Goal: Task Accomplishment & Management: Complete application form

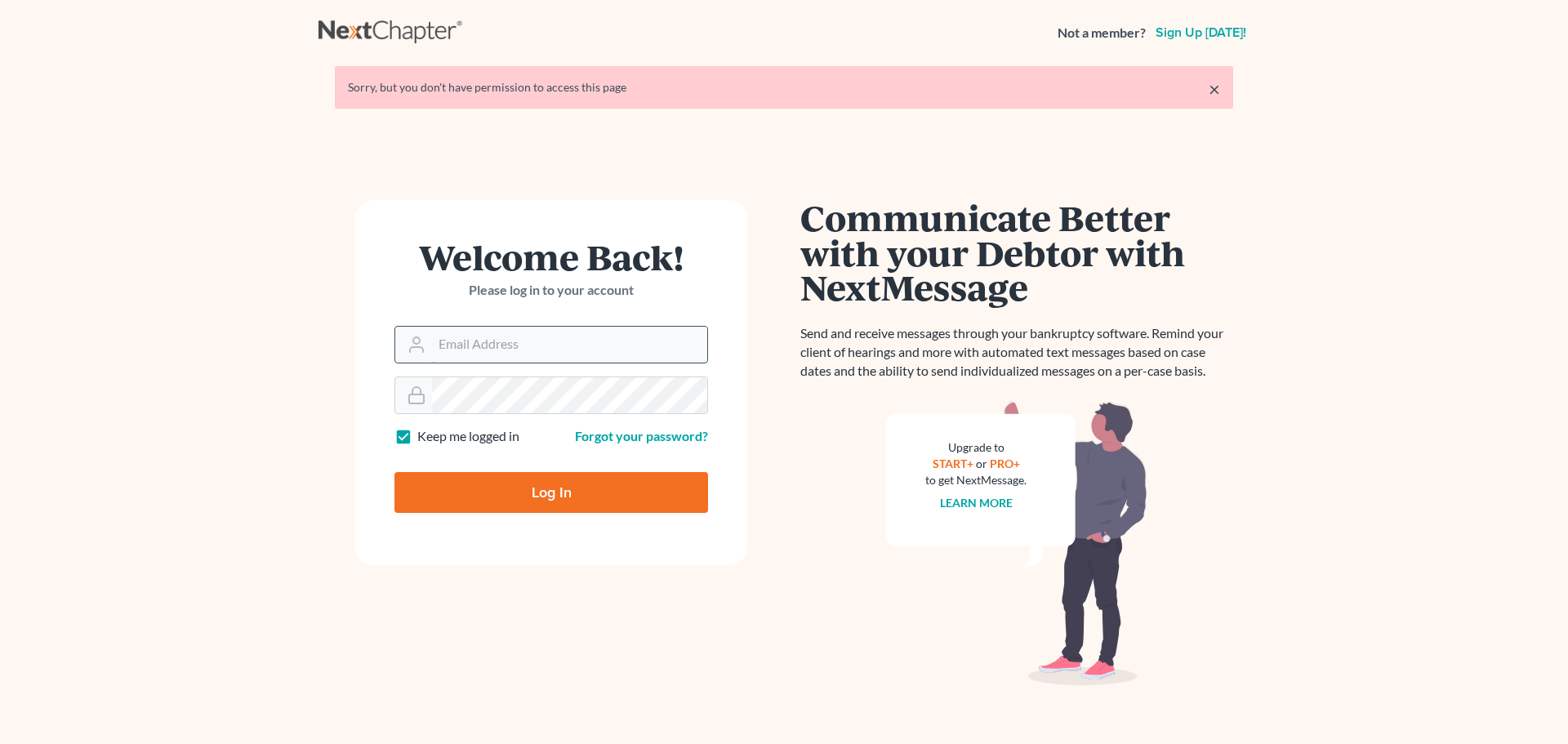
click at [513, 343] on input "Email Address" at bounding box center [570, 345] width 275 height 36
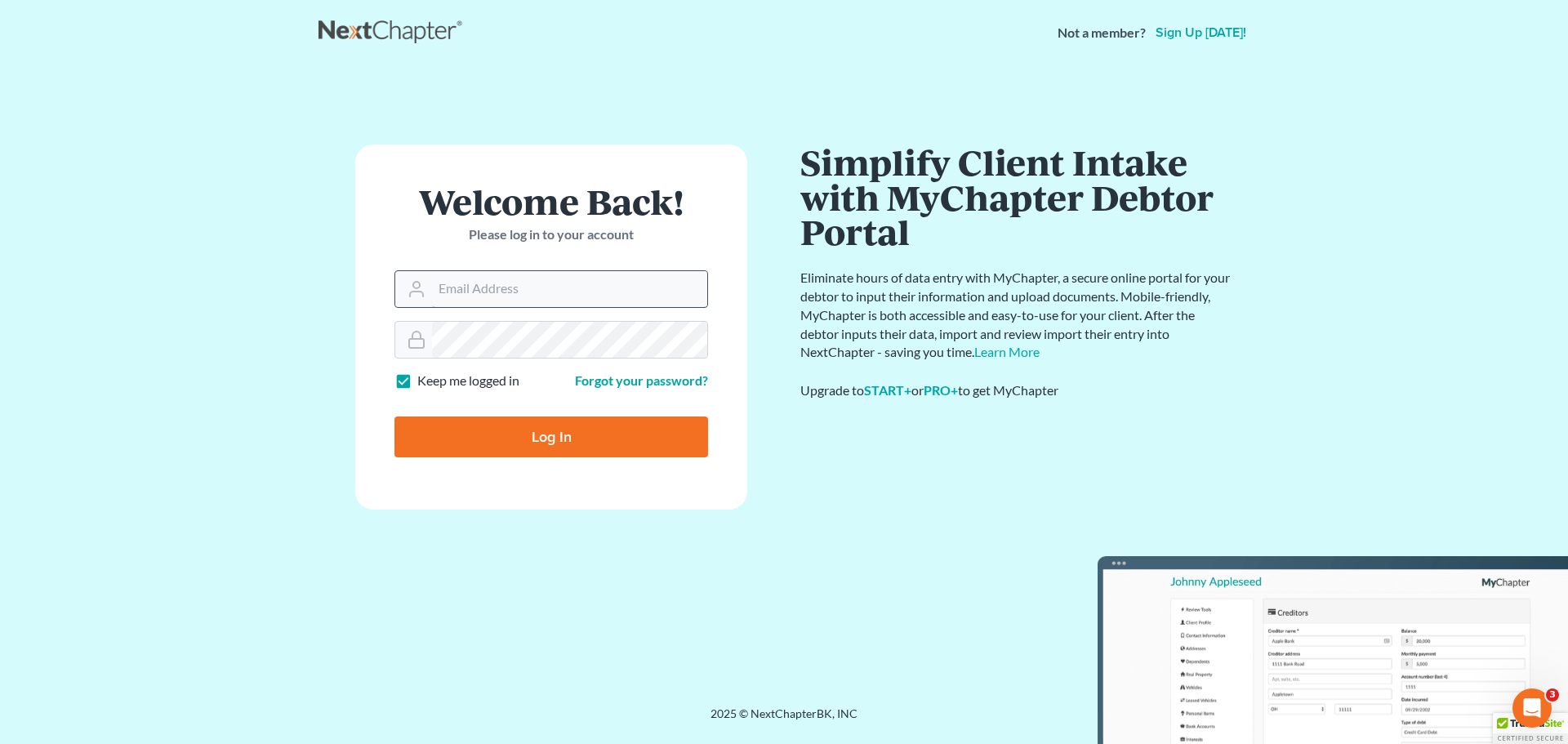
type input "[PERSON_NAME][EMAIL_ADDRESS][DOMAIN_NAME]"
click at [527, 430] on input "Log In" at bounding box center [551, 436] width 313 height 41
type input "Thinking..."
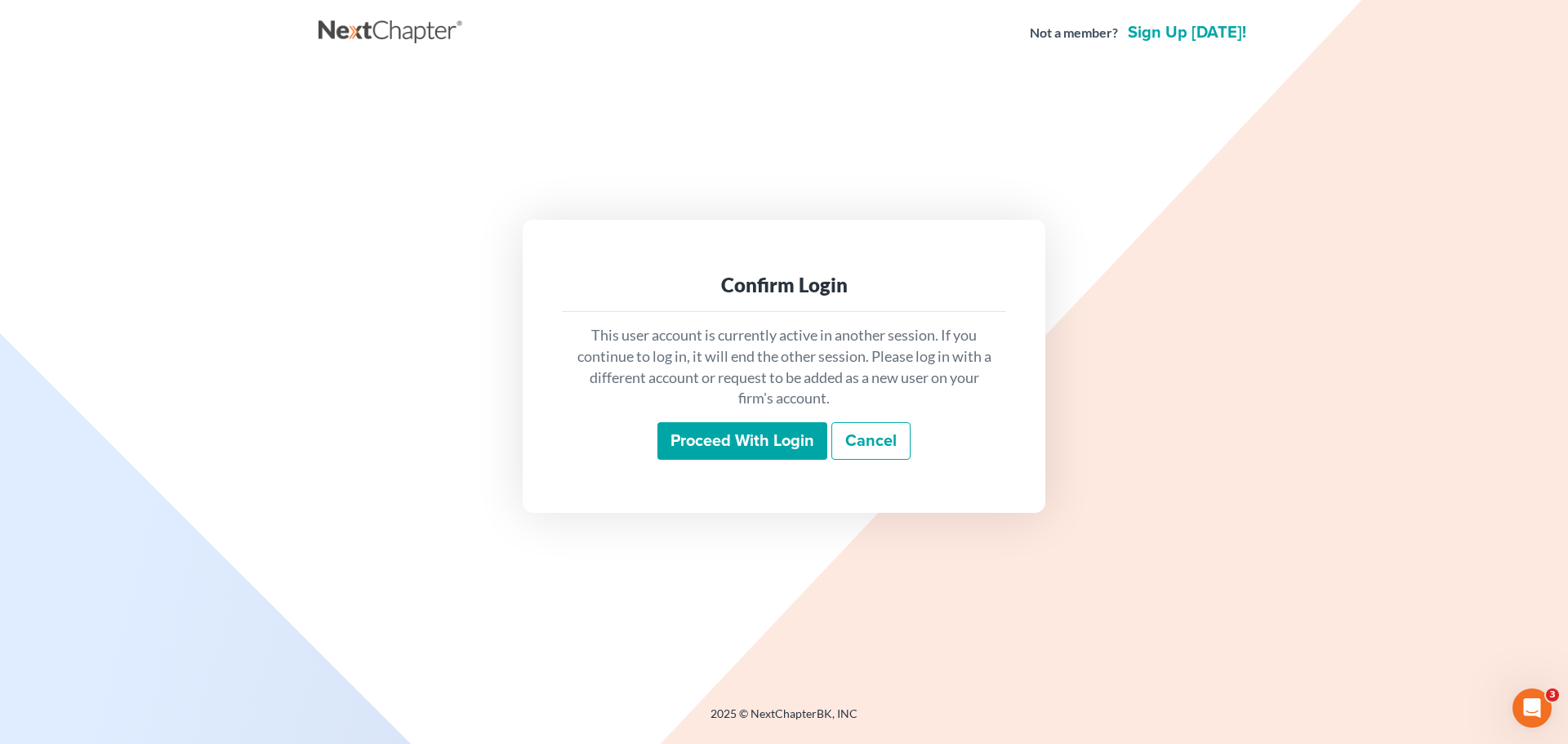
click at [739, 434] on input "Proceed with login" at bounding box center [743, 441] width 170 height 38
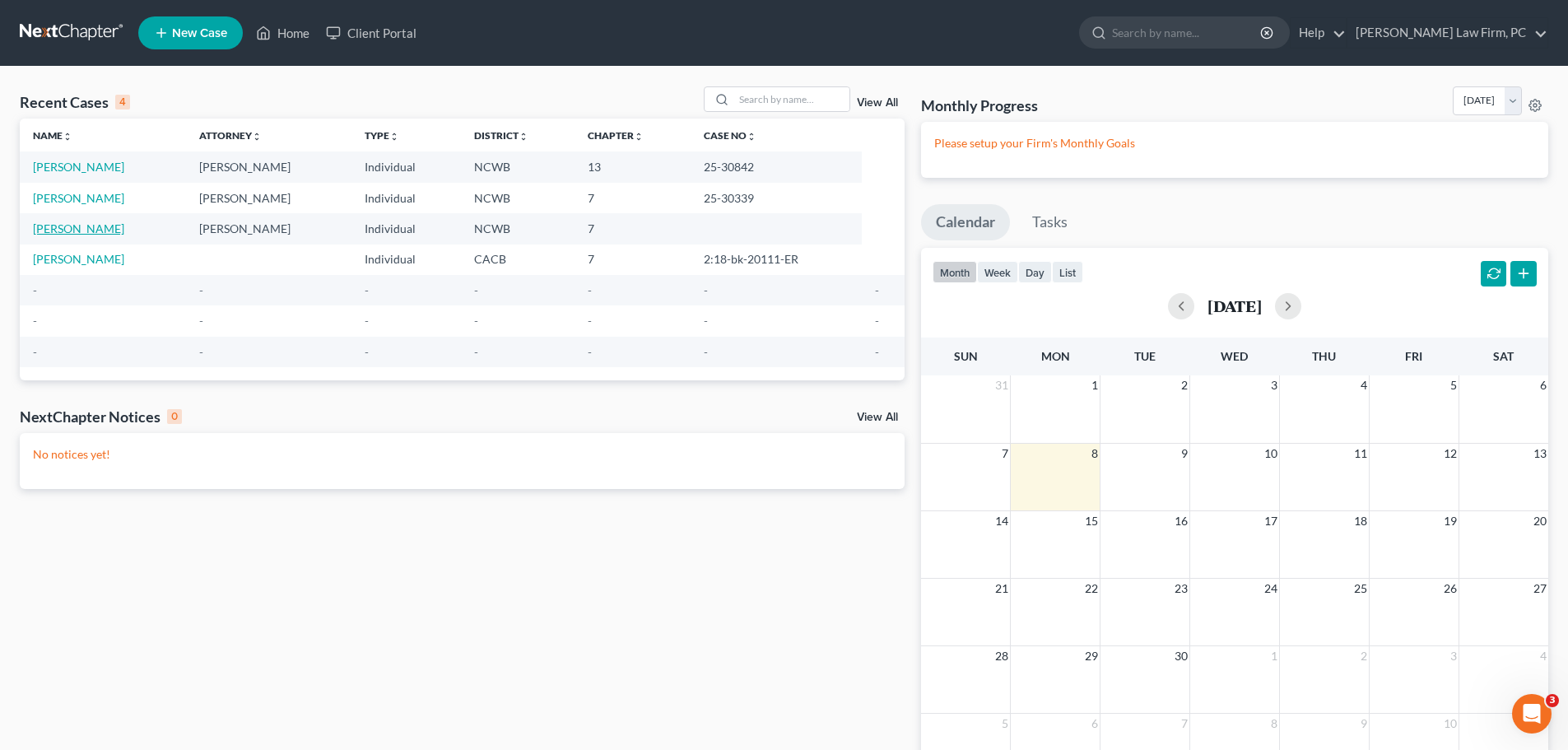
click at [87, 224] on link "[PERSON_NAME]" at bounding box center [79, 228] width 92 height 14
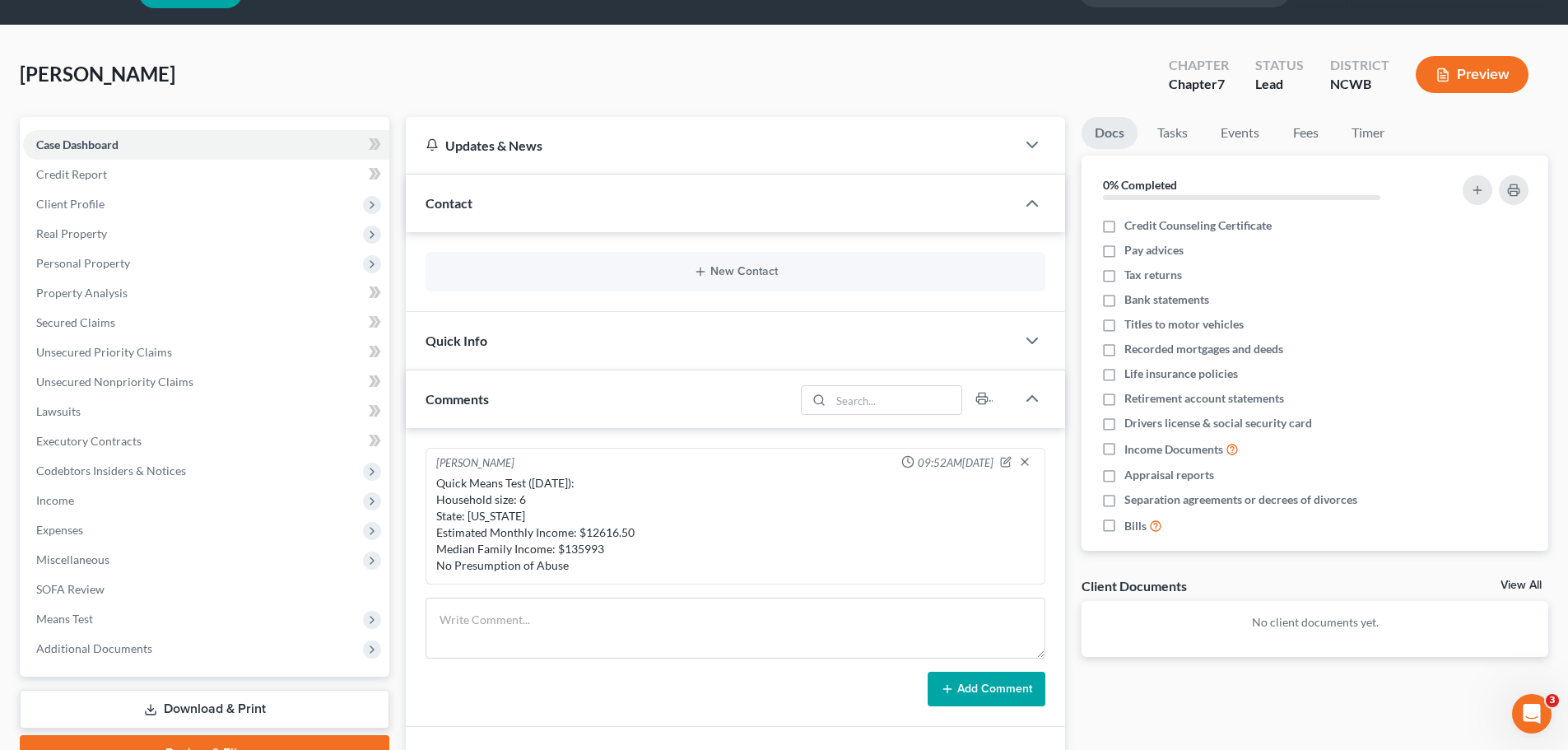
scroll to position [21, 0]
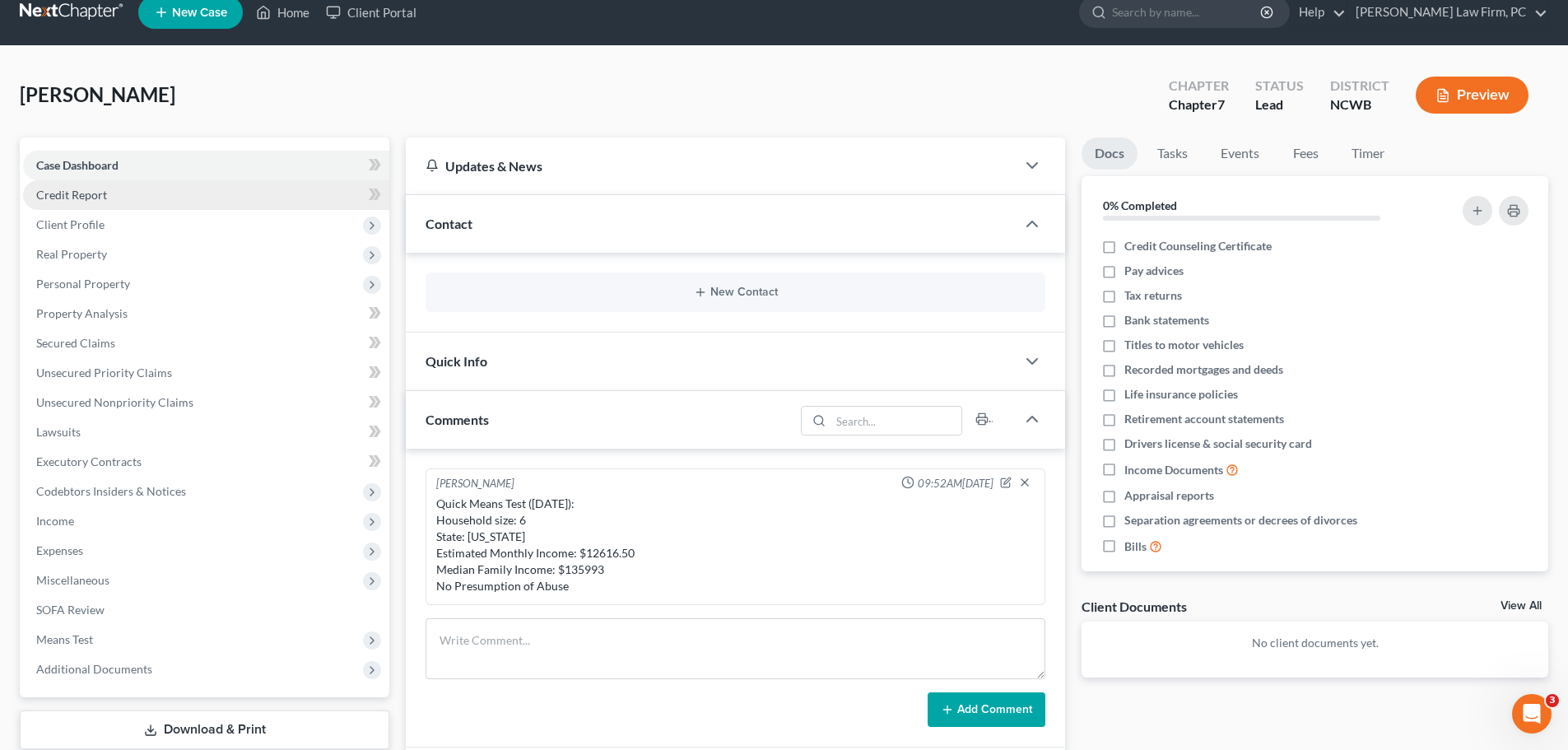
click at [94, 196] on span "Credit Report" at bounding box center [72, 195] width 71 height 14
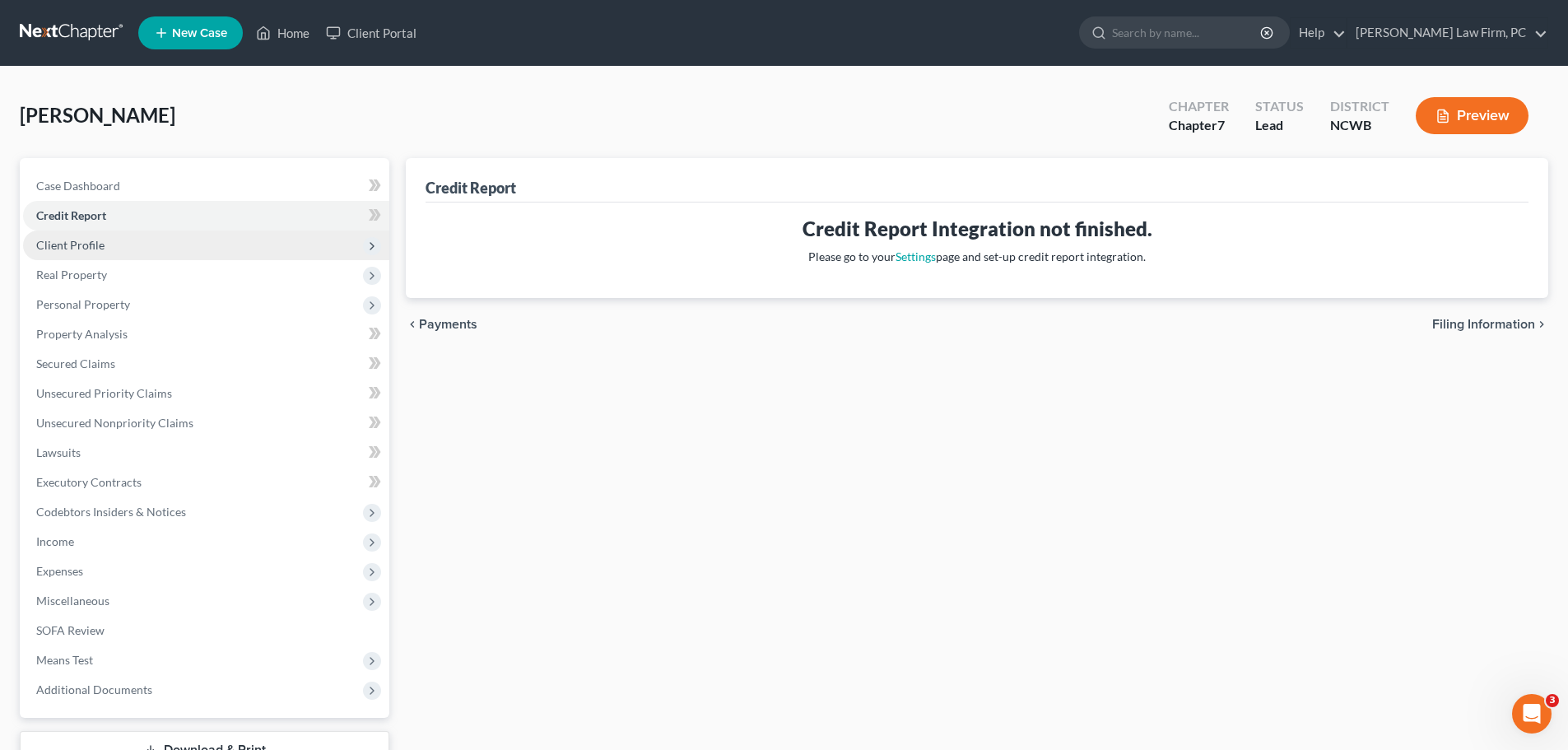
click at [75, 246] on span "Client Profile" at bounding box center [71, 244] width 69 height 14
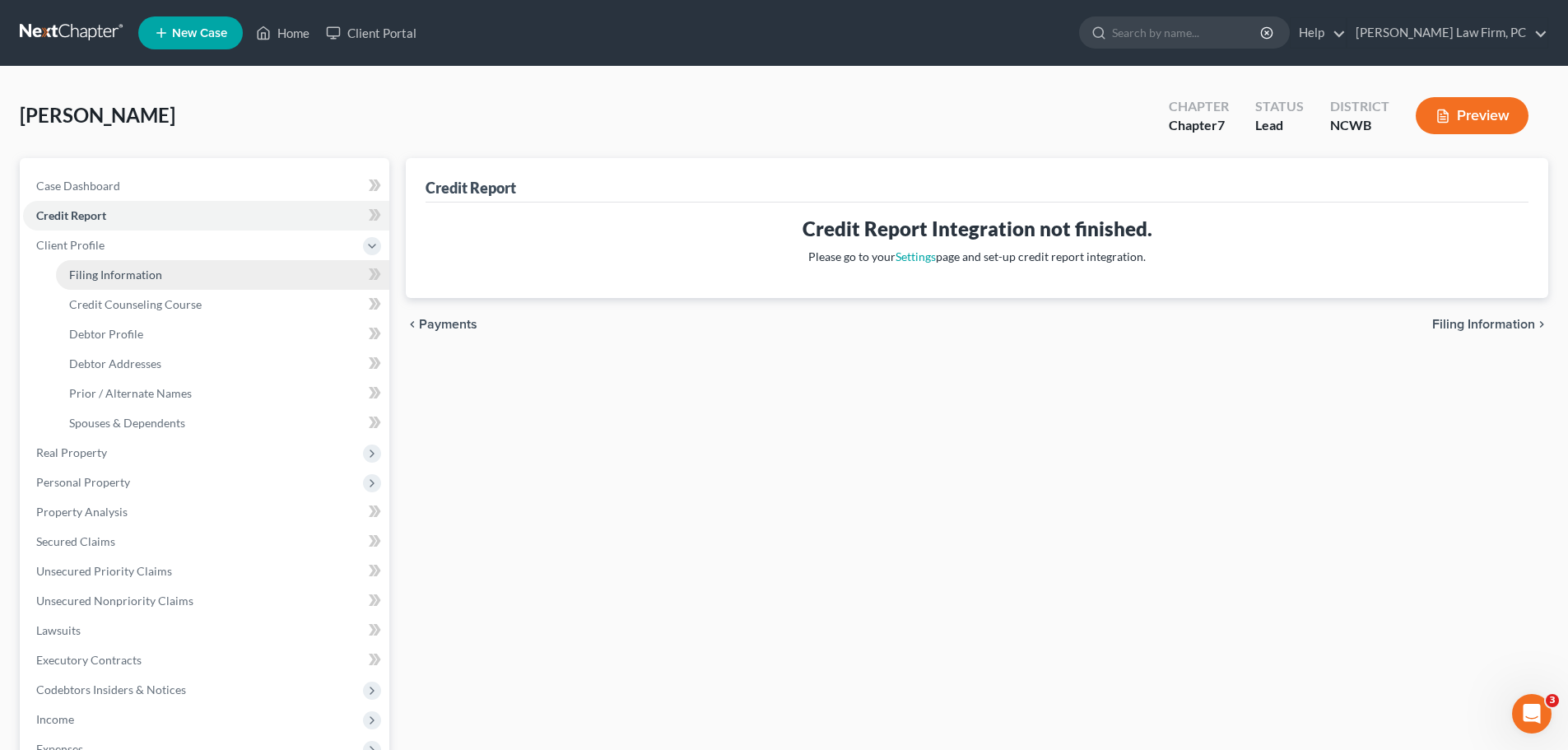
click at [84, 274] on span "Filing Information" at bounding box center [116, 275] width 93 height 14
select select "1"
select select "0"
select select "28"
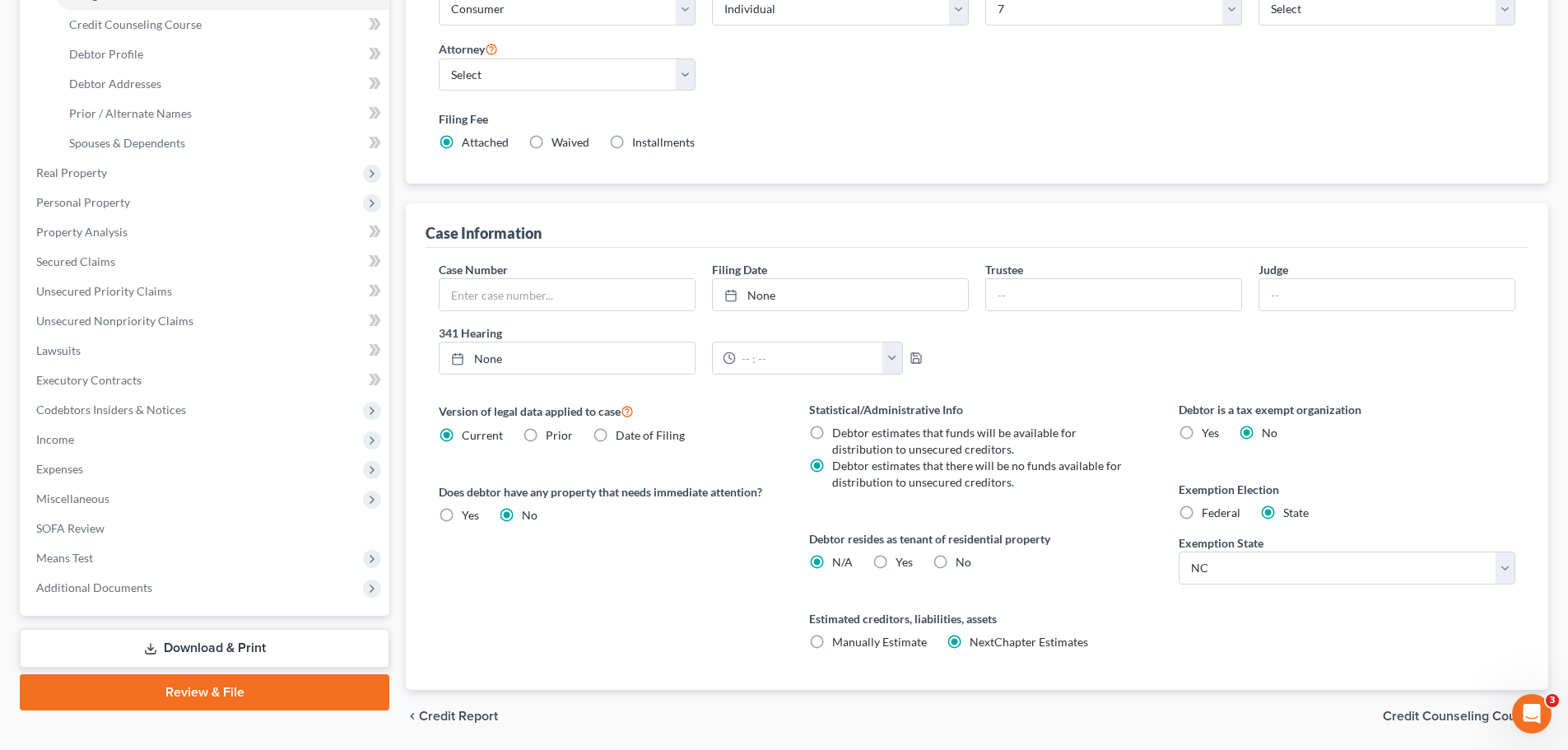
scroll to position [335, 0]
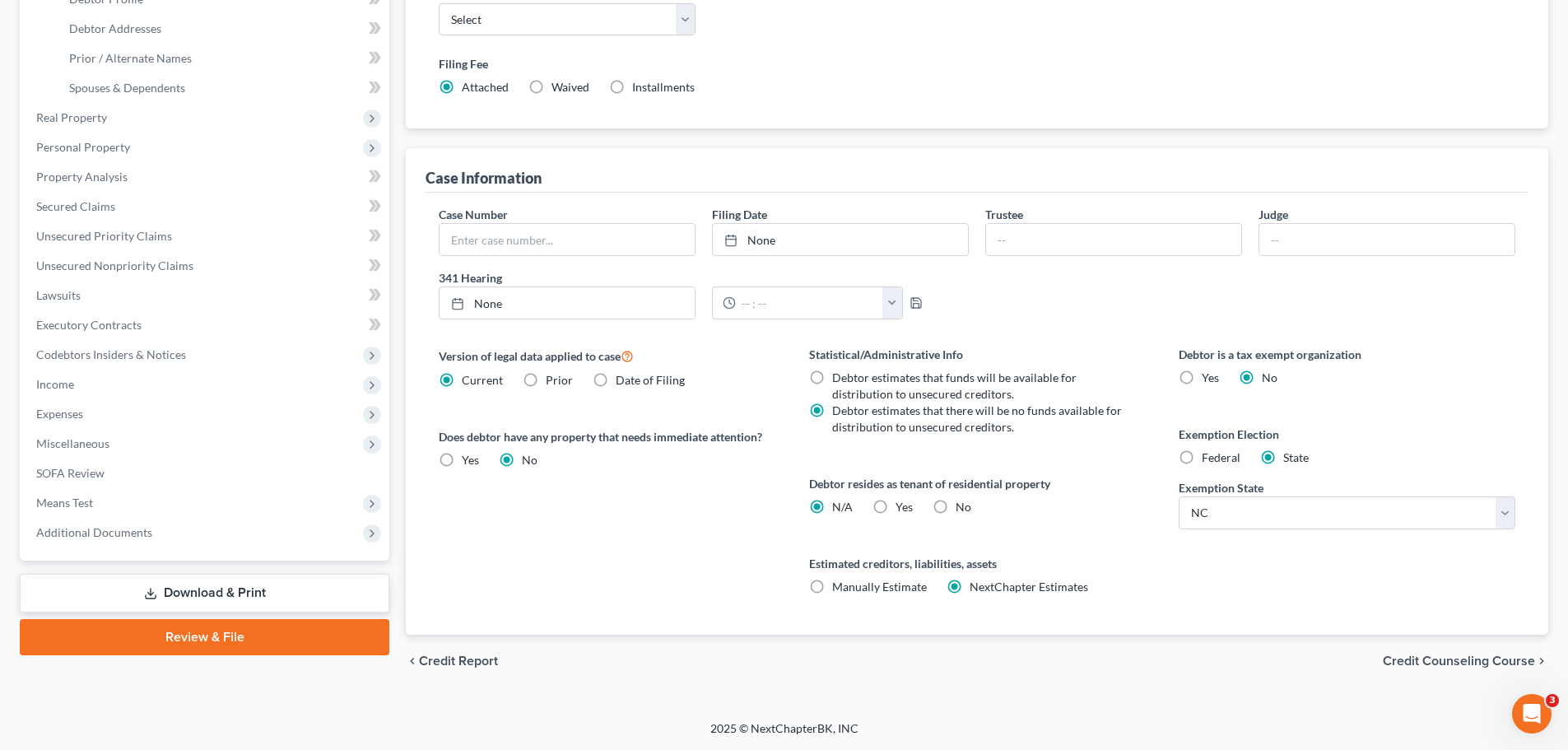
click at [1429, 658] on span "Credit Counseling Course" at bounding box center [1459, 661] width 153 height 13
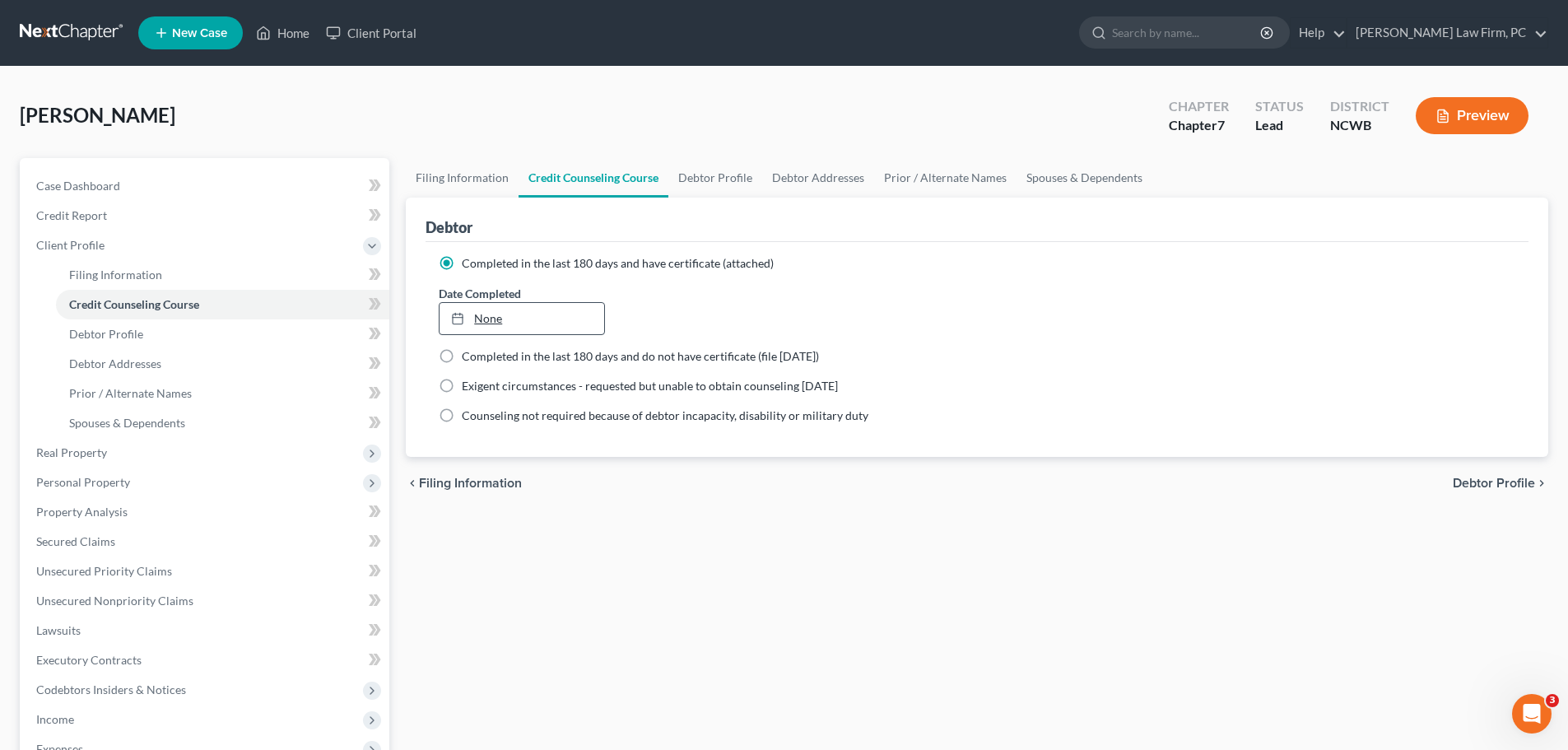
type input "[DATE]"
click at [496, 314] on link "None" at bounding box center [522, 319] width 164 height 31
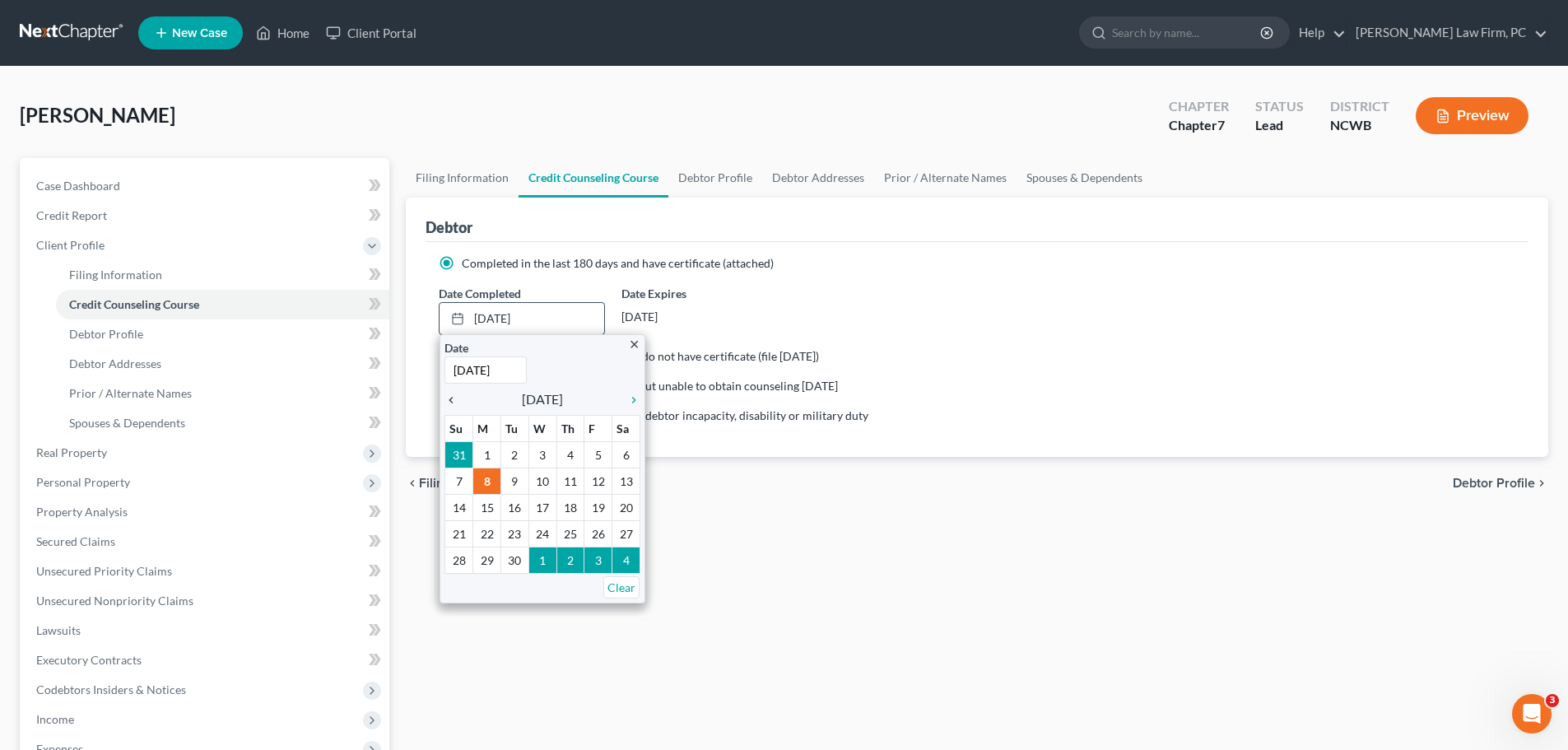
click at [454, 400] on icon "chevron_left" at bounding box center [455, 401] width 21 height 13
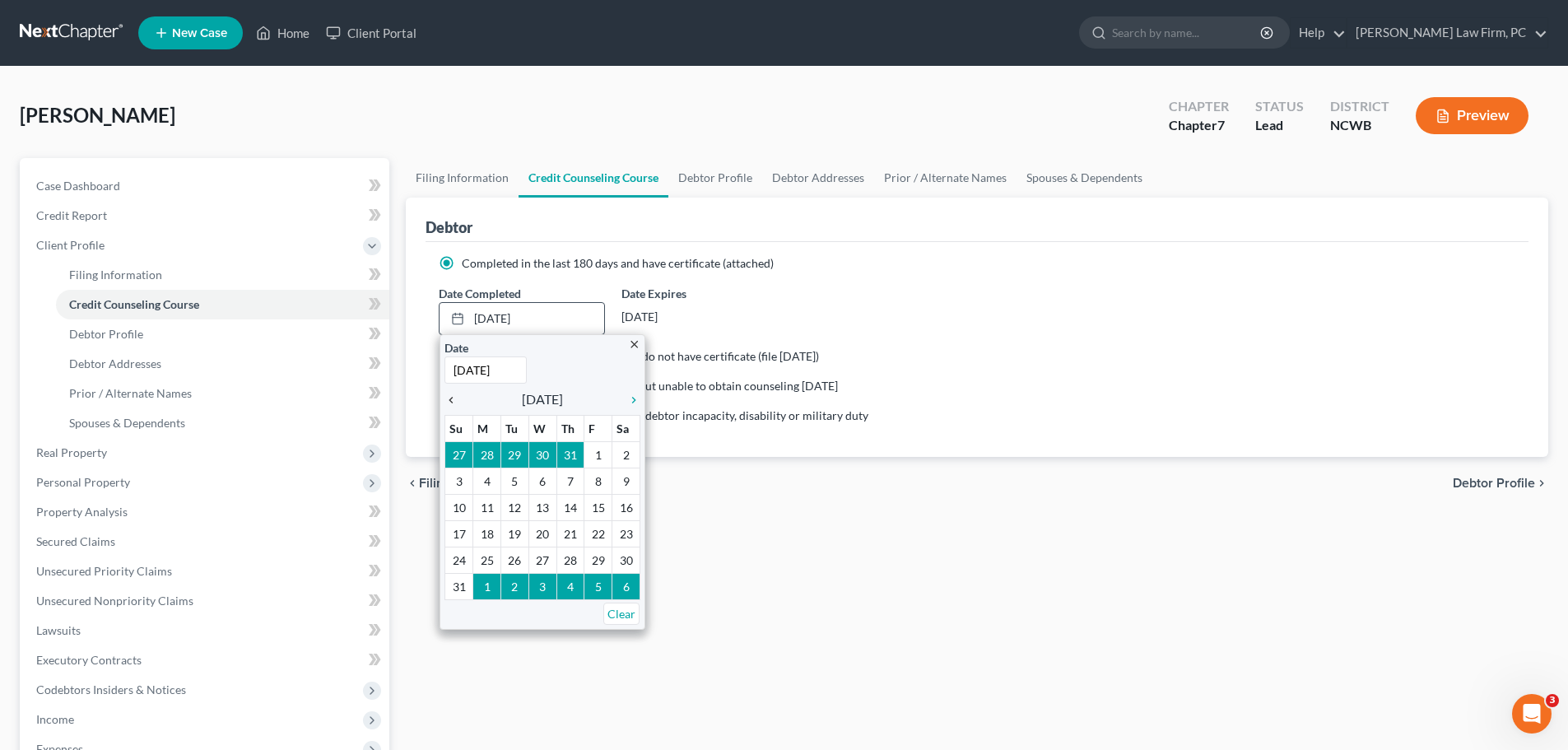
click at [454, 400] on icon "chevron_left" at bounding box center [455, 401] width 21 height 13
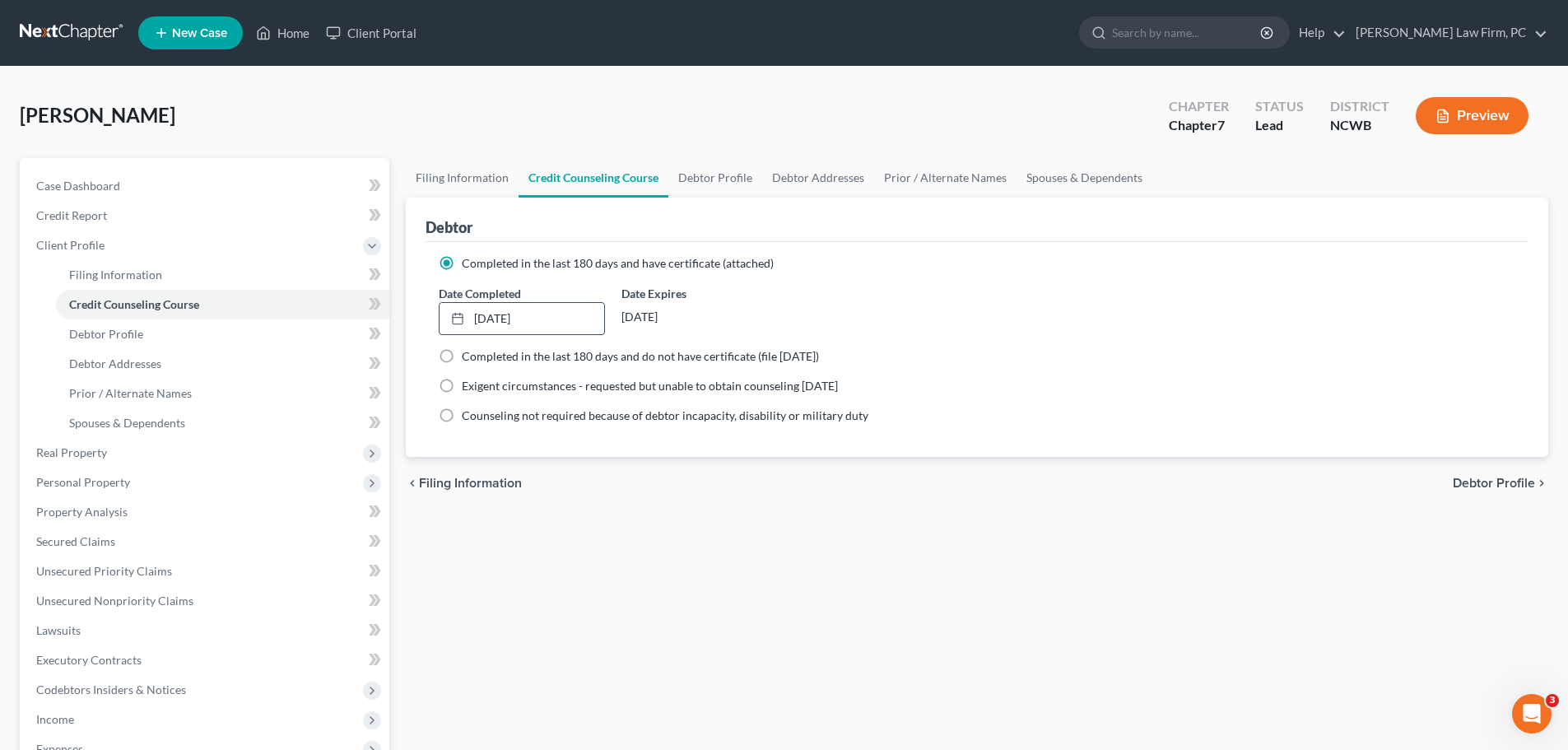
click at [1519, 477] on span "Debtor Profile" at bounding box center [1494, 484] width 82 height 13
select select "1"
select select "5"
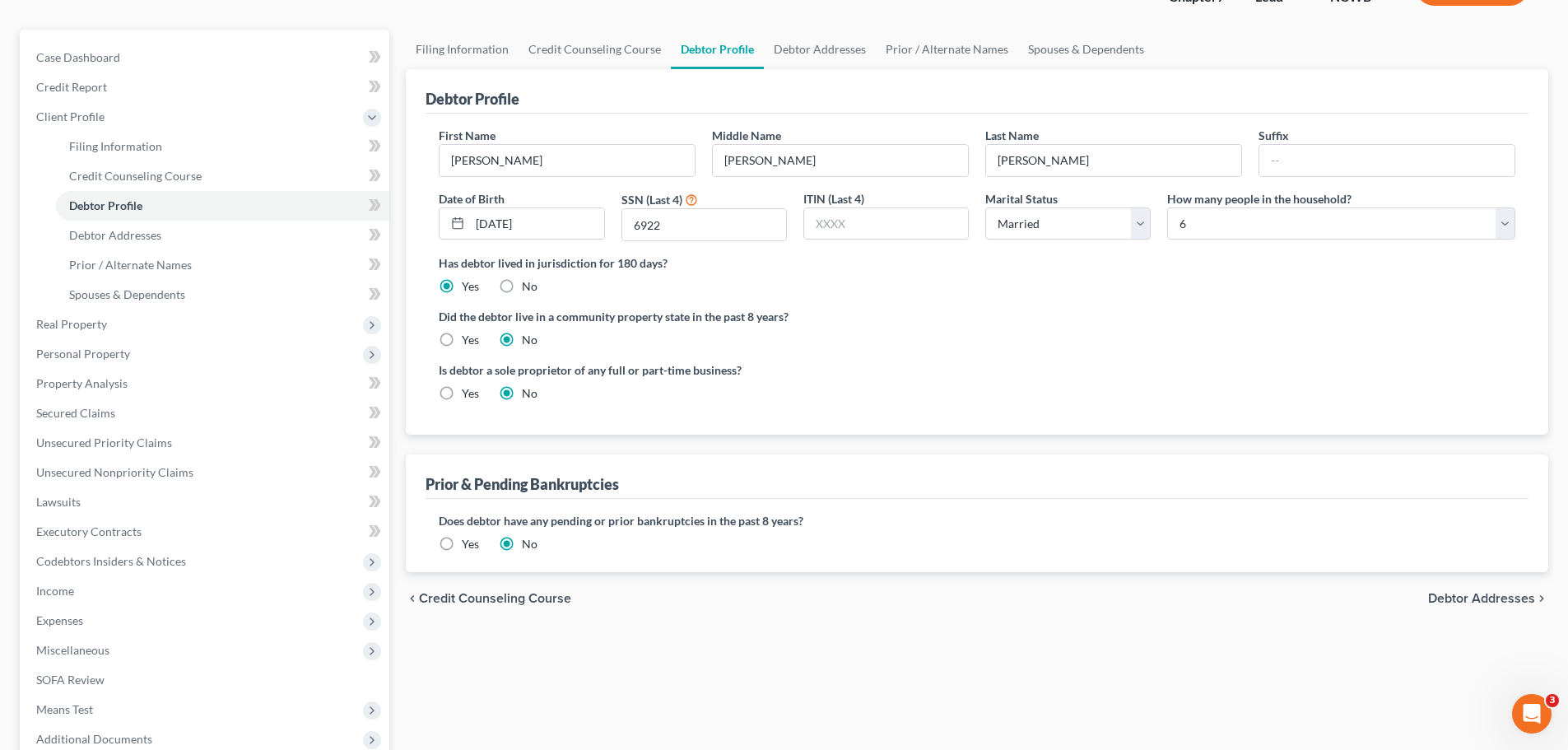
scroll to position [165, 0]
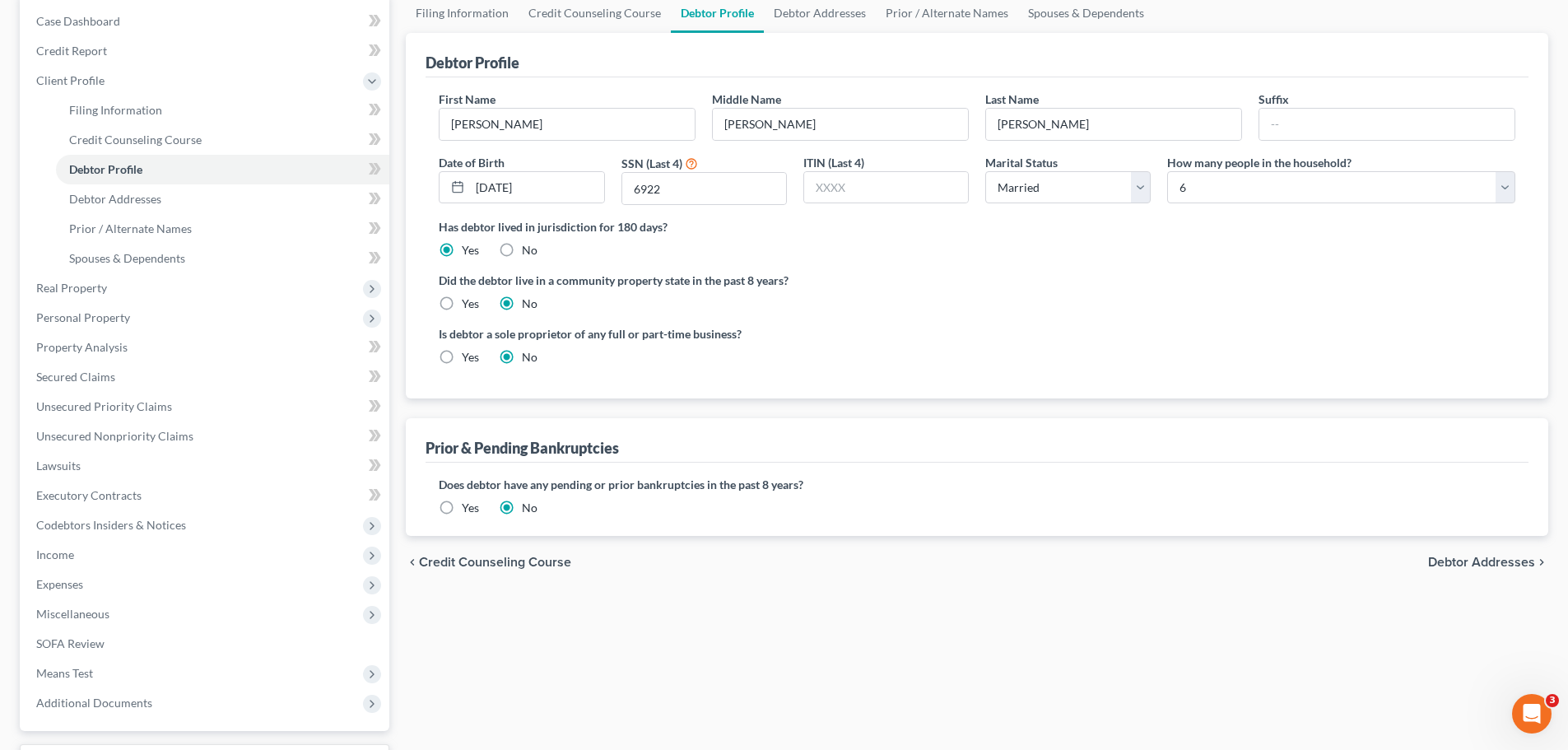
click at [1469, 559] on span "Debtor Addresses" at bounding box center [1482, 563] width 107 height 13
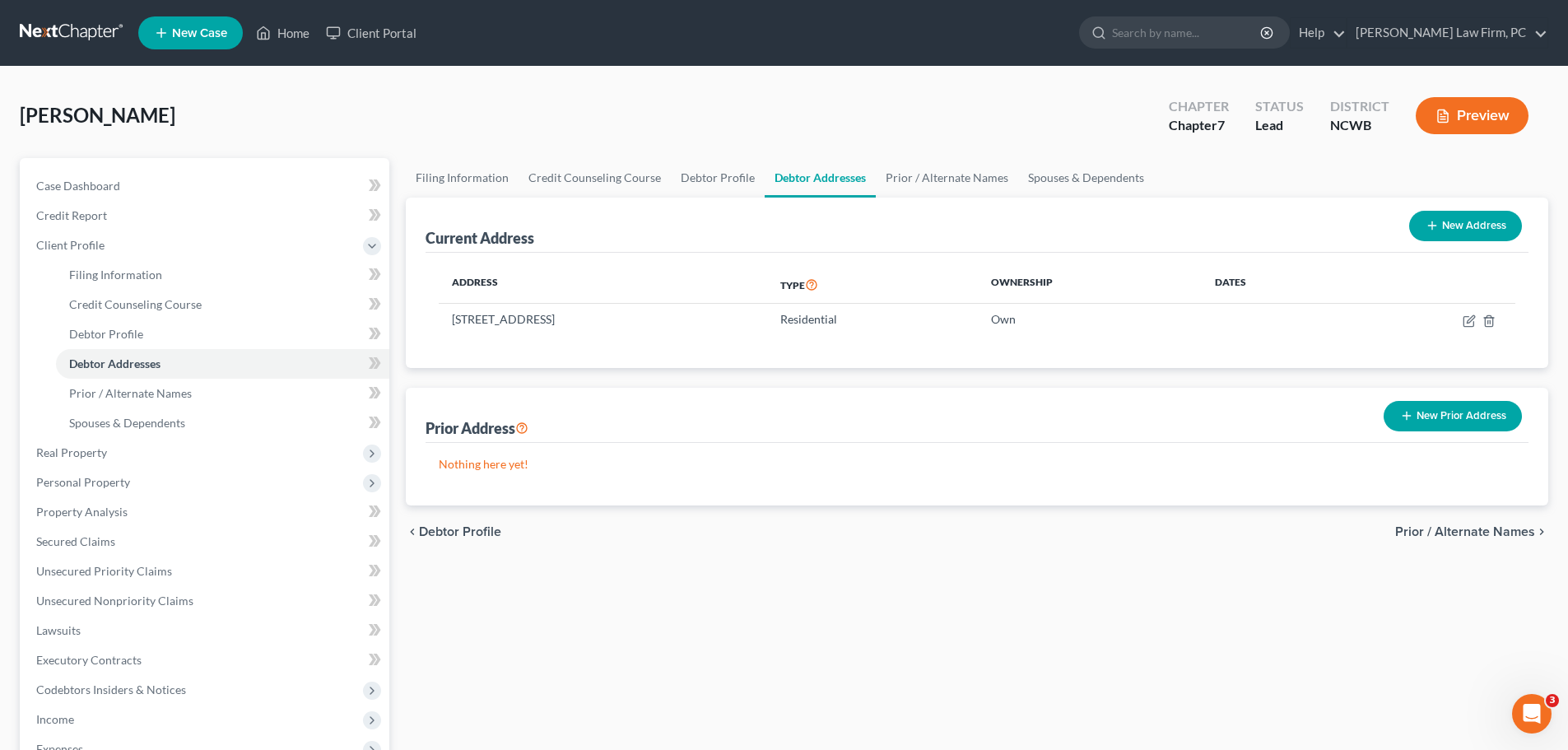
click at [1466, 531] on span "Prior / Alternate Names" at bounding box center [1465, 532] width 140 height 13
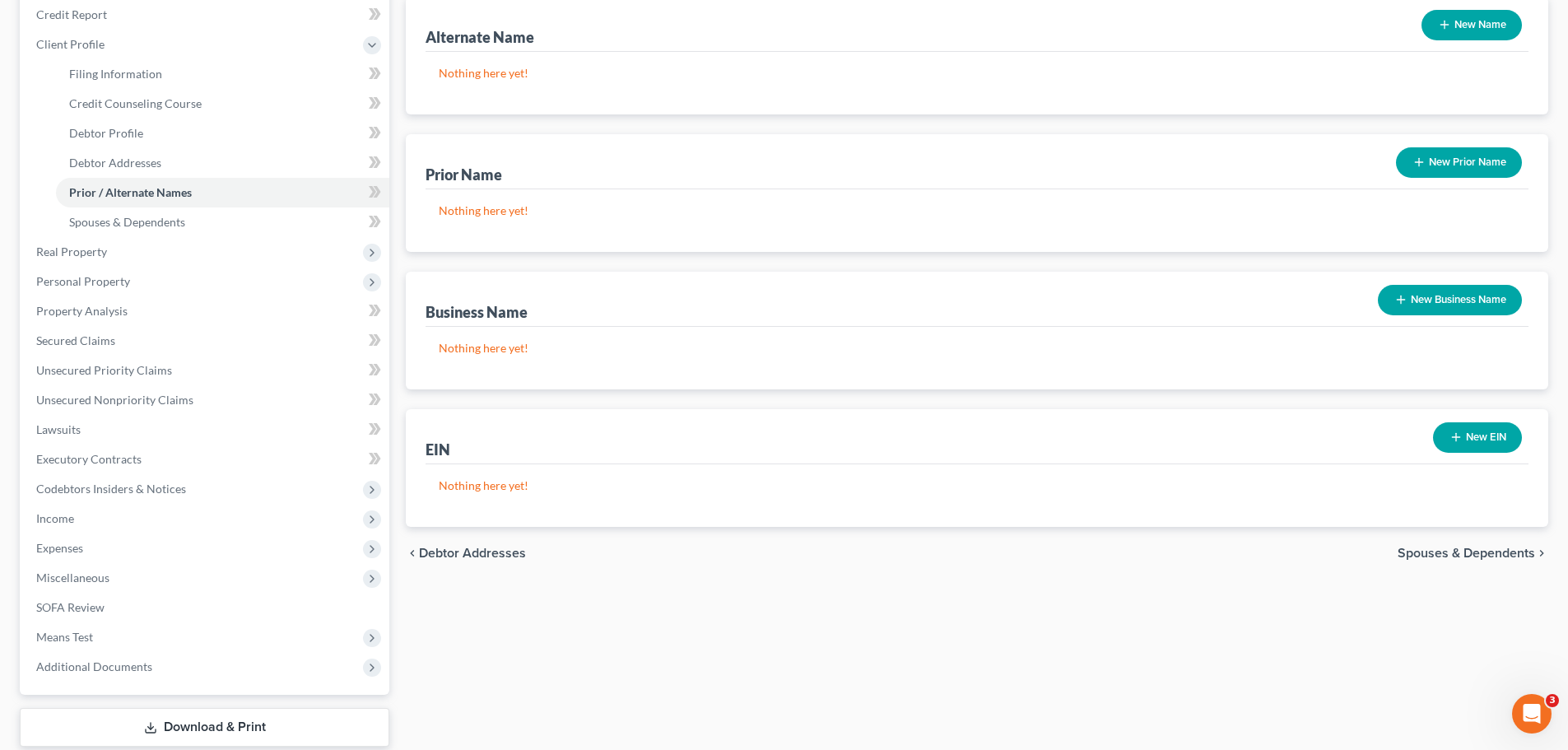
scroll to position [226, 0]
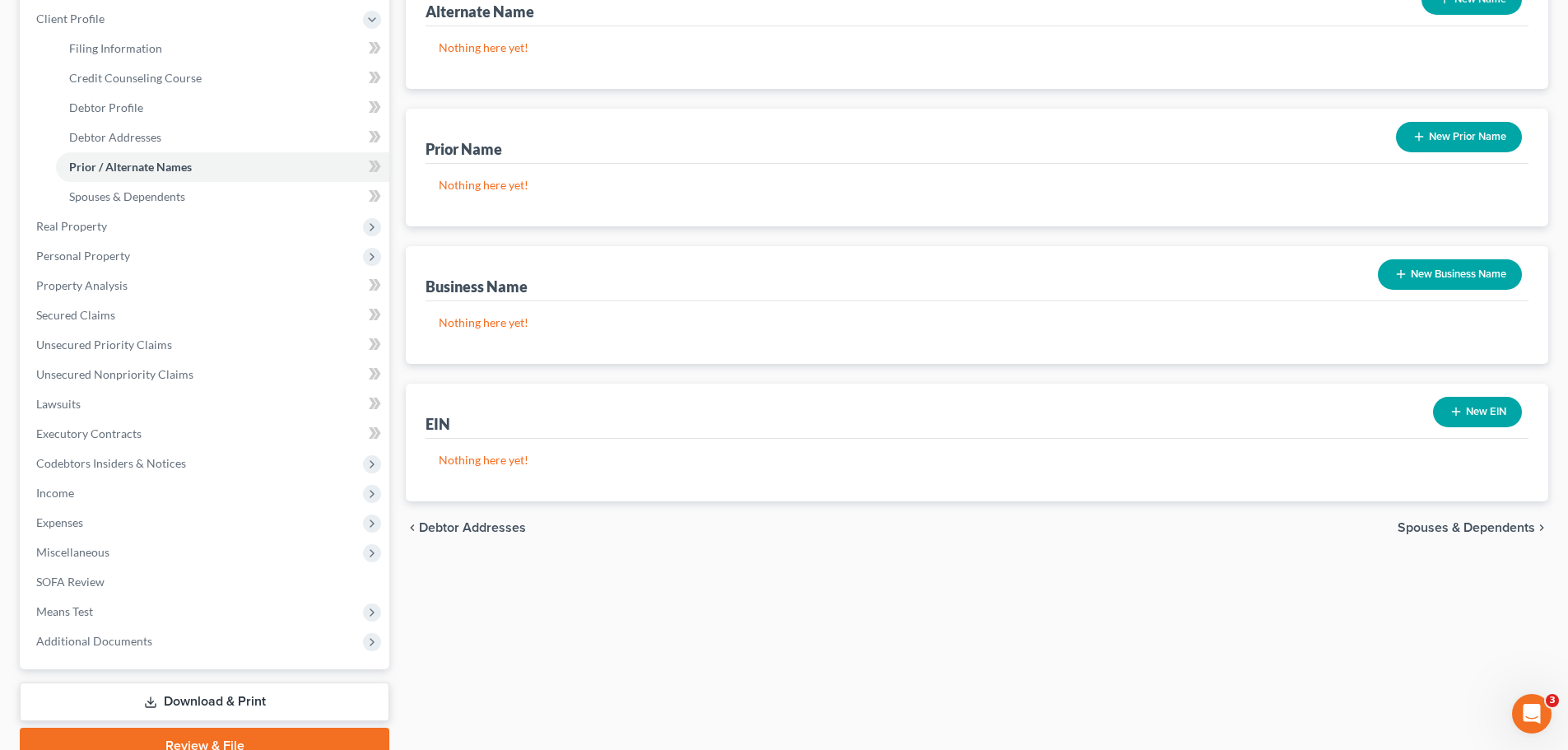
click at [1457, 416] on icon "button" at bounding box center [1456, 412] width 13 height 13
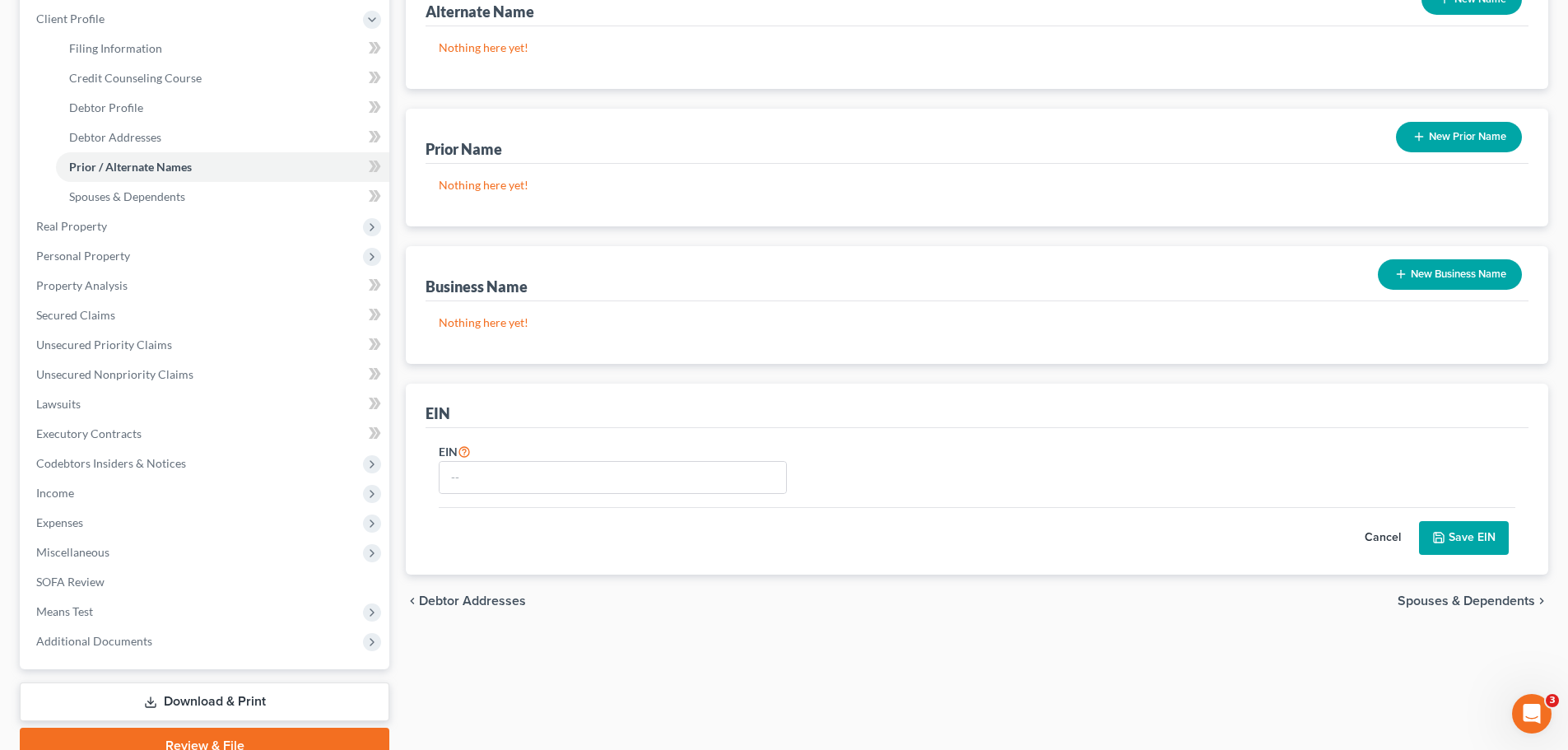
click at [1462, 602] on span "Spouses & Dependents" at bounding box center [1467, 601] width 137 height 13
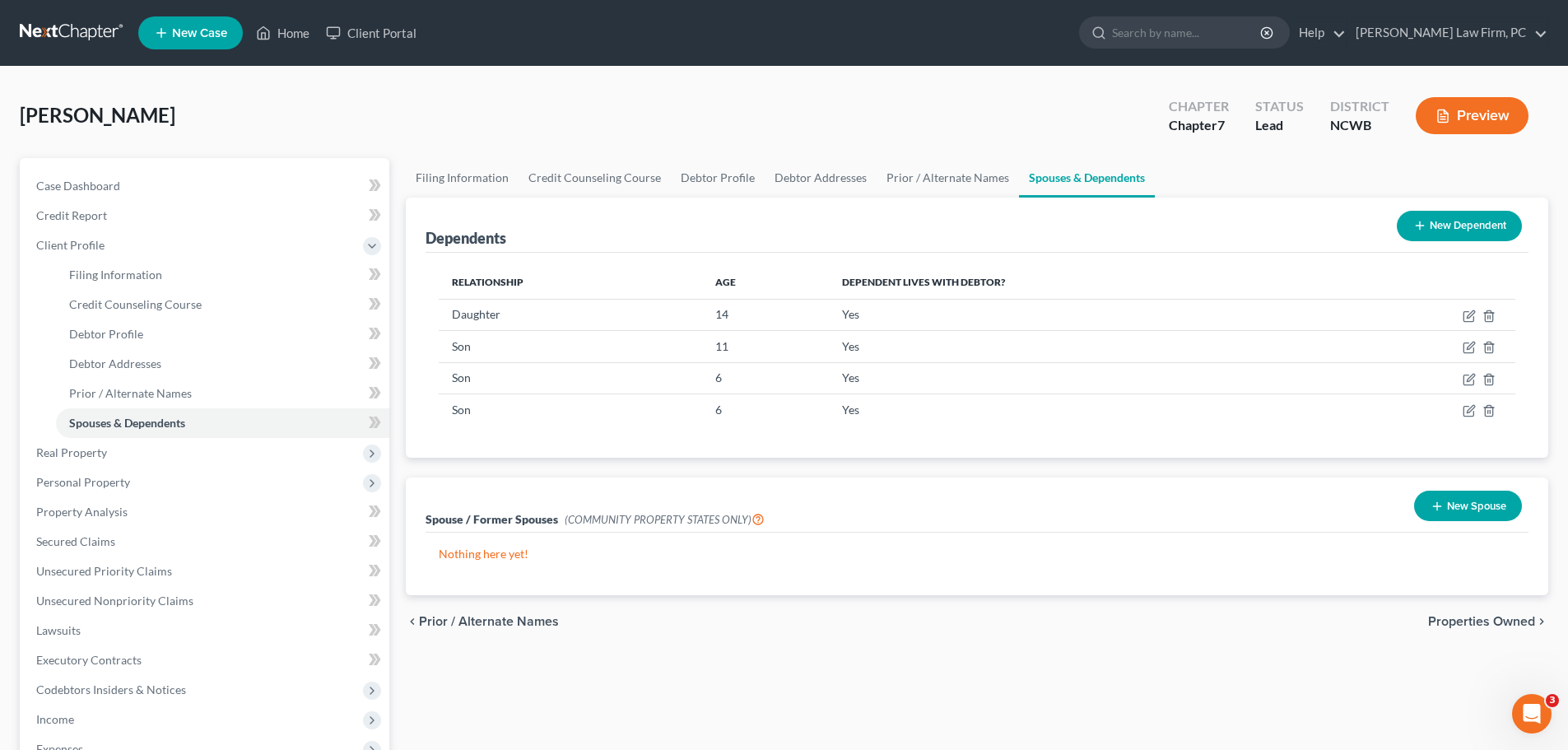
click at [1465, 633] on div "chevron_left Prior / Alternate Names Properties Owned chevron_right" at bounding box center [978, 621] width 1143 height 52
click at [1463, 628] on span "Properties Owned" at bounding box center [1482, 622] width 107 height 13
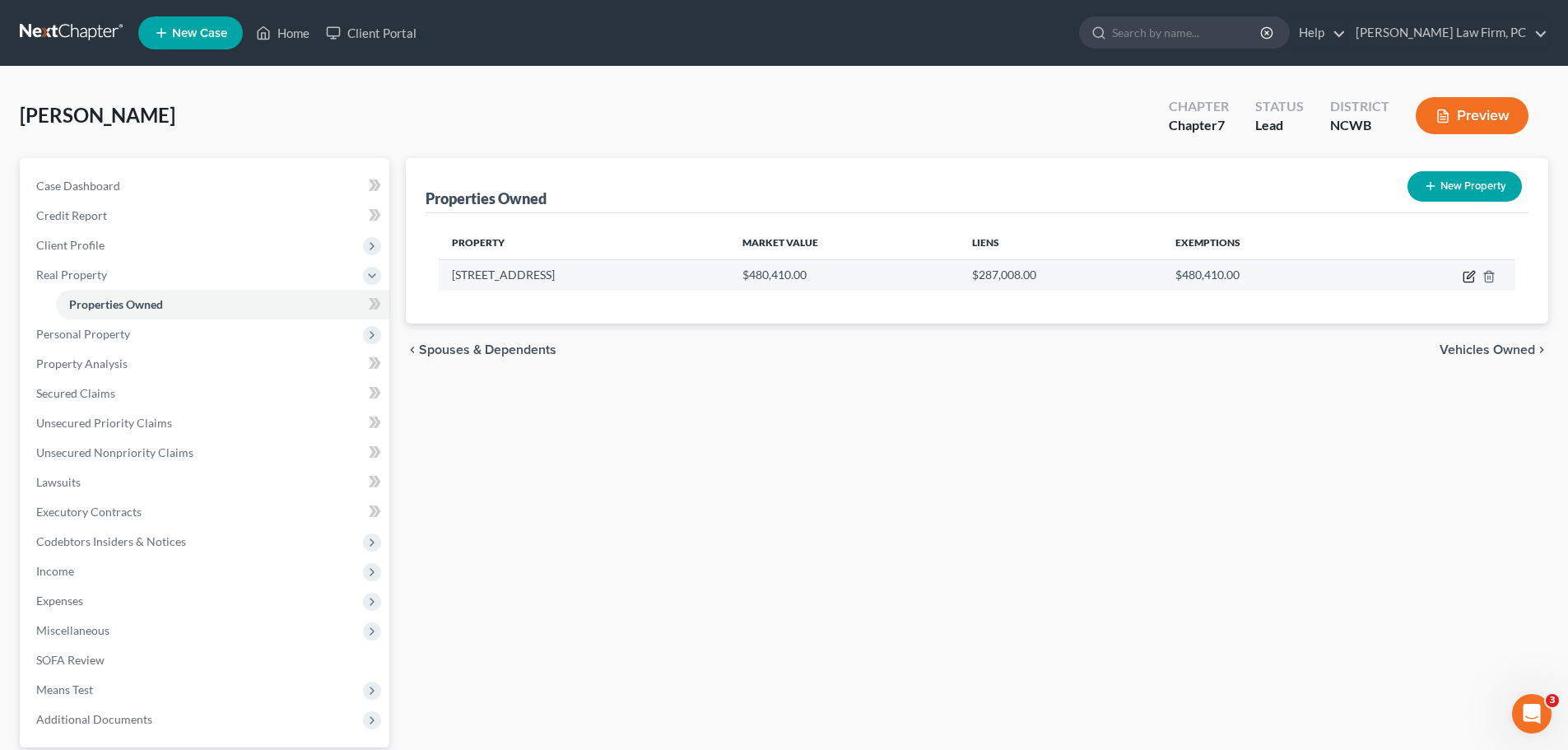
click at [1469, 280] on icon "button" at bounding box center [1470, 277] width 13 height 13
select select "28"
select select "3"
select select "5"
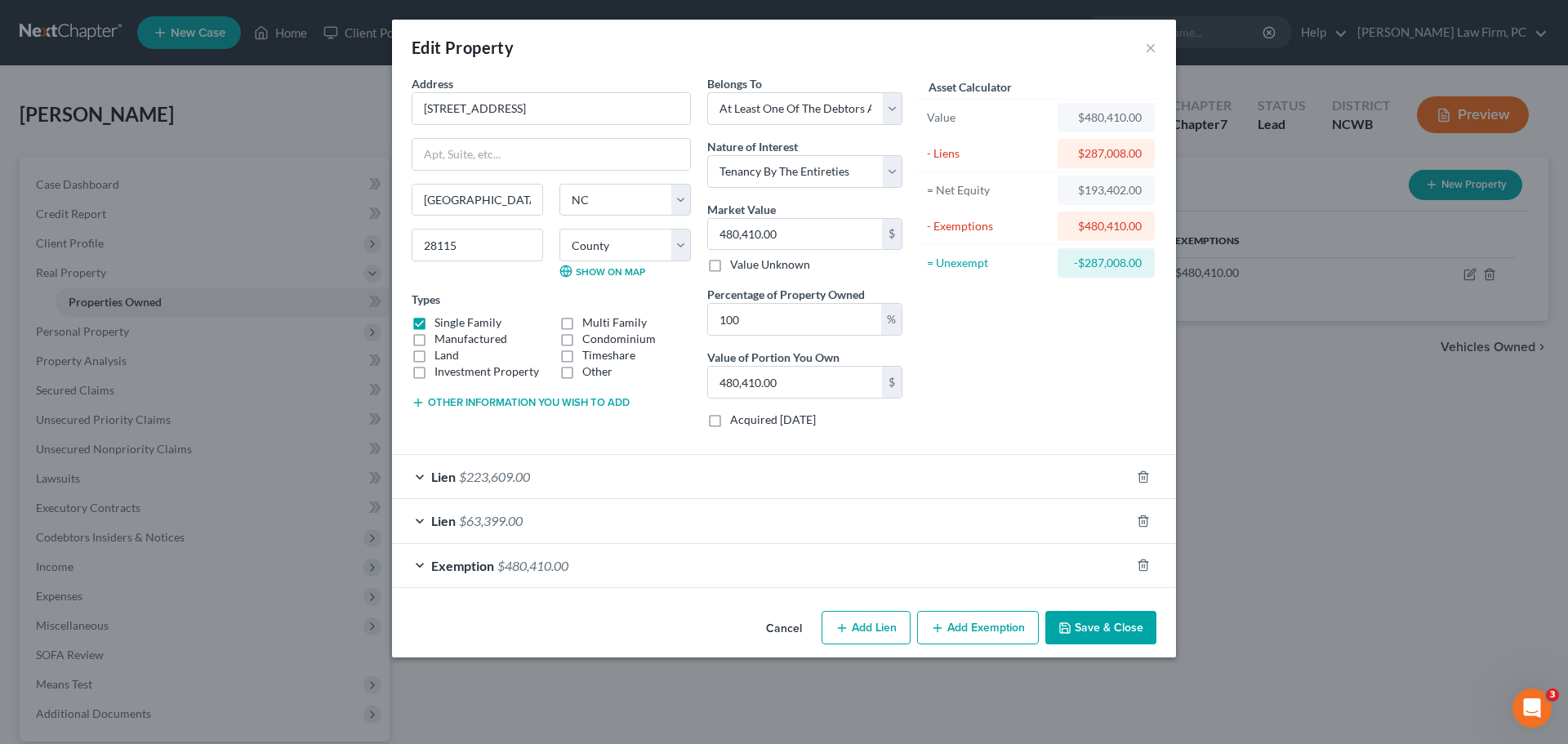
click at [418, 474] on div "Lien $223,609.00" at bounding box center [761, 477] width 738 height 44
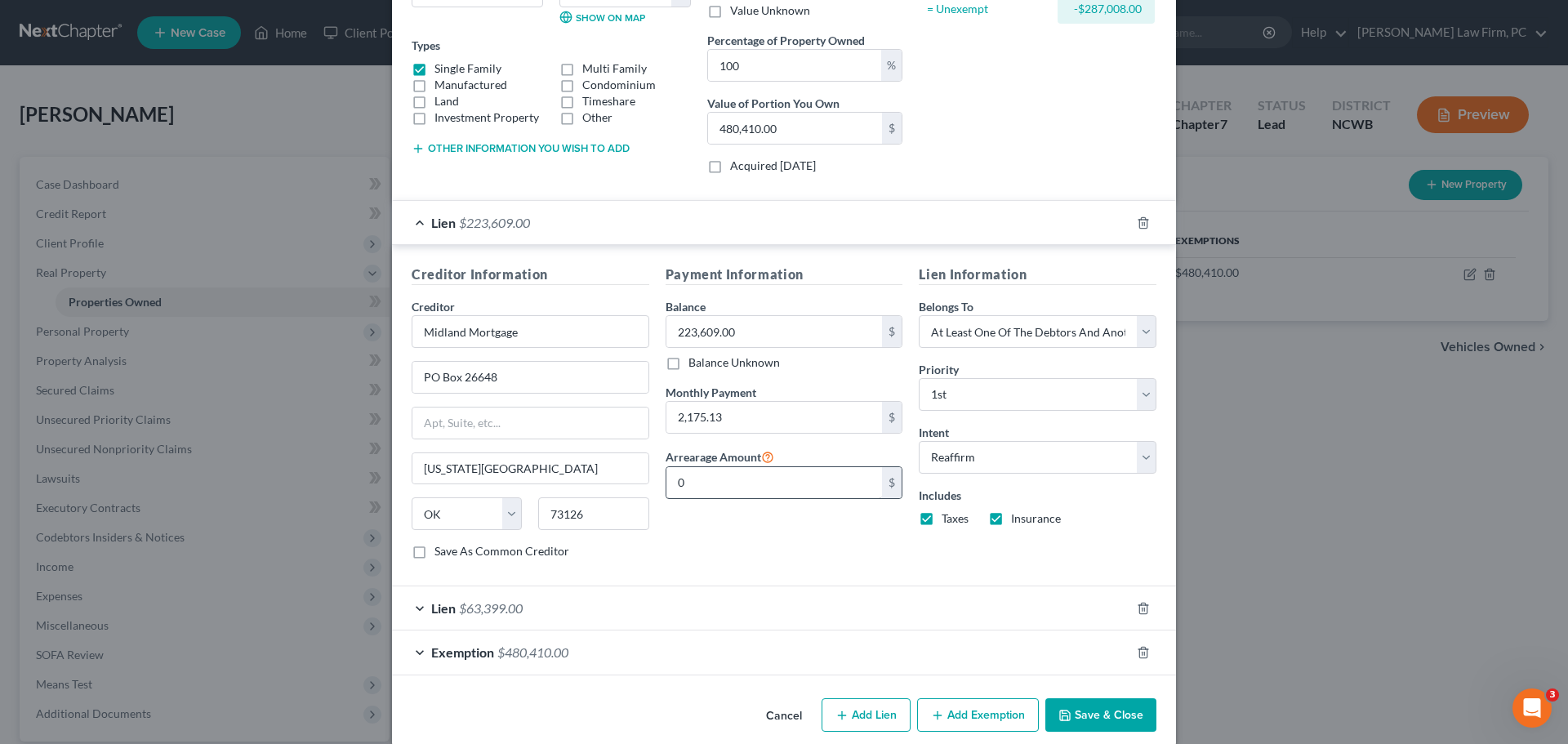
scroll to position [234, 0]
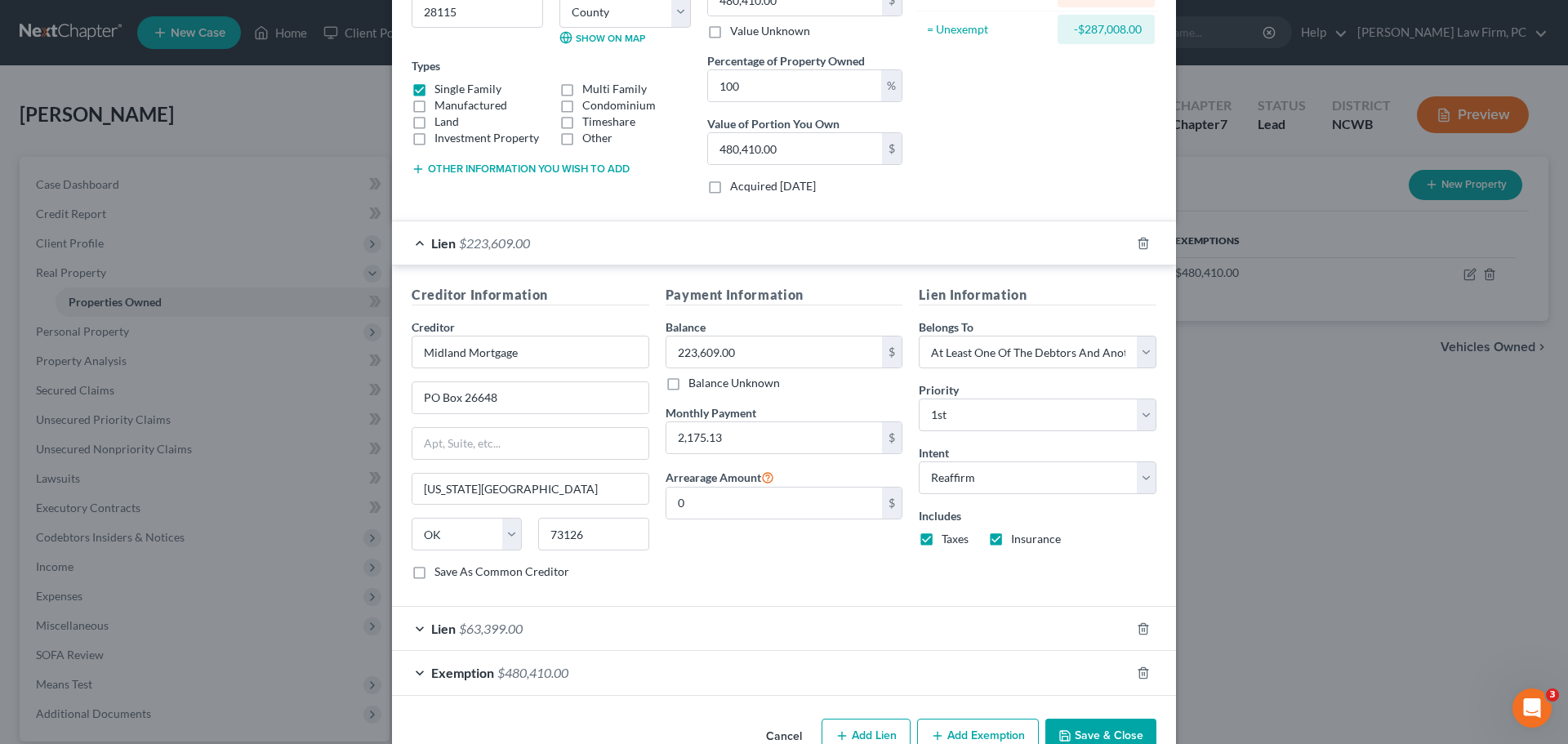
click at [412, 631] on div "Lien $63,399.00" at bounding box center [761, 629] width 738 height 44
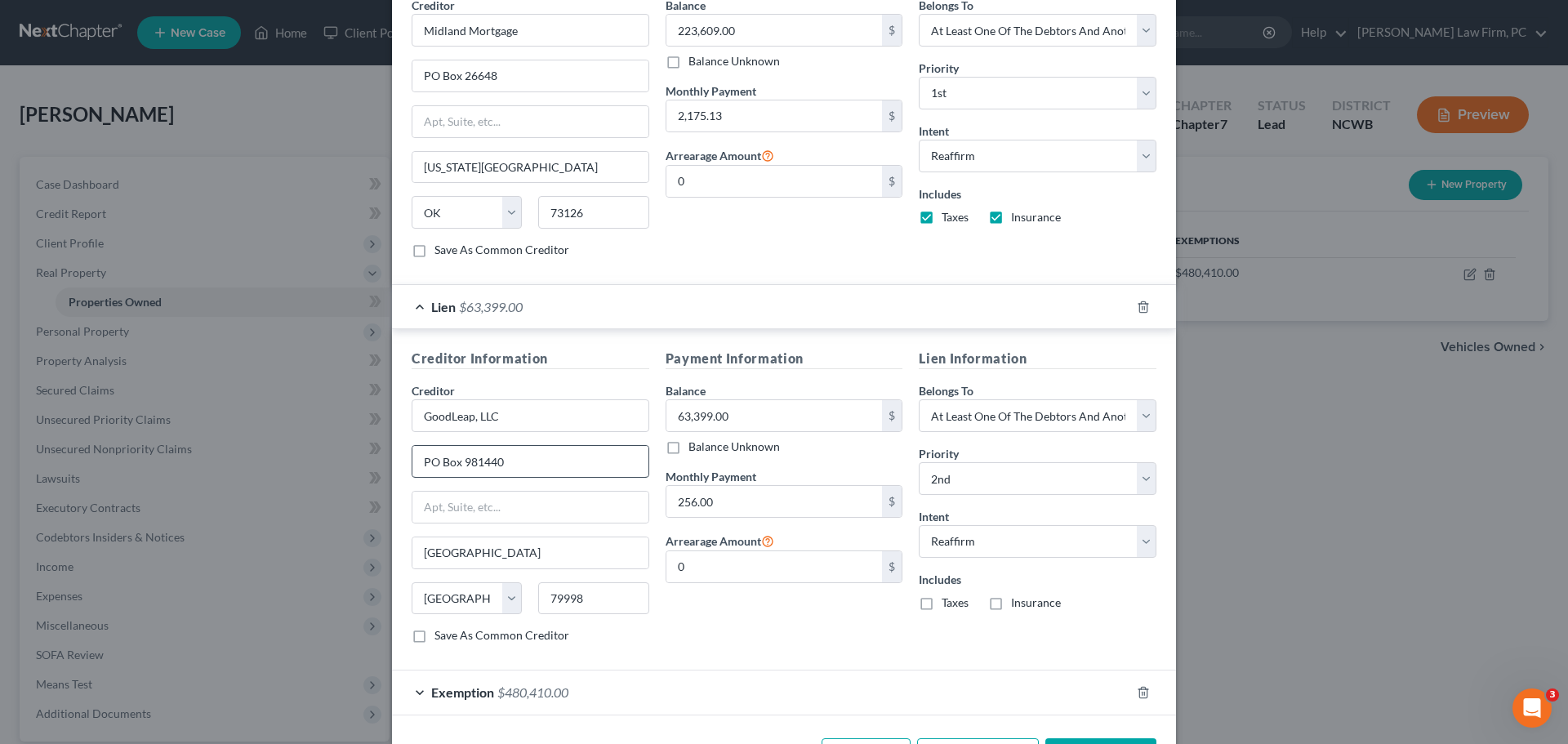
scroll to position [616, 0]
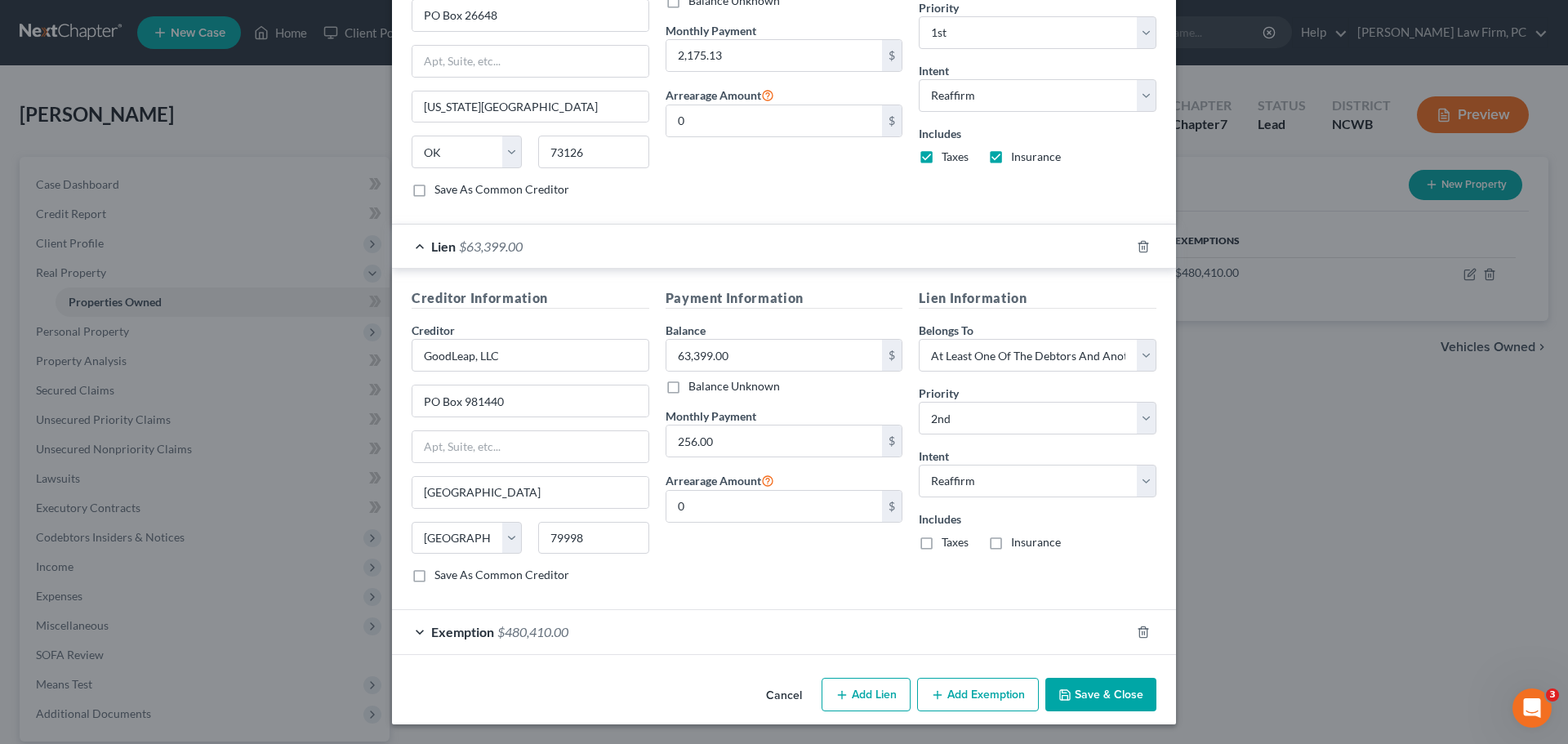
click at [423, 629] on div "Exemption $480,410.00" at bounding box center [761, 632] width 738 height 44
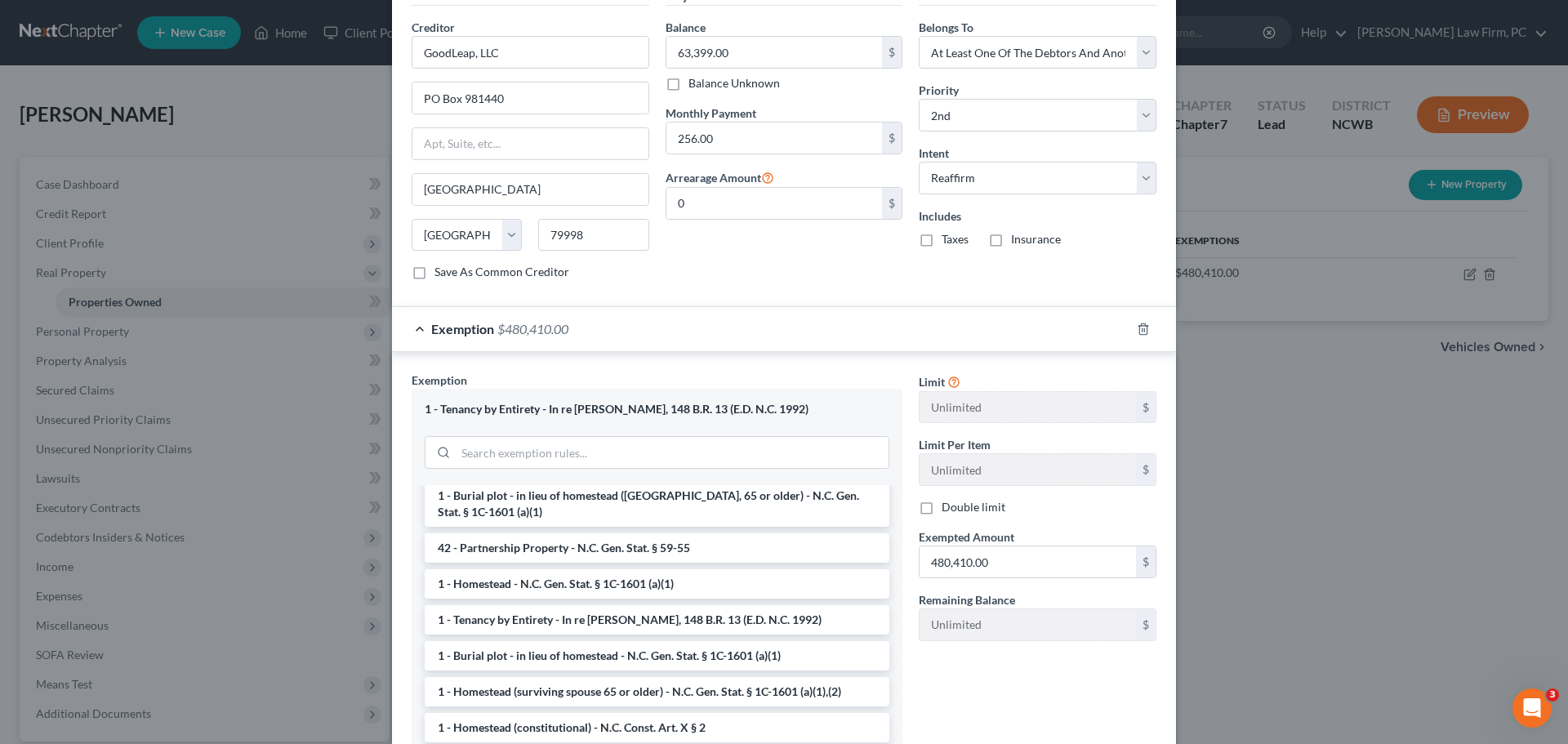
scroll to position [1038, 0]
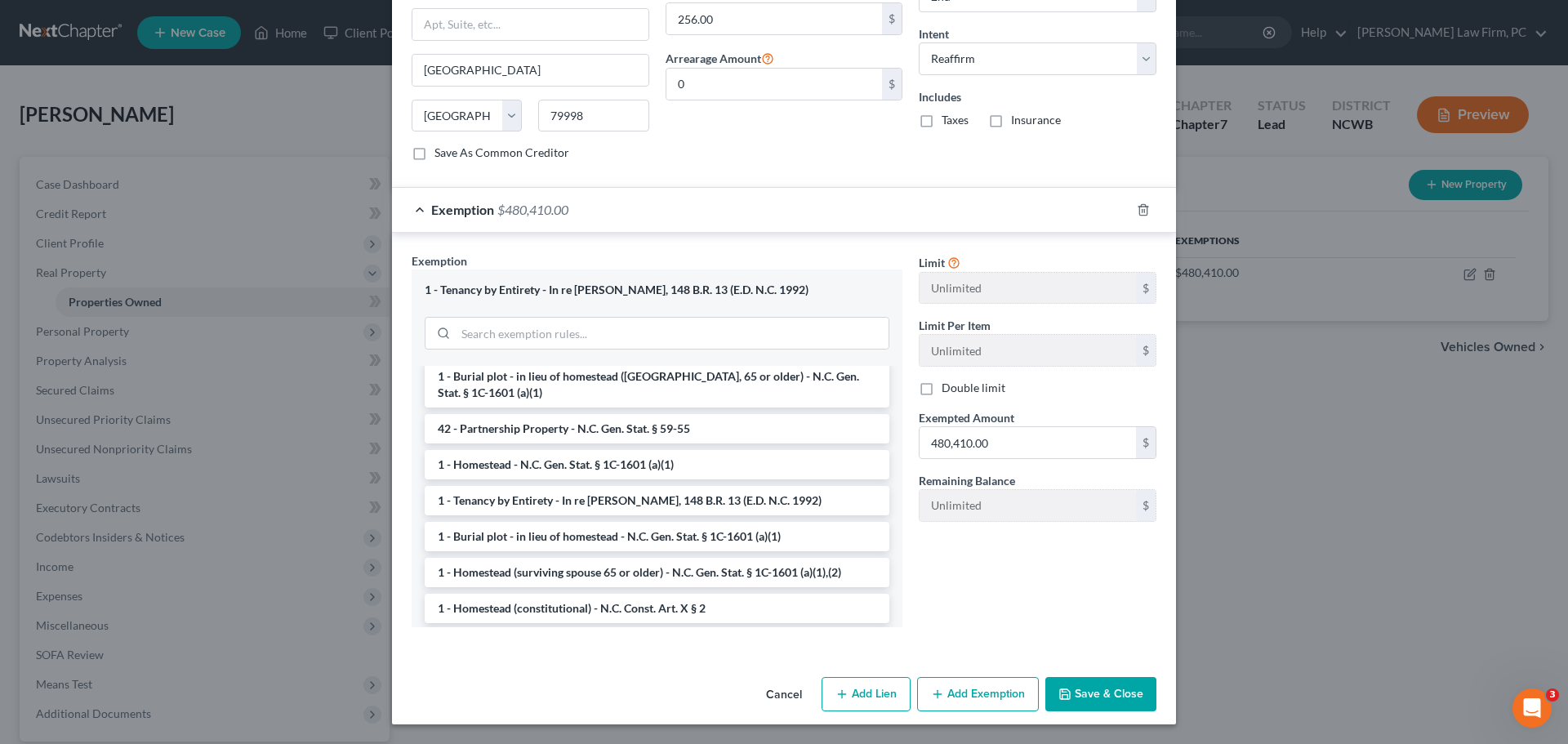
click at [1110, 700] on button "Save & Close" at bounding box center [1101, 695] width 111 height 34
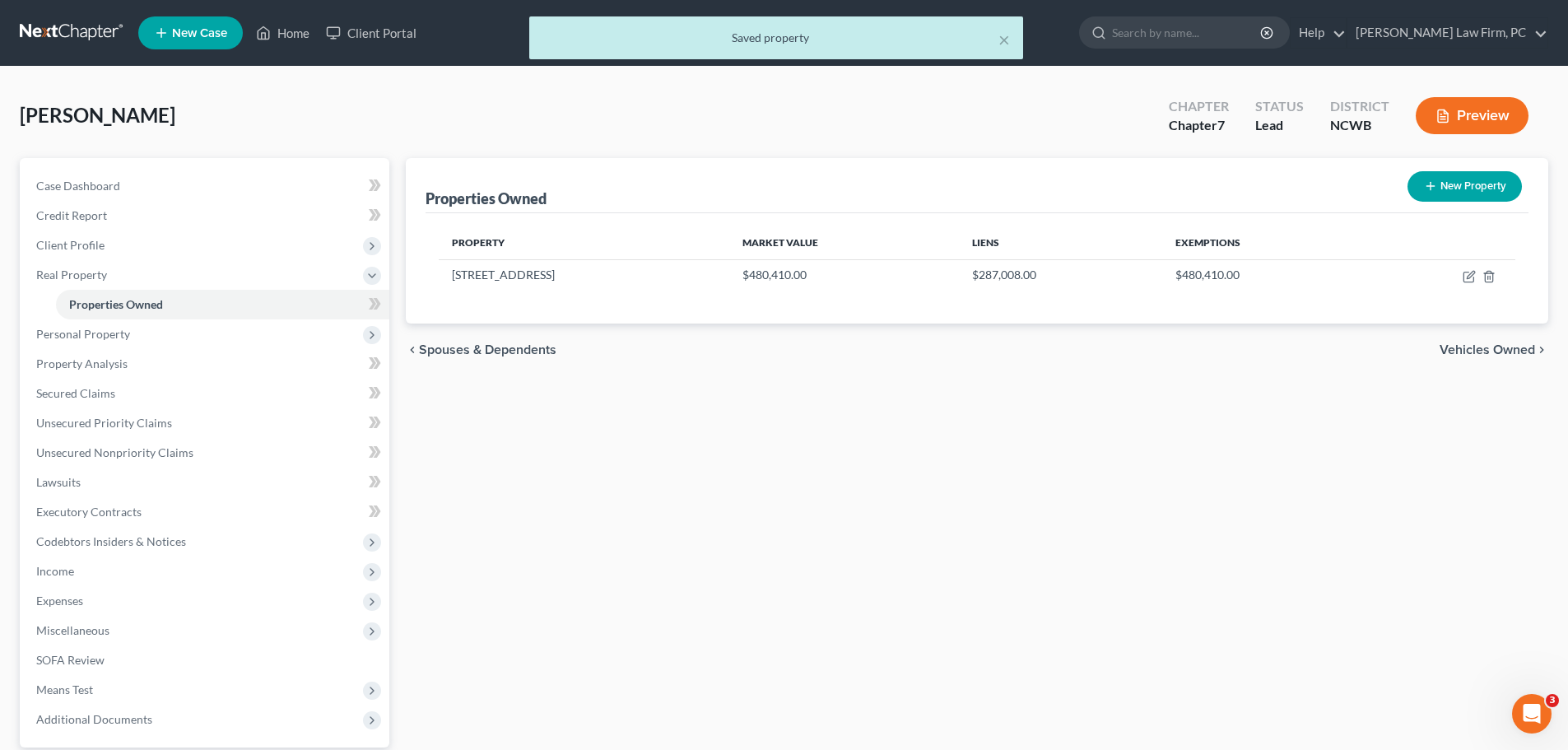
click at [1507, 348] on span "Vehicles Owned" at bounding box center [1488, 350] width 95 height 13
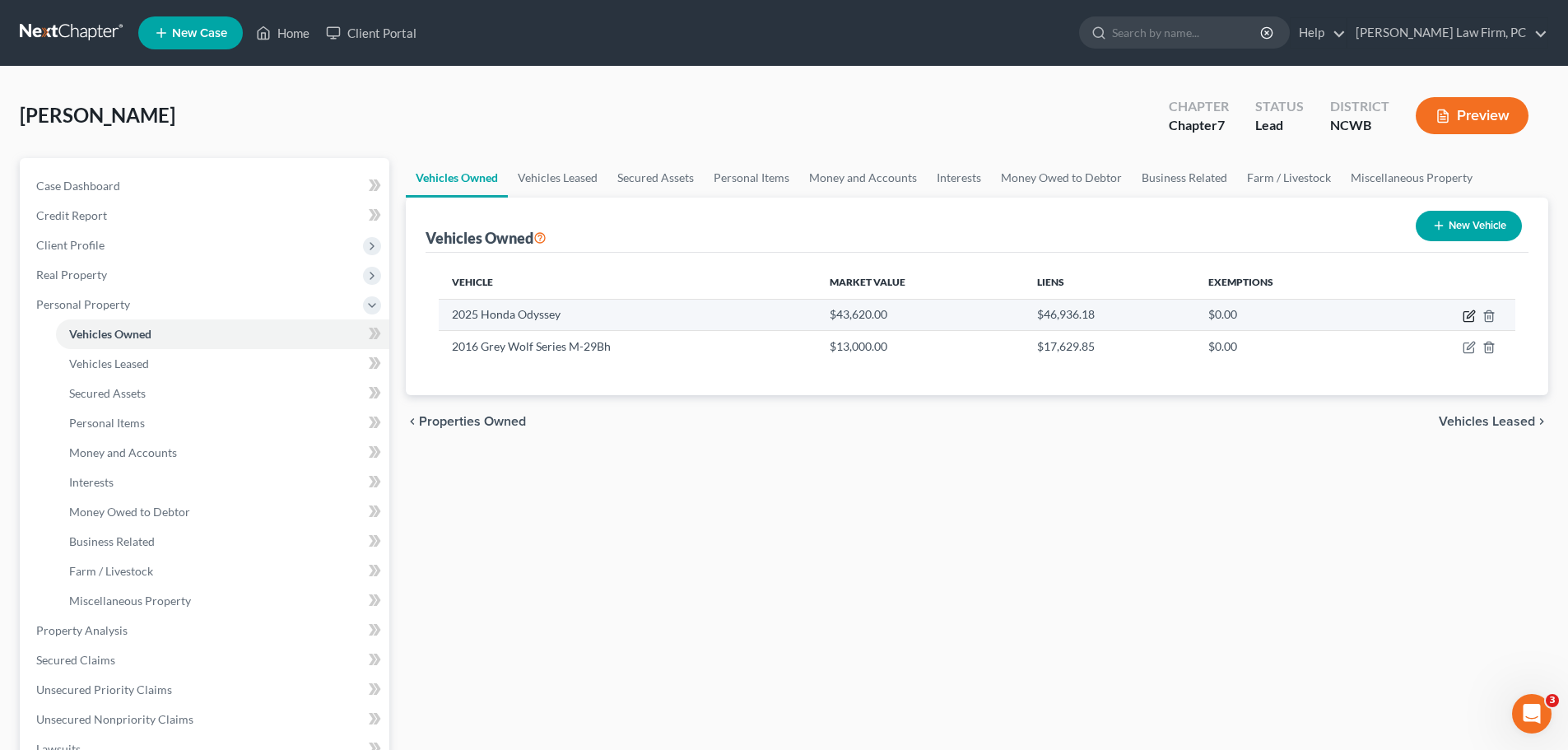
click at [1467, 318] on icon "button" at bounding box center [1471, 314] width 8 height 8
select select "0"
select select "1"
select select "3"
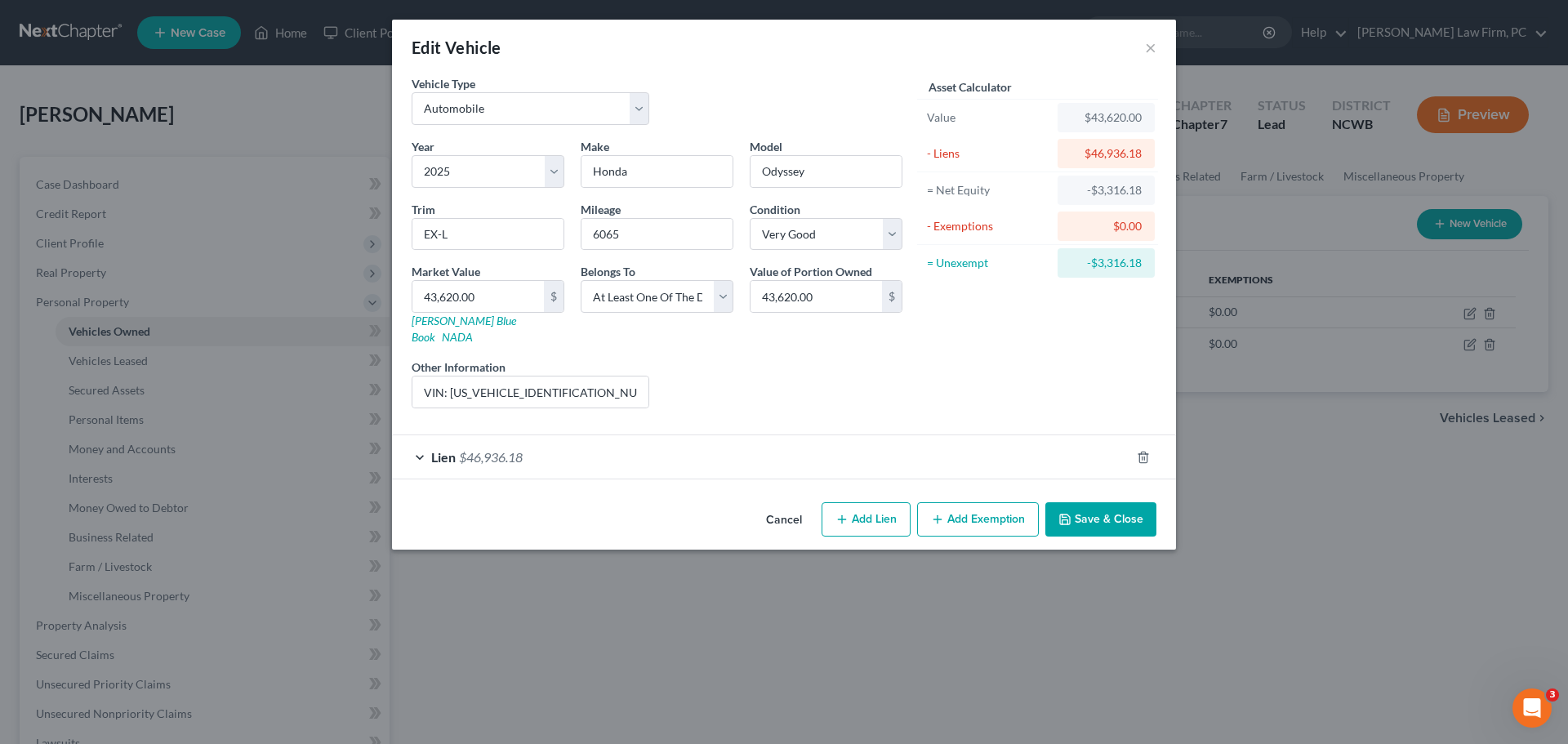
click at [414, 443] on div "Lien $46,936.18" at bounding box center [761, 457] width 738 height 44
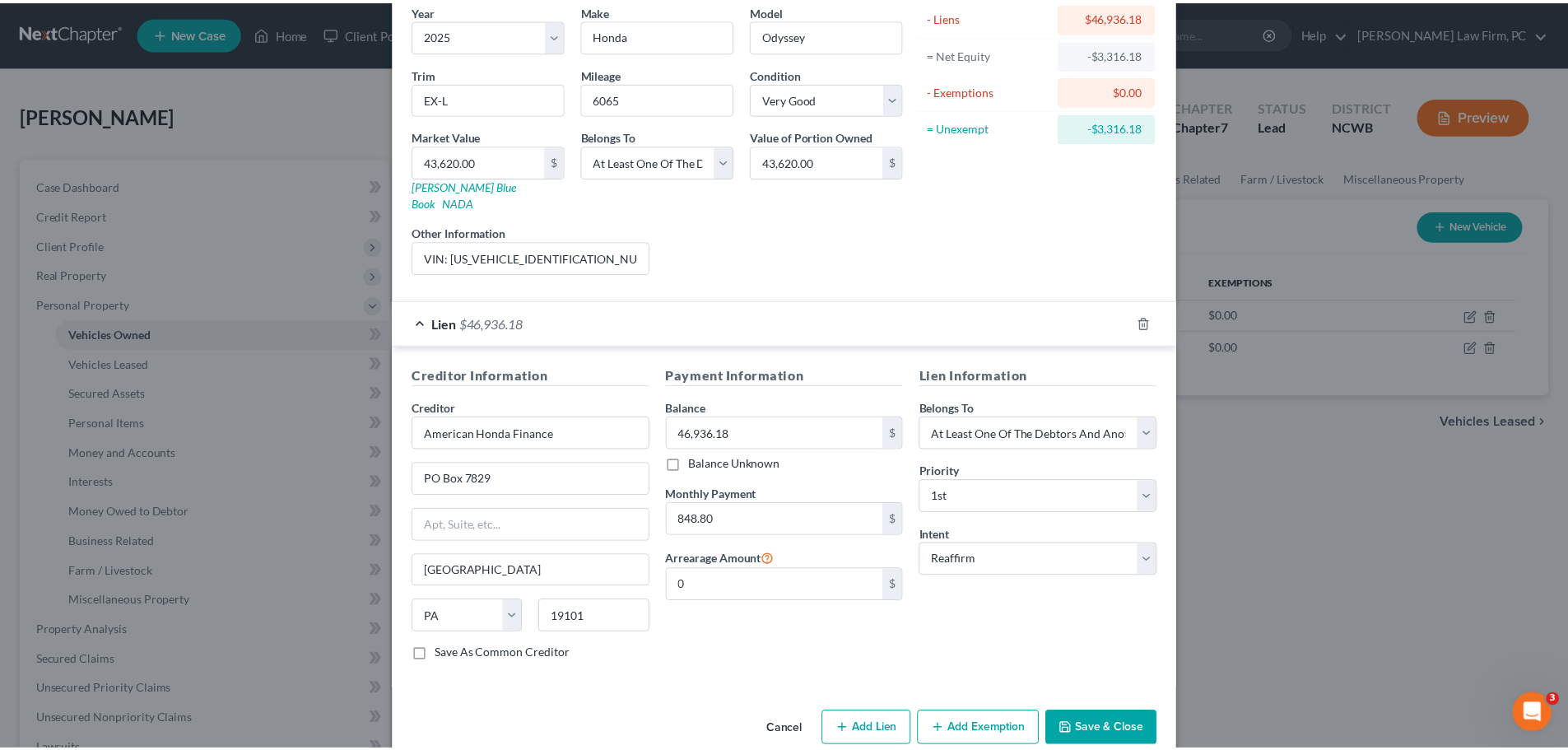
scroll to position [151, 0]
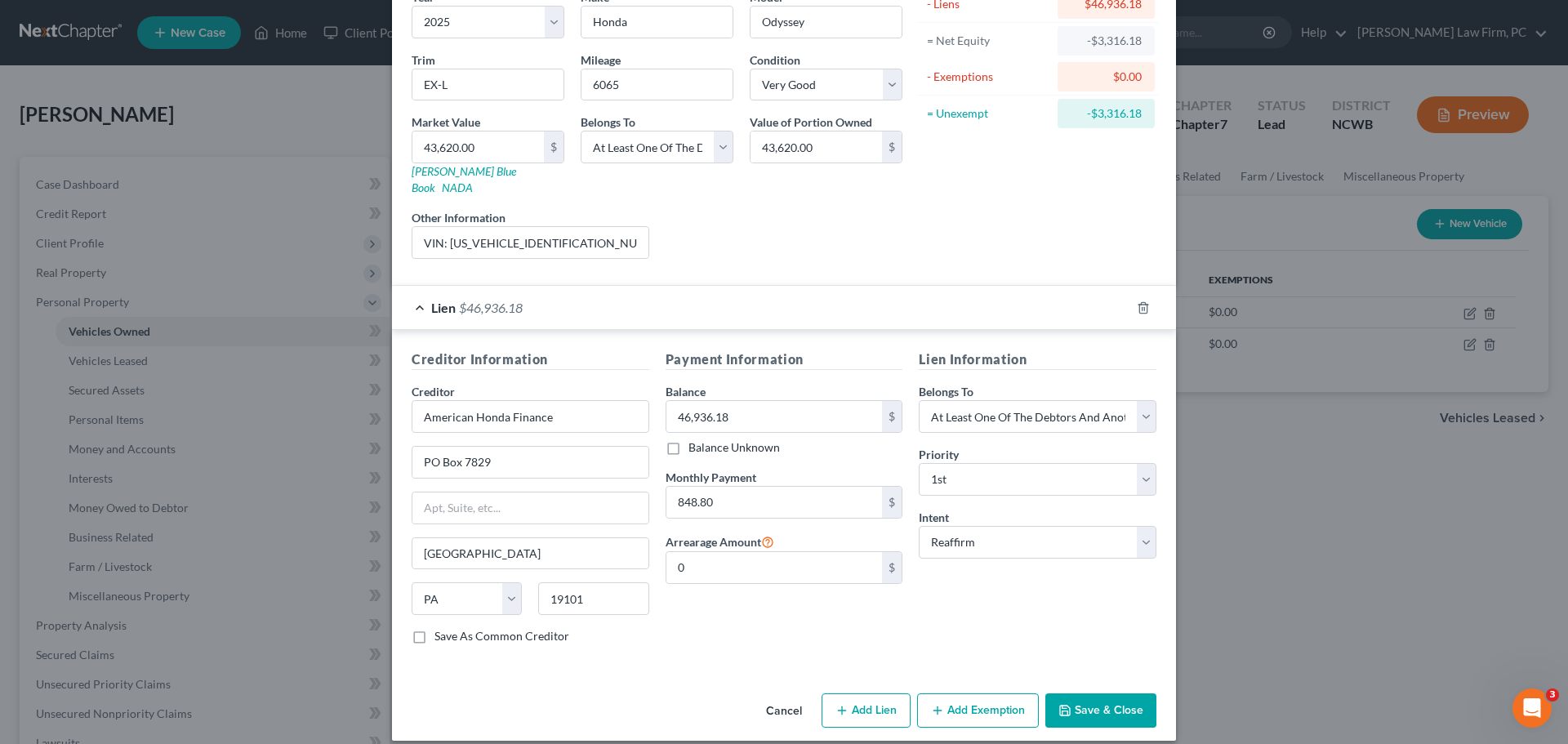
click at [1100, 699] on button "Save & Close" at bounding box center [1101, 711] width 111 height 34
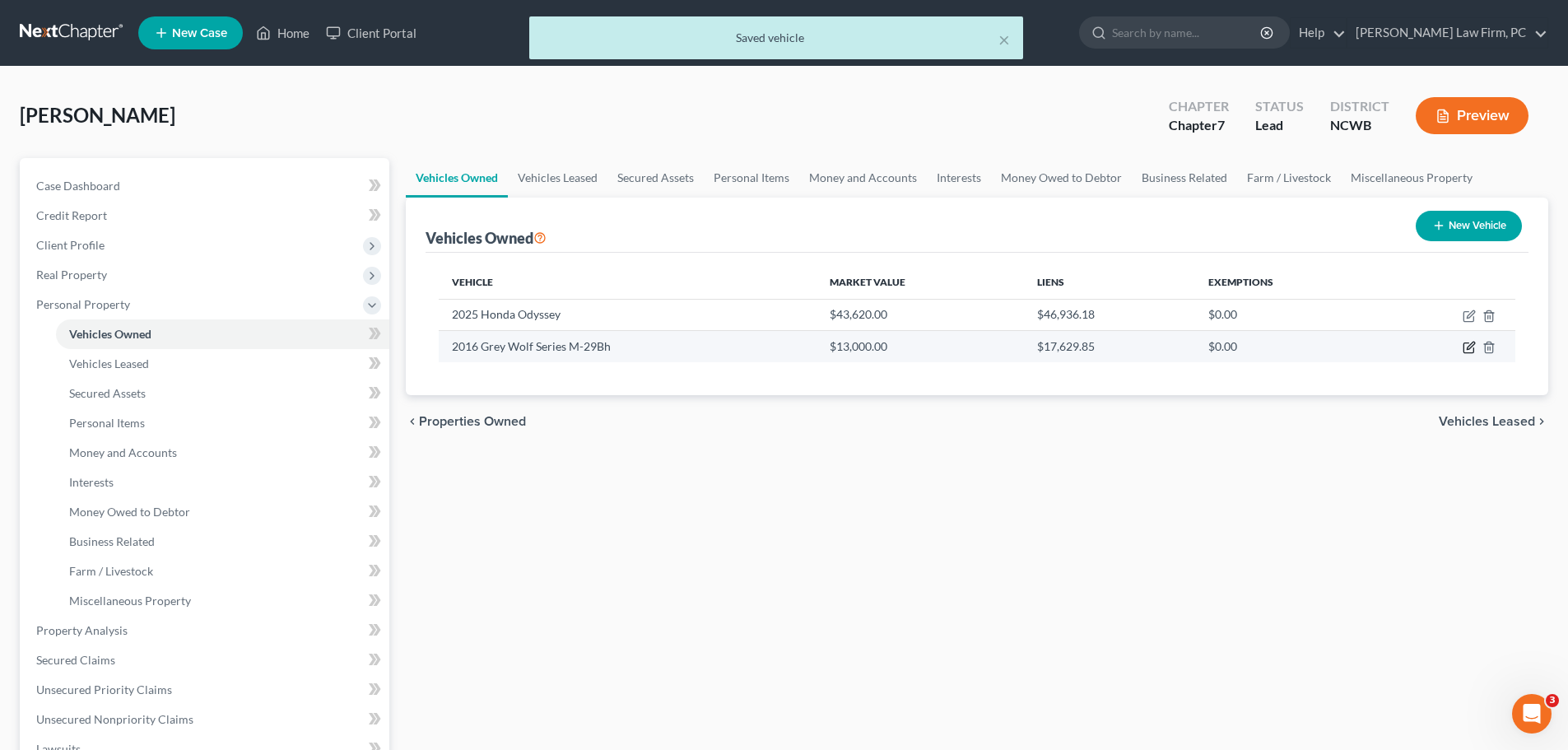
click at [1468, 349] on icon "button" at bounding box center [1471, 346] width 8 height 8
select select "7"
select select "10"
select select "2"
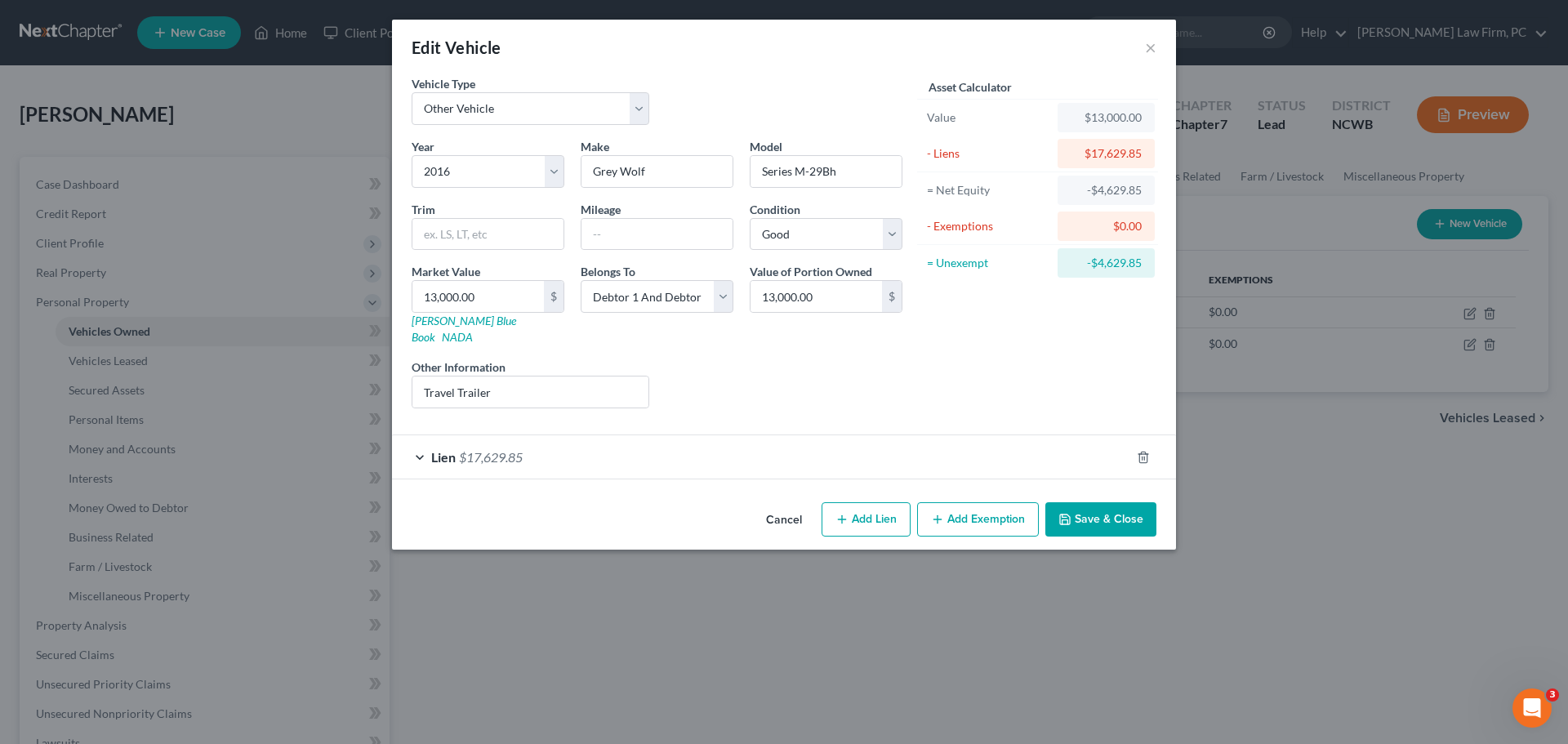
click at [1082, 503] on button "Save & Close" at bounding box center [1101, 520] width 111 height 34
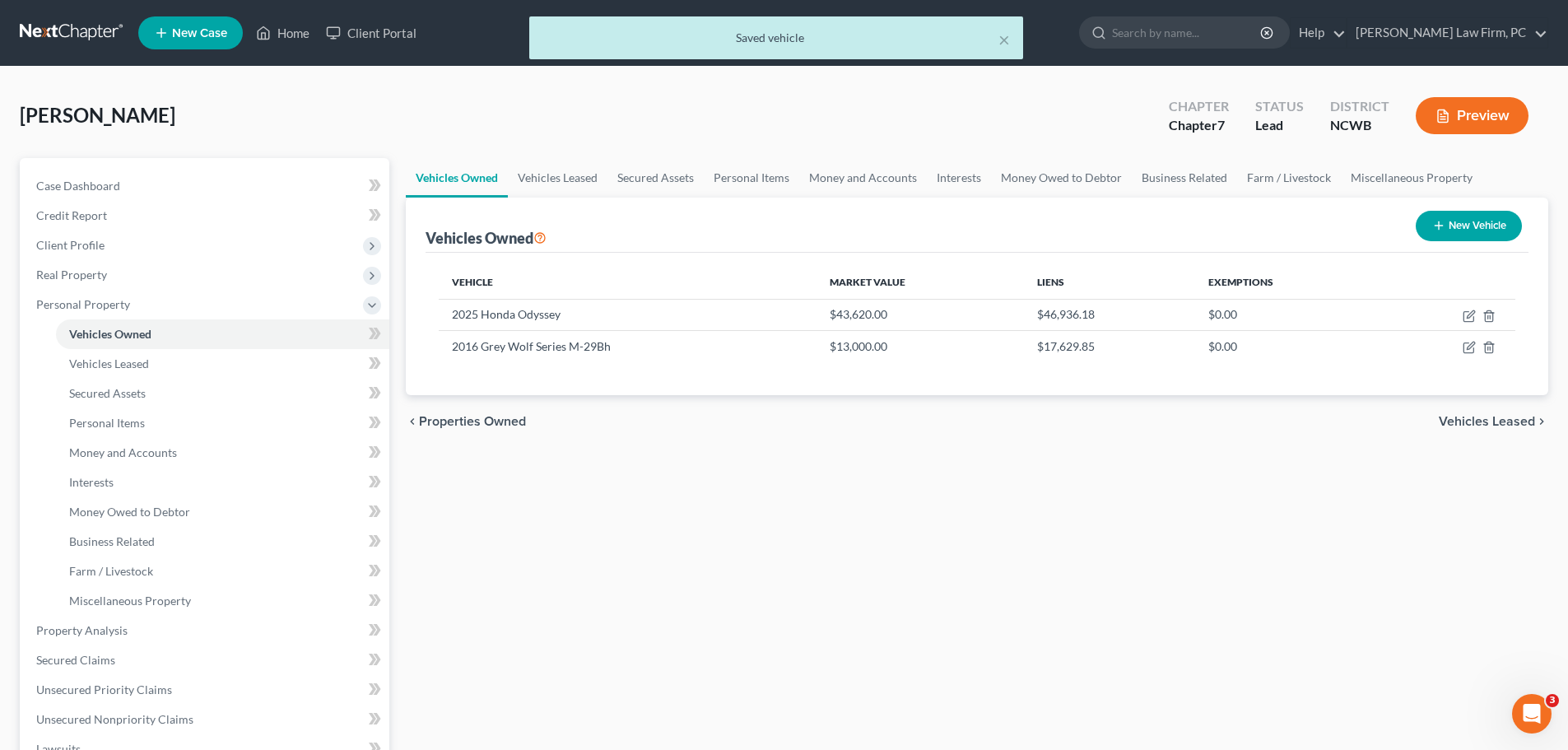
click at [1481, 423] on span "Vehicles Leased" at bounding box center [1487, 422] width 96 height 13
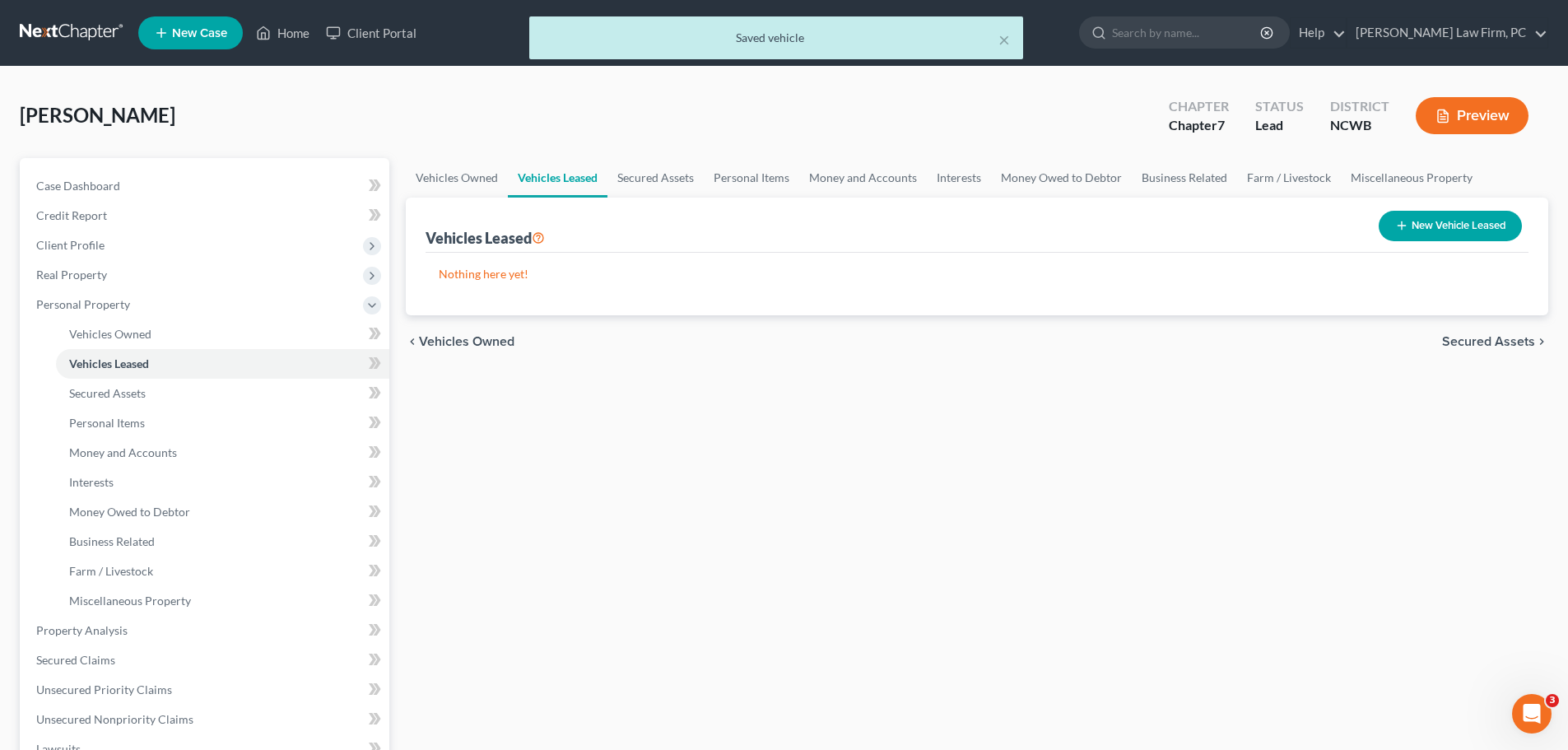
click at [1489, 344] on span "Secured Assets" at bounding box center [1489, 342] width 93 height 13
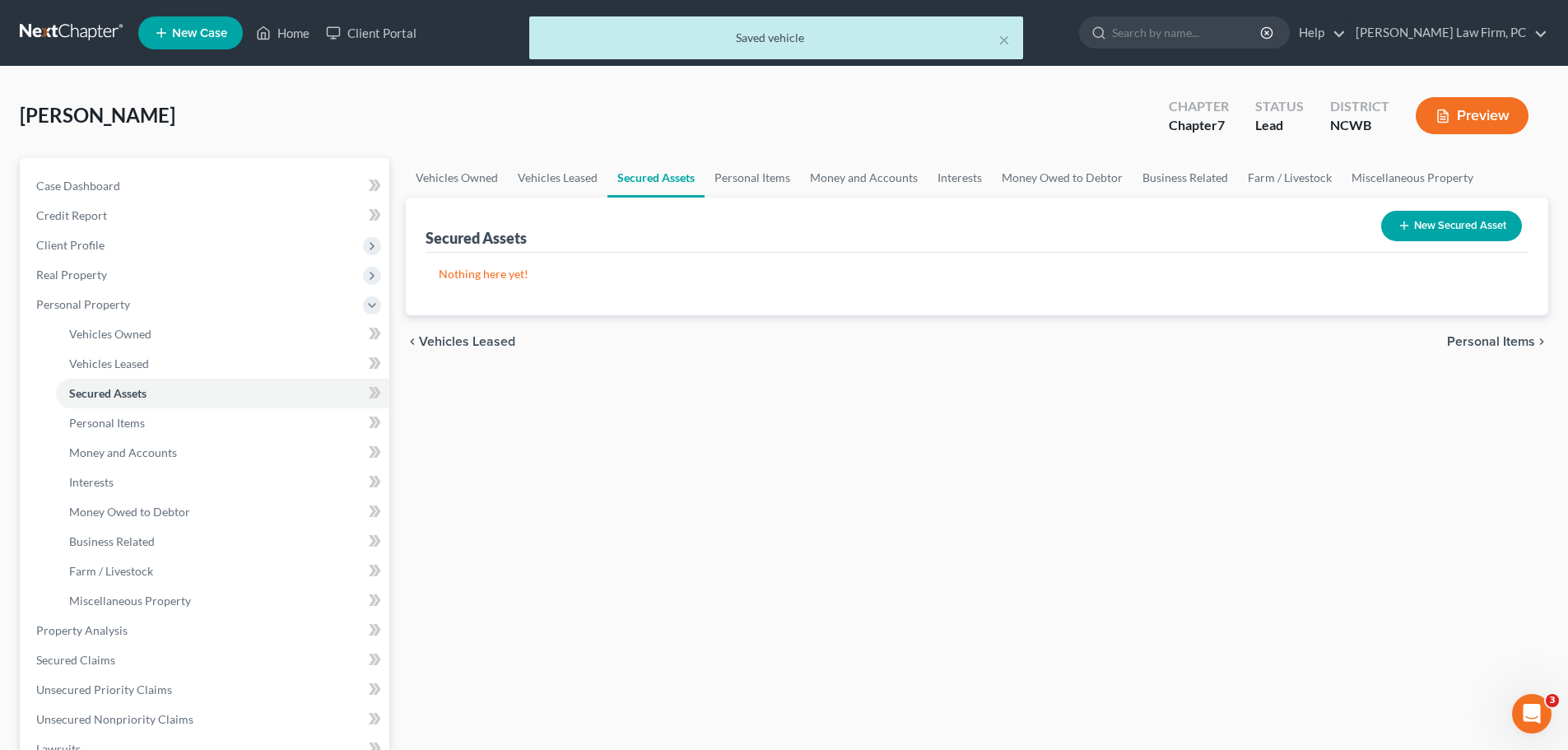
click at [1483, 340] on span "Personal Items" at bounding box center [1491, 342] width 88 height 13
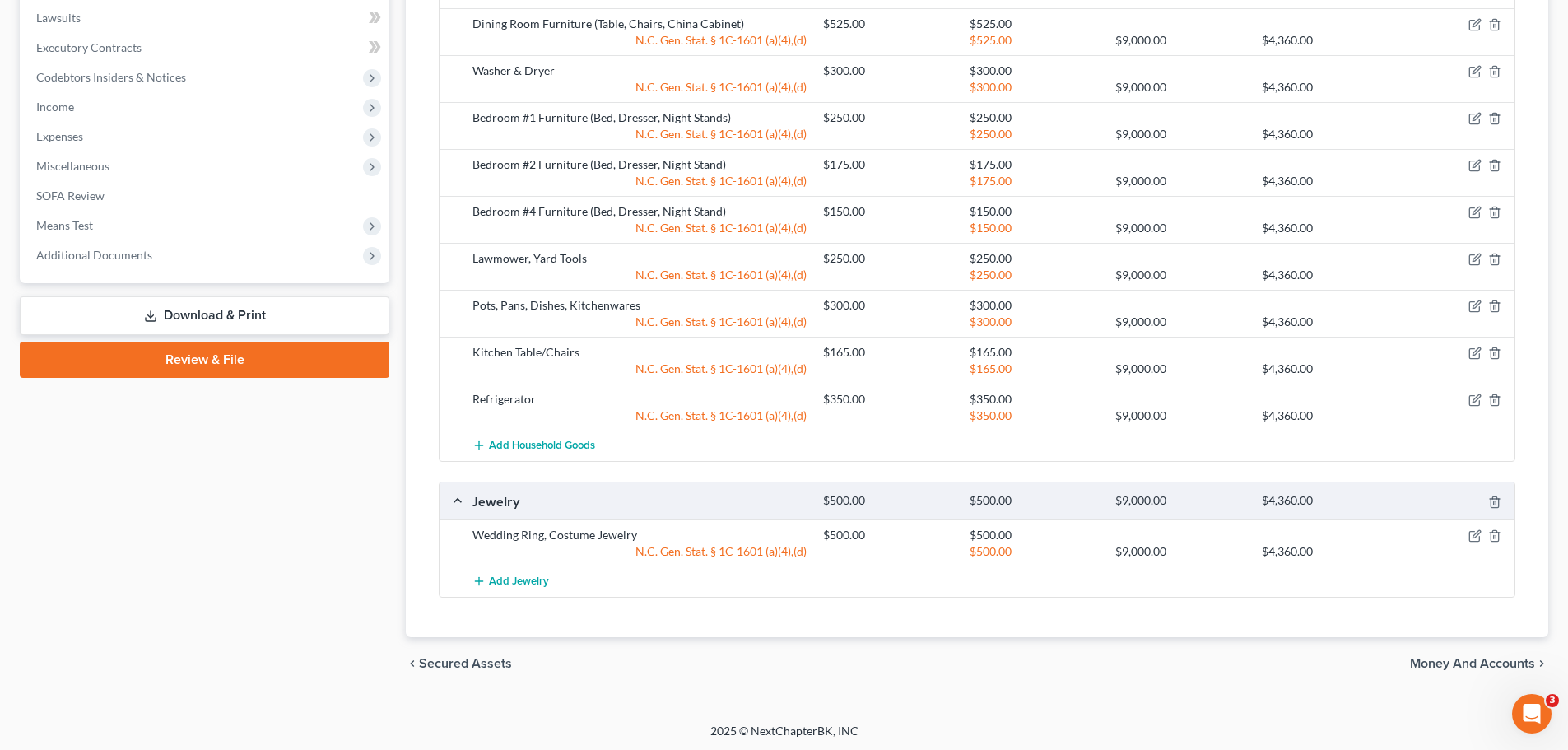
scroll to position [734, 0]
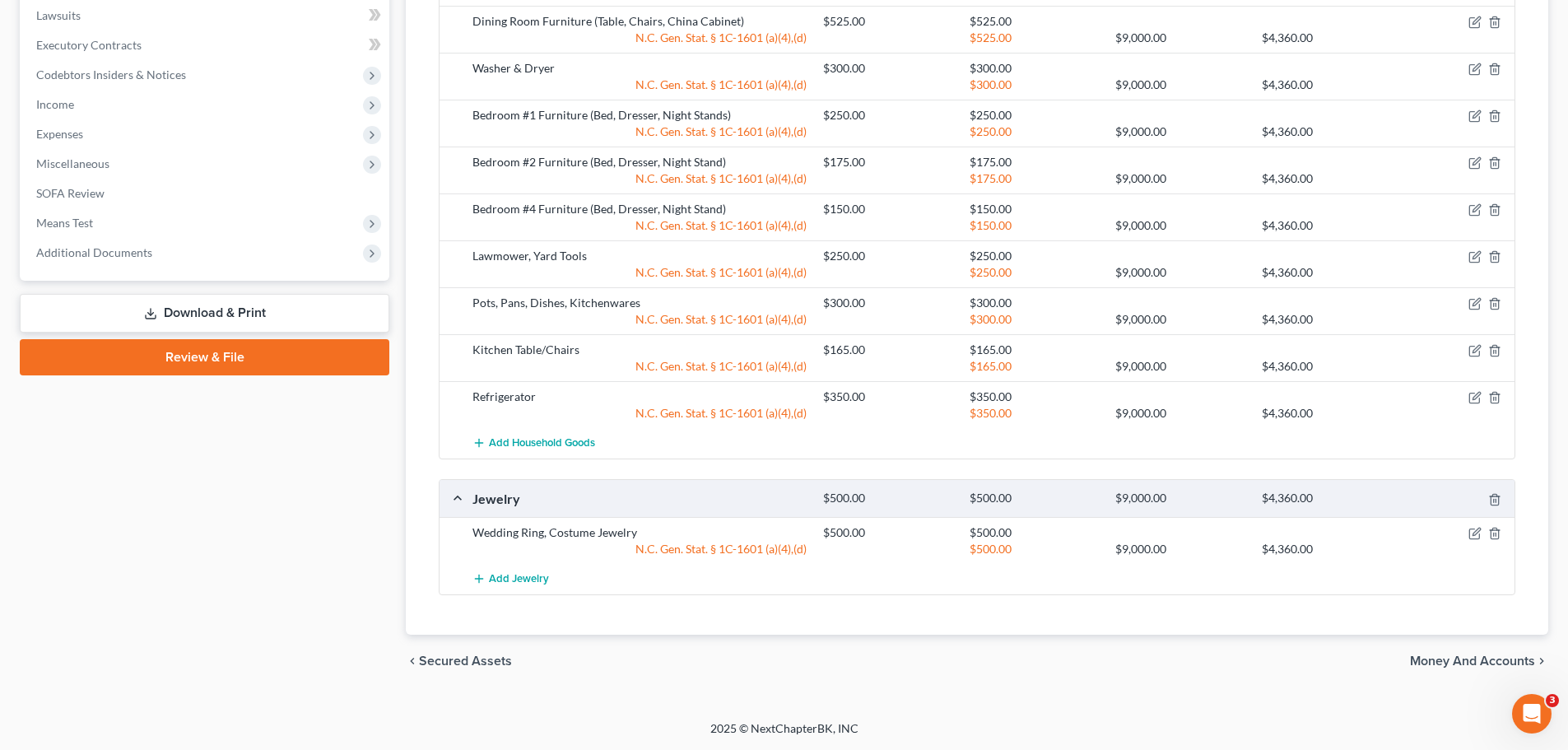
click at [1490, 656] on span "Money and Accounts" at bounding box center [1473, 661] width 125 height 13
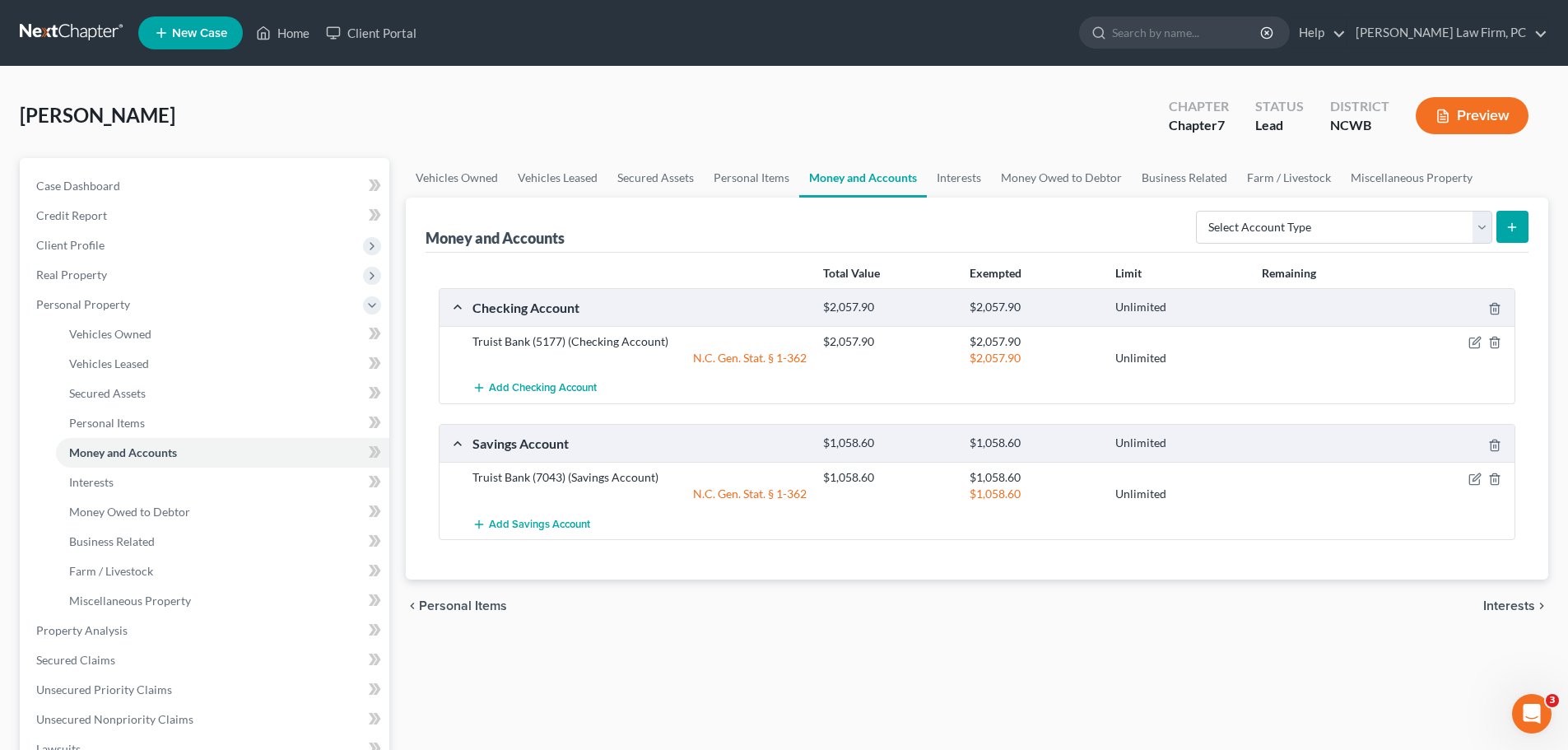
click at [1503, 604] on span "Interests" at bounding box center [1509, 606] width 52 height 13
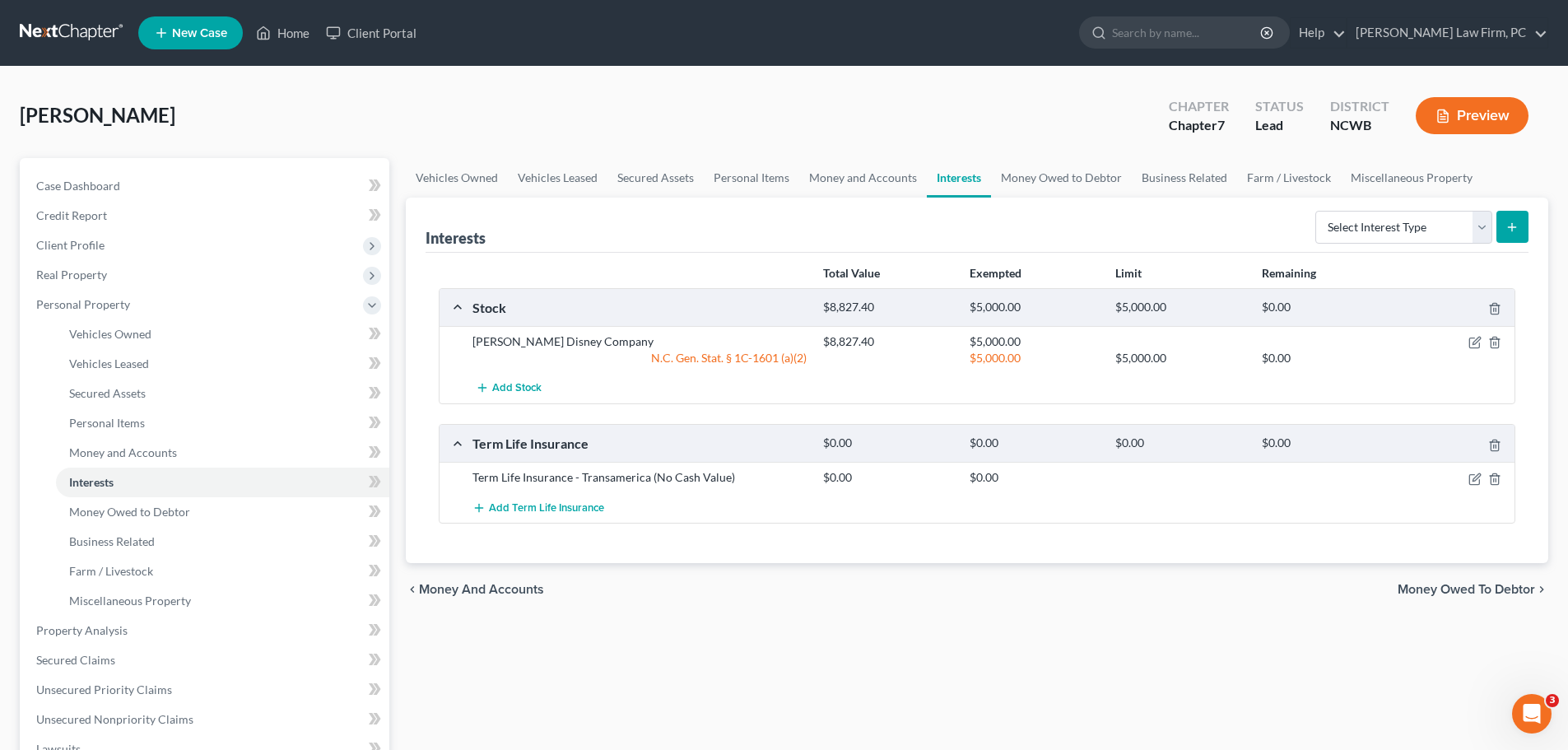
click at [1480, 594] on span "Money Owed to Debtor" at bounding box center [1467, 590] width 137 height 13
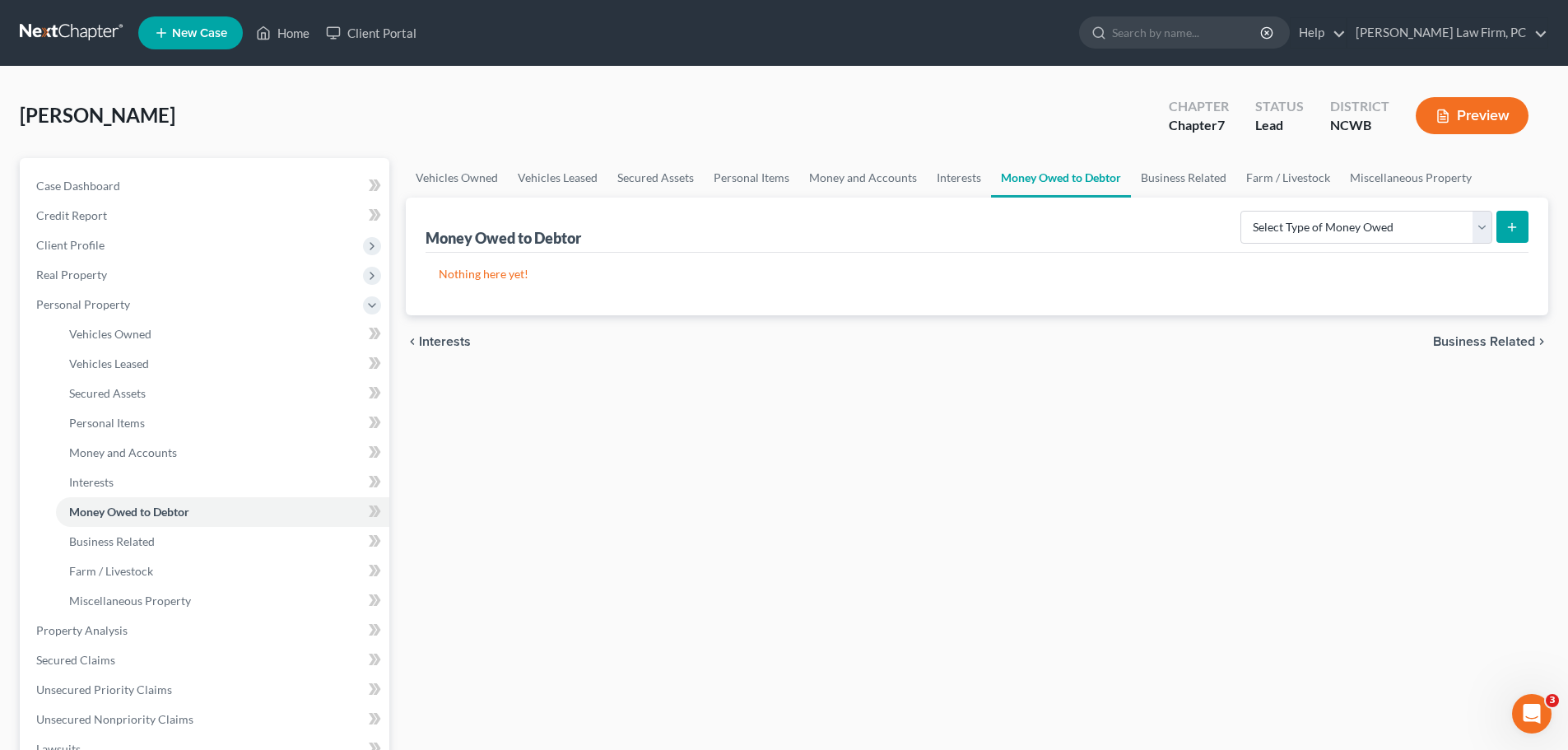
click at [1476, 342] on span "Business Related" at bounding box center [1484, 342] width 102 height 13
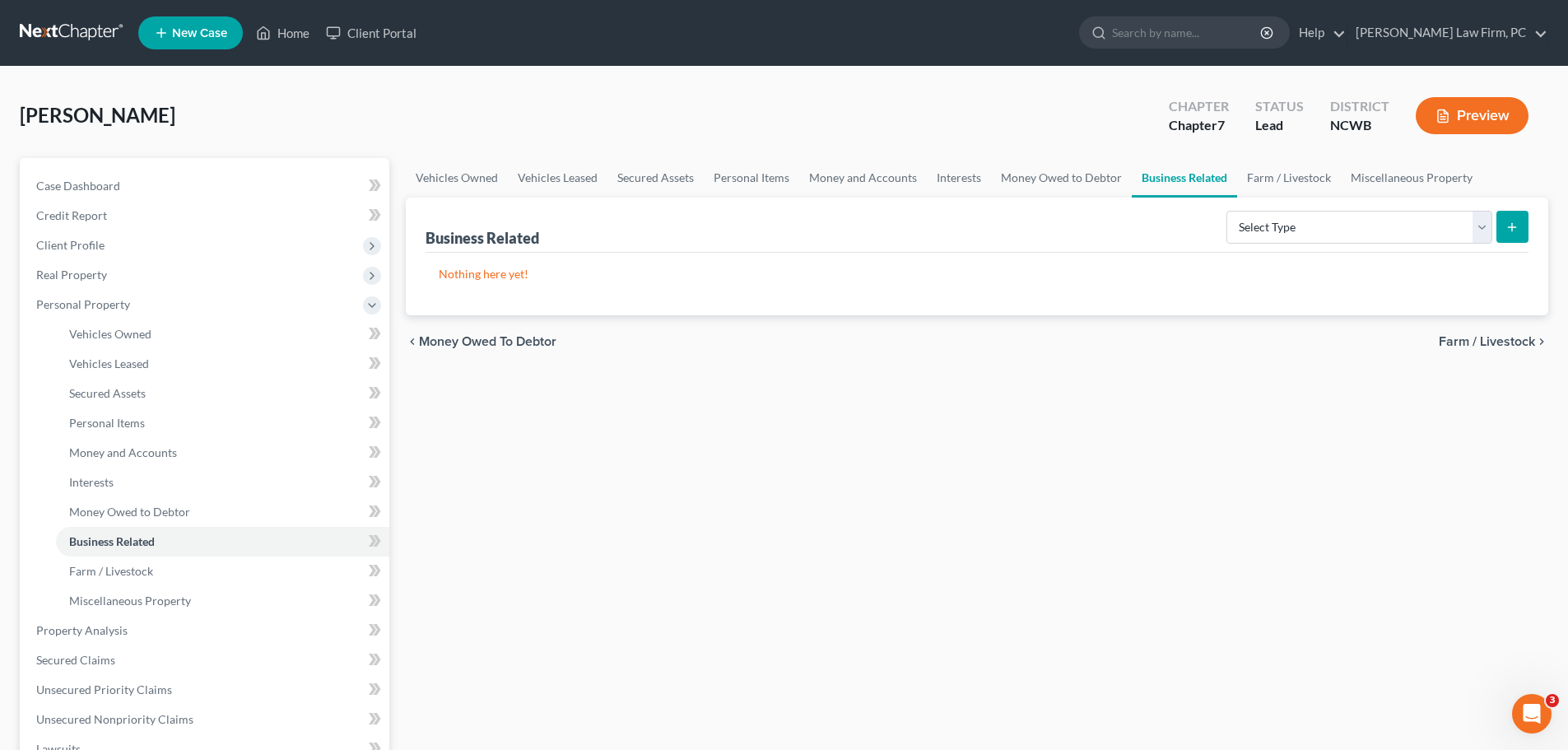
click at [1475, 338] on span "Farm / Livestock" at bounding box center [1487, 342] width 96 height 13
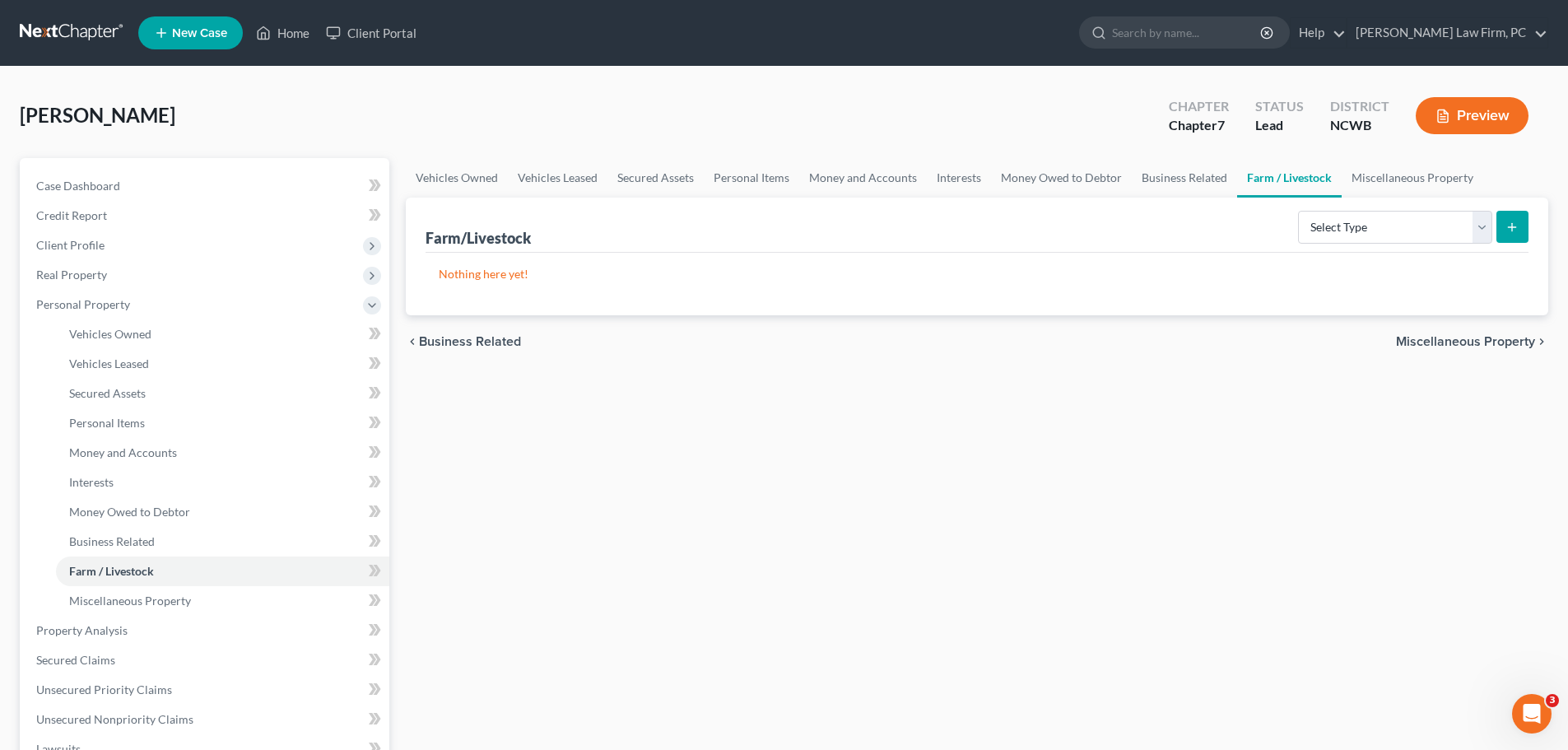
click at [1481, 340] on span "Miscellaneous Property" at bounding box center [1466, 342] width 139 height 13
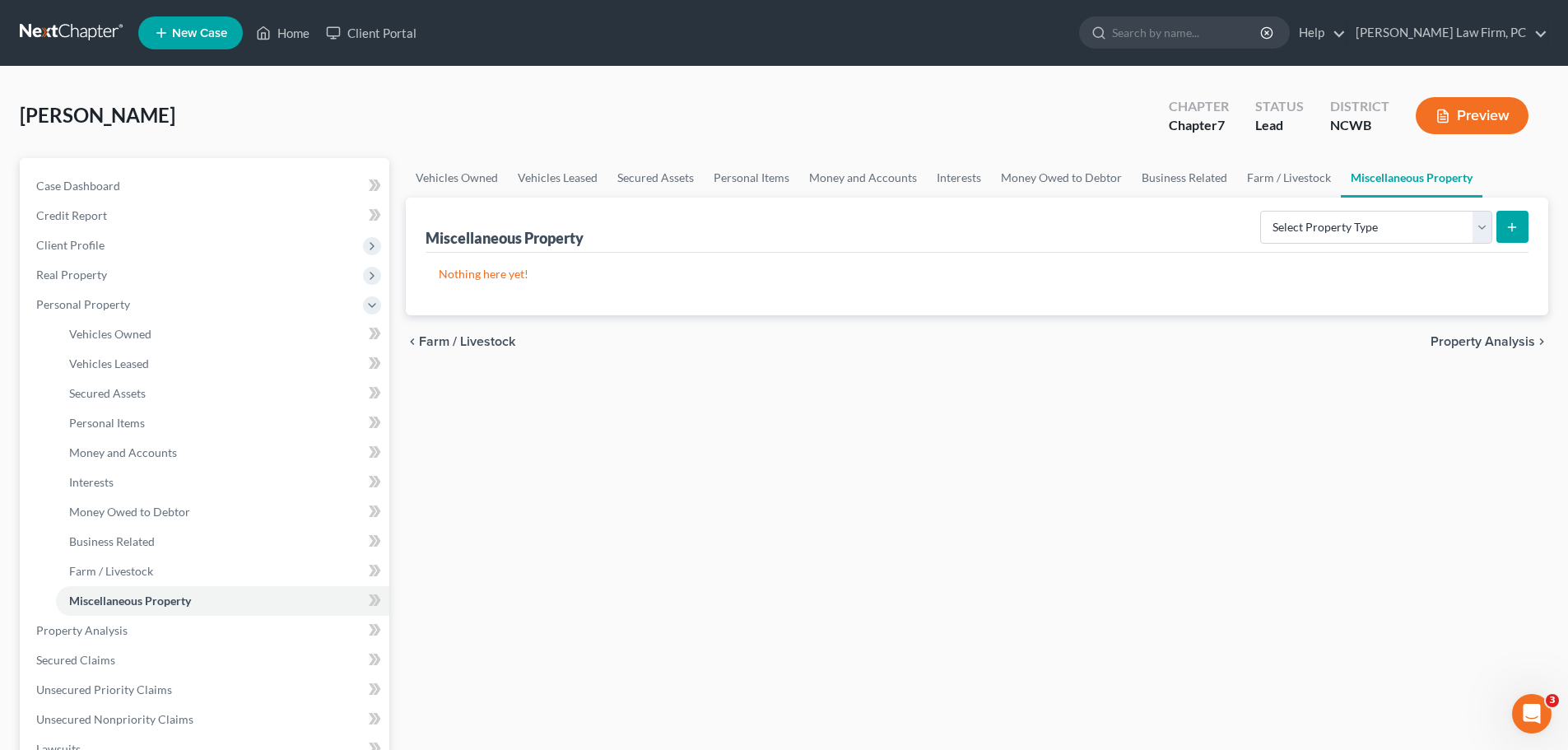
click at [1483, 339] on span "Property Analysis" at bounding box center [1483, 342] width 105 height 13
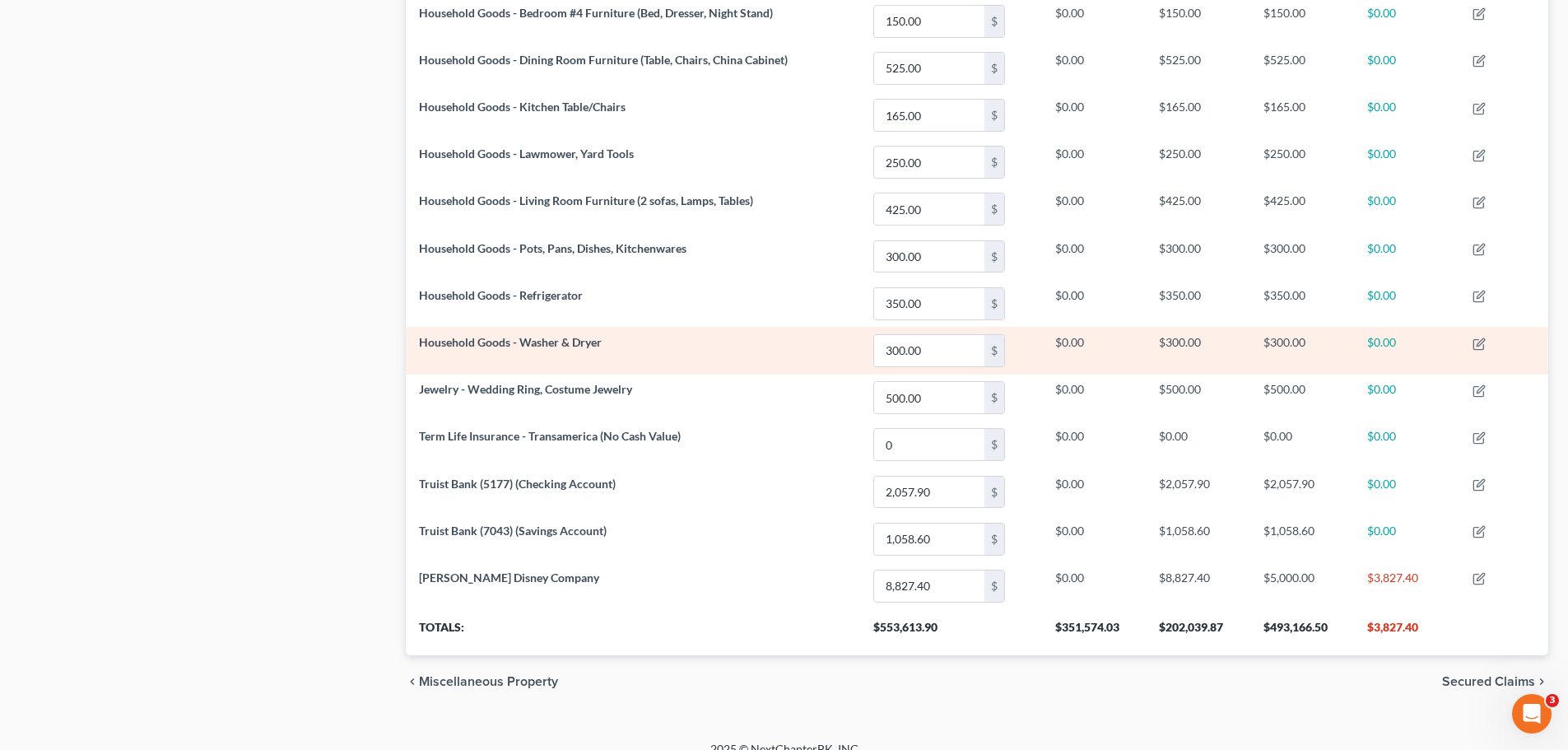
scroll to position [973, 0]
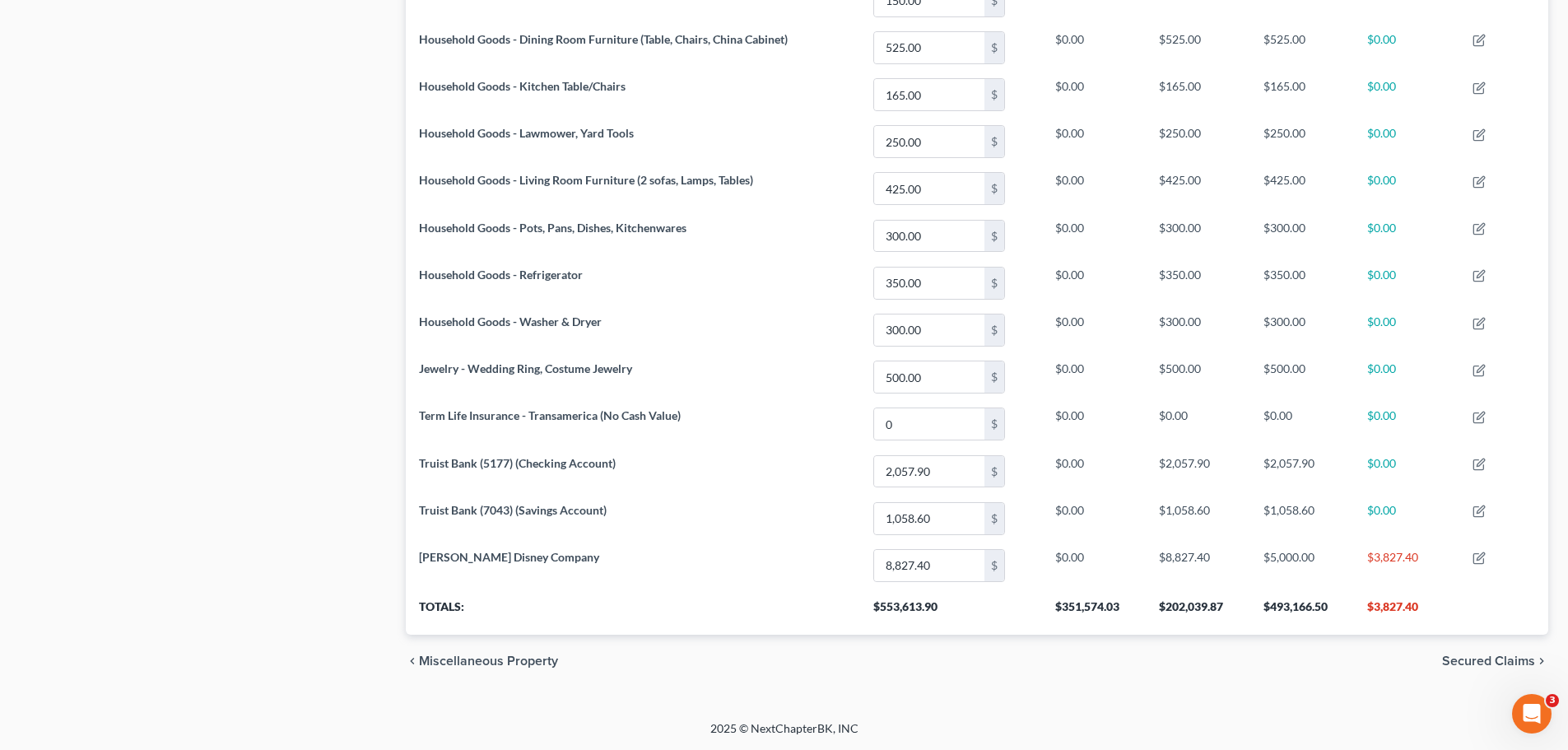
click at [1501, 662] on span "Secured Claims" at bounding box center [1489, 661] width 93 height 13
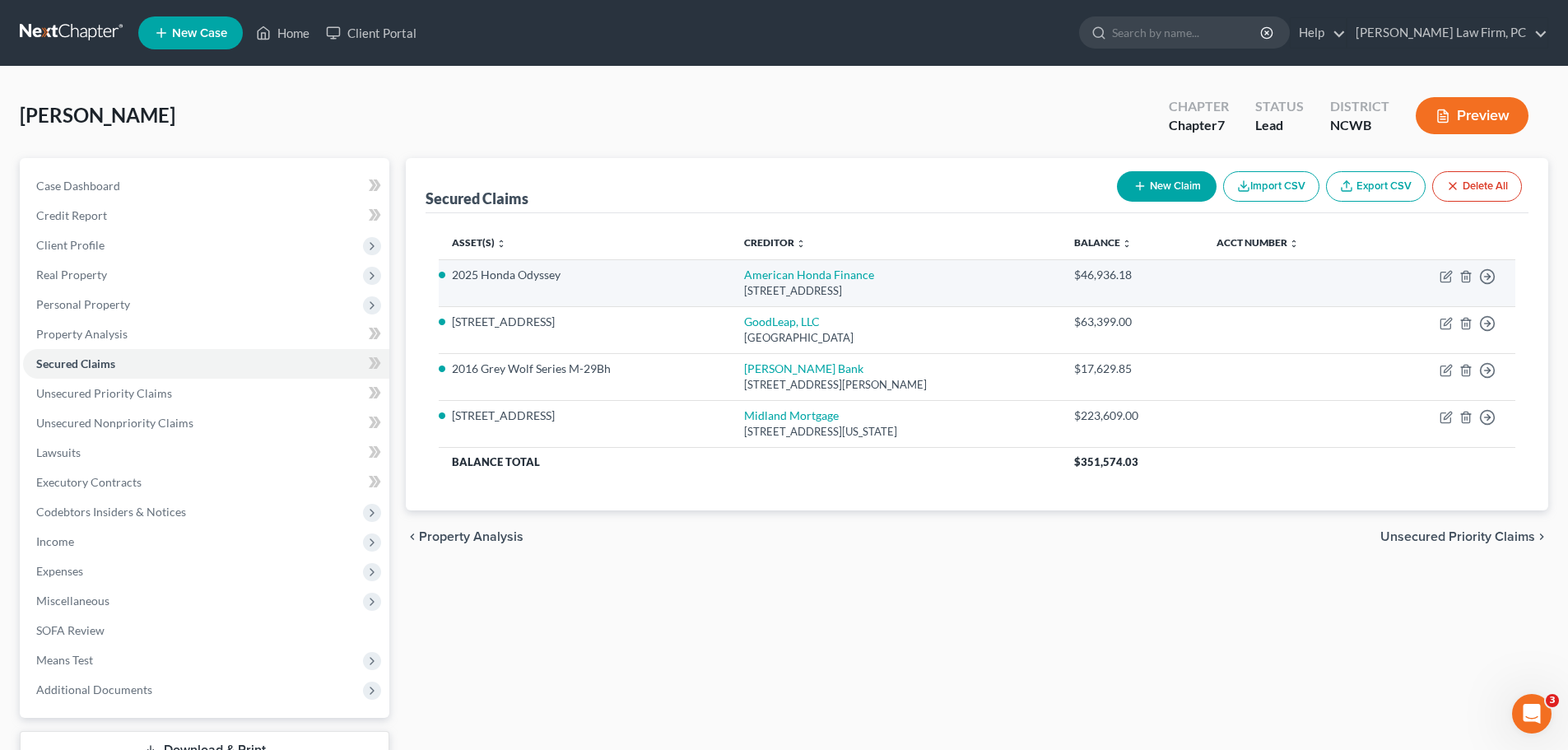
click at [1443, 284] on td "Move to E Move to F Move to G Move to Notice Only" at bounding box center [1445, 282] width 140 height 47
click at [1446, 279] on icon "button" at bounding box center [1448, 275] width 8 height 8
select select "39"
select select "0"
select select "2"
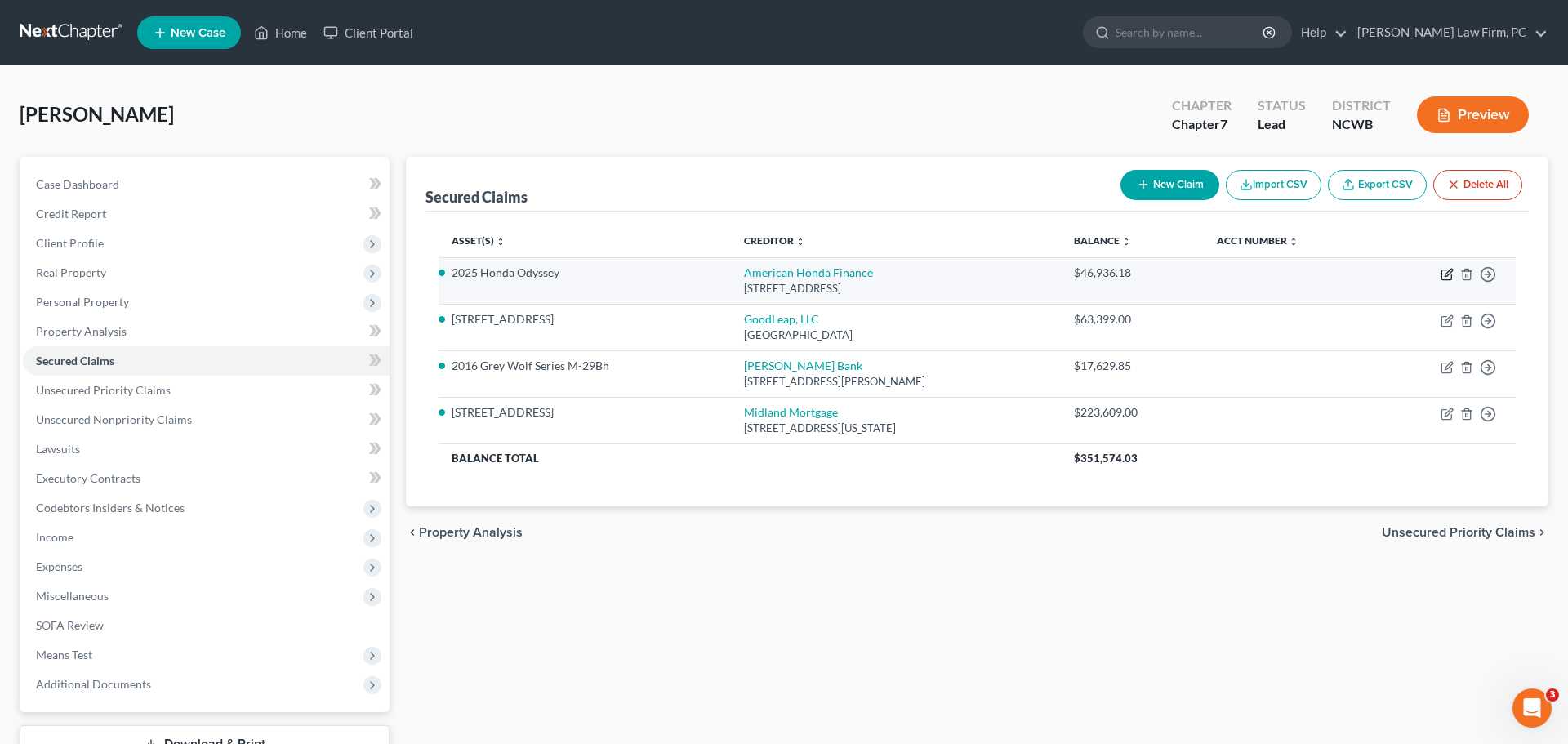
select select "3"
select select "0"
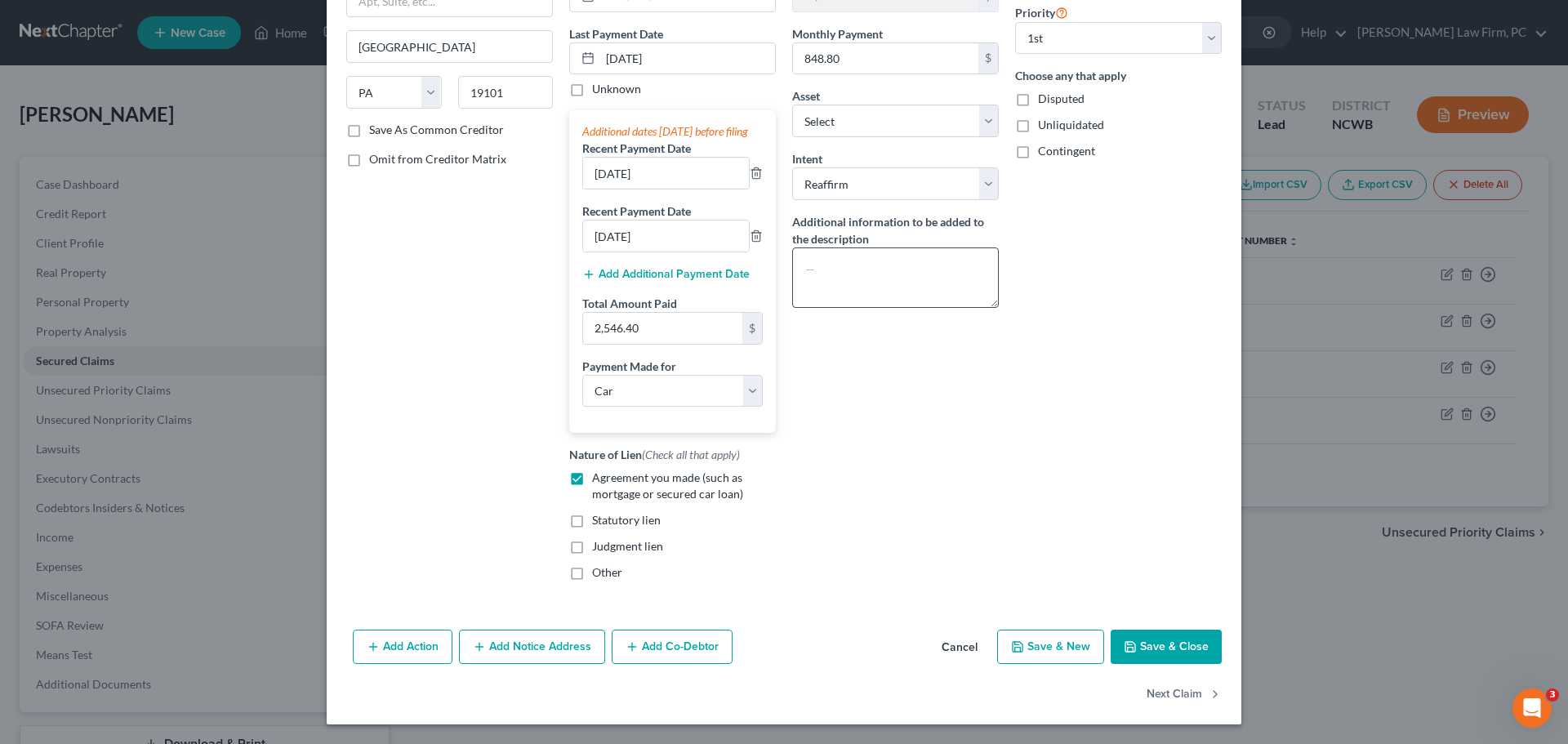
scroll to position [215, 0]
click at [1178, 696] on button "Next Claim" at bounding box center [1184, 695] width 75 height 34
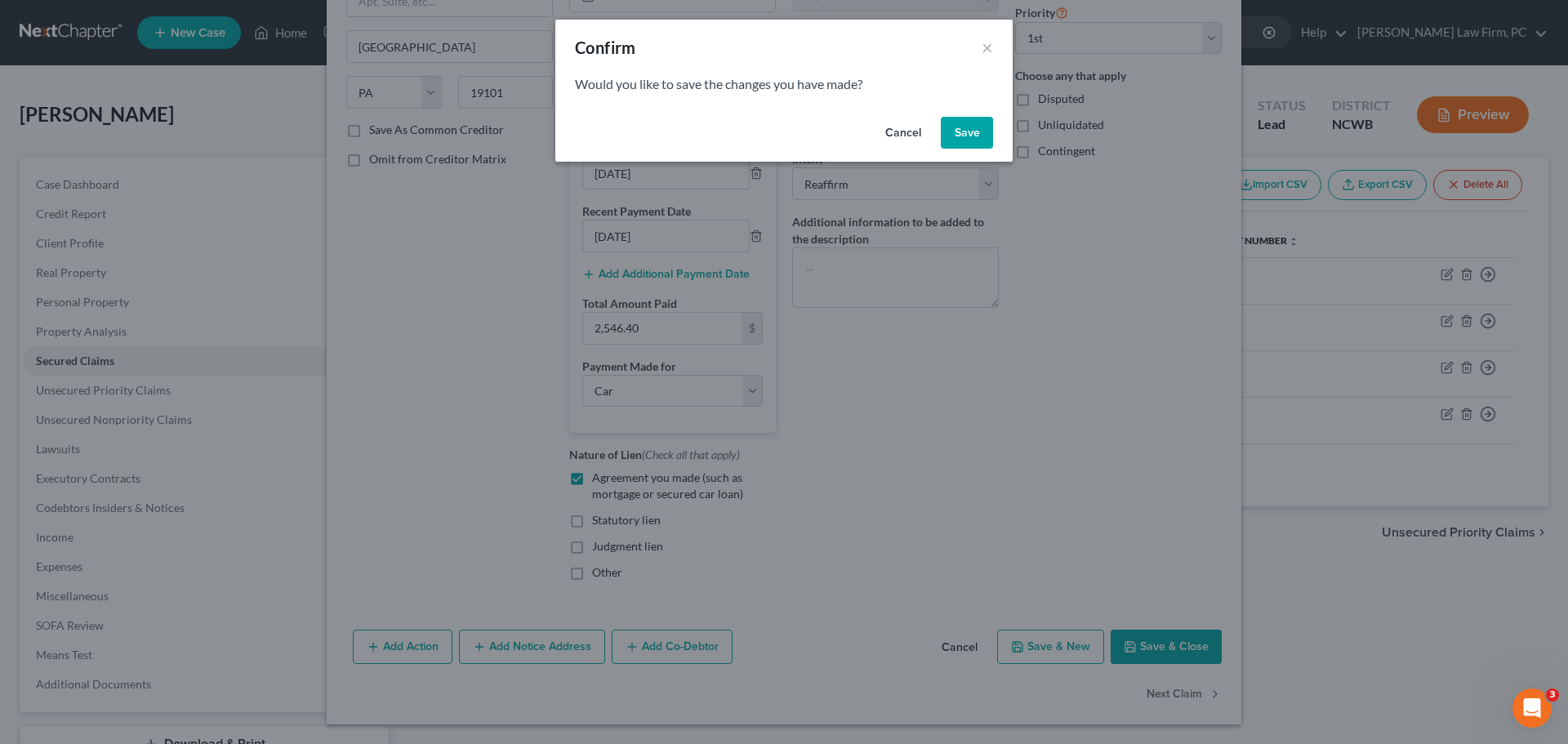
click at [982, 126] on button "Save" at bounding box center [966, 133] width 52 height 33
select select "45"
select select "4"
select select "2"
select select "3"
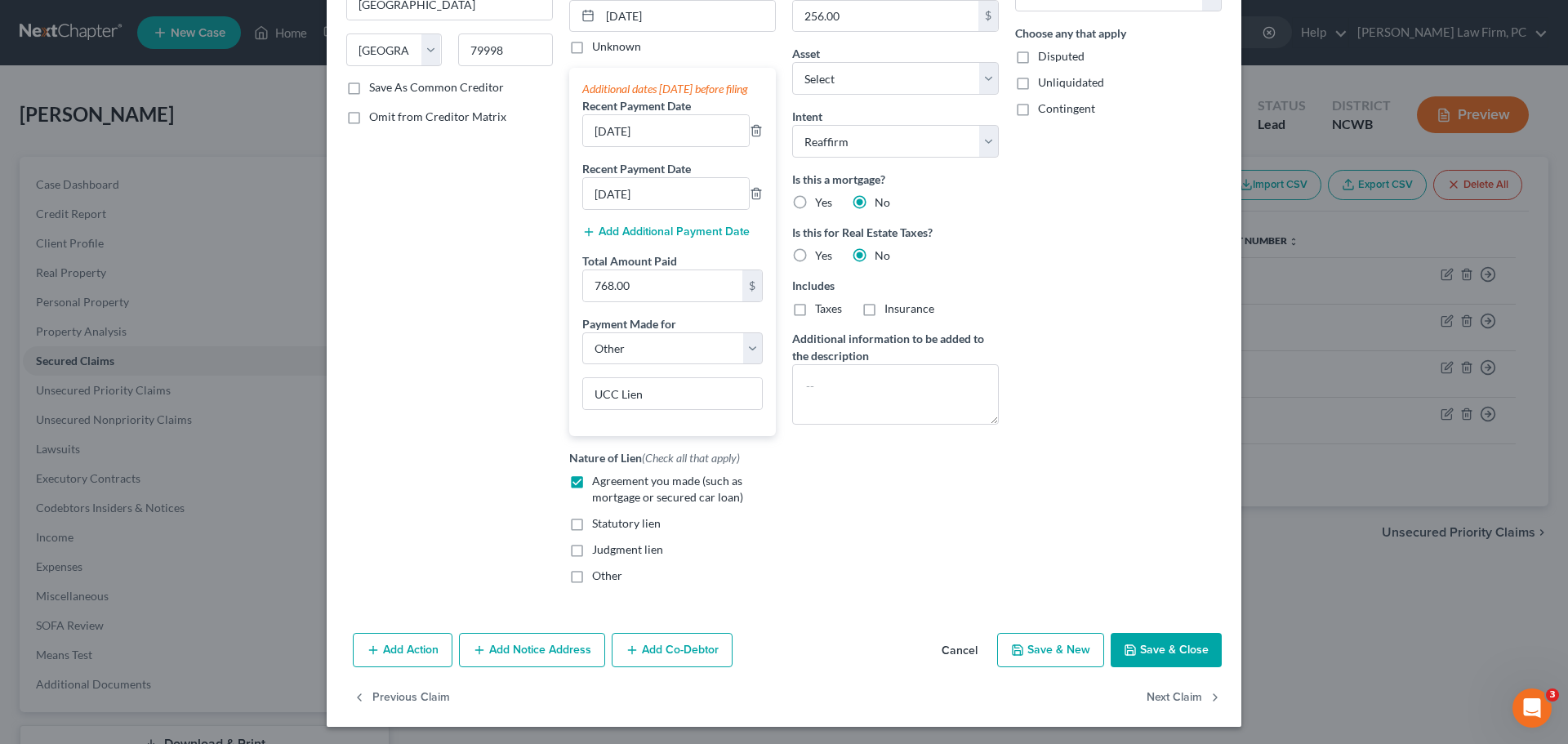
scroll to position [259, 0]
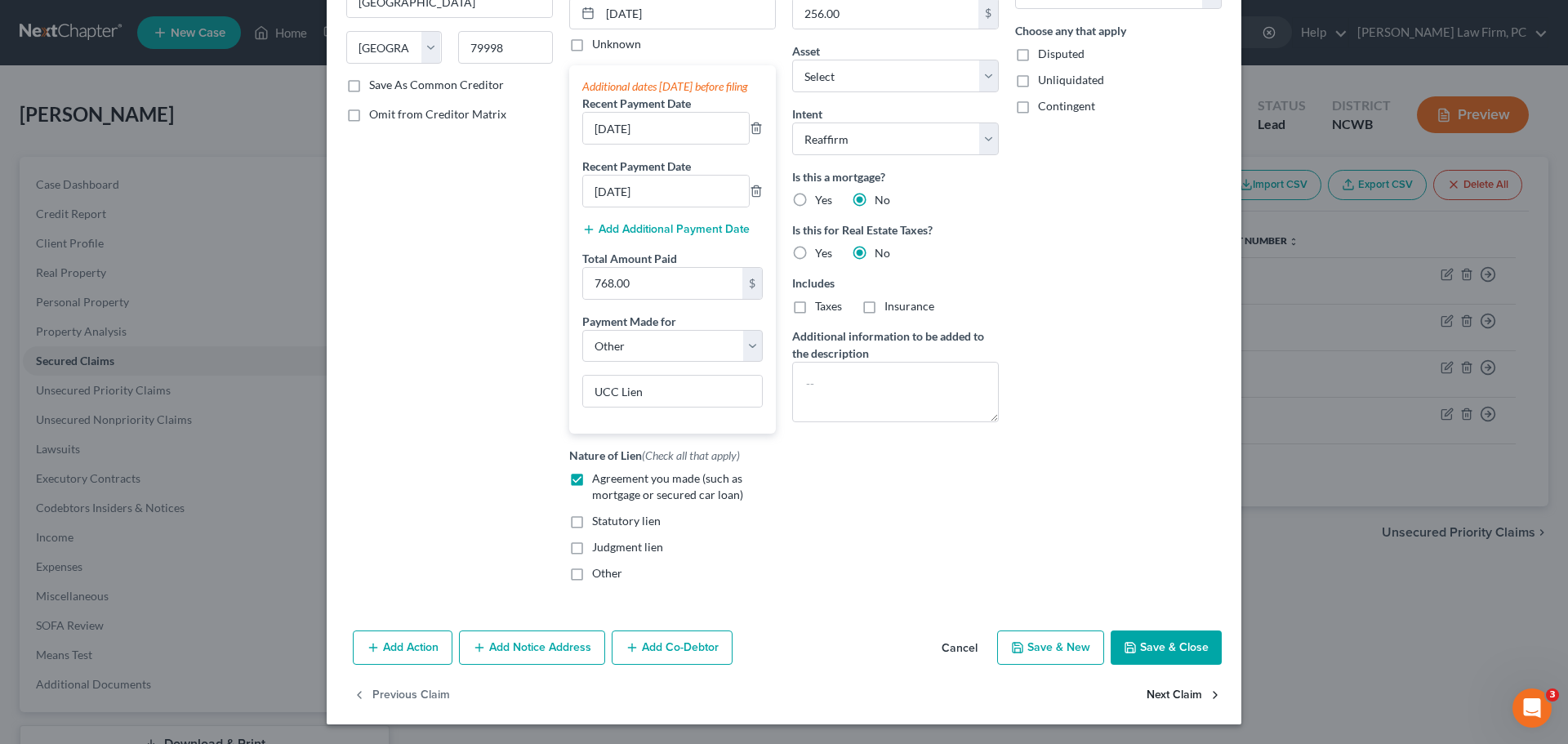
click at [1172, 698] on button "Next Claim" at bounding box center [1184, 695] width 75 height 34
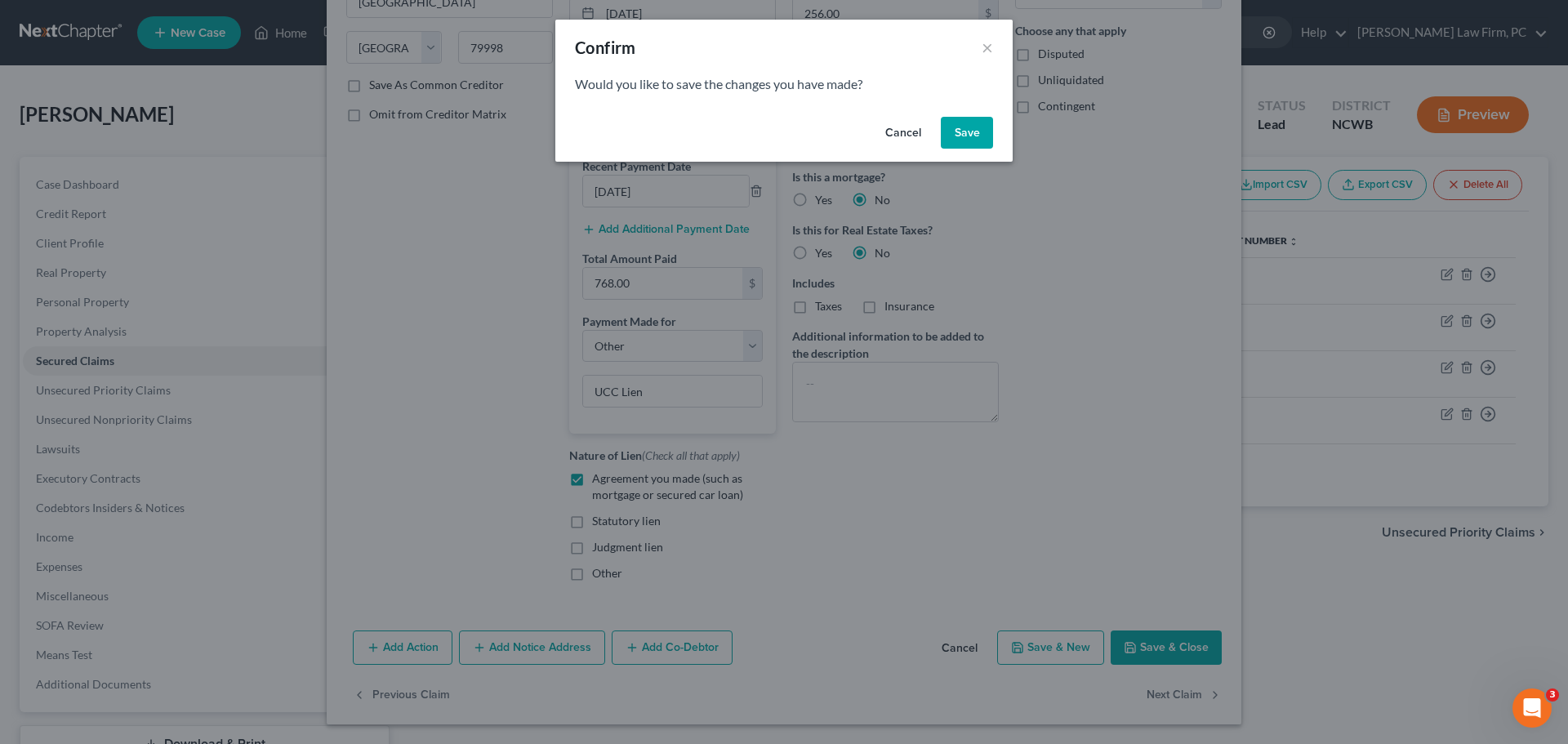
click at [960, 133] on button "Save" at bounding box center [966, 133] width 52 height 33
select select "1"
select select "46"
select select "4"
select select "1"
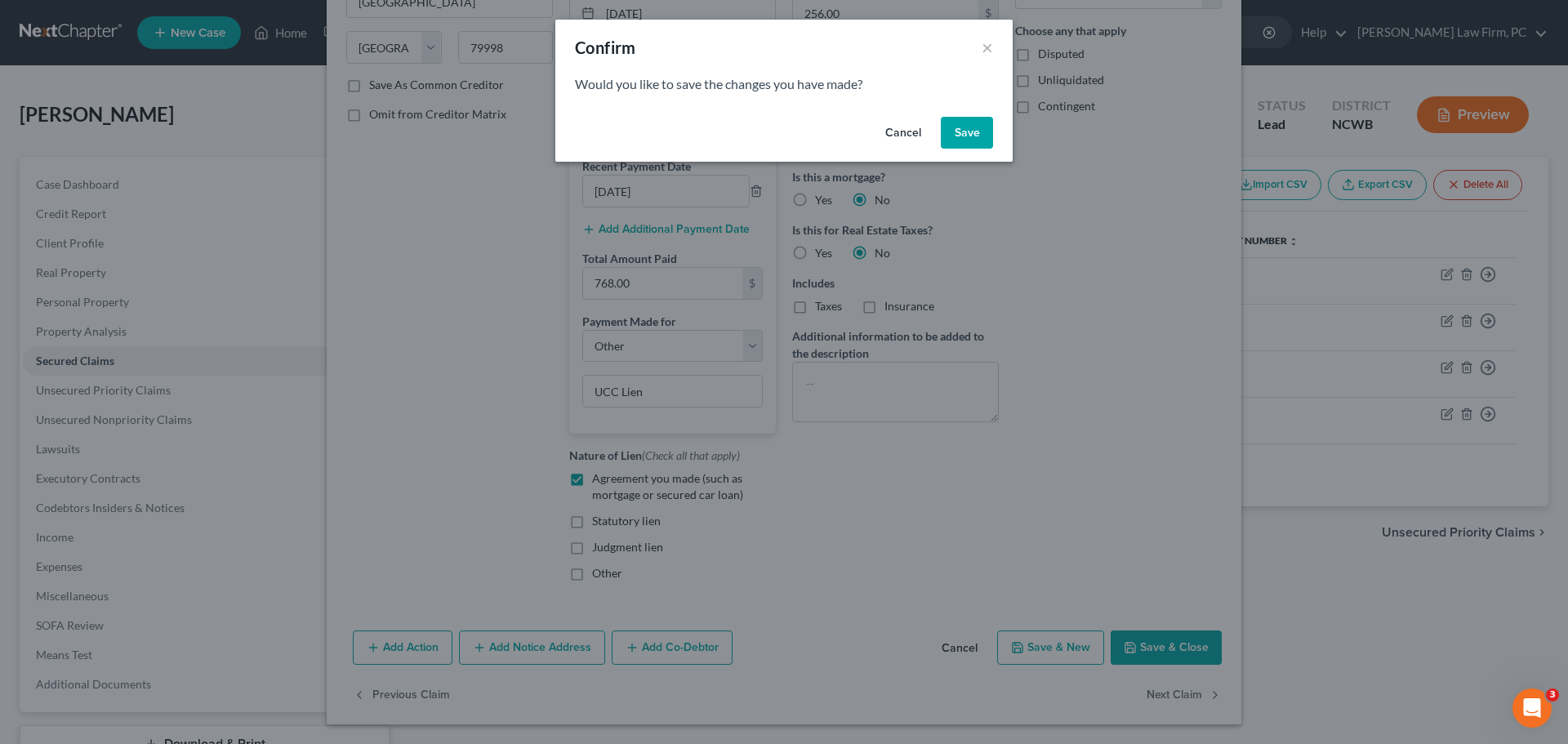
select select "3"
select select "0"
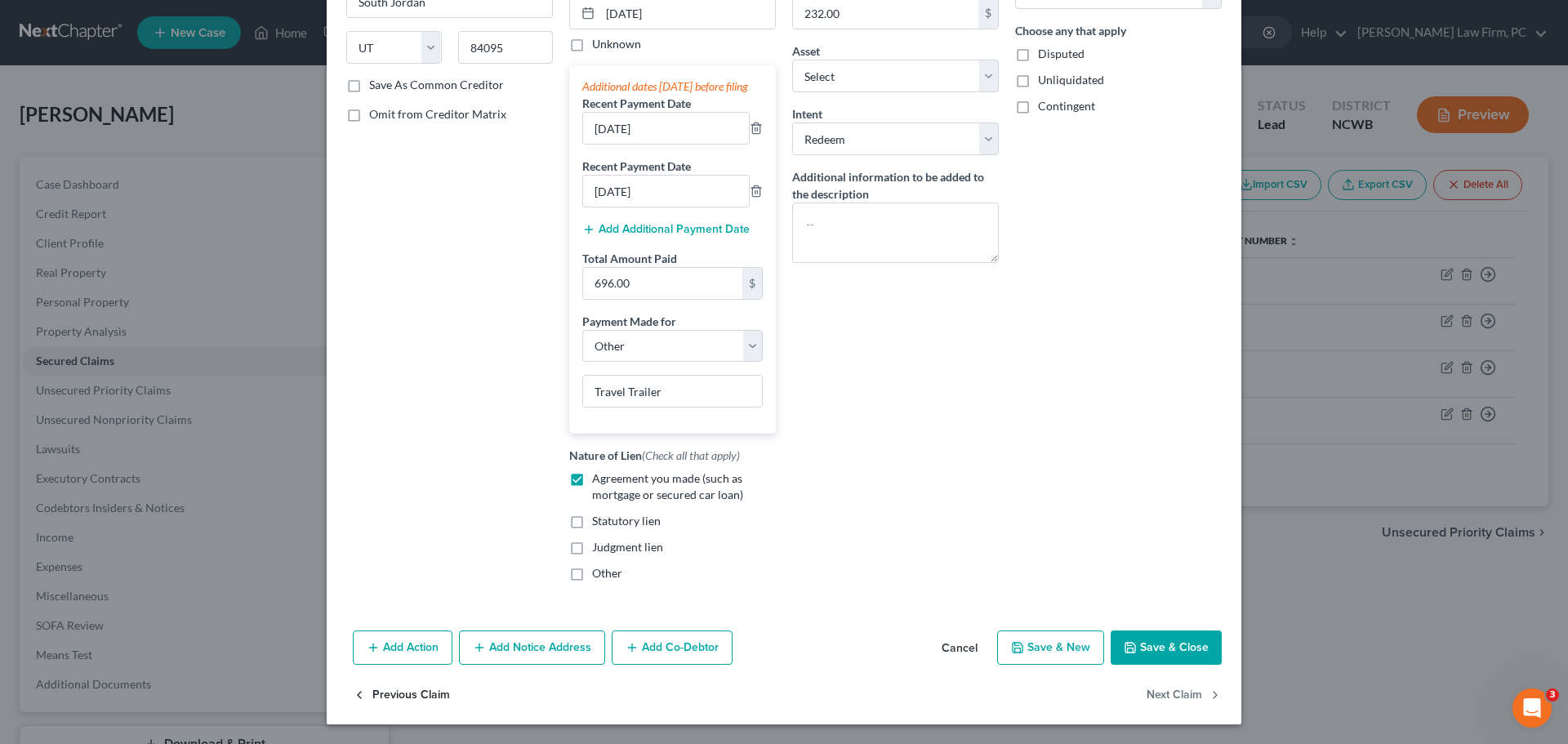
click at [408, 695] on button "Previous Claim" at bounding box center [401, 695] width 97 height 34
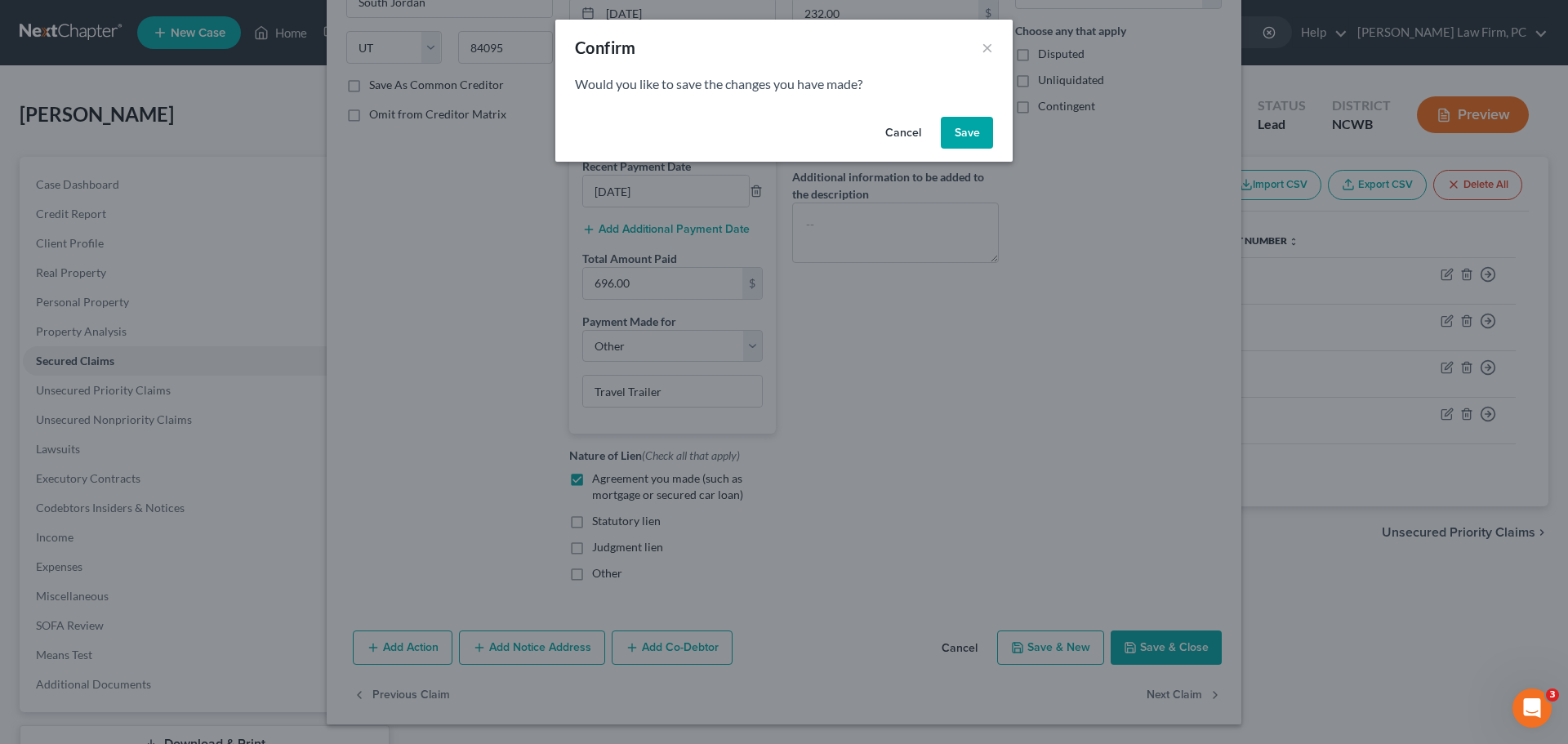
click at [967, 129] on button "Save" at bounding box center [966, 133] width 52 height 33
select select "45"
select select "4"
select select "2"
select select "3"
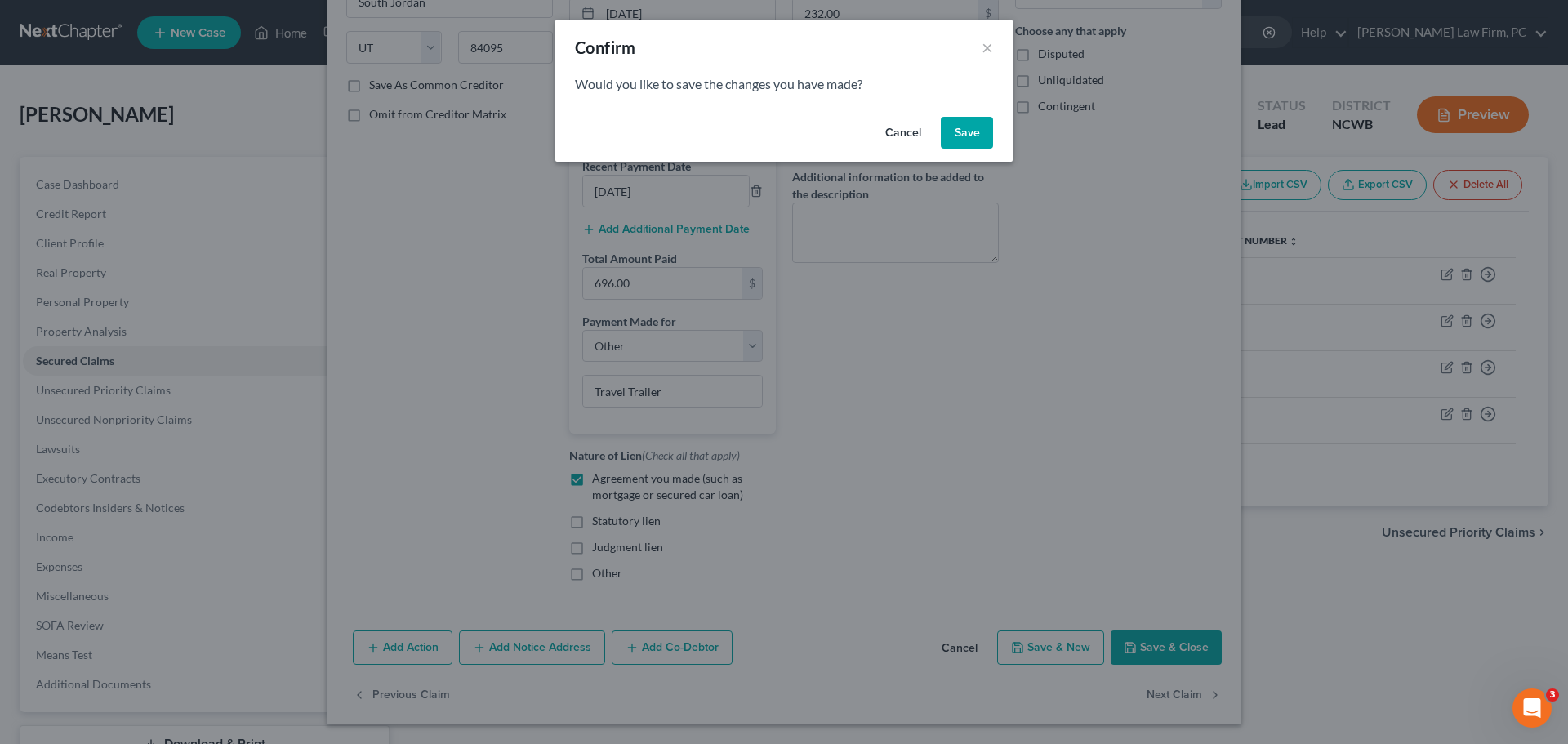
select select "0"
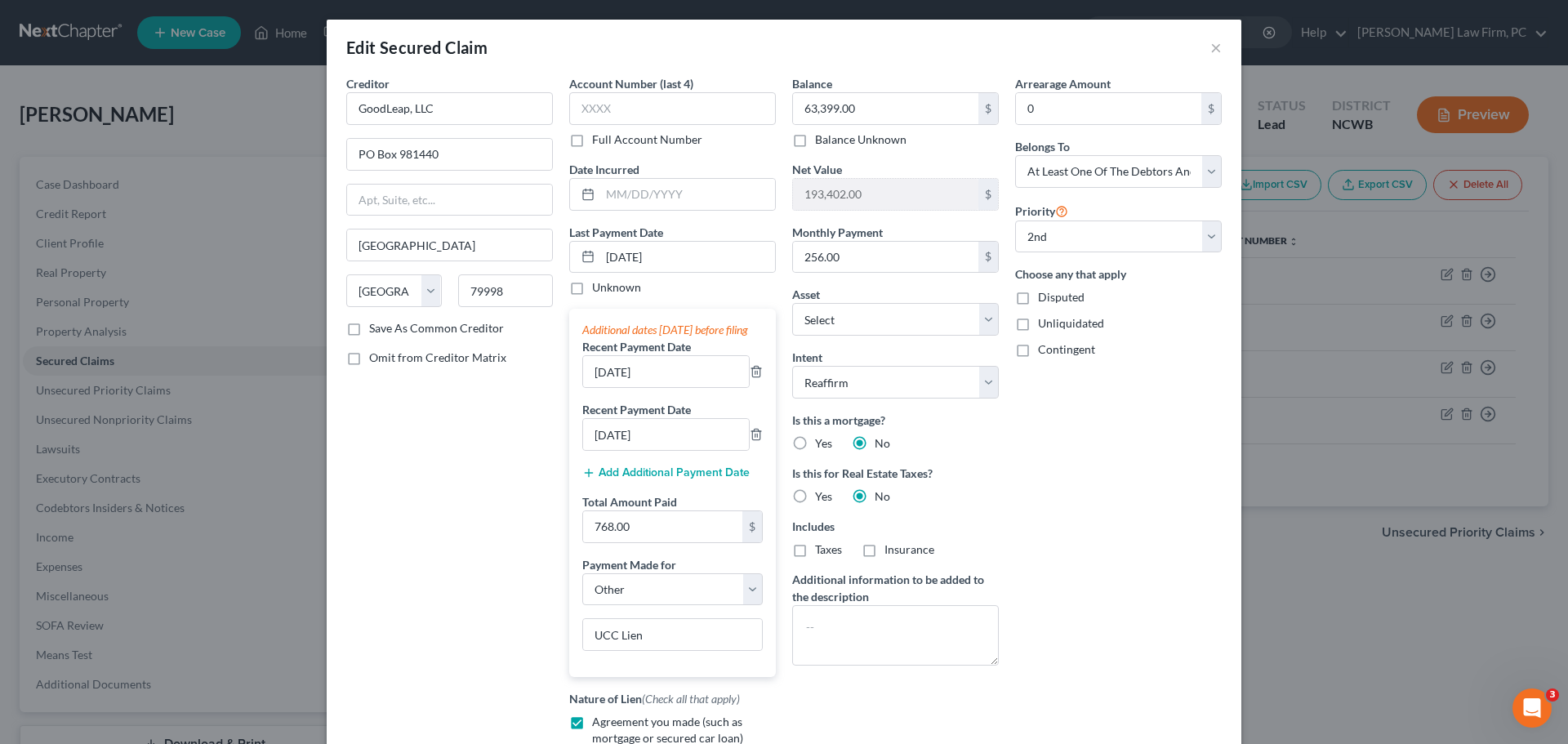
select select "22"
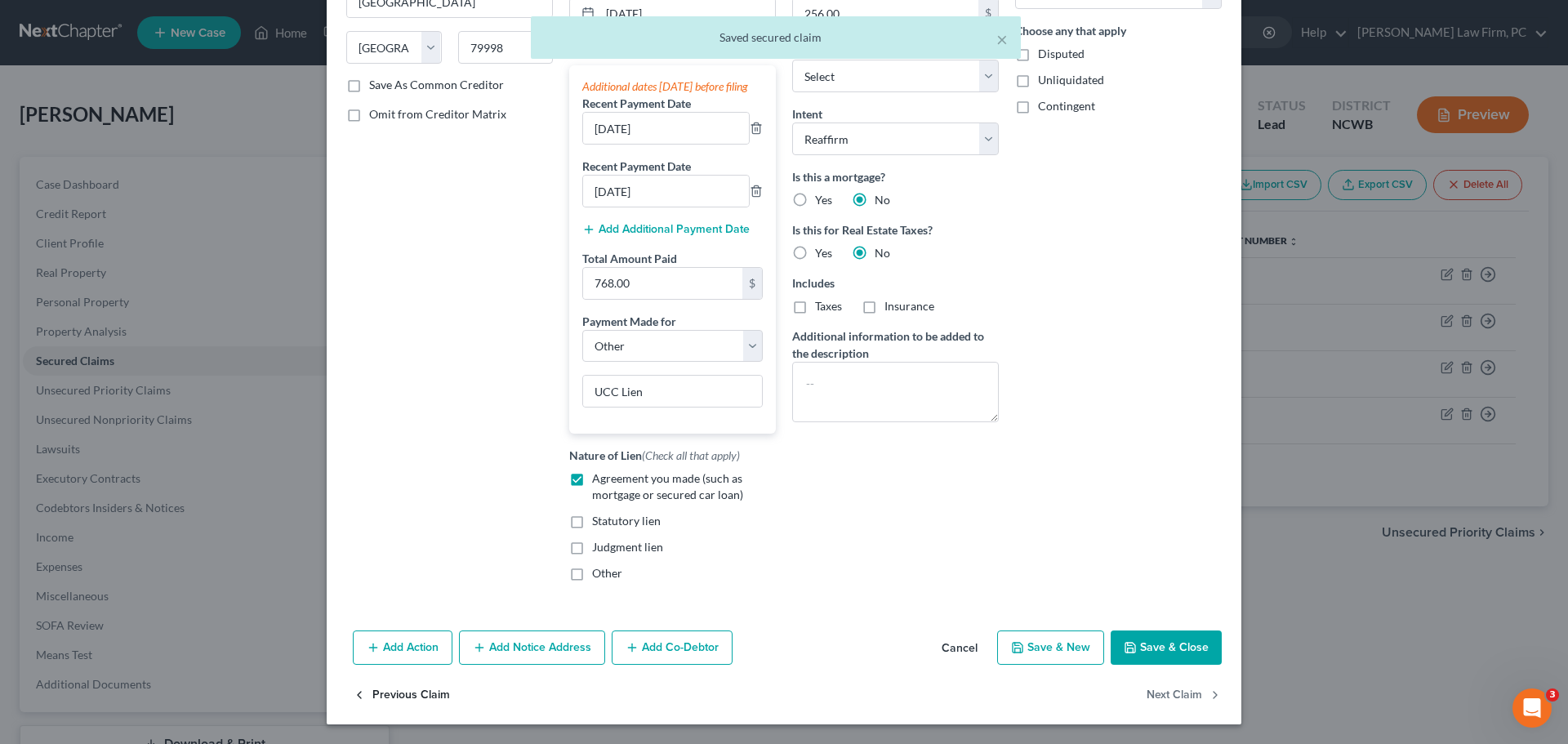
click at [401, 692] on button "Previous Claim" at bounding box center [401, 695] width 97 height 34
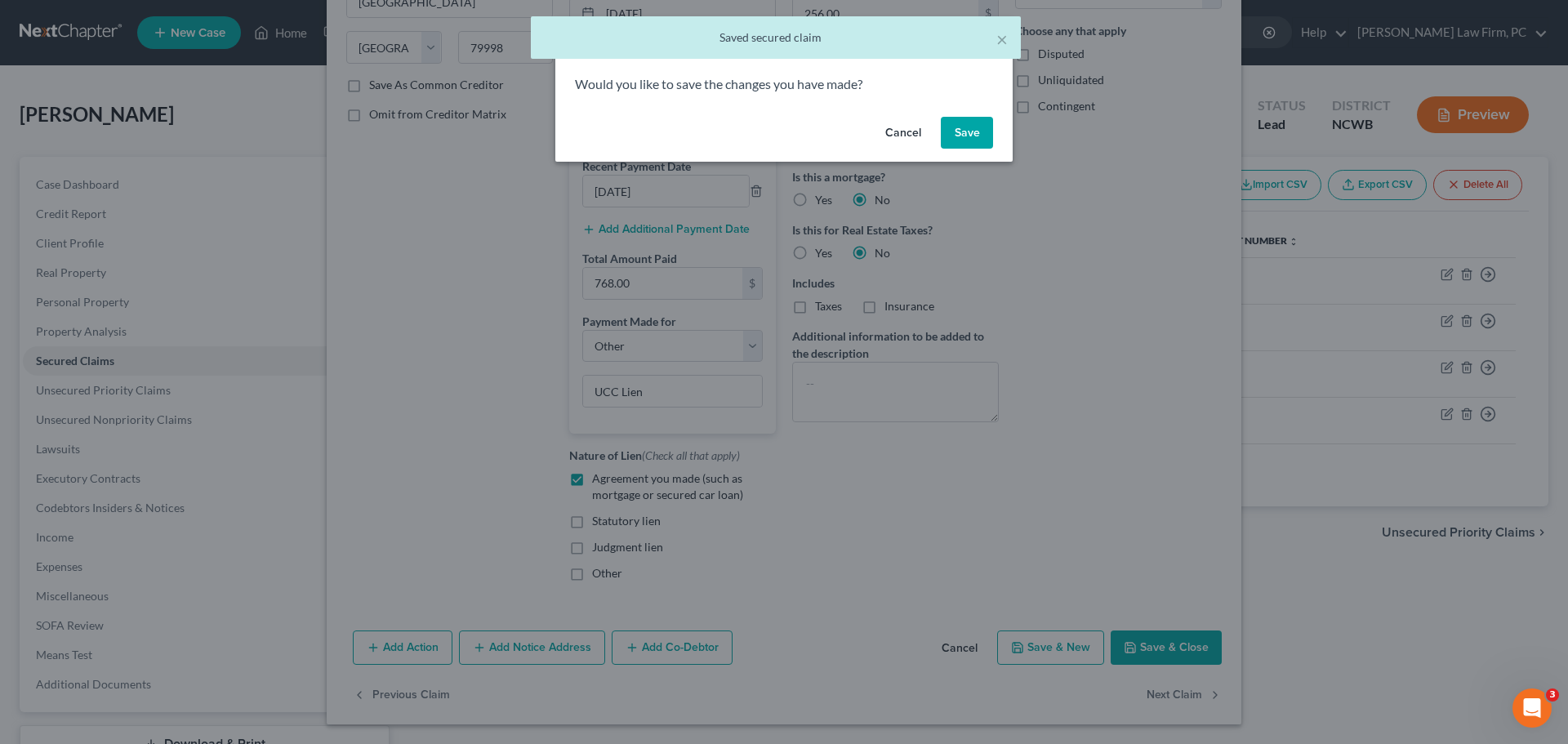
click at [988, 133] on button "Save" at bounding box center [966, 133] width 52 height 33
select select "1"
select select "39"
select select "0"
select select "2"
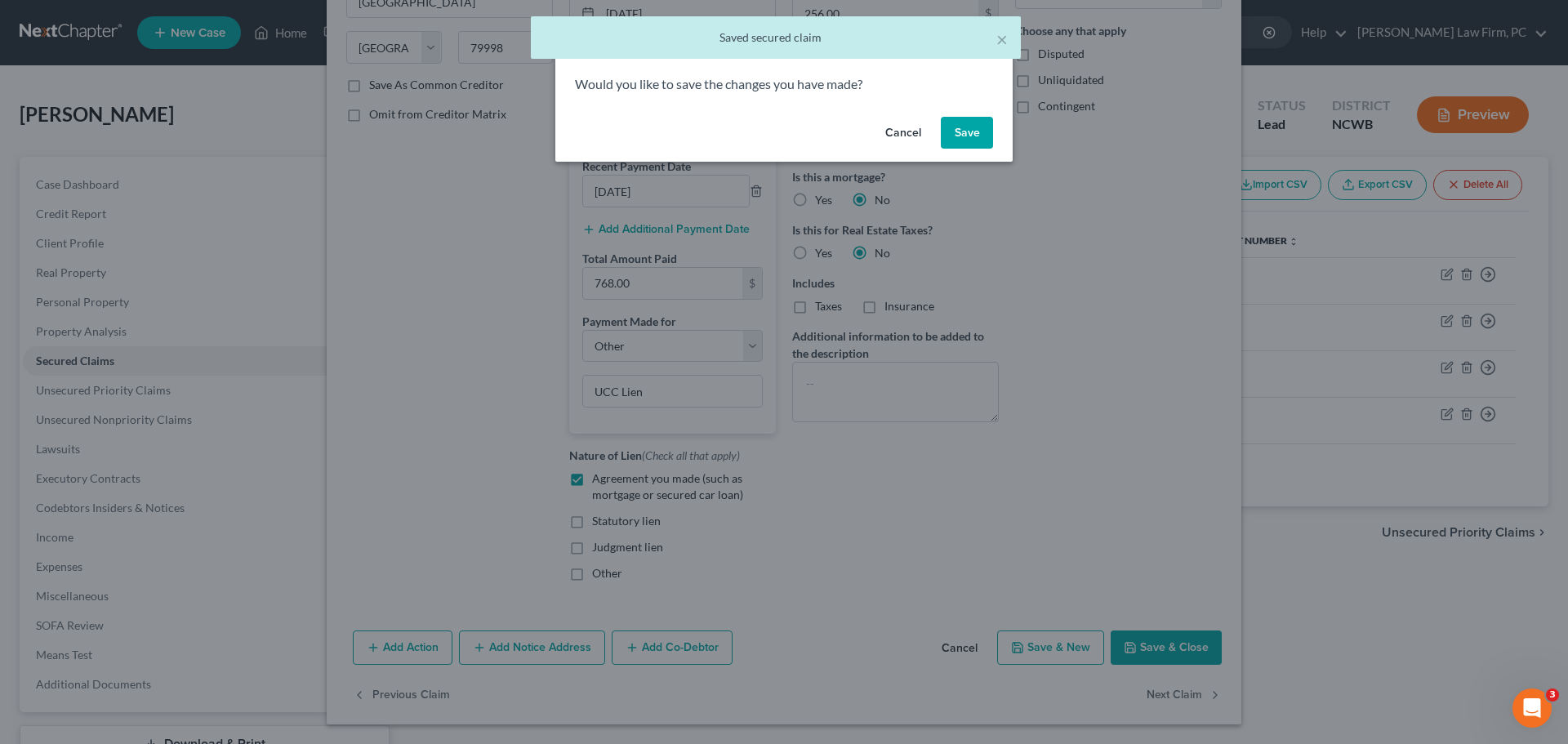
select select "3"
select select "0"
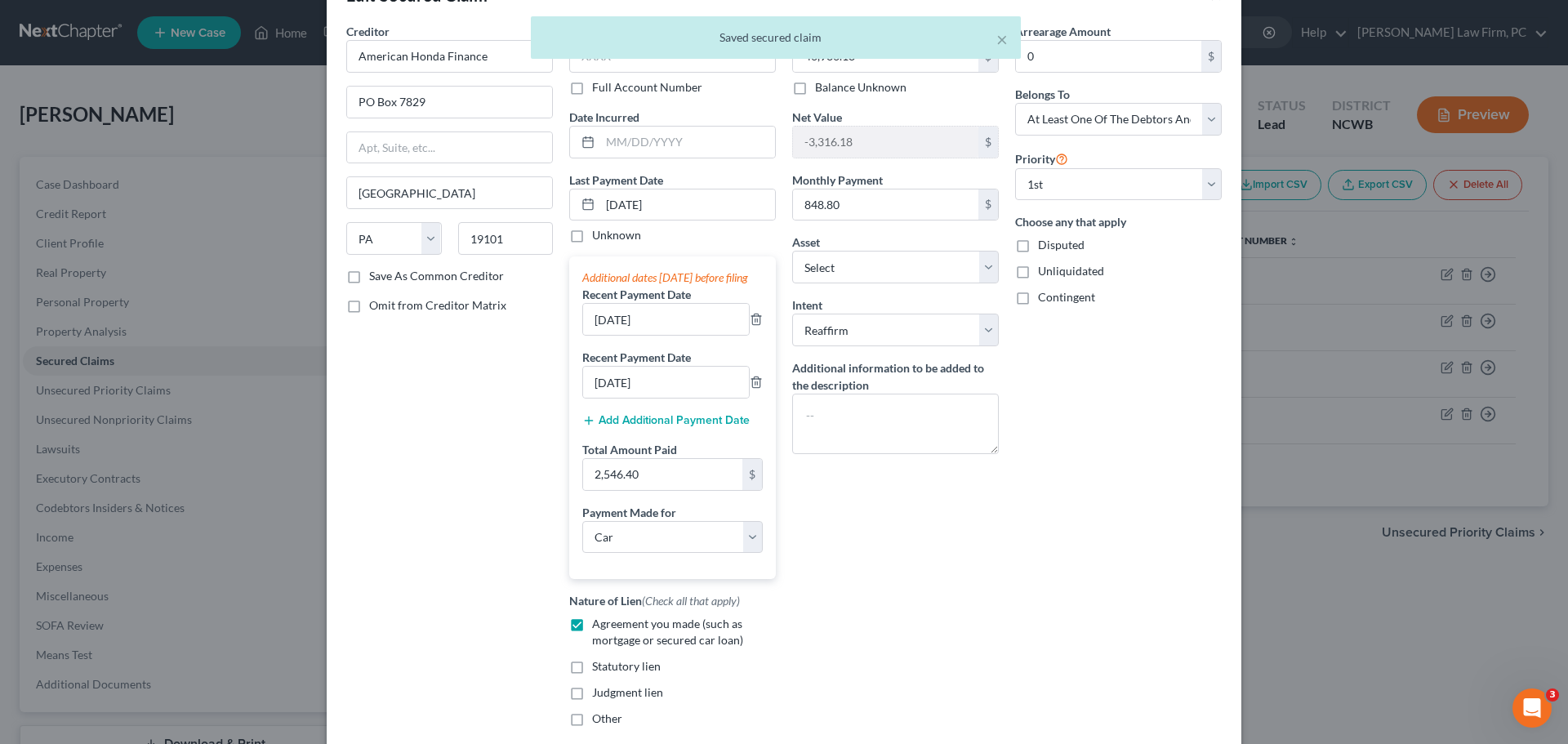
scroll to position [51, 0]
click at [582, 199] on icon at bounding box center [589, 205] width 13 height 13
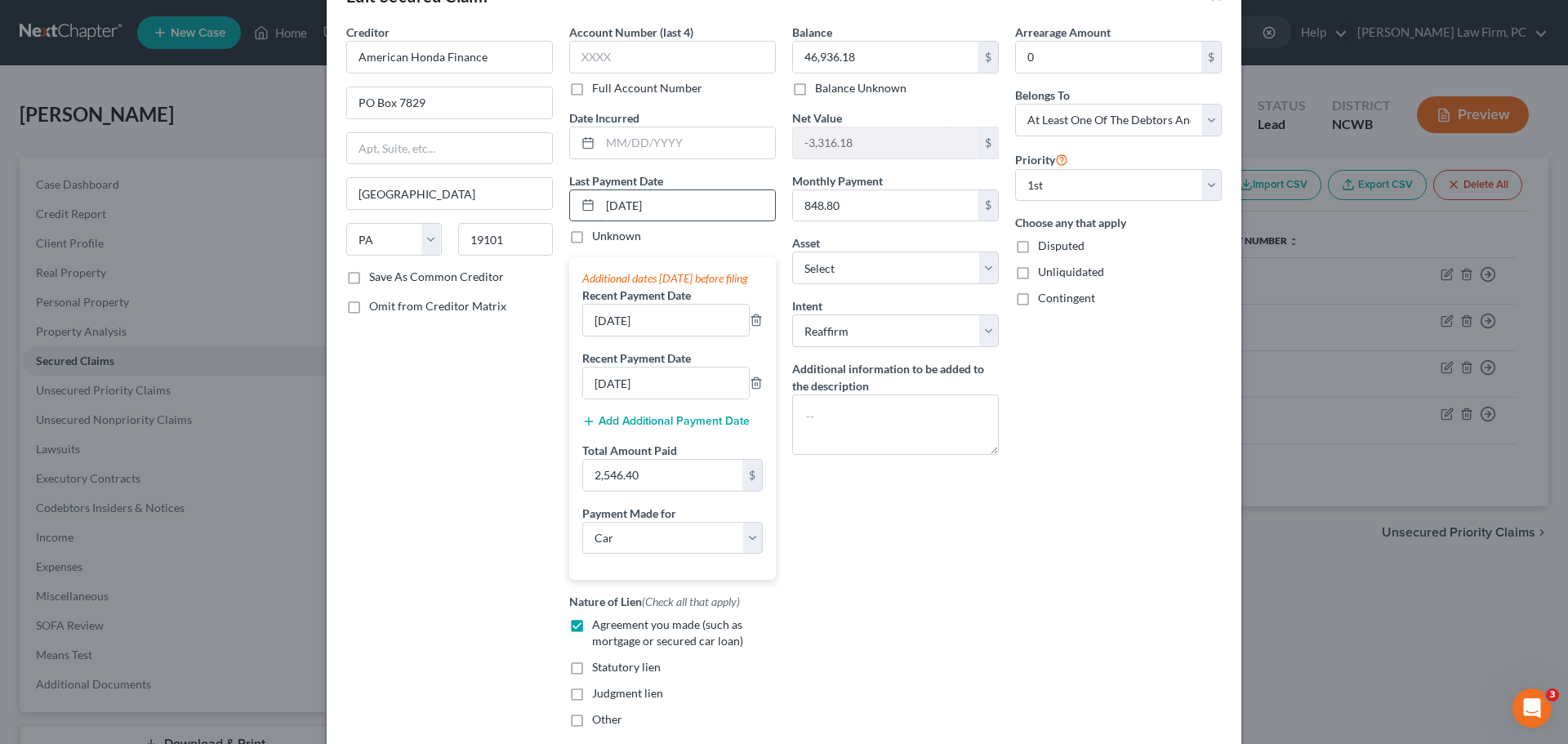
click at [610, 200] on input "[DATE]" at bounding box center [687, 205] width 175 height 31
click at [604, 206] on input "[DATE]" at bounding box center [687, 205] width 175 height 31
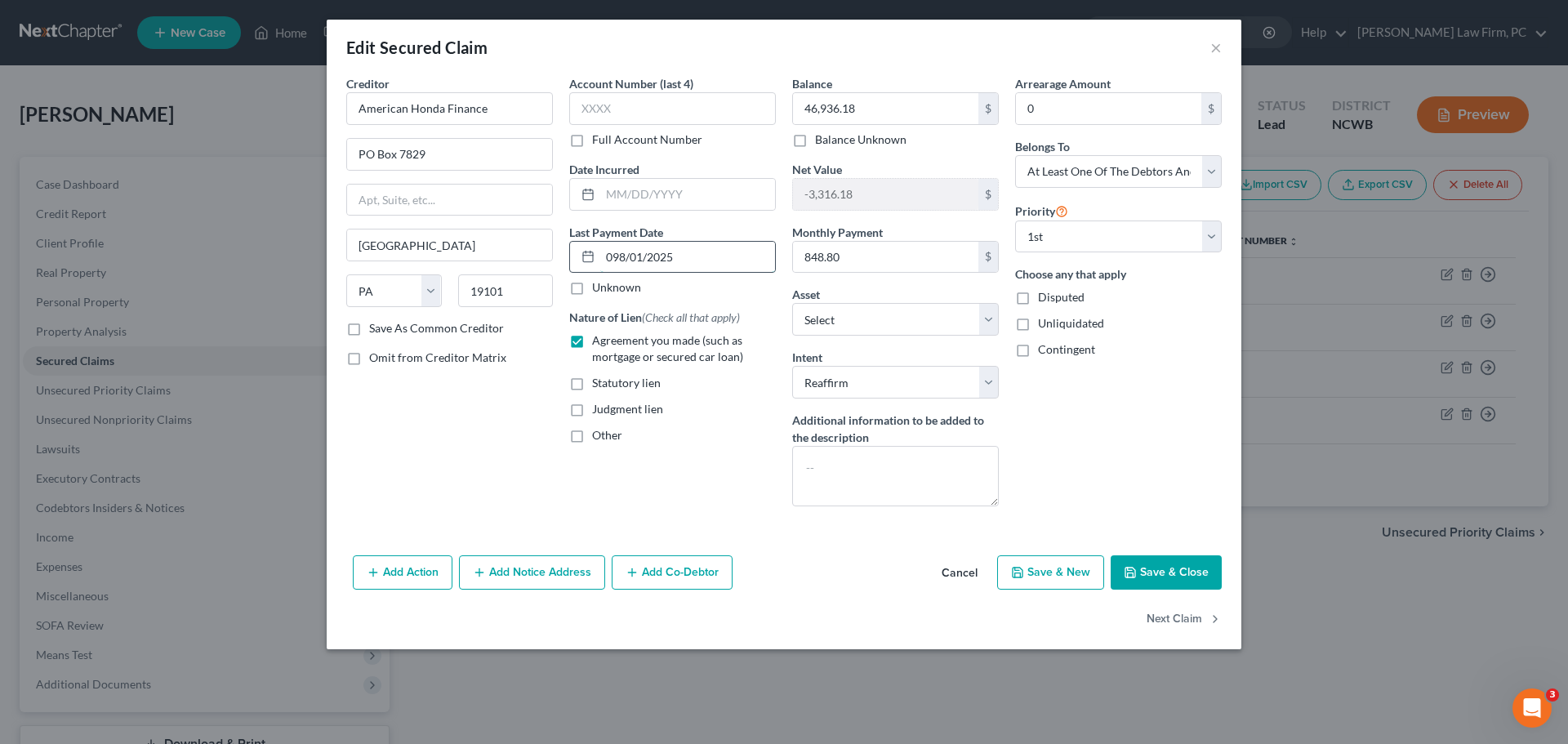
scroll to position [0, 0]
type input "[DATE]"
select select "0"
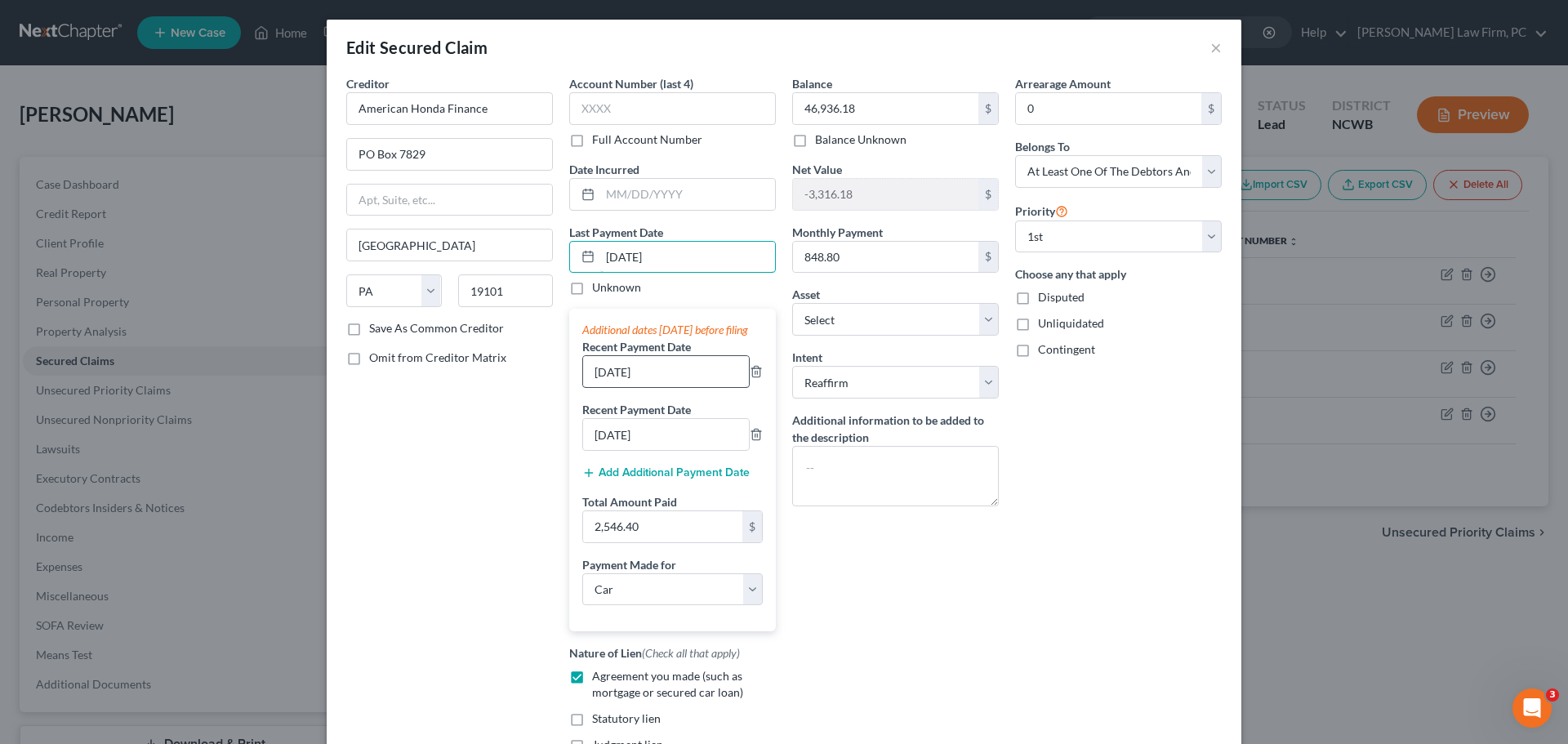
type input "[DATE]"
click at [594, 387] on input "[DATE]" at bounding box center [665, 371] width 166 height 31
type input "[DATE]"
click at [594, 451] on input "[DATE]" at bounding box center [665, 434] width 166 height 31
type input "[DATE]"
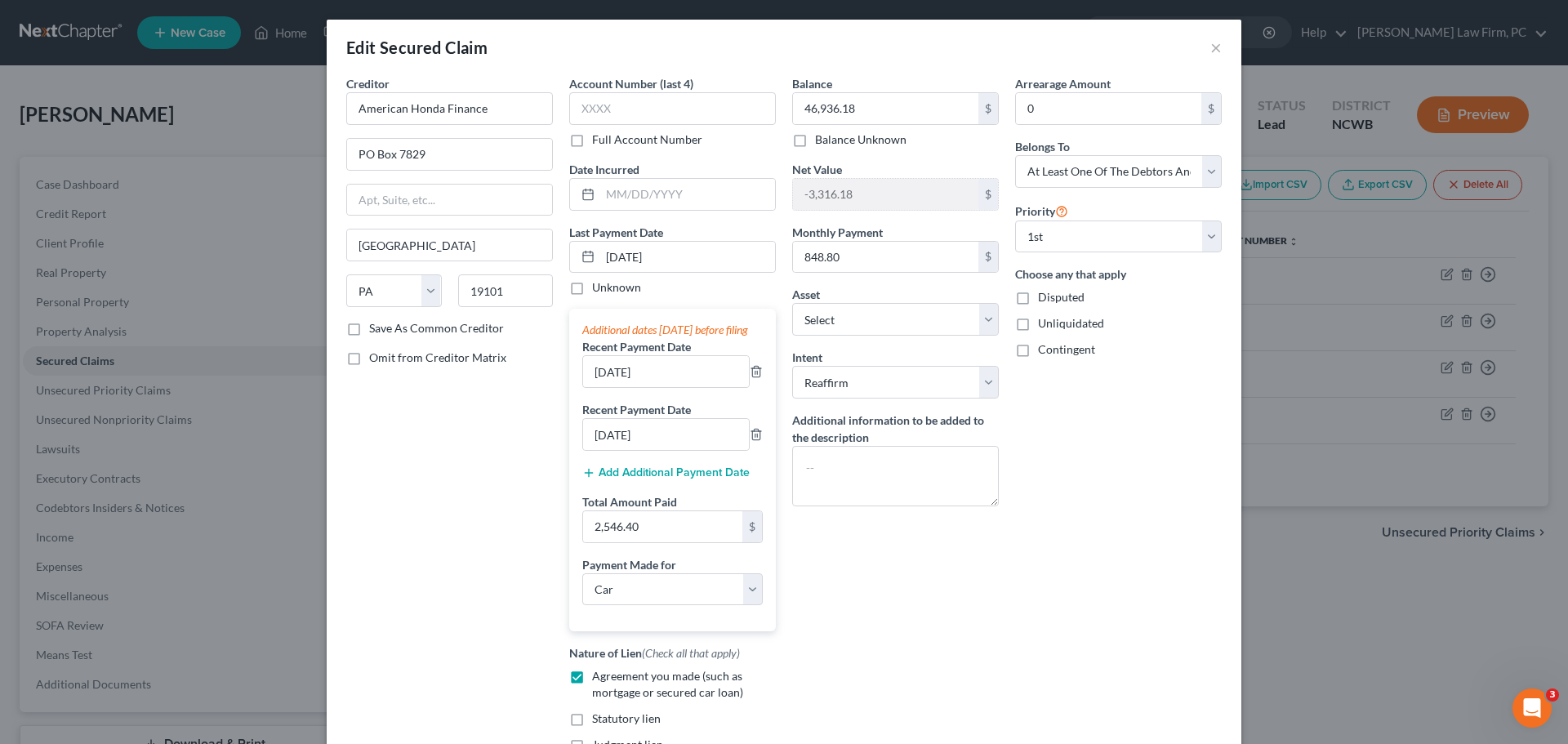
click at [903, 576] on div "Balance 46,936.18 $ Balance Unknown Balance Undetermined 46,936.18 $ Balance Un…" at bounding box center [896, 434] width 223 height 717
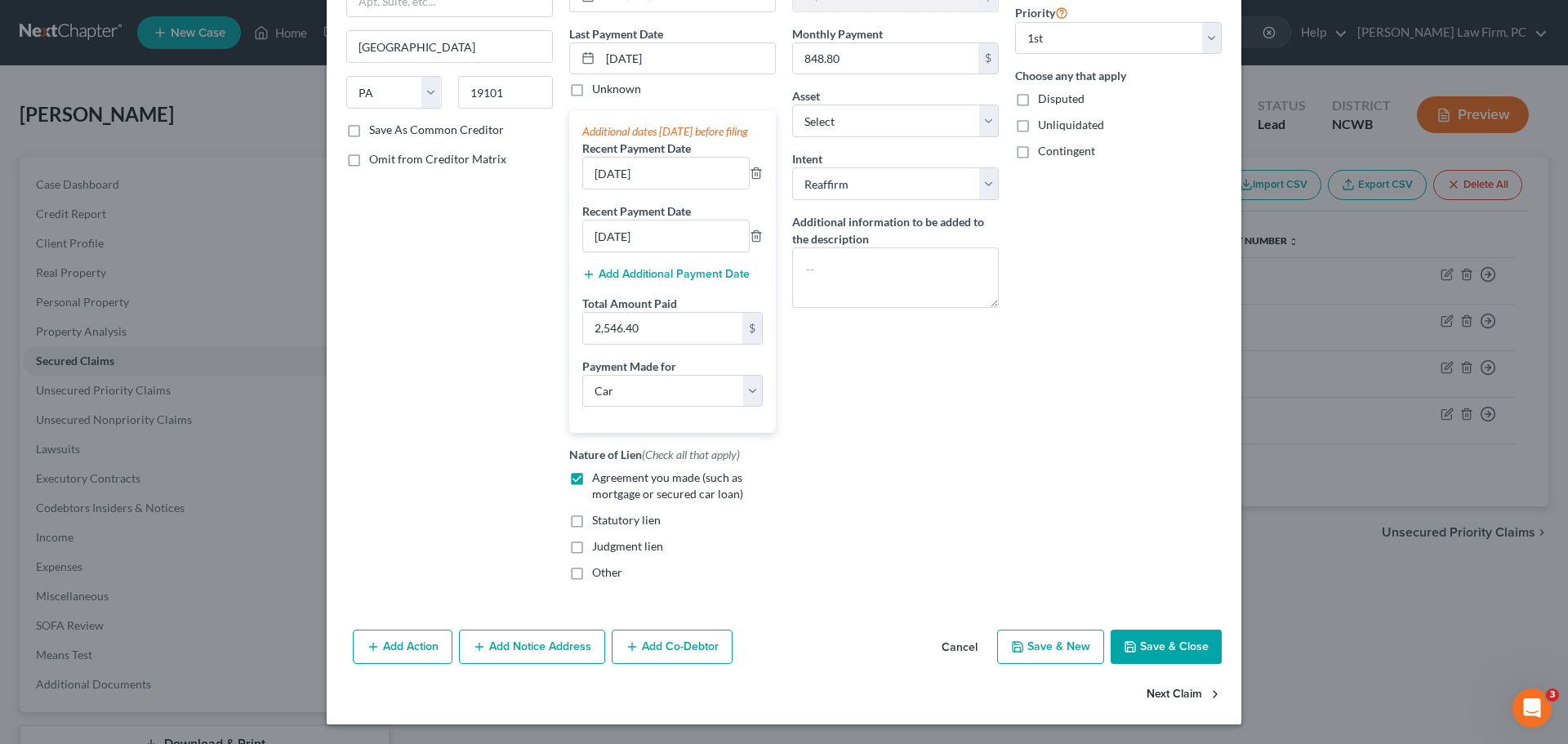
scroll to position [215, 0]
click at [1154, 694] on button "Next Claim" at bounding box center [1184, 695] width 75 height 34
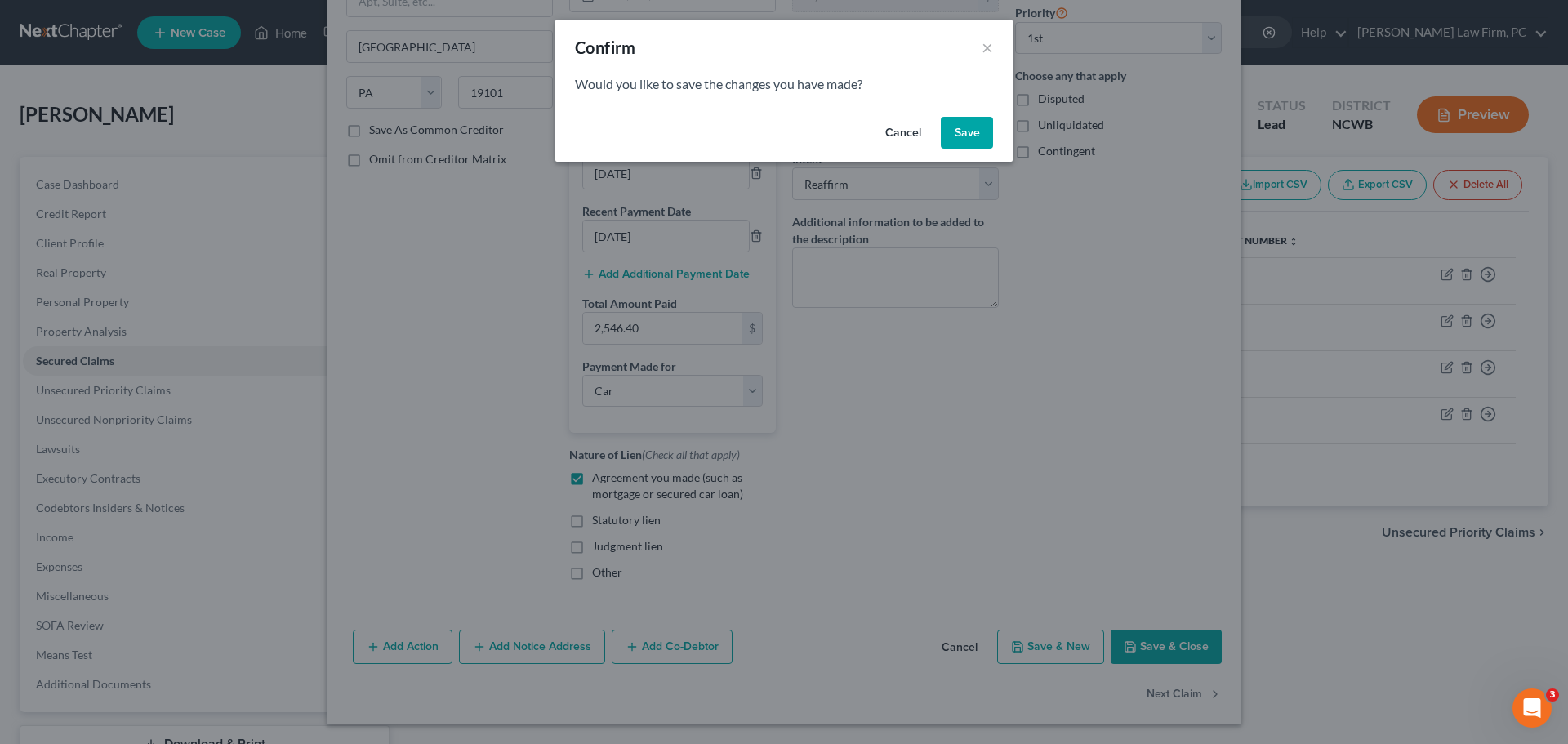
click at [967, 124] on button "Save" at bounding box center [966, 133] width 52 height 33
select select "45"
select select "4"
select select "2"
select select "3"
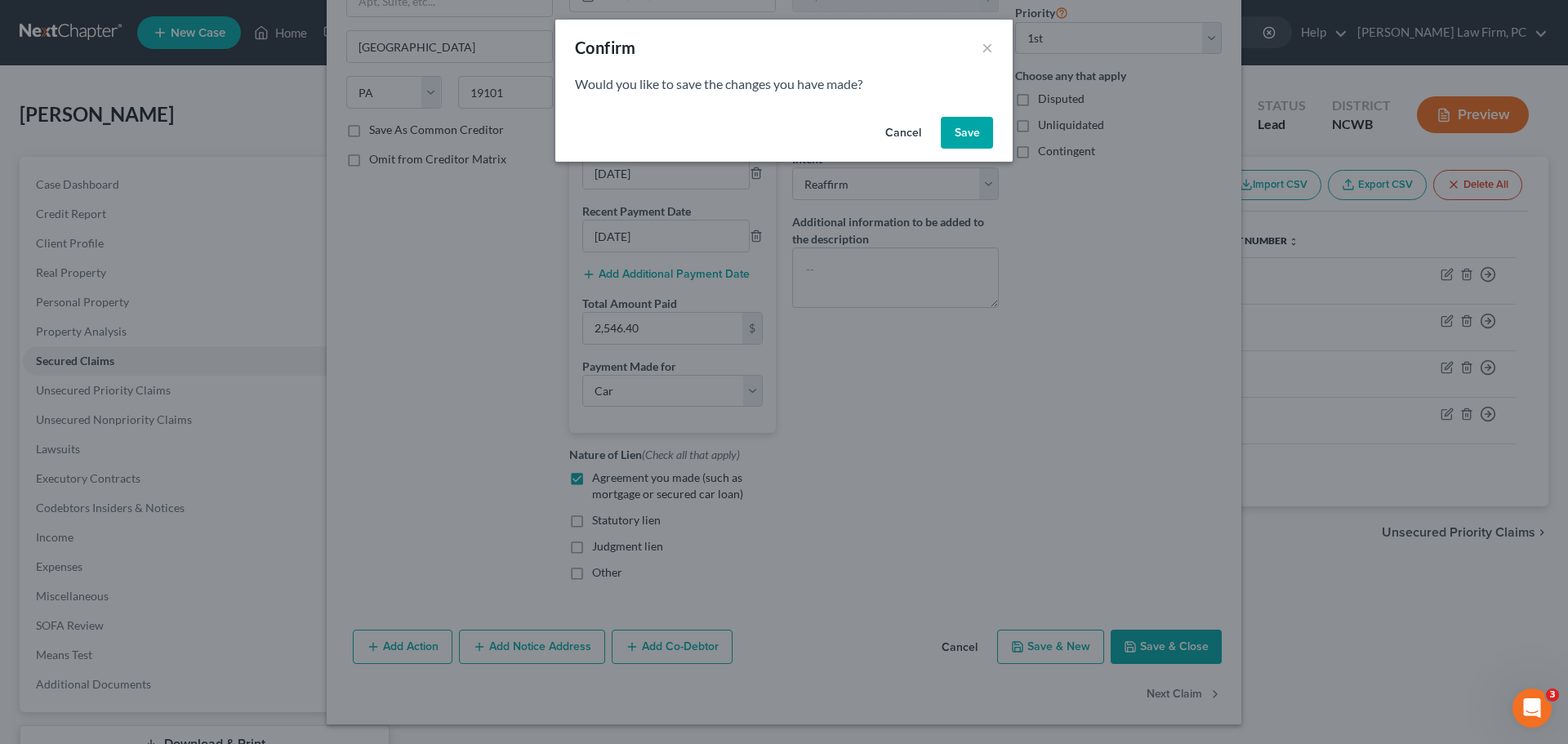
select select "0"
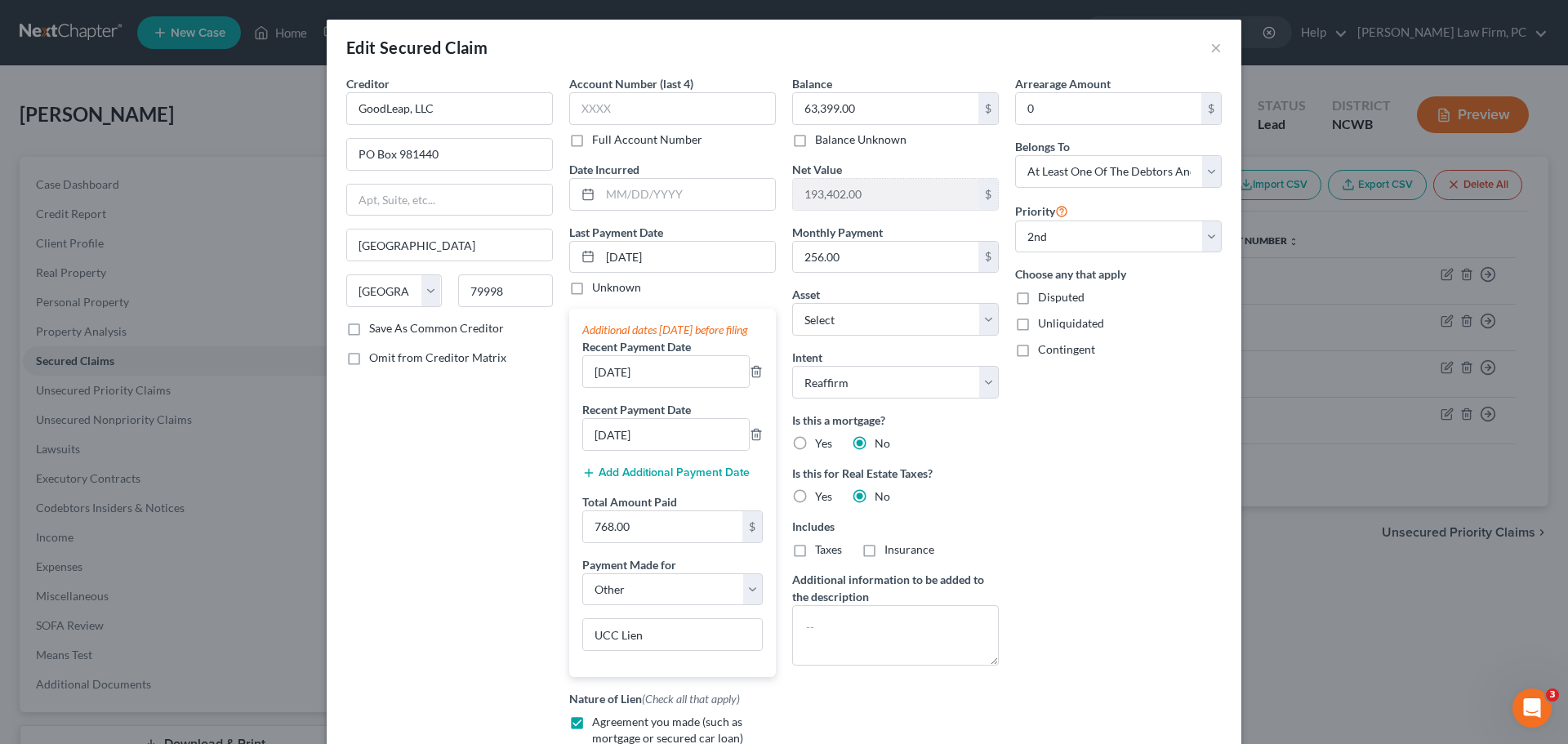
select select "3"
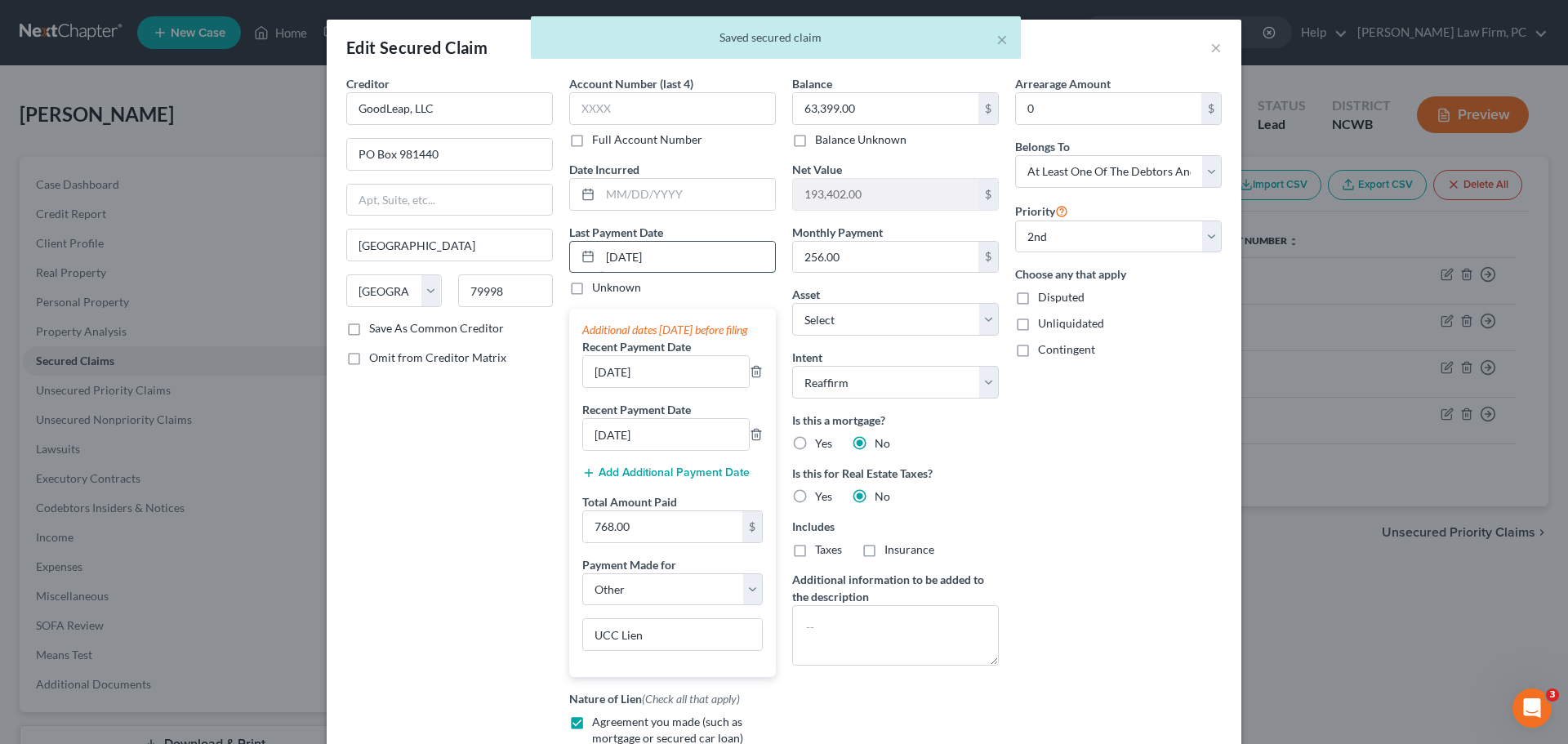
click at [608, 257] on input "[DATE]" at bounding box center [687, 257] width 175 height 31
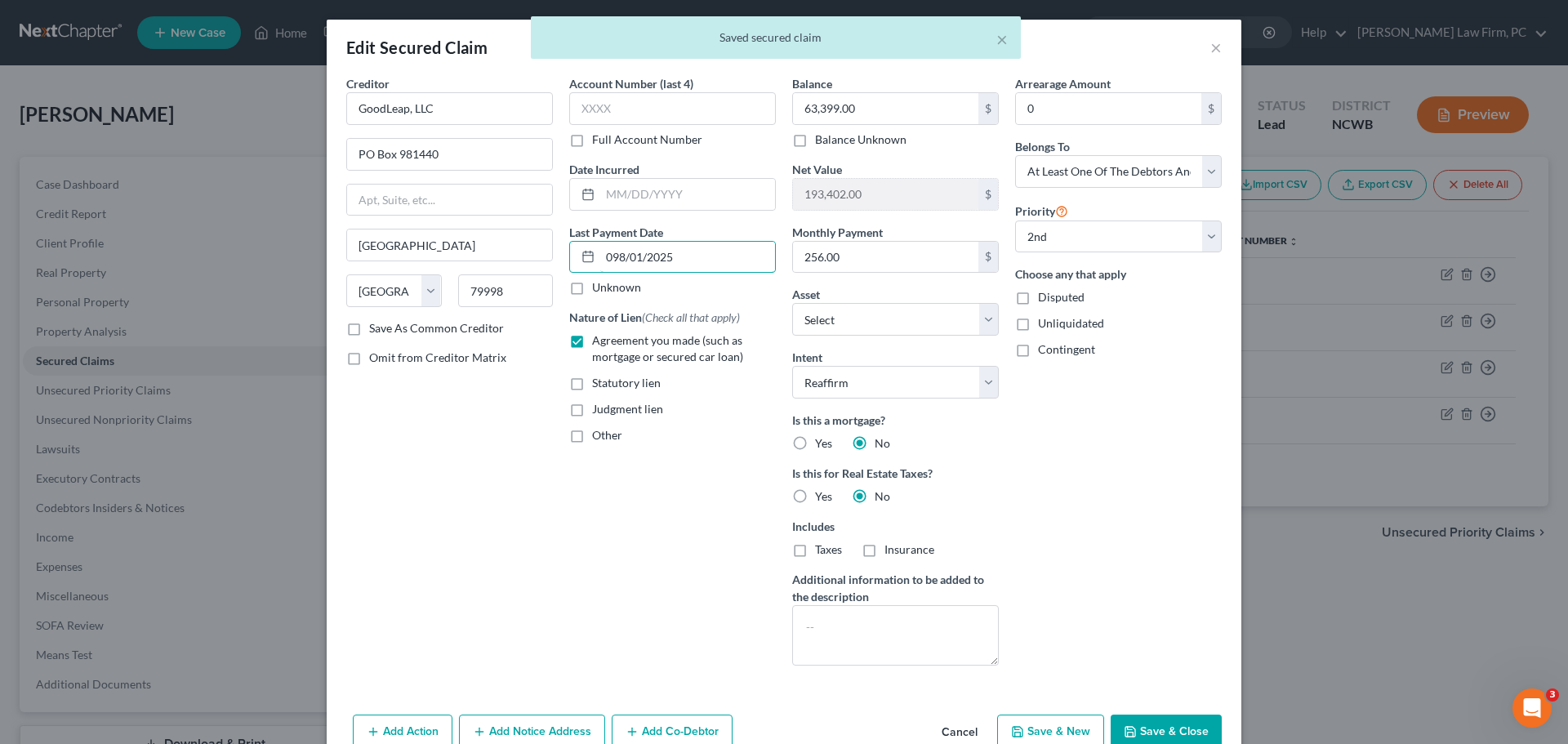
type input "[DATE]"
select select "4"
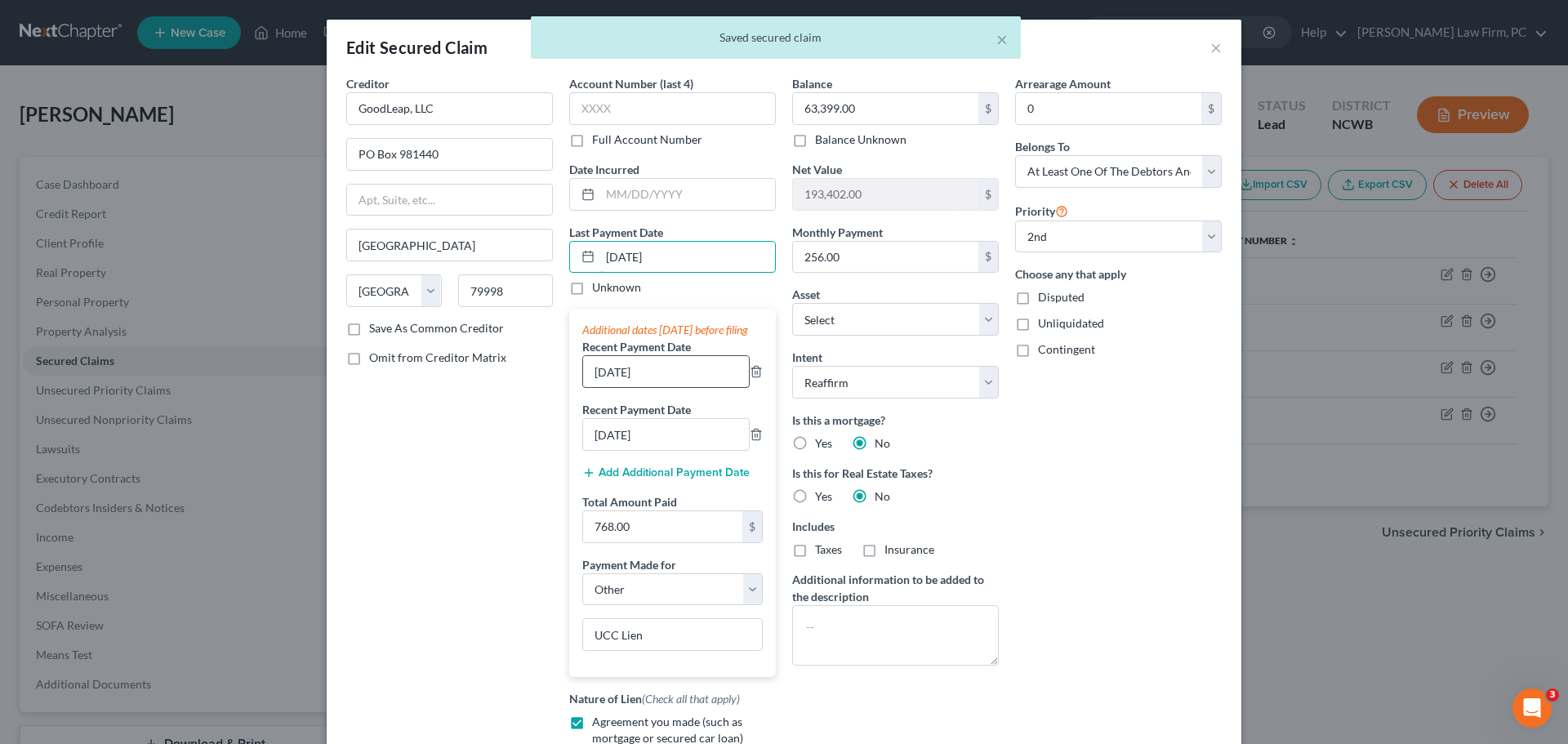
type input "[DATE]"
click at [594, 385] on input "[DATE]" at bounding box center [665, 371] width 166 height 31
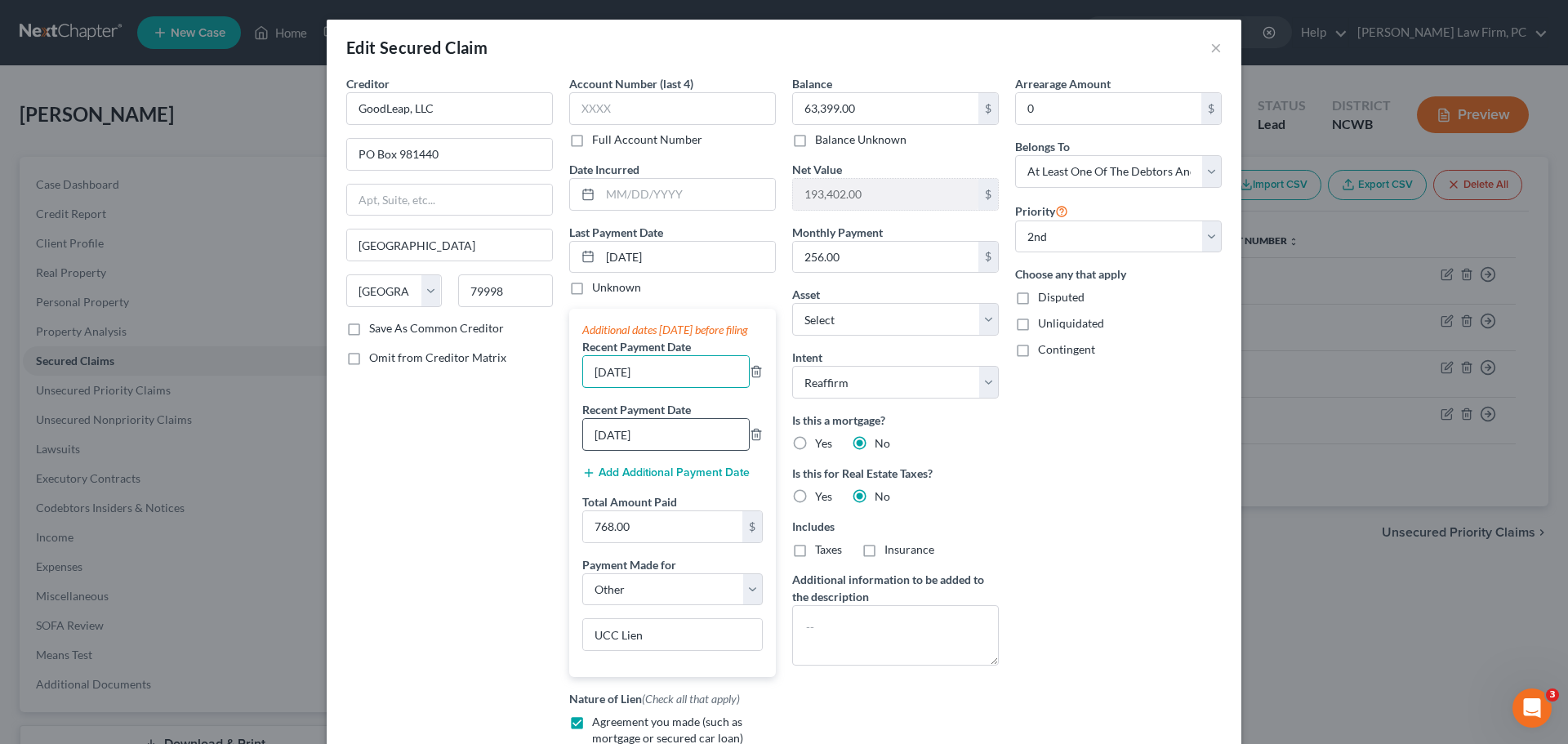
type input "[DATE]"
click at [595, 451] on input "[DATE]" at bounding box center [665, 434] width 166 height 31
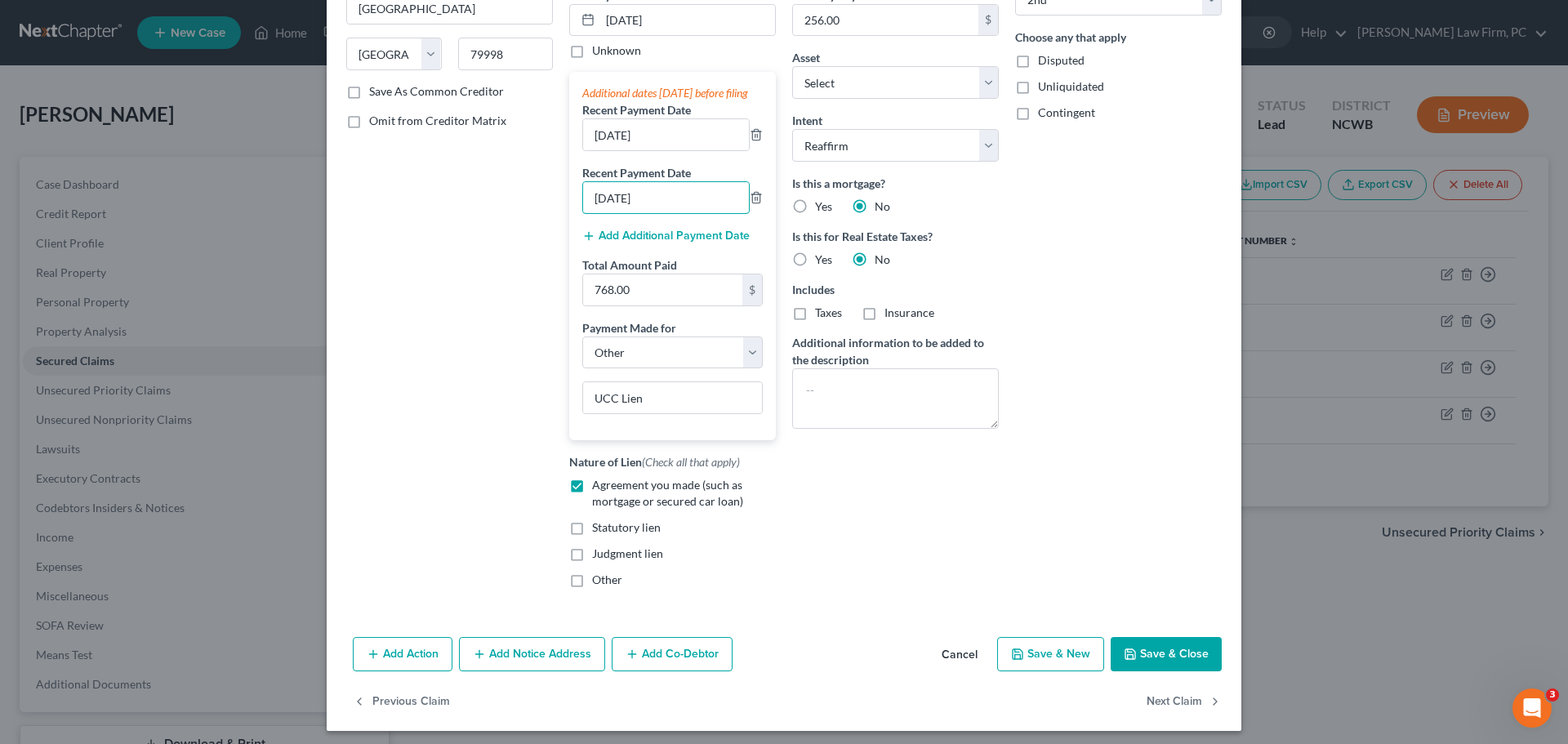
scroll to position [239, 0]
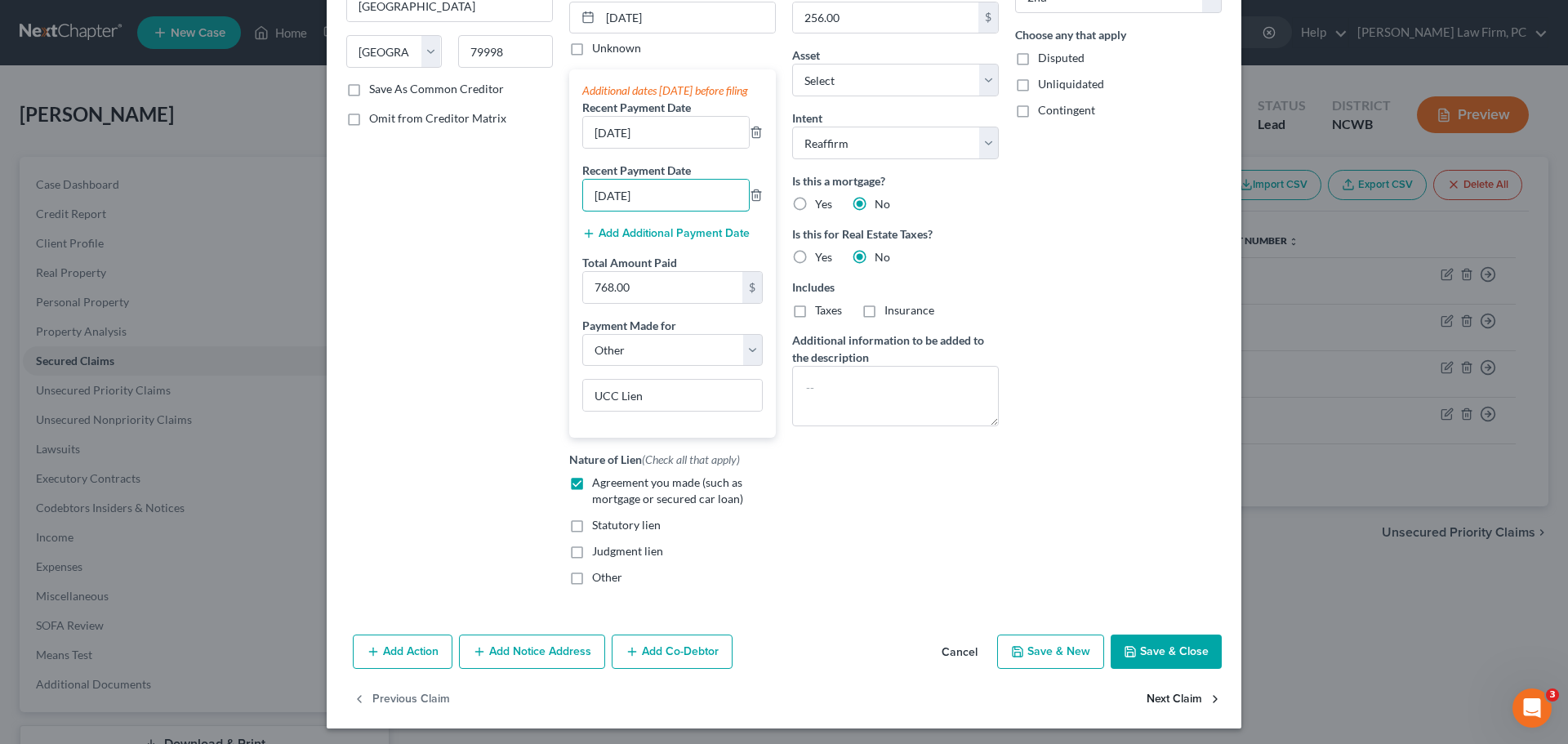
type input "[DATE]"
click at [1177, 715] on button "Next Claim" at bounding box center [1184, 700] width 75 height 34
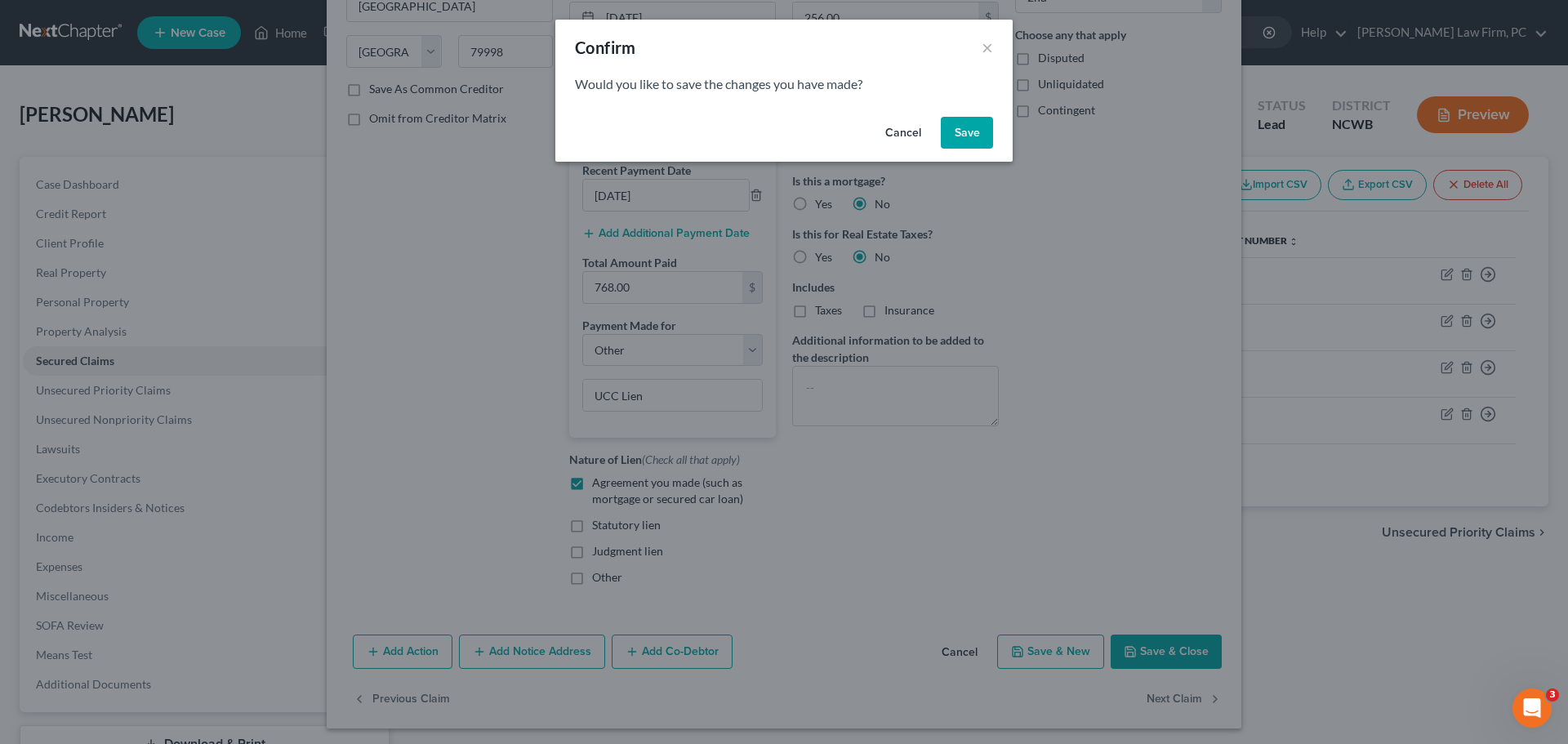
click at [967, 134] on button "Save" at bounding box center [966, 133] width 52 height 33
select select "1"
select select "46"
select select "4"
select select "1"
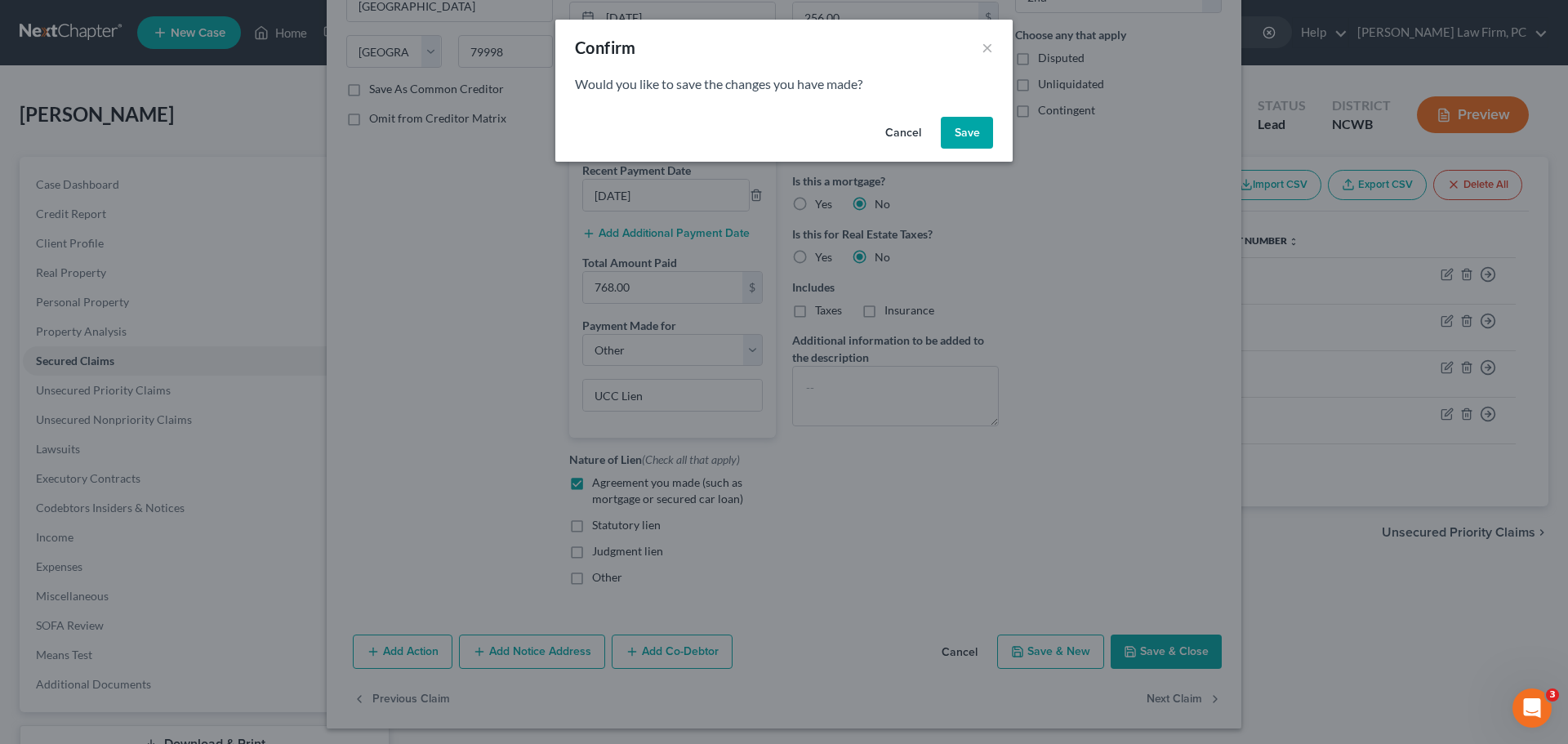
select select "3"
select select "0"
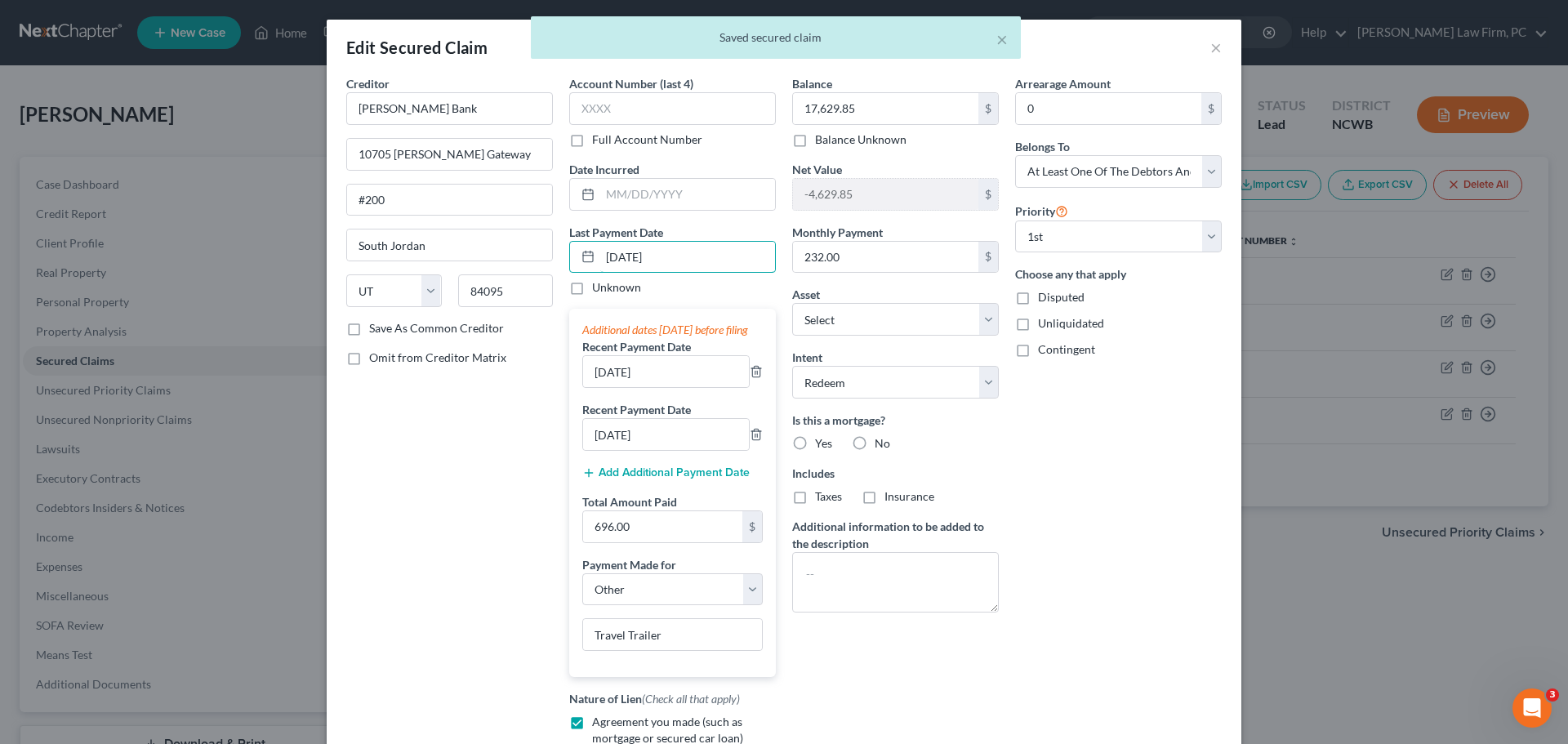
drag, startPoint x: 606, startPoint y: 257, endPoint x: 619, endPoint y: 286, distance: 31.8
click at [606, 258] on input "[DATE]" at bounding box center [687, 257] width 175 height 31
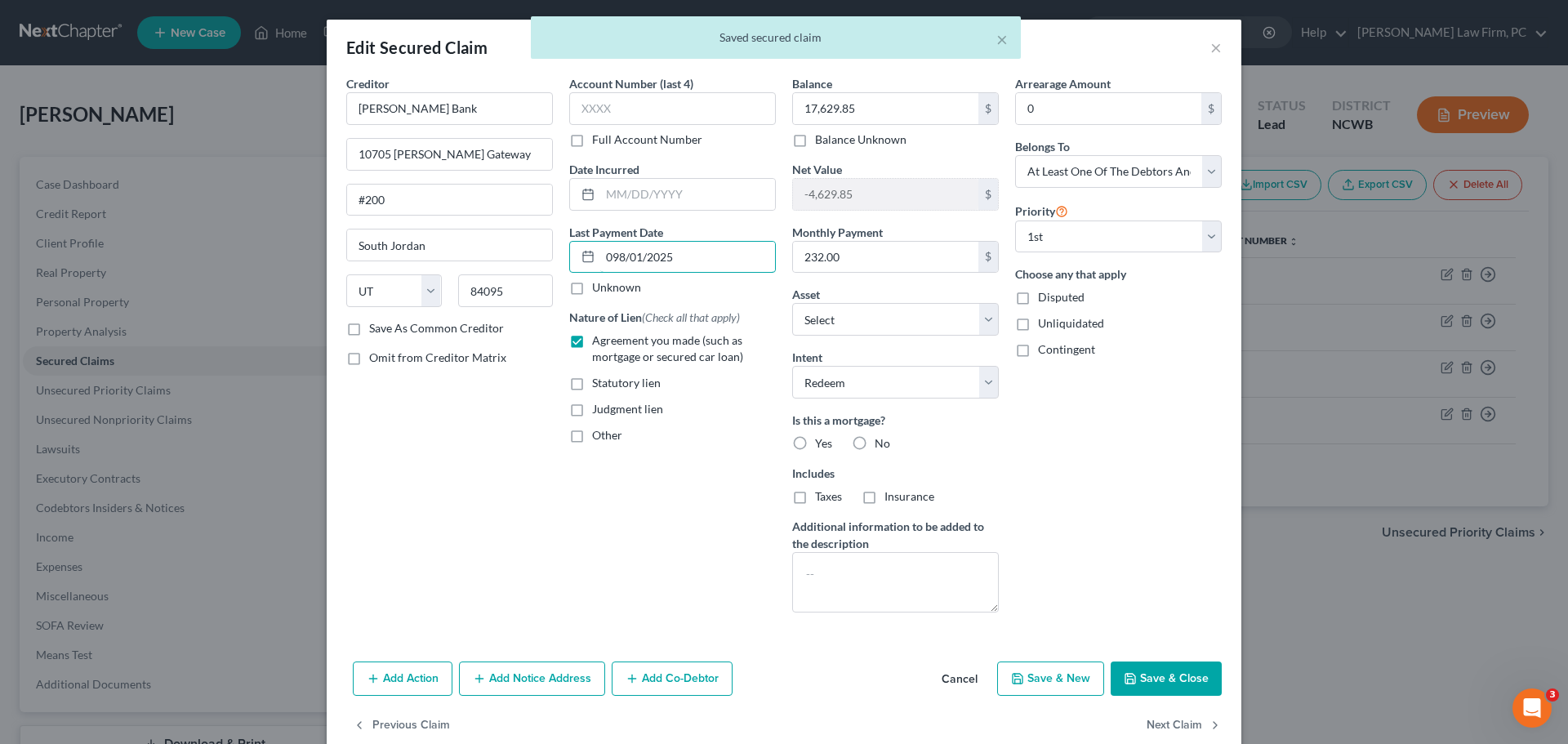
type input "[DATE]"
select select "4"
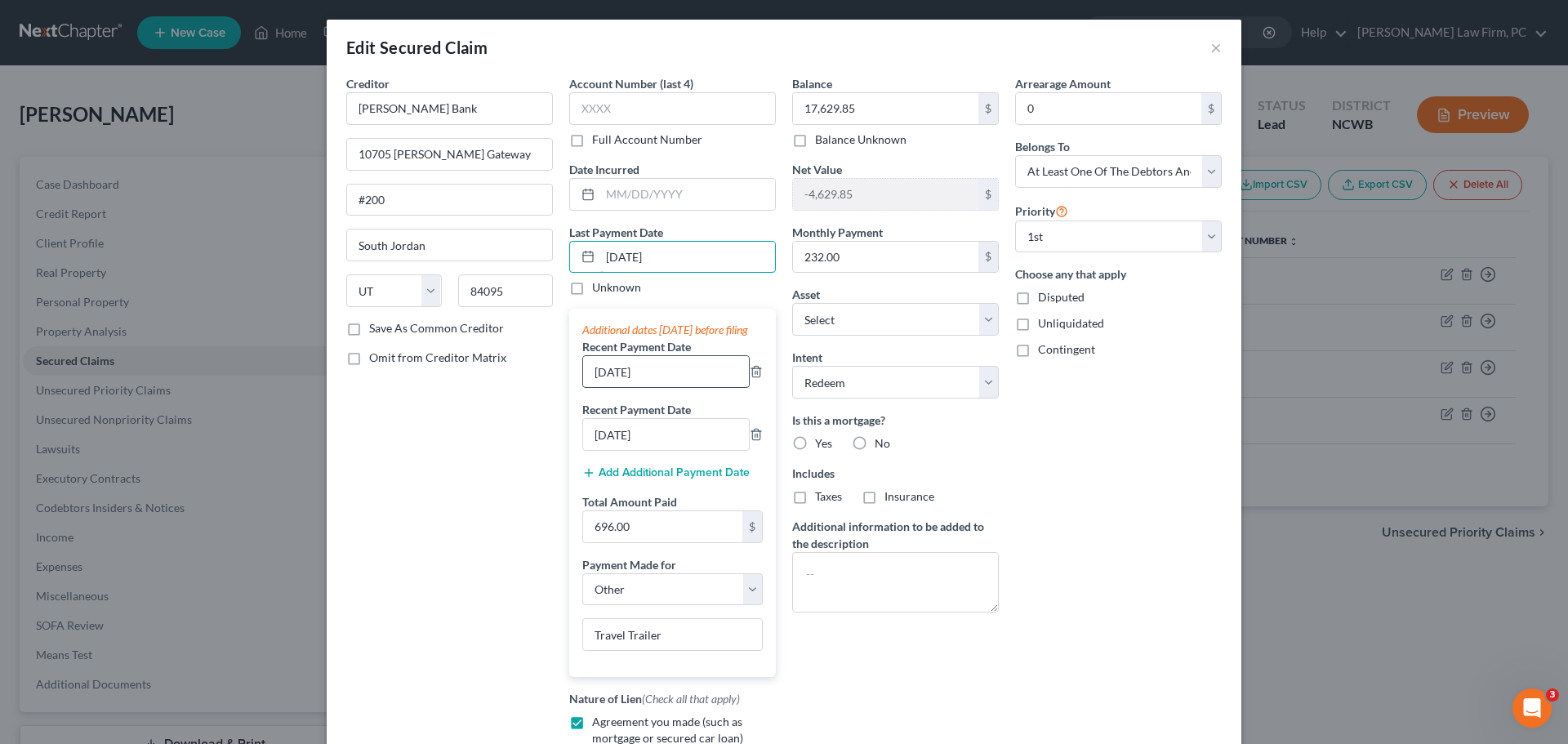
type input "[DATE]"
click at [594, 387] on input "[DATE]" at bounding box center [665, 371] width 166 height 31
type input "[DATE]"
click at [595, 451] on input "[DATE]" at bounding box center [665, 434] width 166 height 31
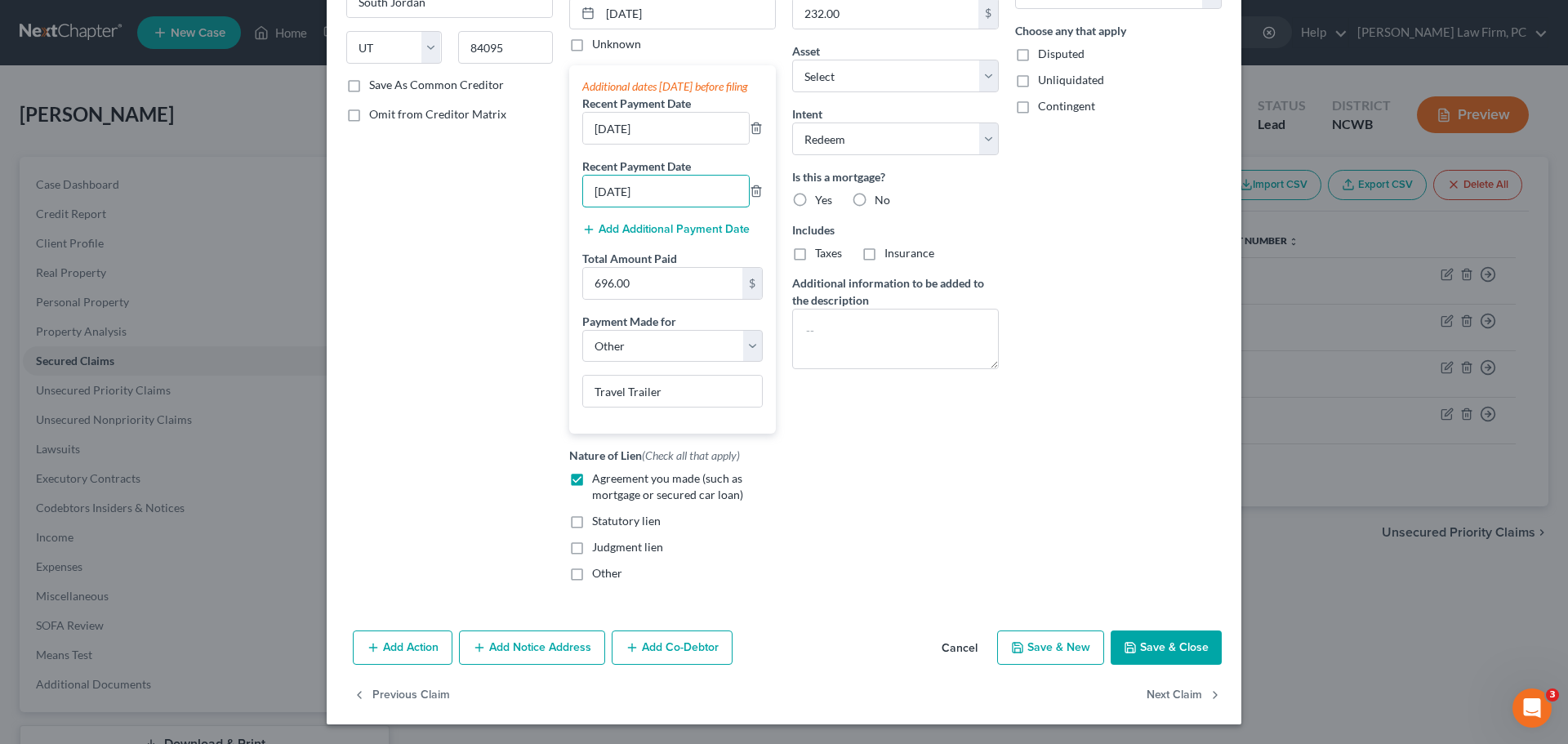
scroll to position [259, 0]
type input "[DATE]"
click at [1183, 694] on button "Next Claim" at bounding box center [1184, 695] width 75 height 34
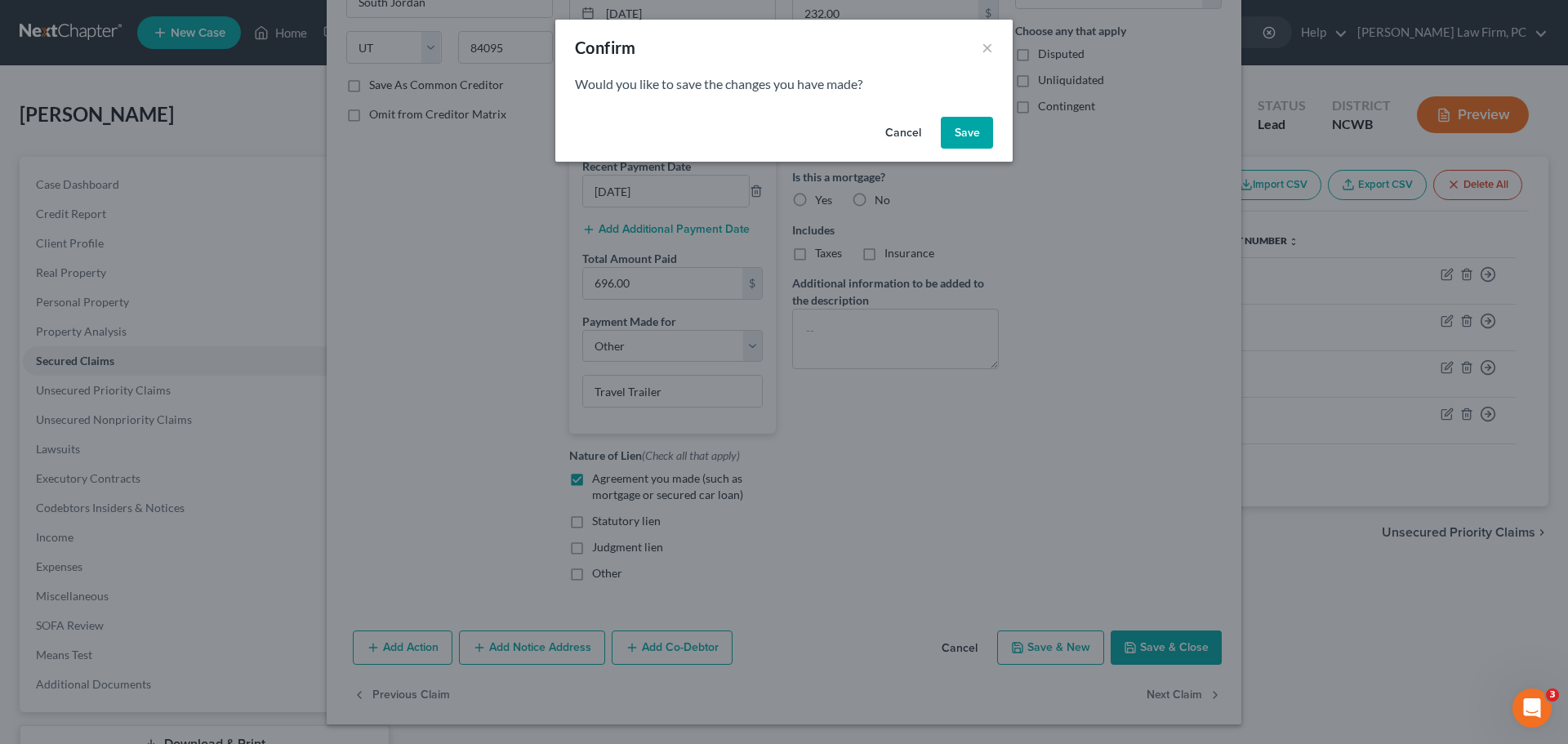
click at [961, 133] on button "Save" at bounding box center [966, 133] width 52 height 33
select select "37"
select select "3"
select select "2"
select select "3"
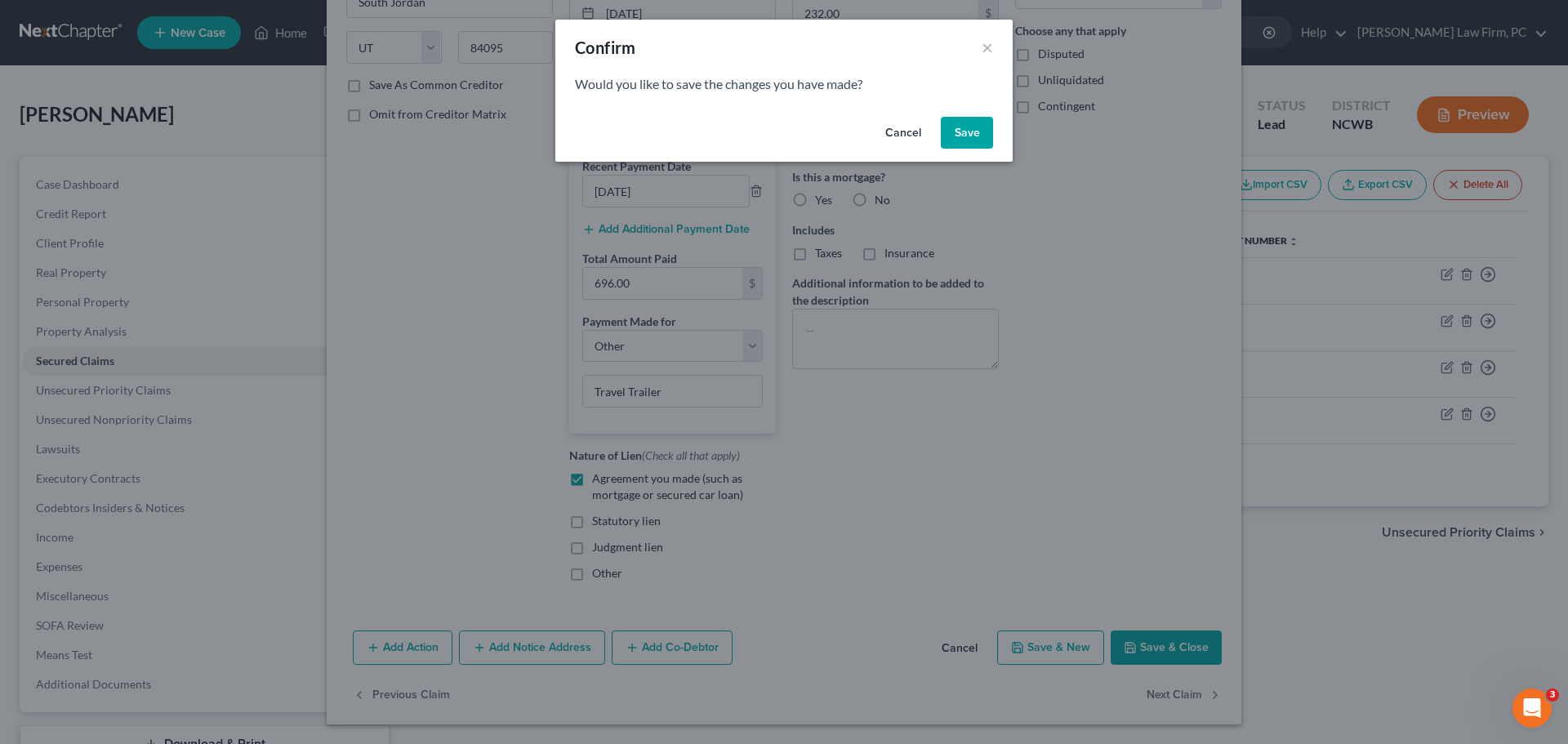
select select "0"
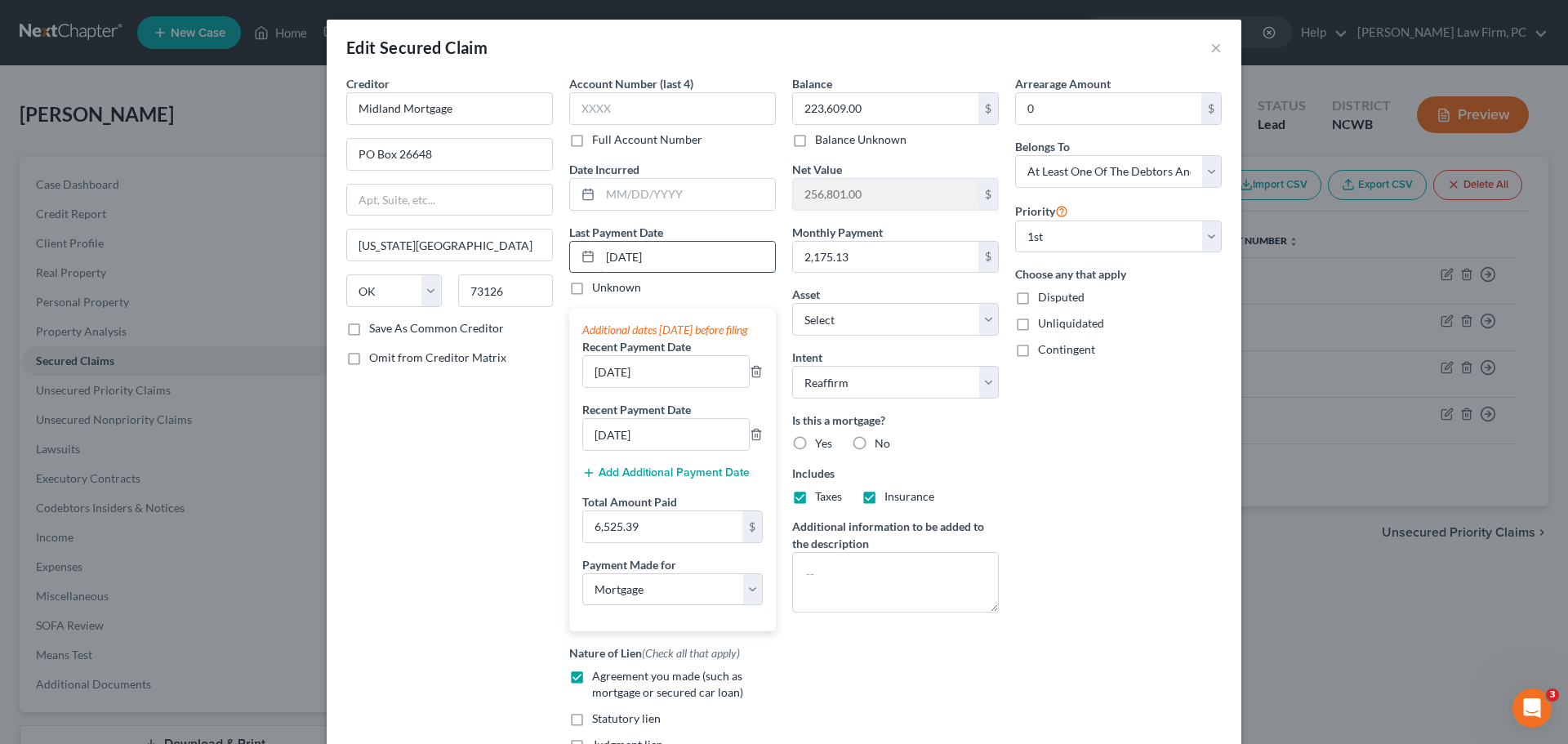
click at [604, 257] on input "[DATE]" at bounding box center [687, 257] width 175 height 31
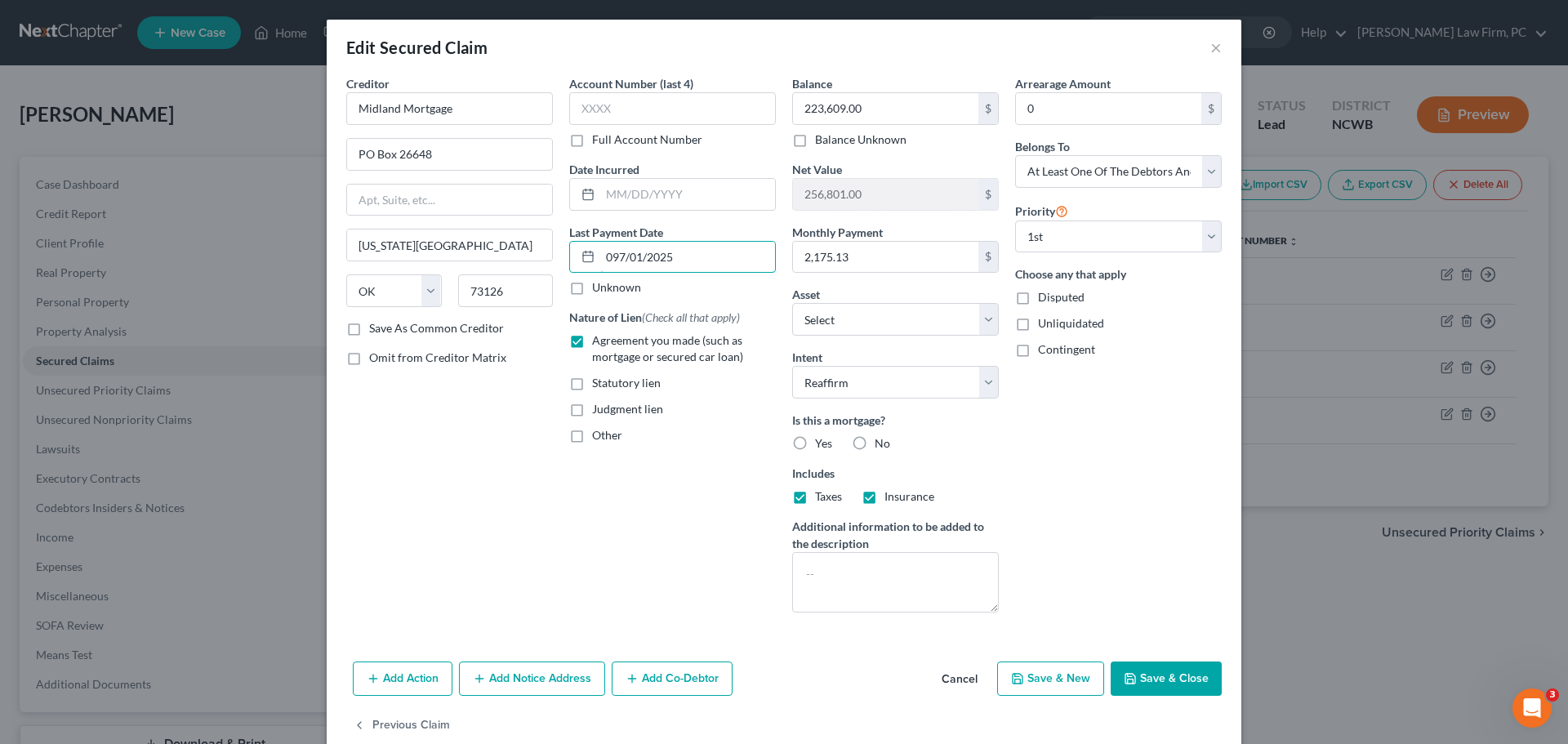
type input "[DATE]"
select select "3"
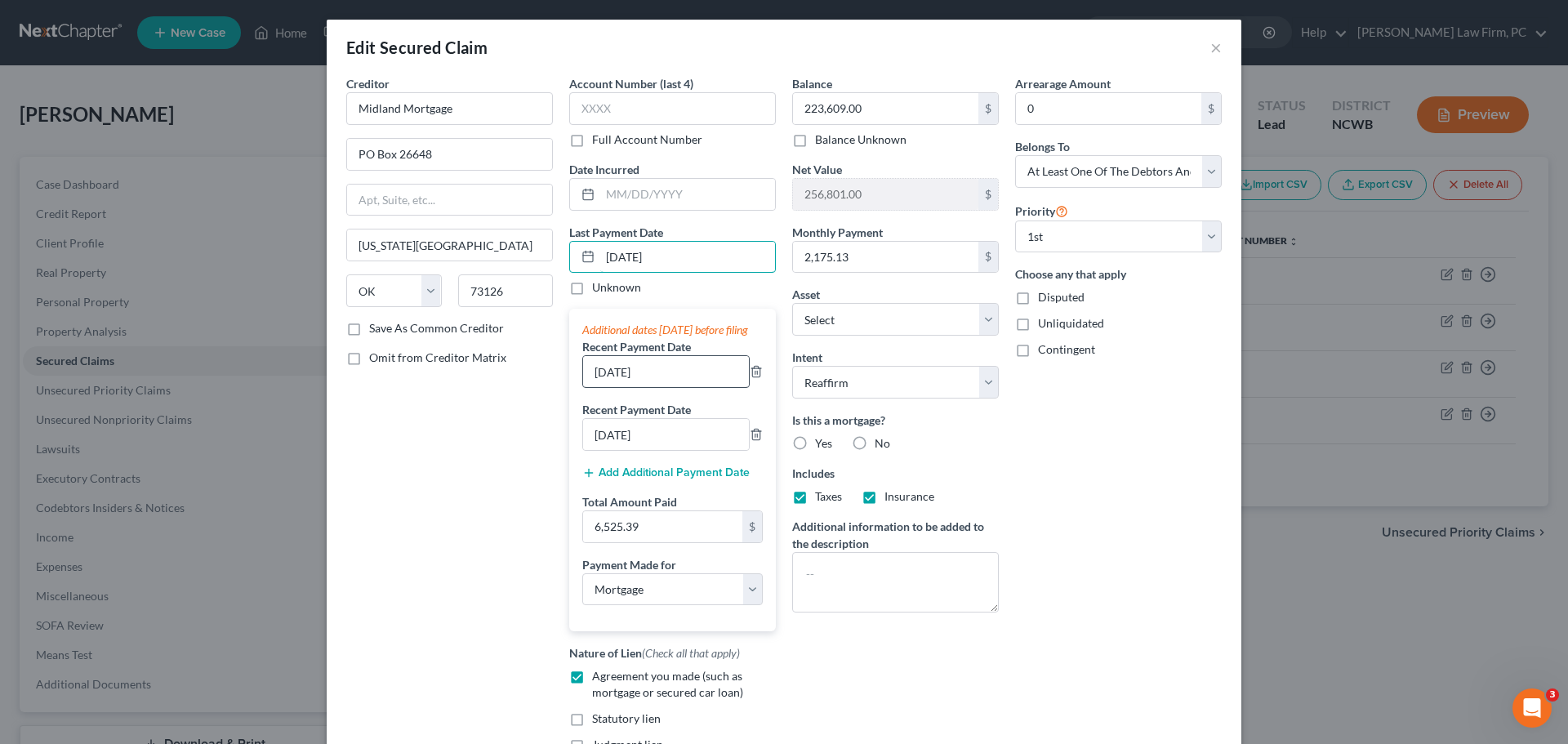
type input "[DATE]"
click at [596, 387] on input "[DATE]" at bounding box center [665, 371] width 166 height 31
type input "[DATE]"
click at [597, 451] on input "[DATE]" at bounding box center [665, 434] width 166 height 31
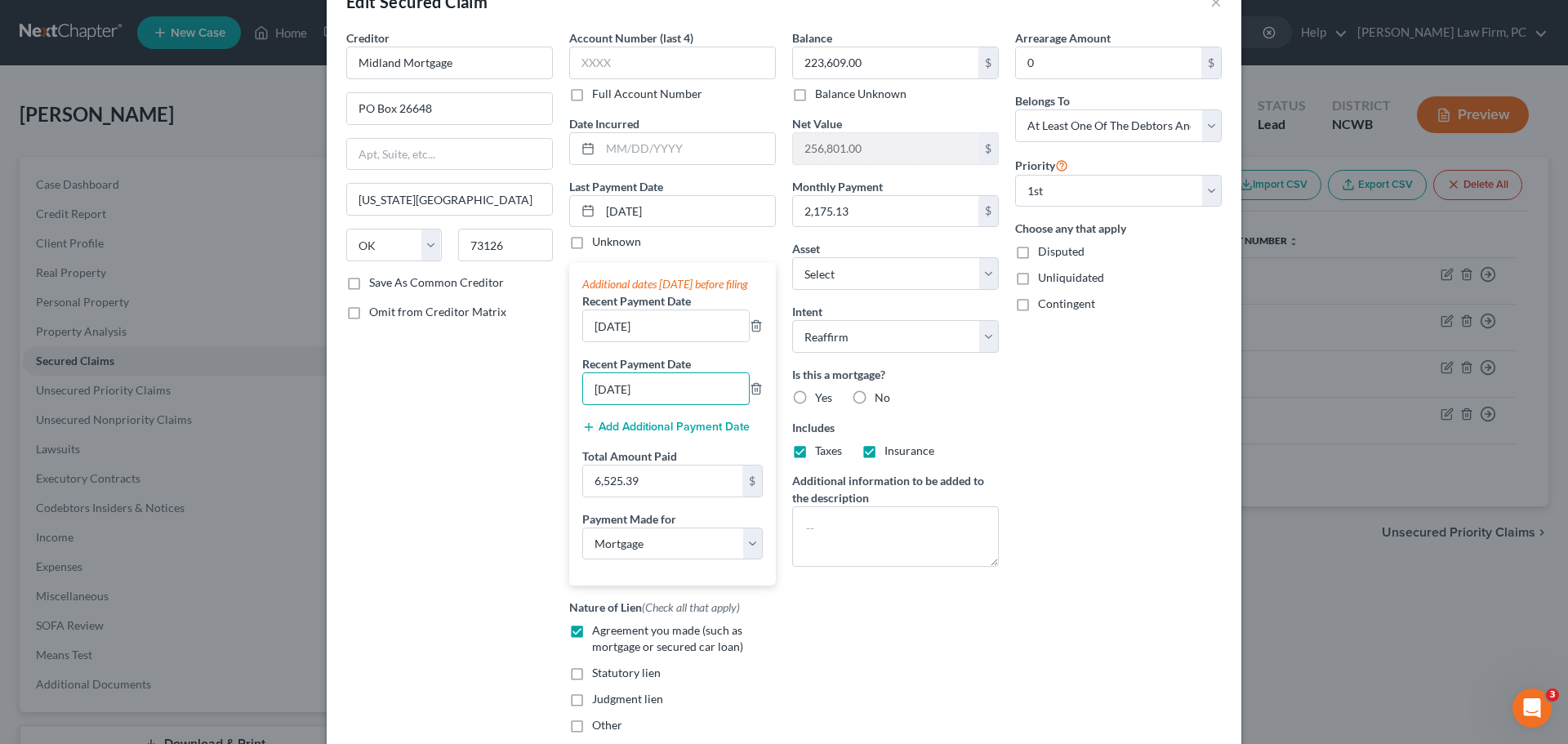
scroll to position [41, 0]
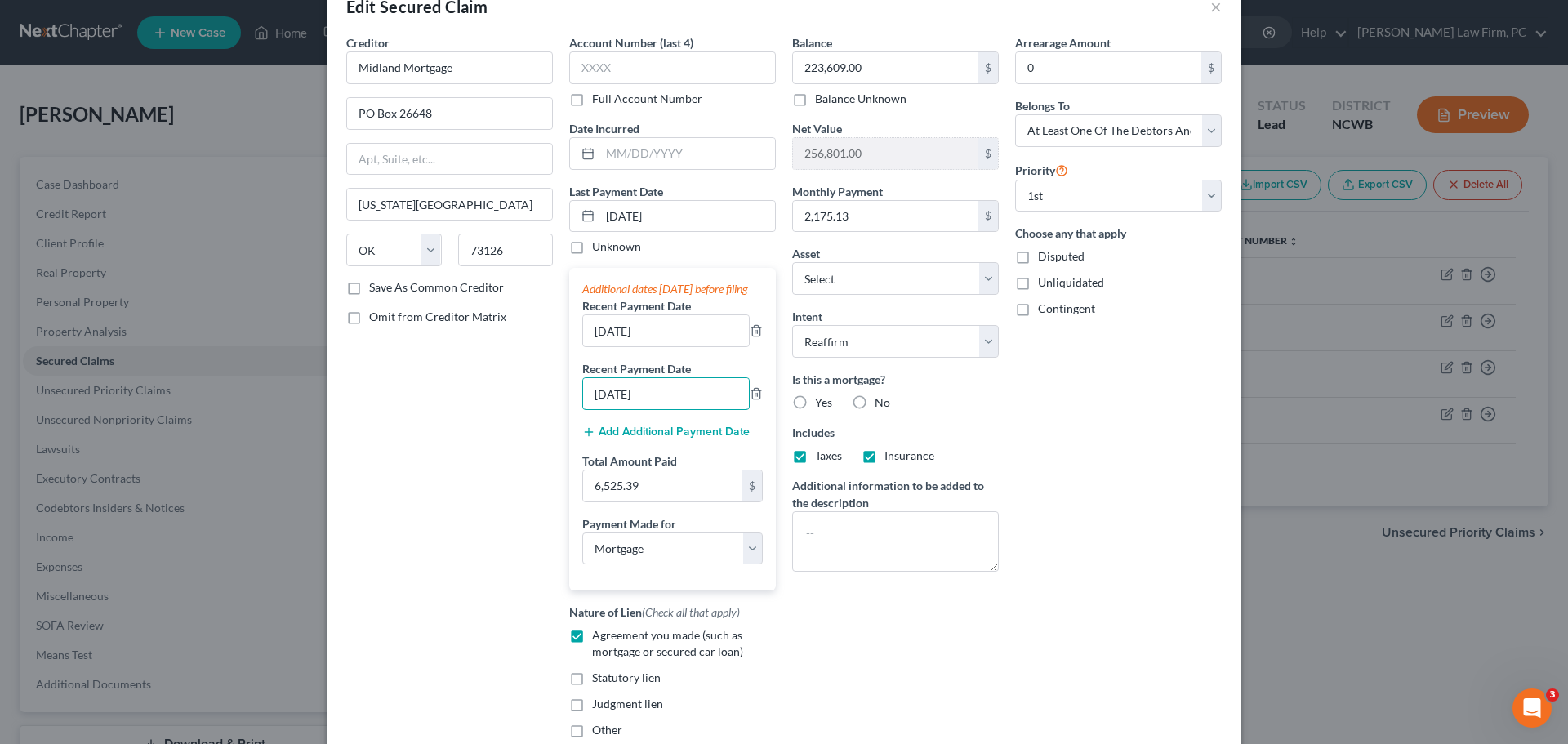
type input "[DATE]"
click at [815, 400] on label "Yes" at bounding box center [823, 402] width 17 height 16
click at [821, 400] on input "Yes" at bounding box center [826, 399] width 10 height 10
radio input "true"
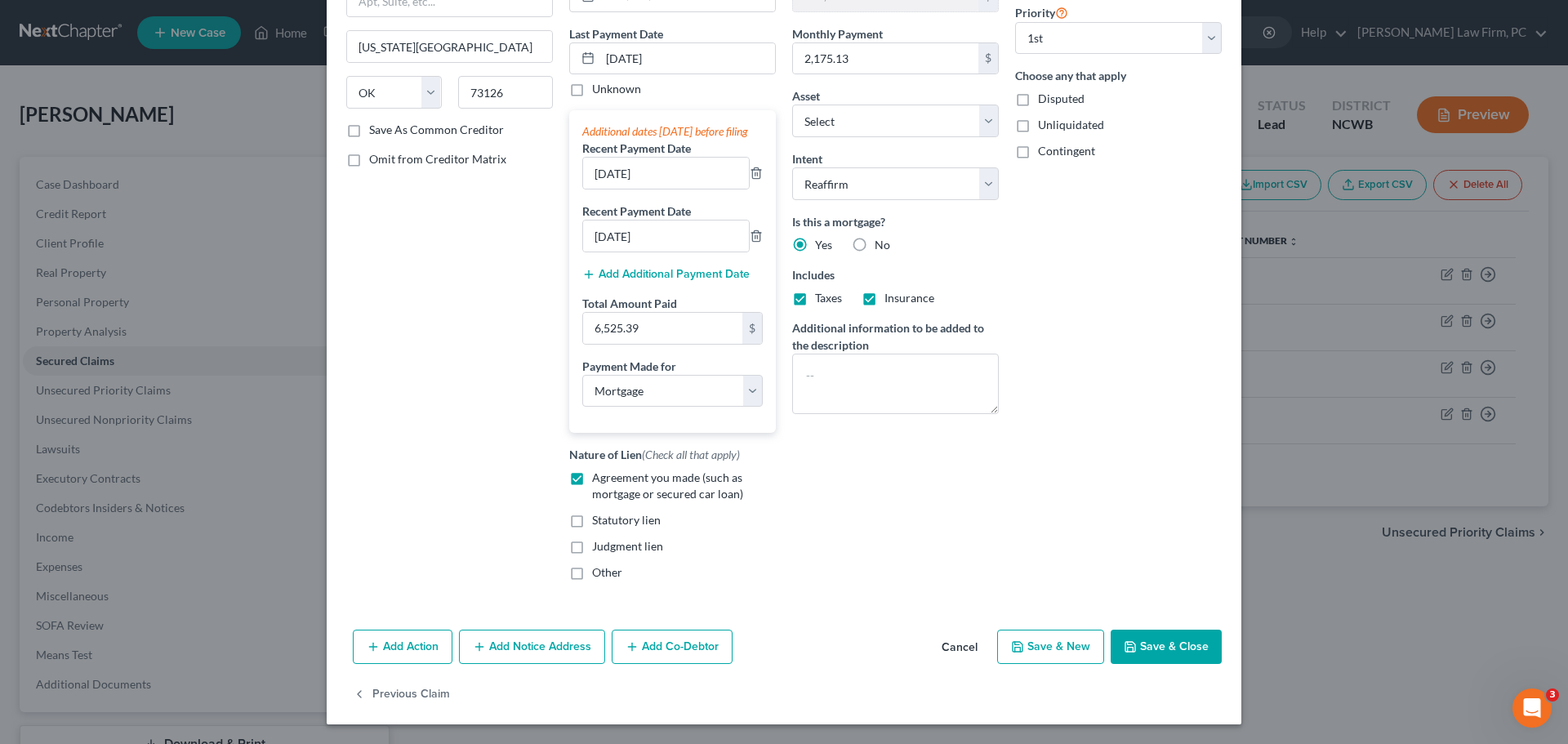
scroll to position [215, 0]
click at [430, 694] on button "Previous Claim" at bounding box center [401, 695] width 97 height 34
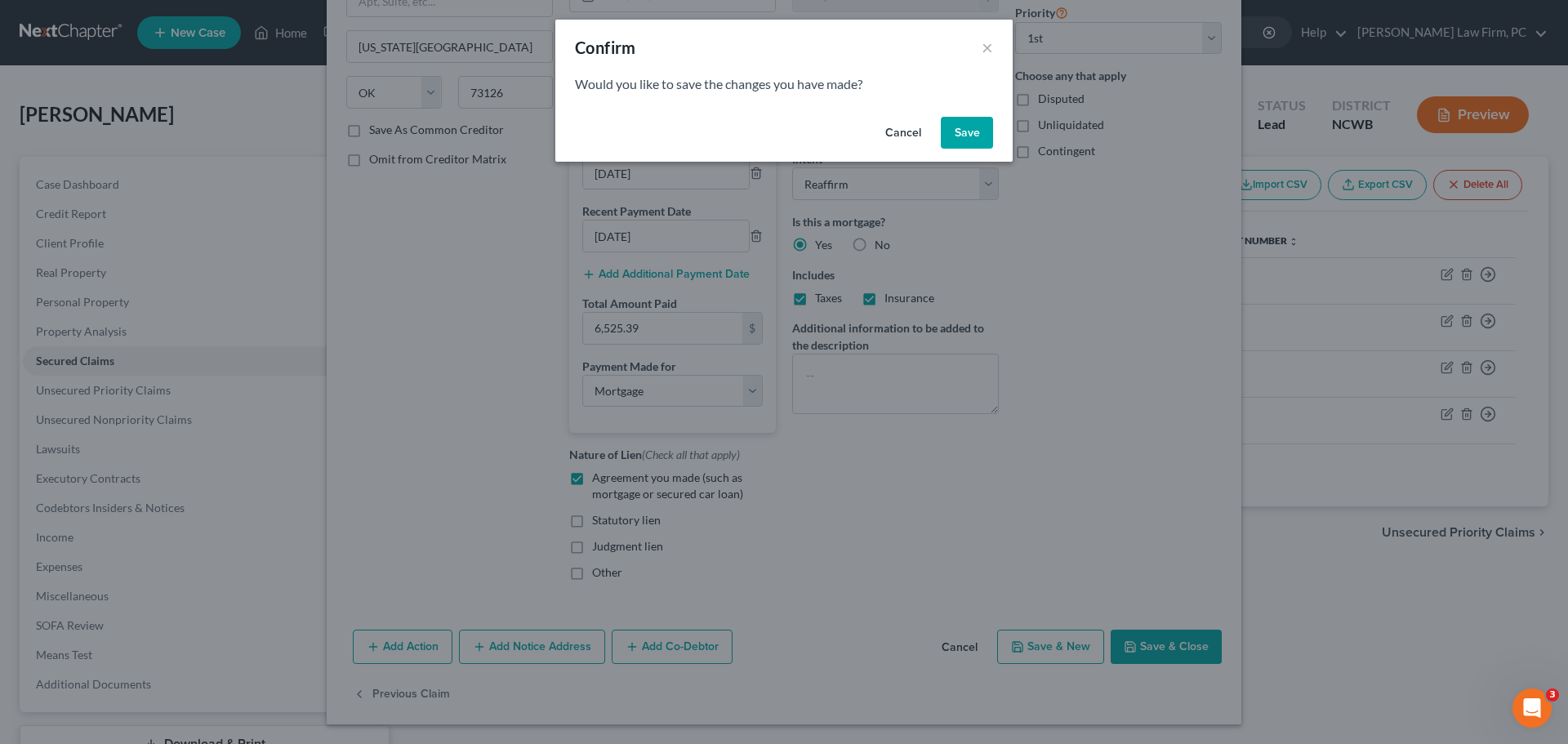
click at [981, 132] on button "Save" at bounding box center [966, 133] width 52 height 33
select select "46"
select select "4"
select select "1"
select select "3"
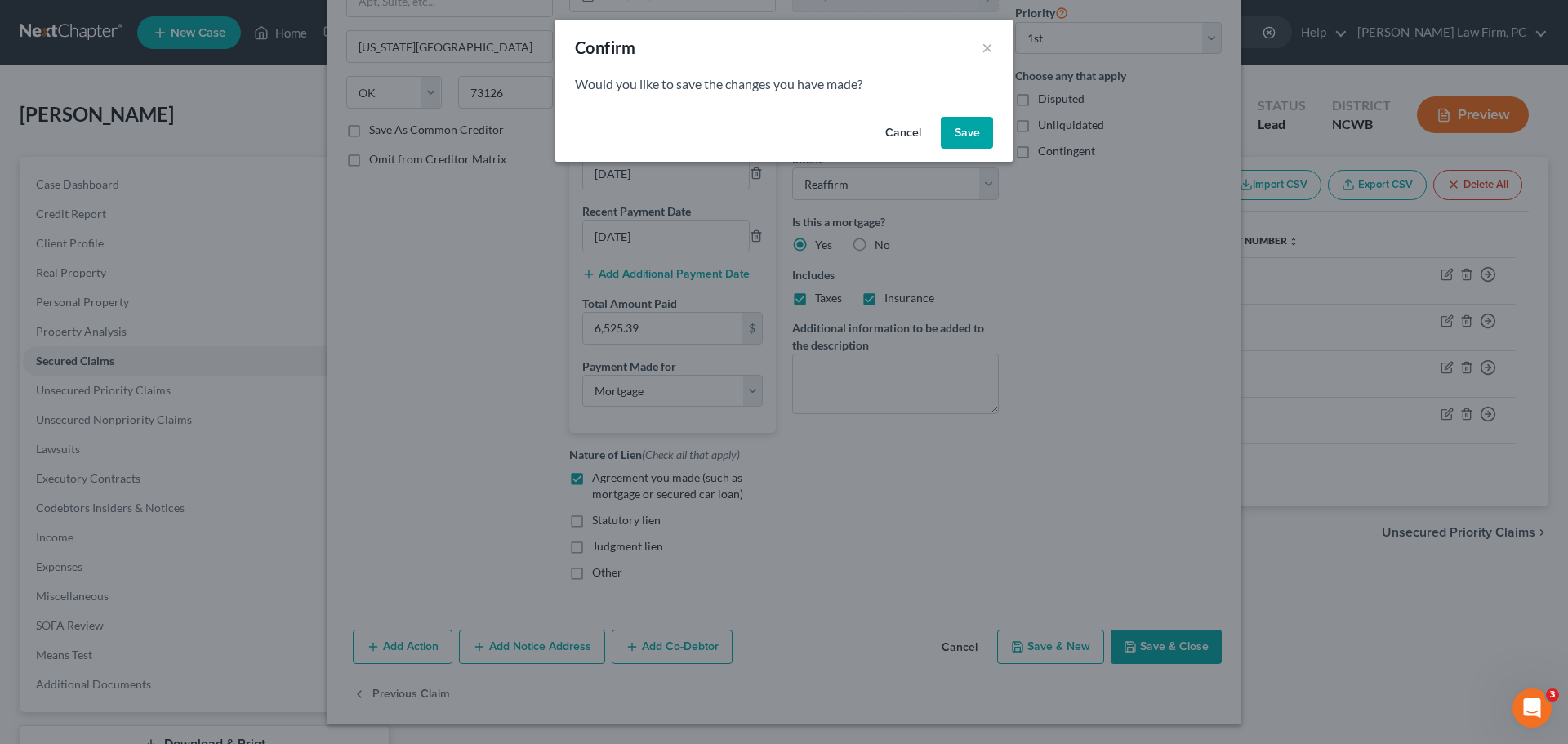
select select "0"
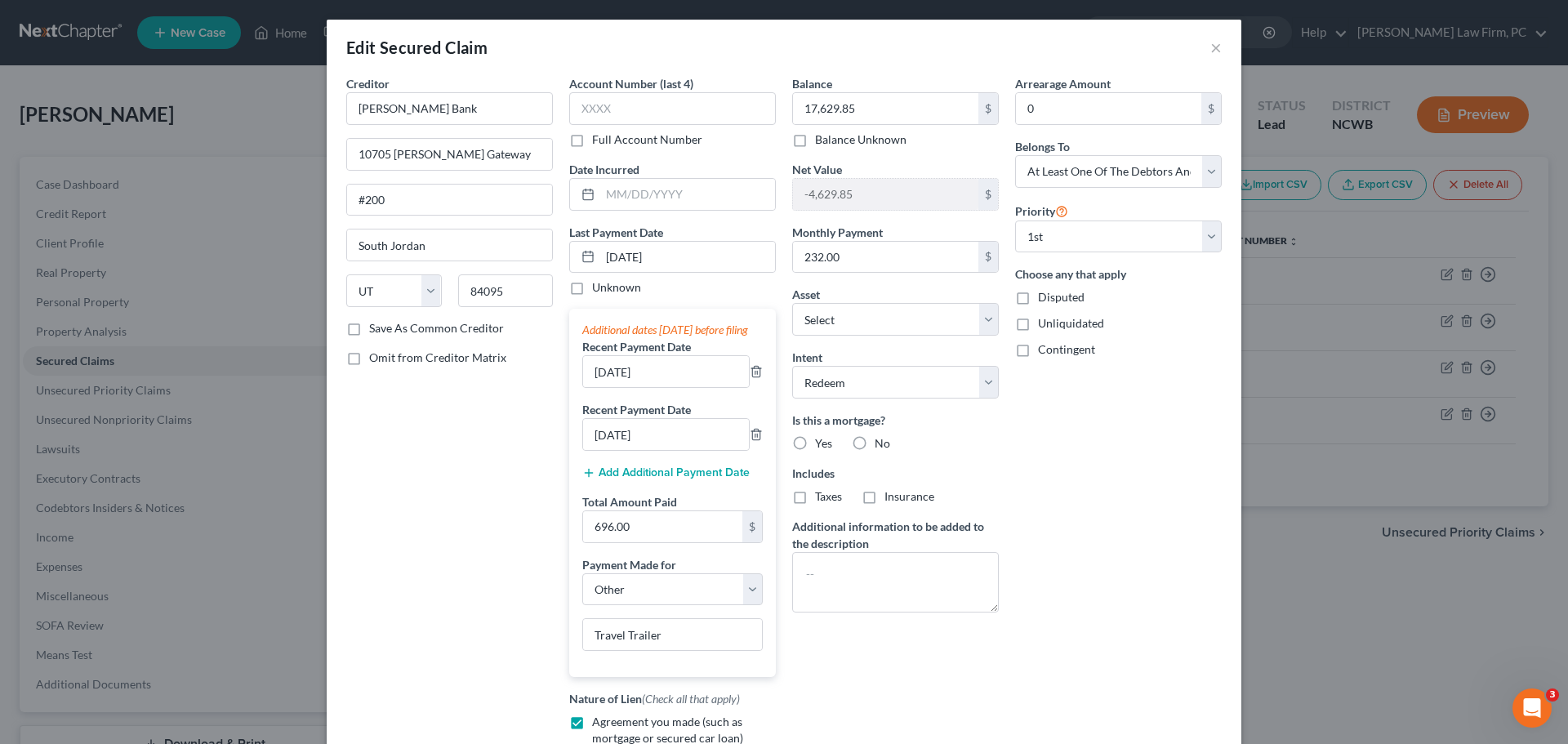
click at [874, 438] on label "No" at bounding box center [882, 443] width 15 height 16
click at [881, 438] on input "No" at bounding box center [886, 440] width 10 height 10
radio input "true"
click at [874, 496] on label "No" at bounding box center [882, 496] width 15 height 16
click at [881, 496] on input "No" at bounding box center [886, 493] width 10 height 10
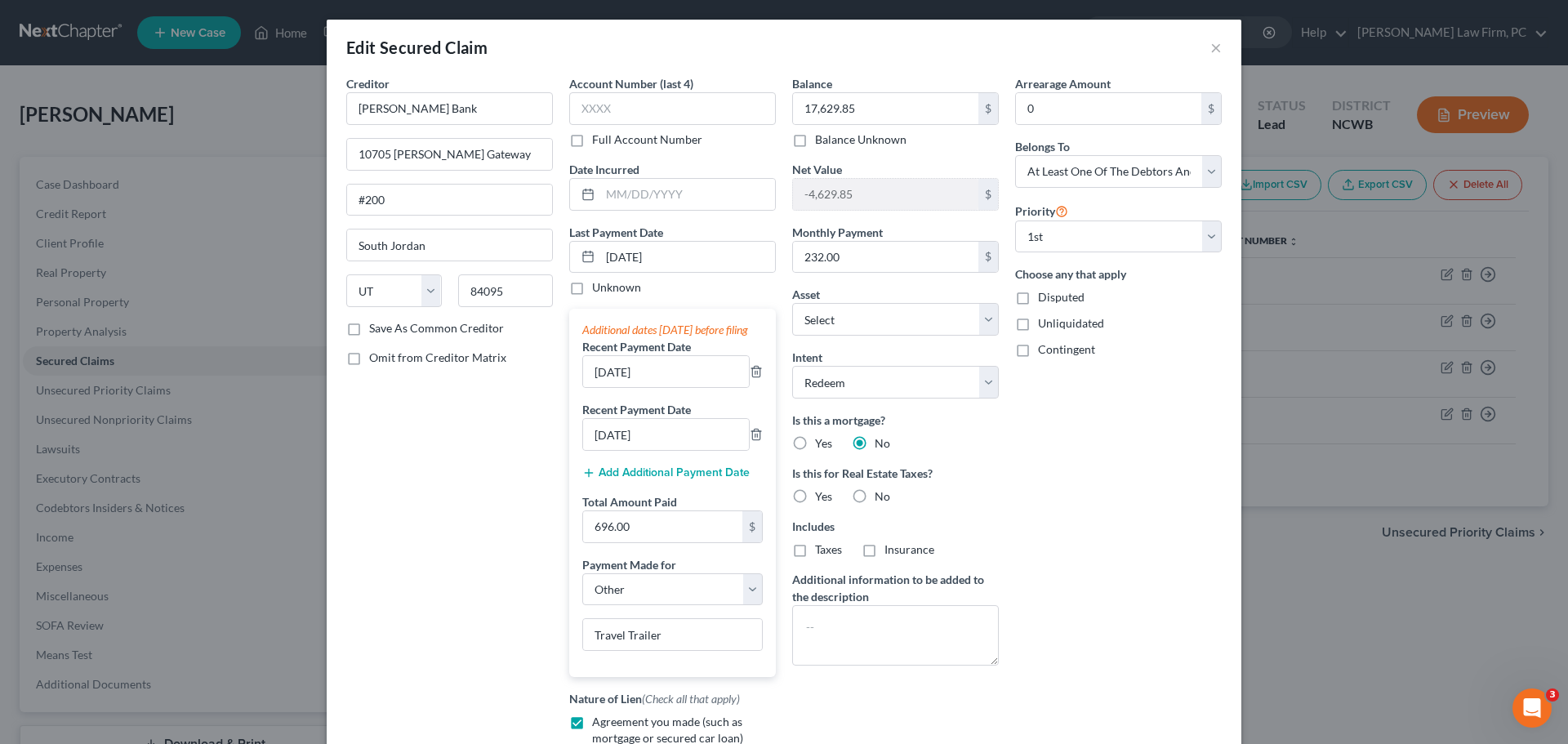
radio input "true"
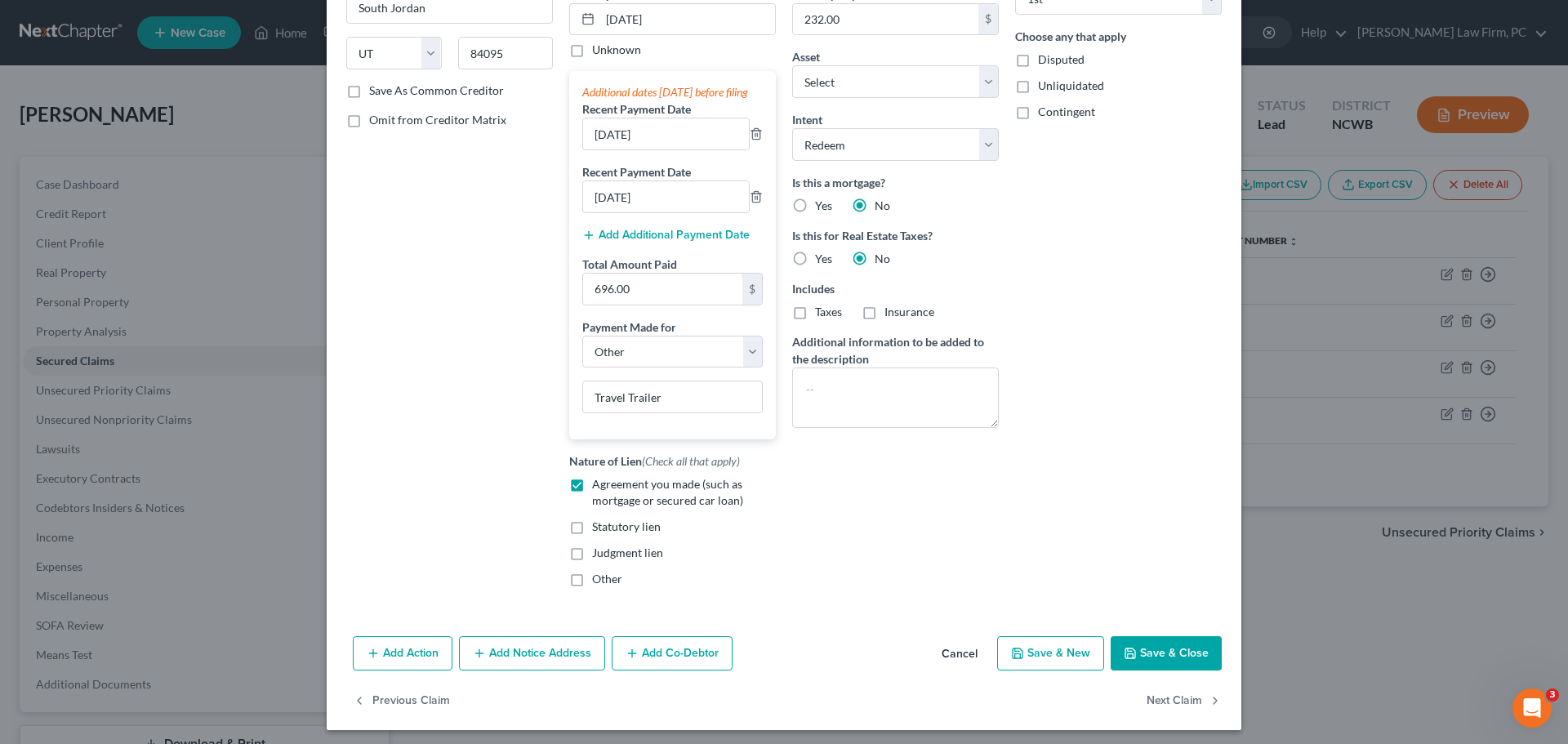
scroll to position [259, 0]
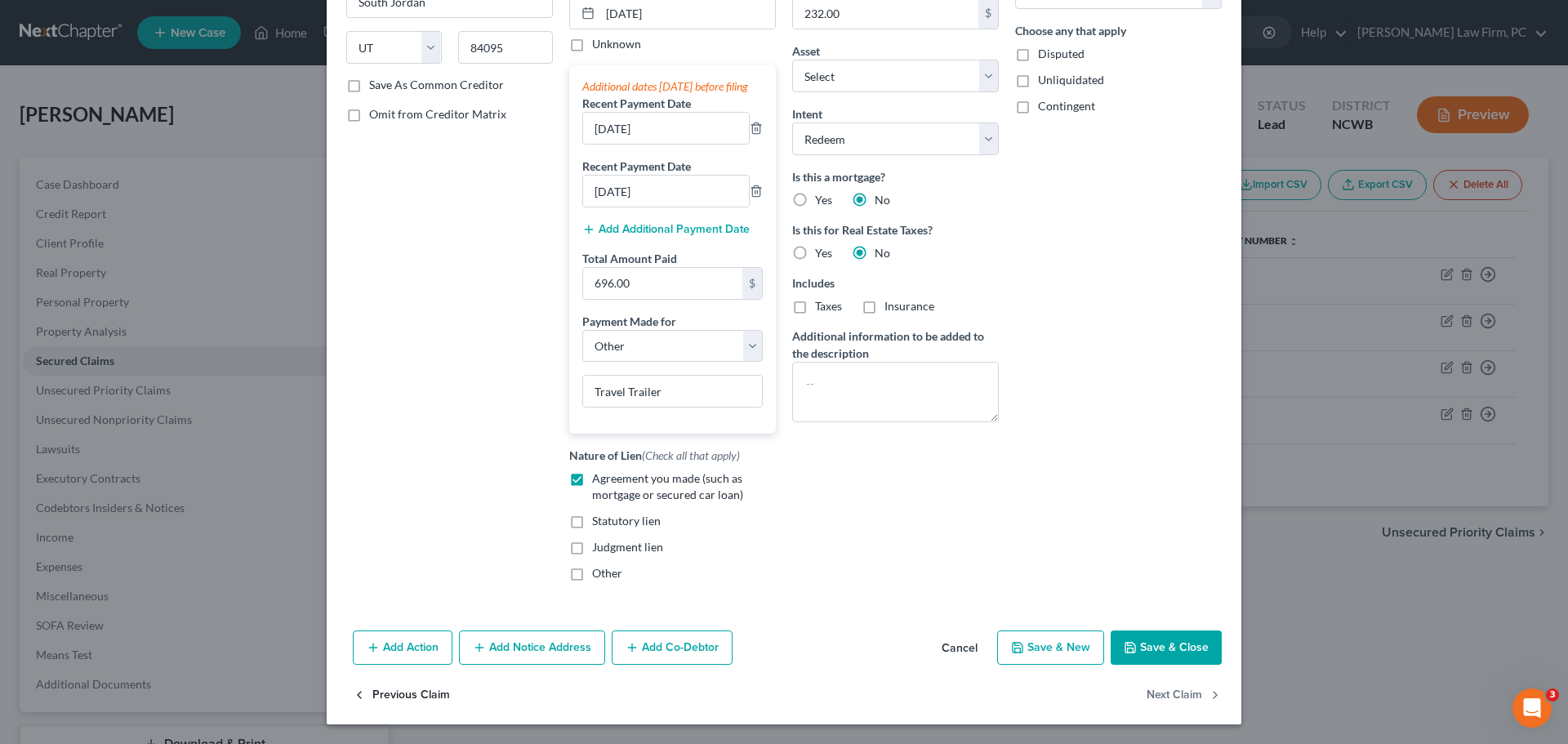
click at [420, 697] on button "Previous Claim" at bounding box center [401, 695] width 97 height 34
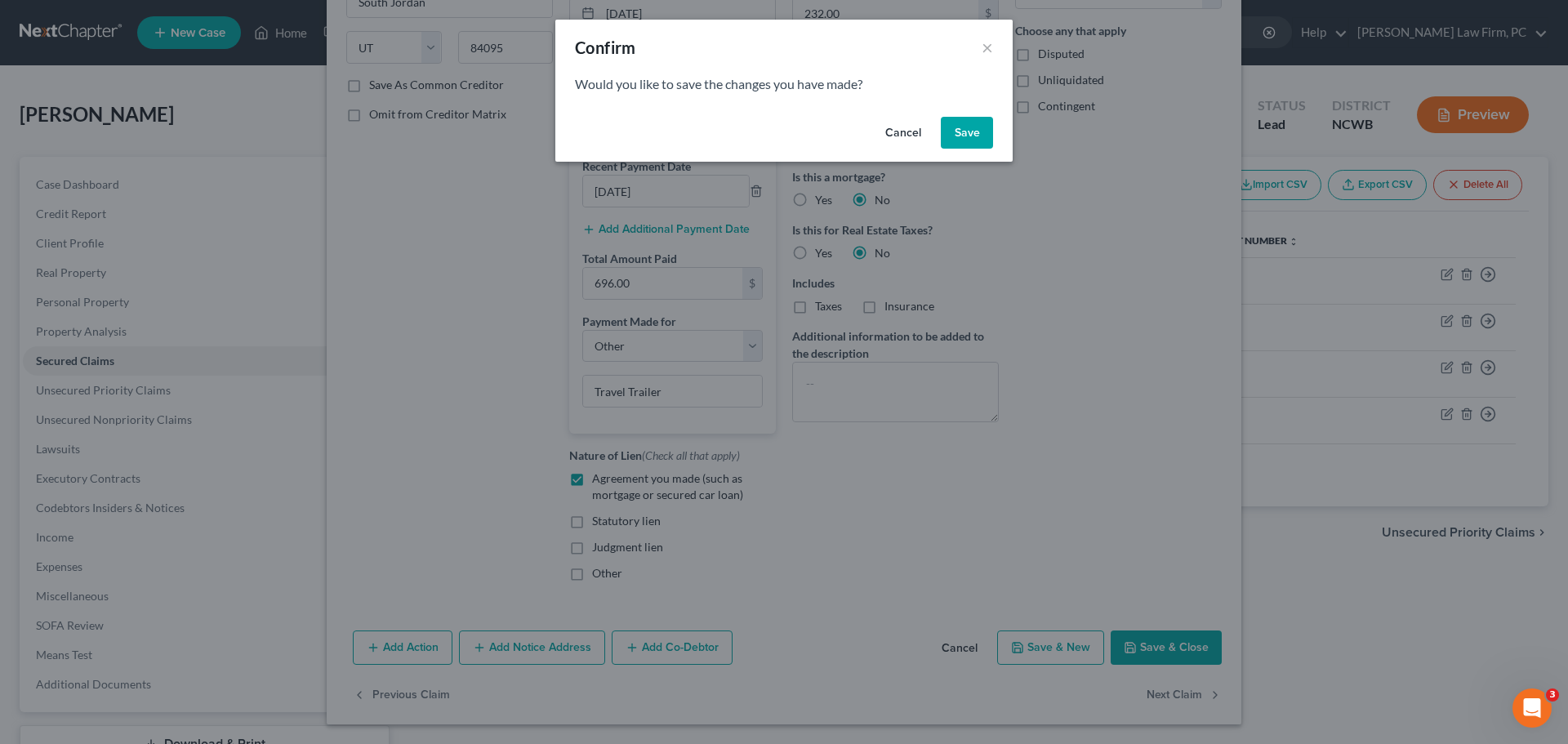
click at [948, 137] on button "Save" at bounding box center [966, 133] width 52 height 33
select select "45"
select select "4"
select select "2"
select select "3"
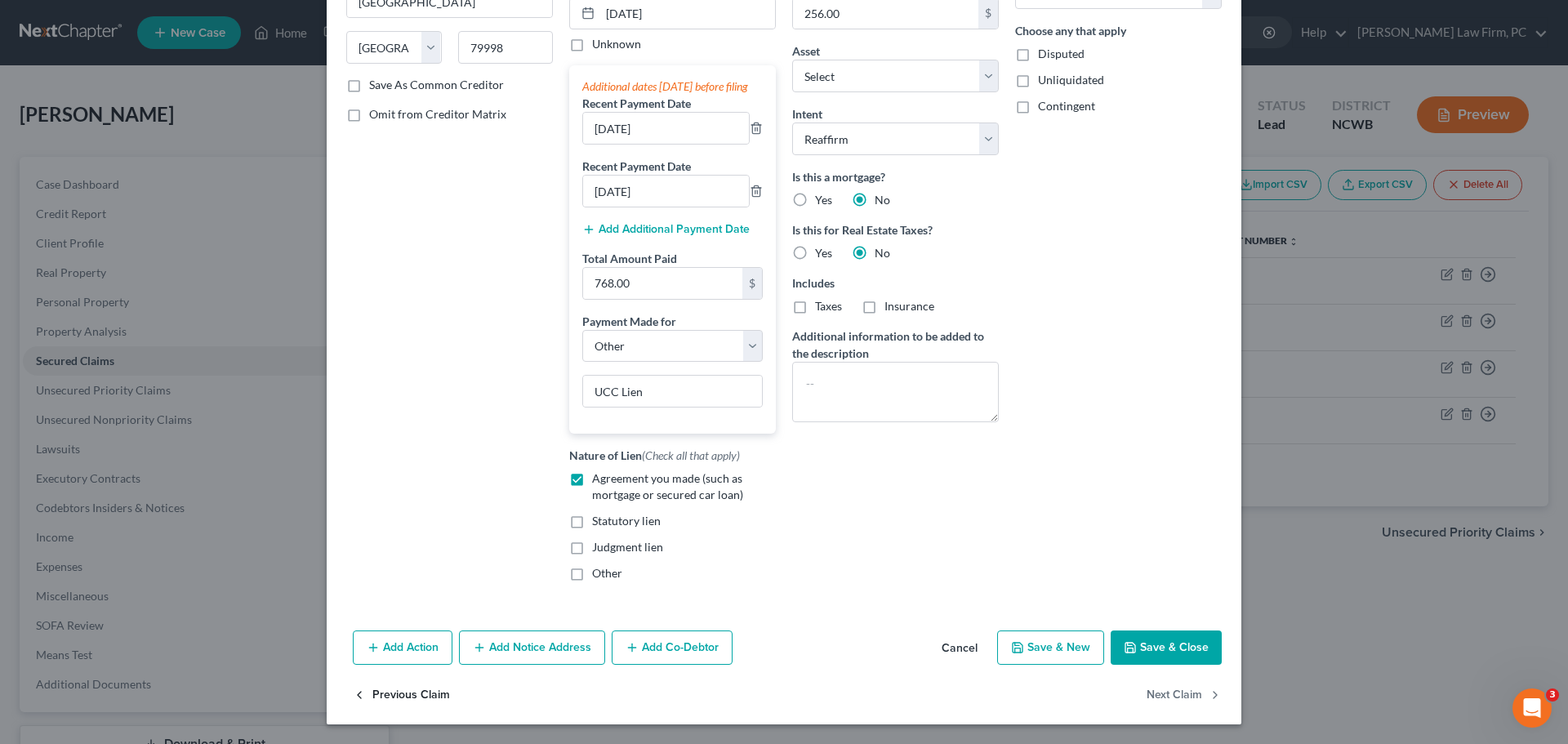
click at [396, 696] on button "Previous Claim" at bounding box center [401, 695] width 97 height 34
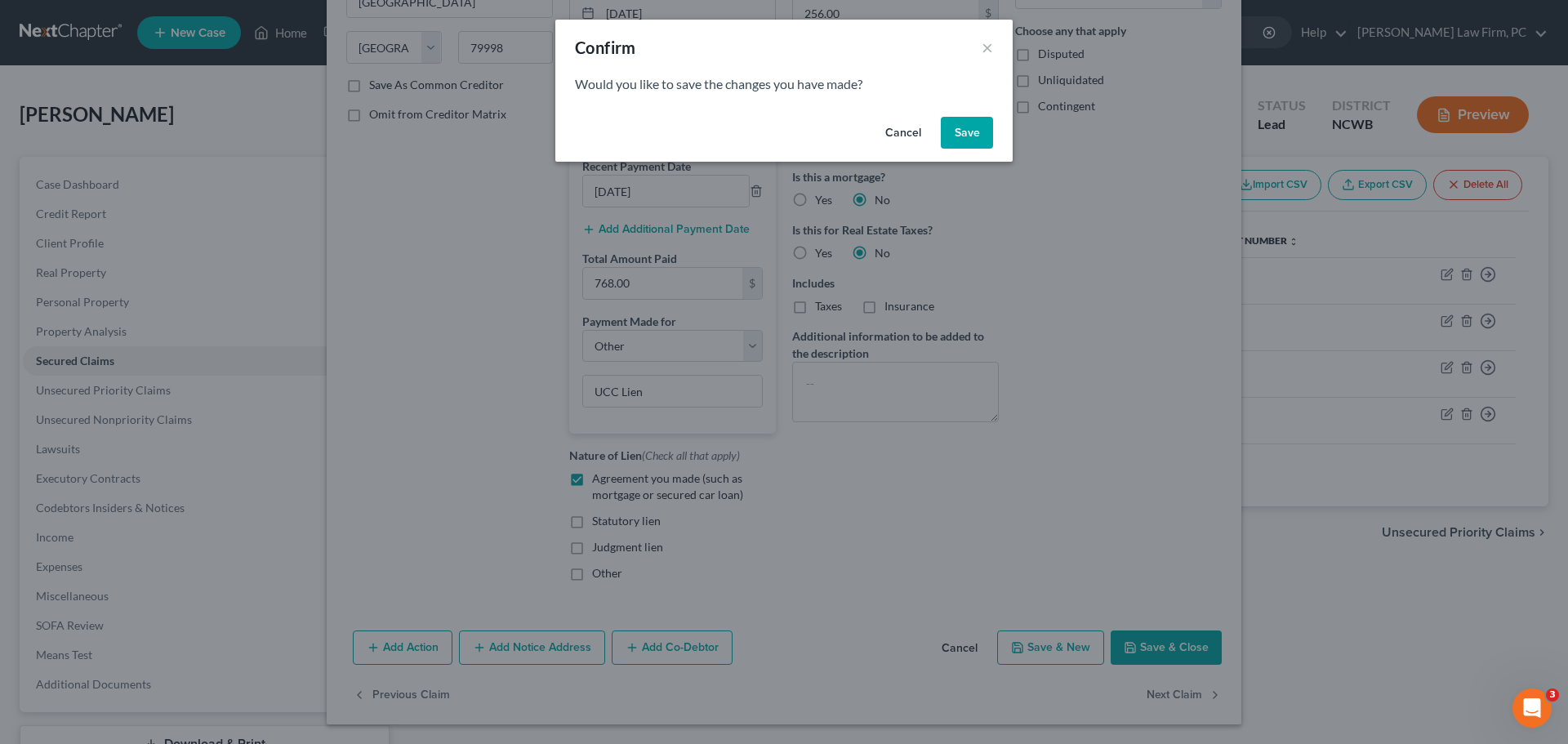
click at [964, 133] on button "Save" at bounding box center [966, 133] width 52 height 33
select select "1"
select select "39"
select select "0"
select select "2"
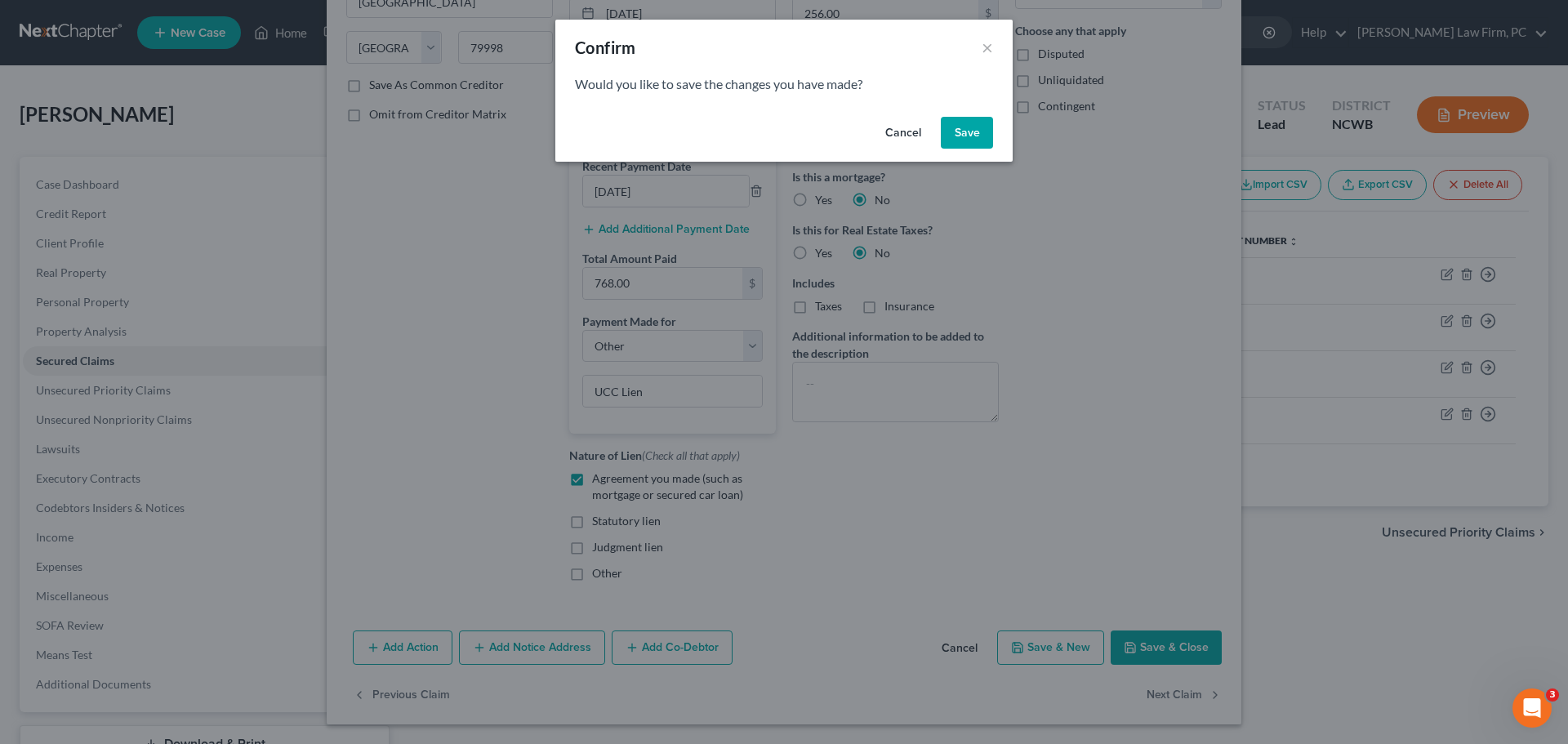
select select "3"
select select "0"
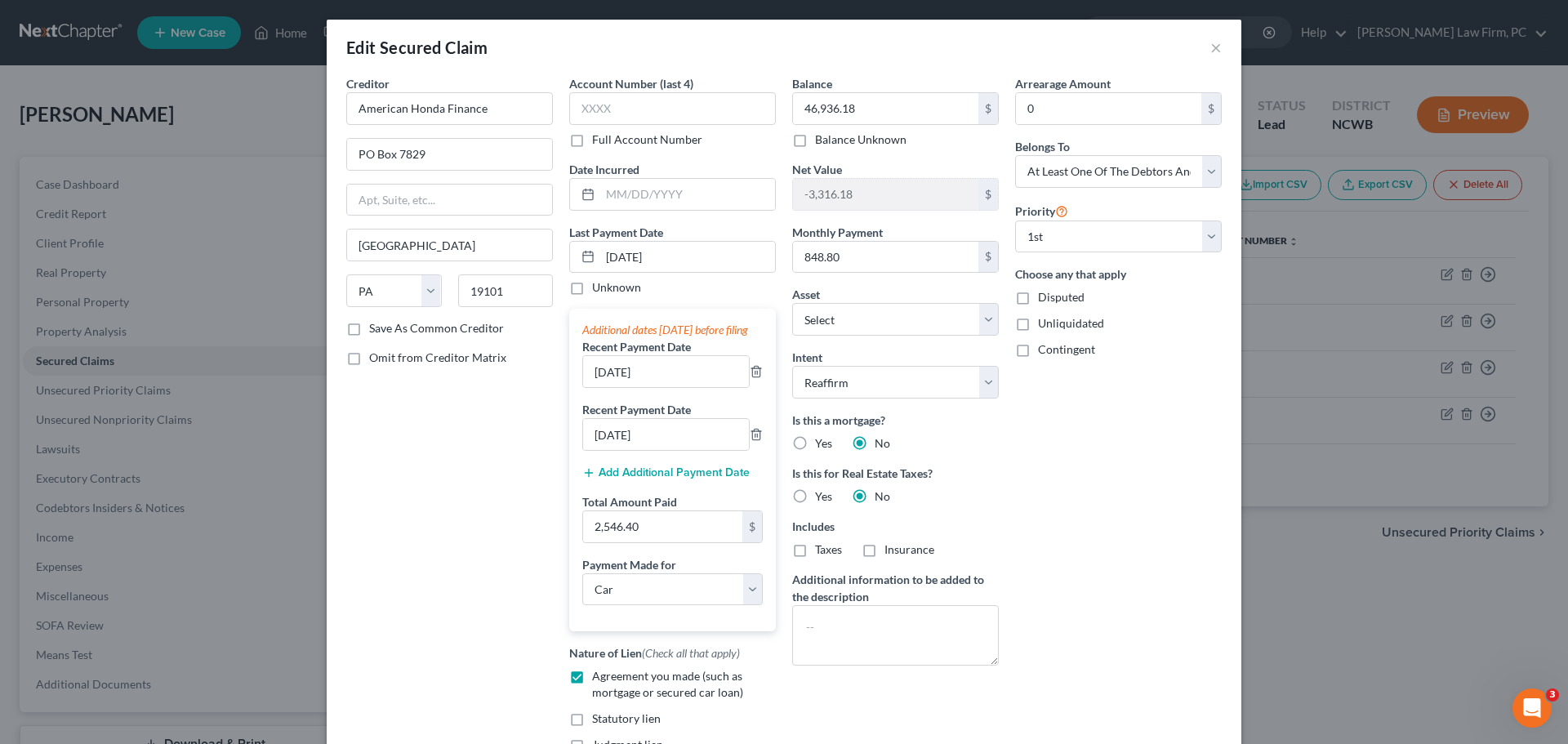
select select "2"
select select "0"
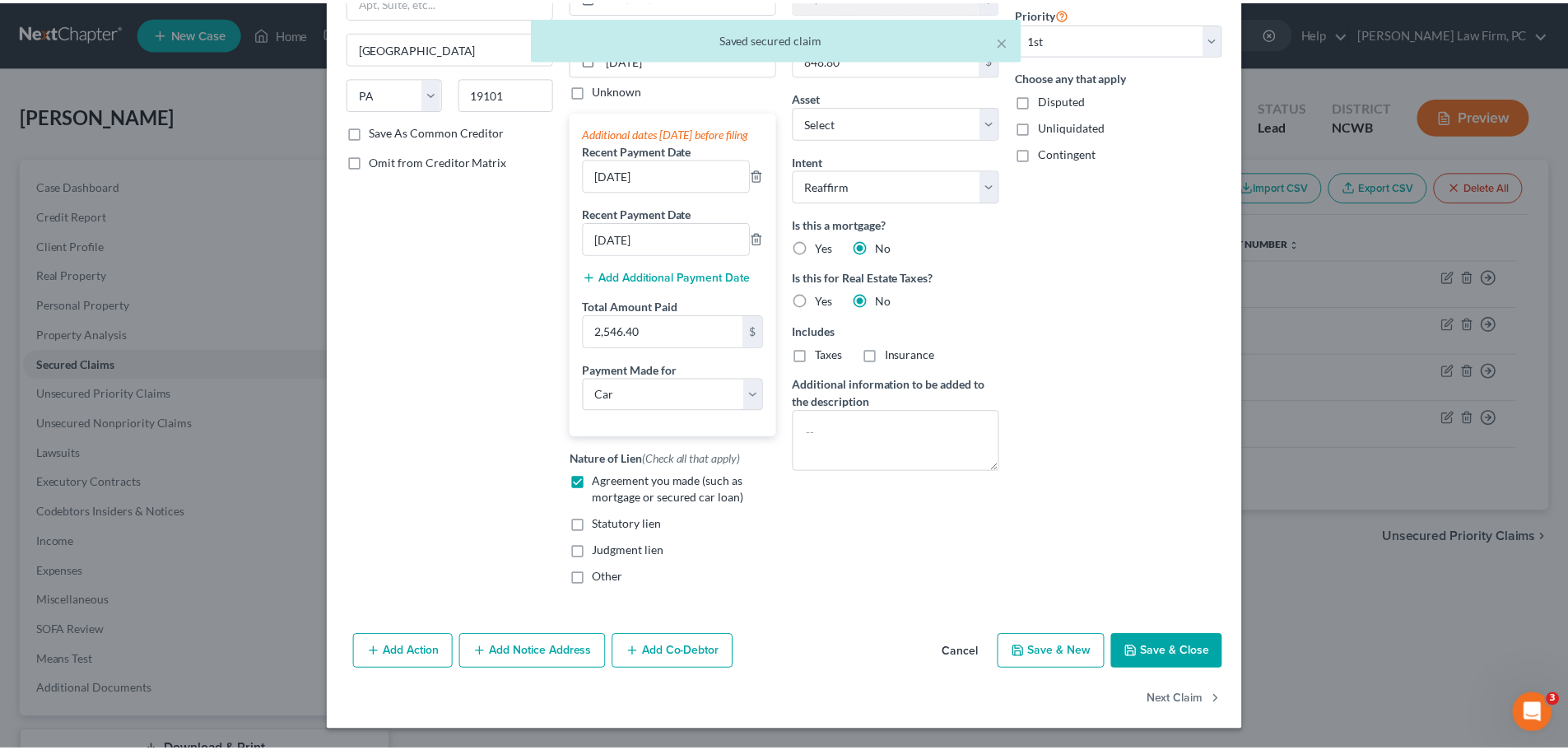
scroll to position [217, 0]
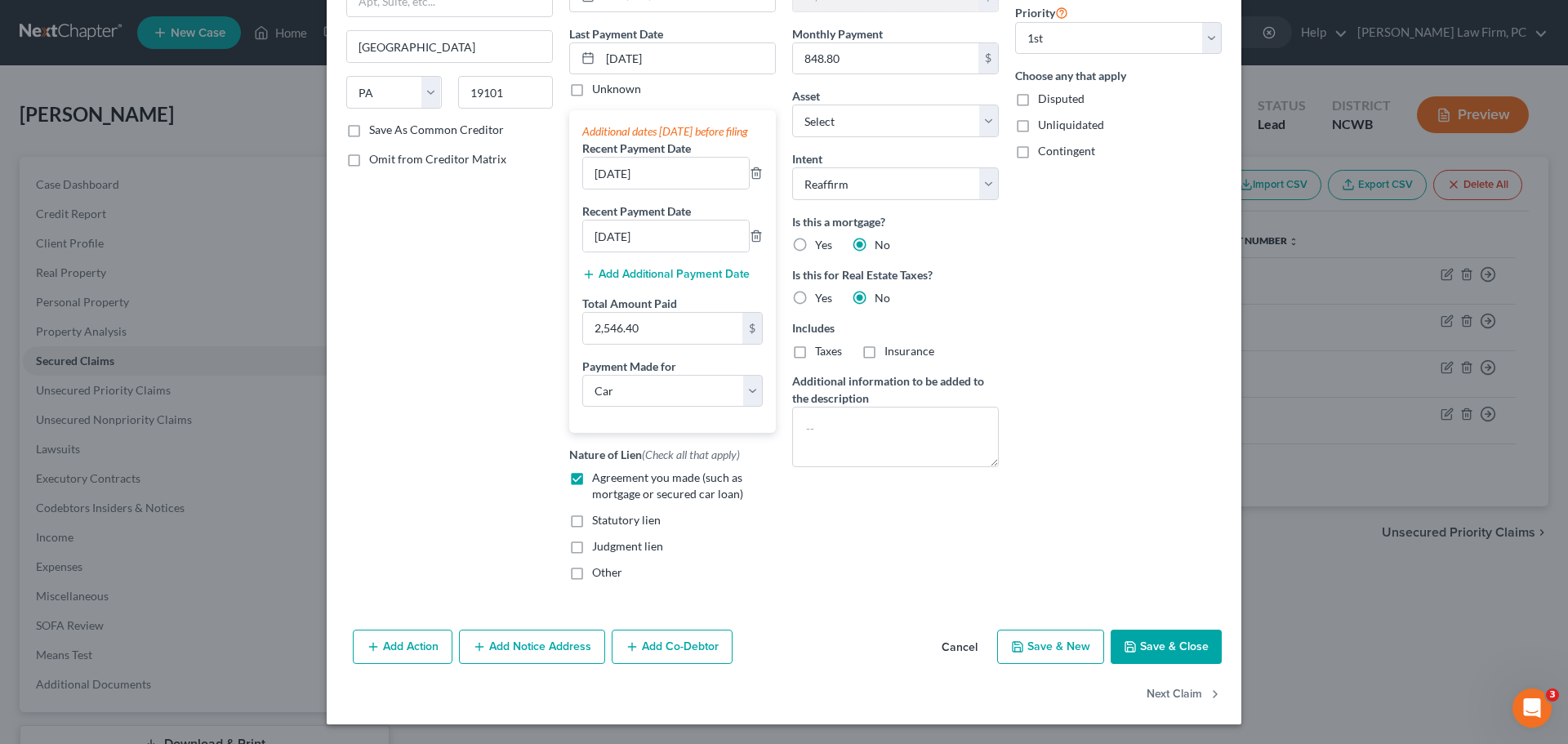
click at [1146, 651] on button "Save & Close" at bounding box center [1166, 647] width 111 height 34
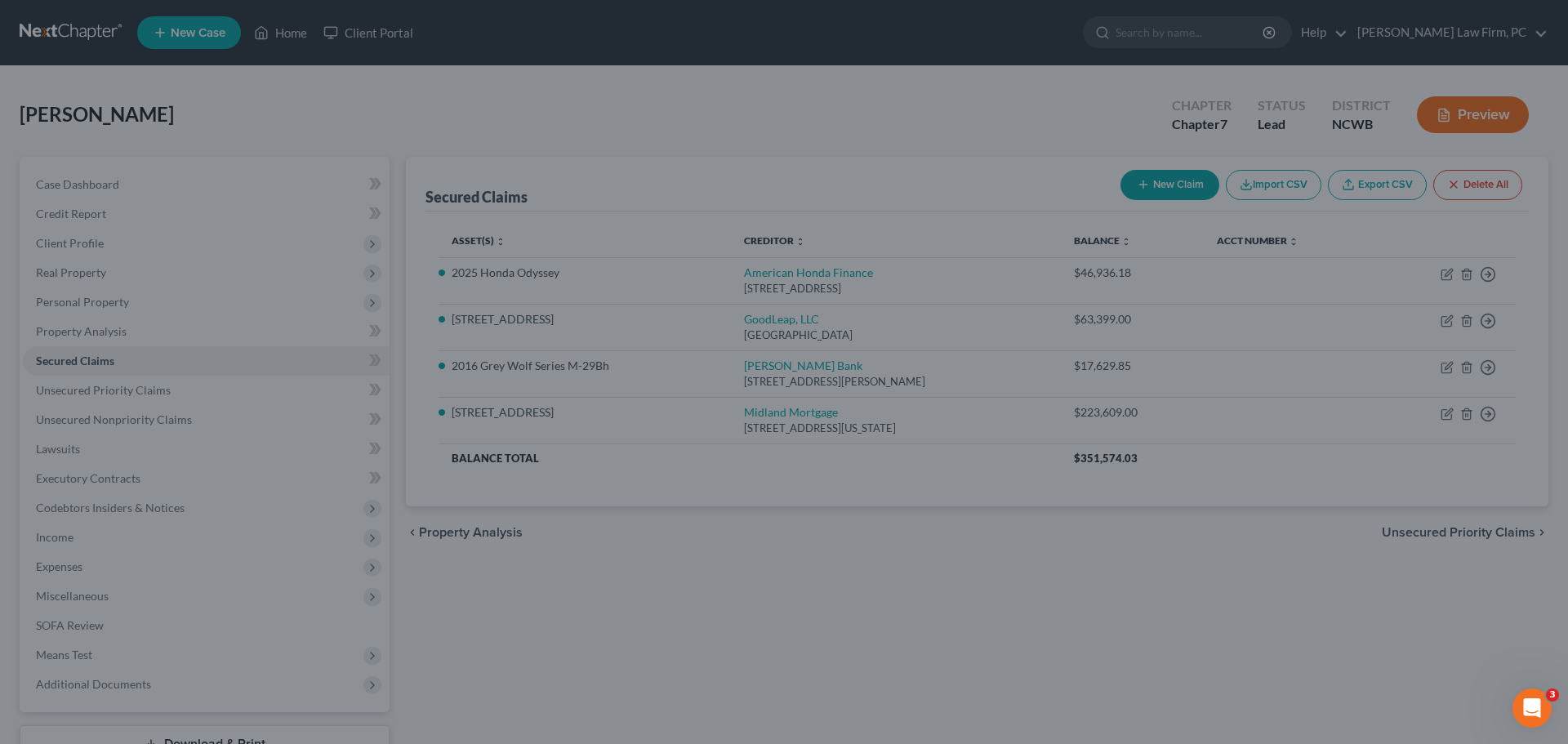
select select "3"
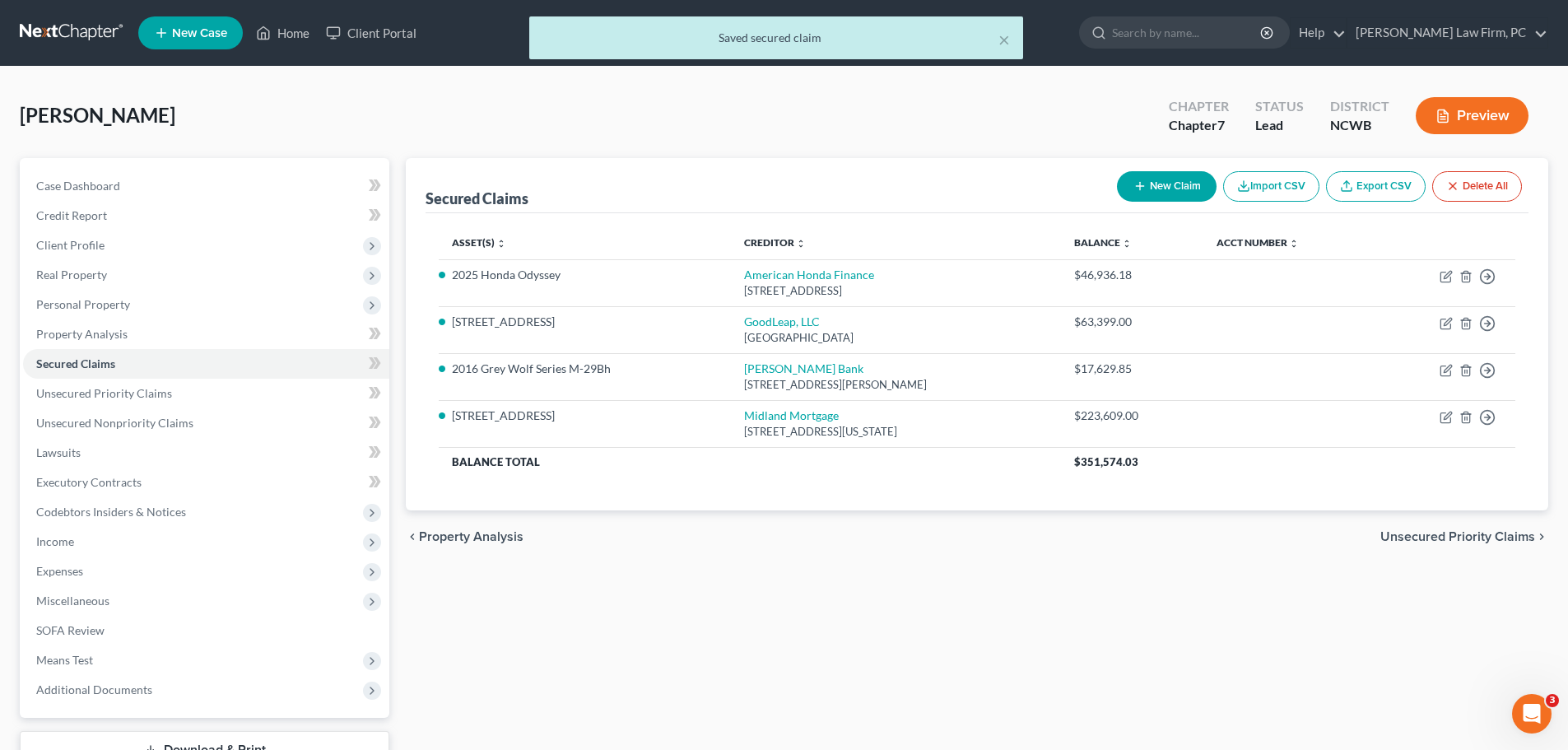
click at [1434, 535] on span "Unsecured Priority Claims" at bounding box center [1457, 537] width 155 height 13
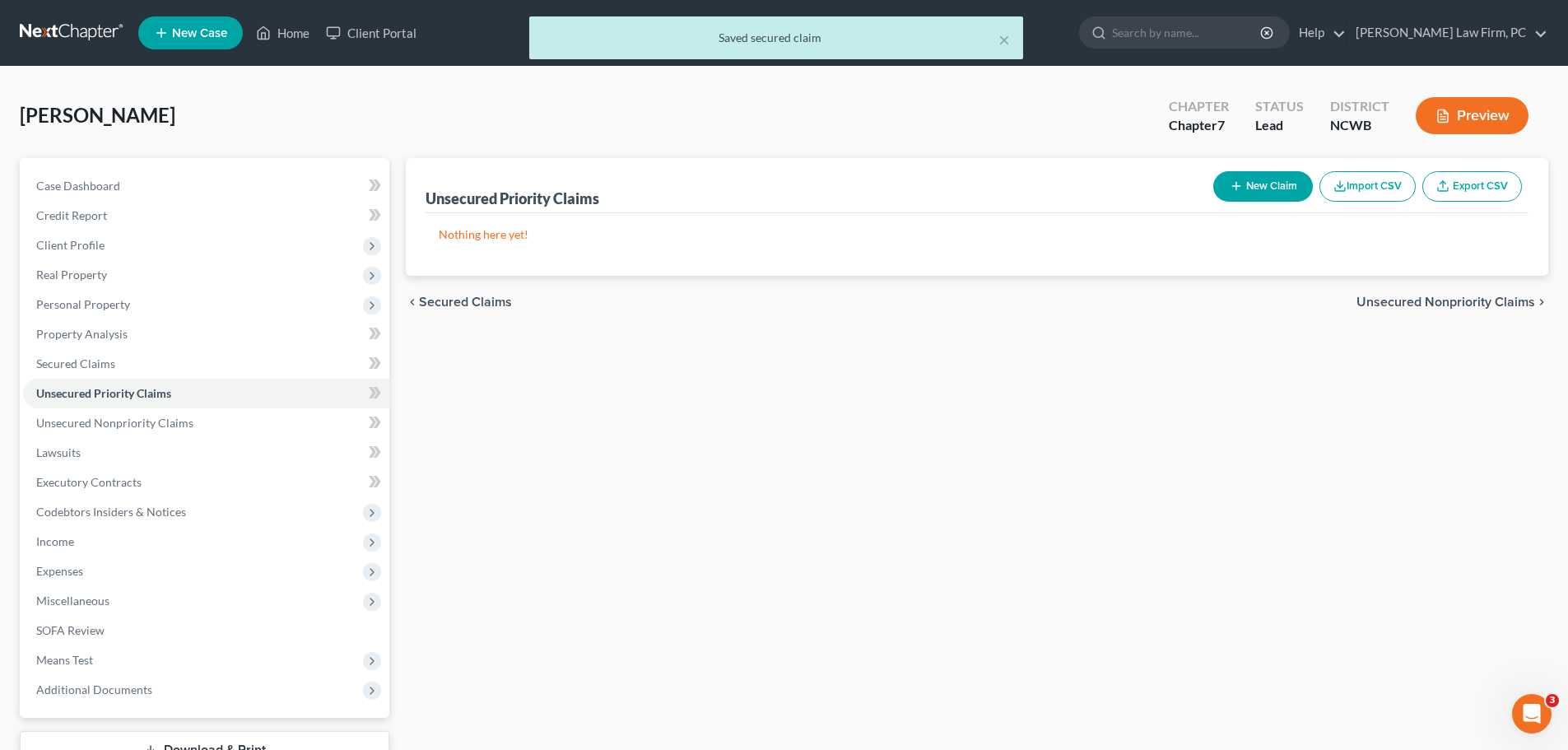
click at [1486, 296] on span "Unsecured Nonpriority Claims" at bounding box center [1445, 302] width 178 height 13
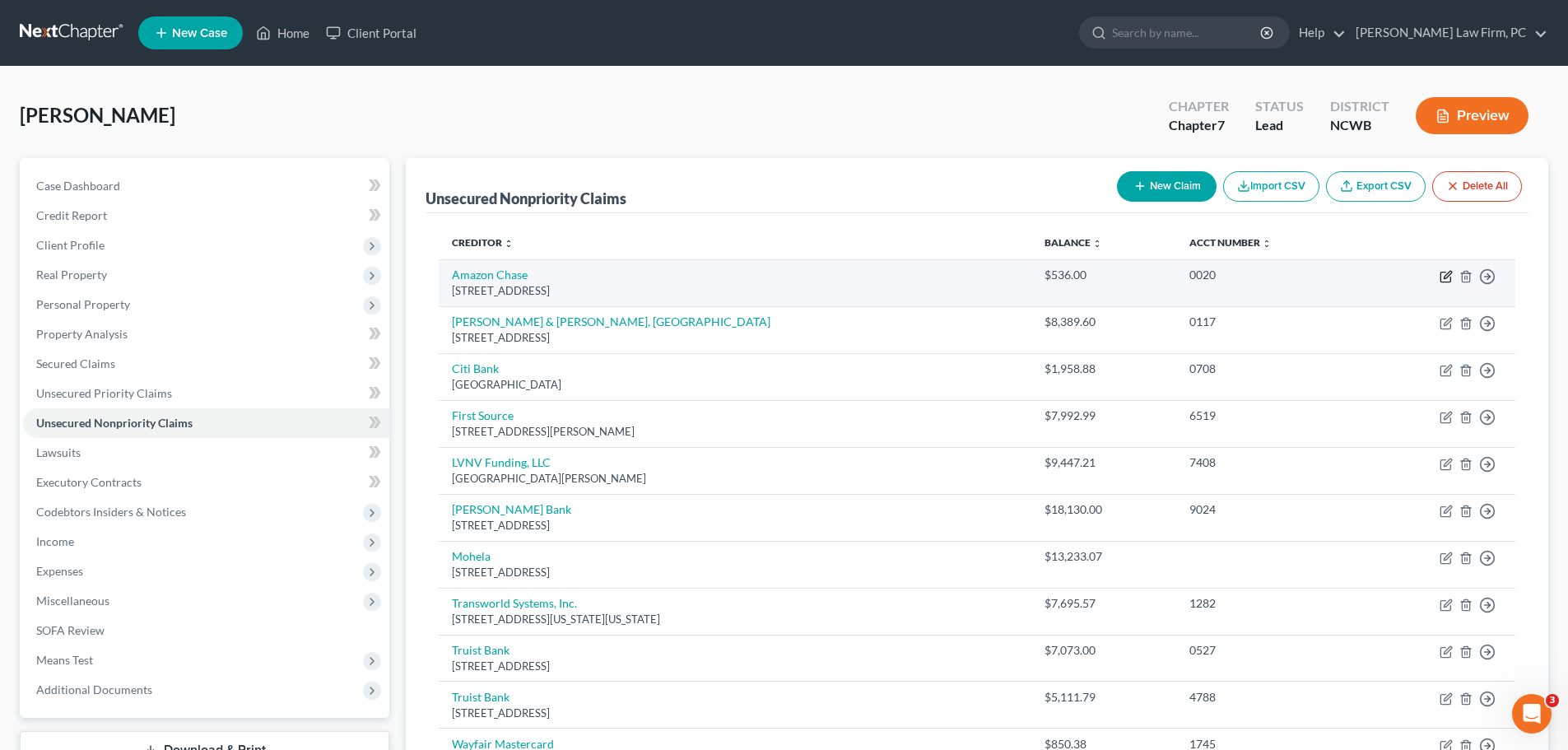
click at [1446, 273] on icon "button" at bounding box center [1445, 278] width 10 height 10
select select "7"
select select "2"
select select "0"
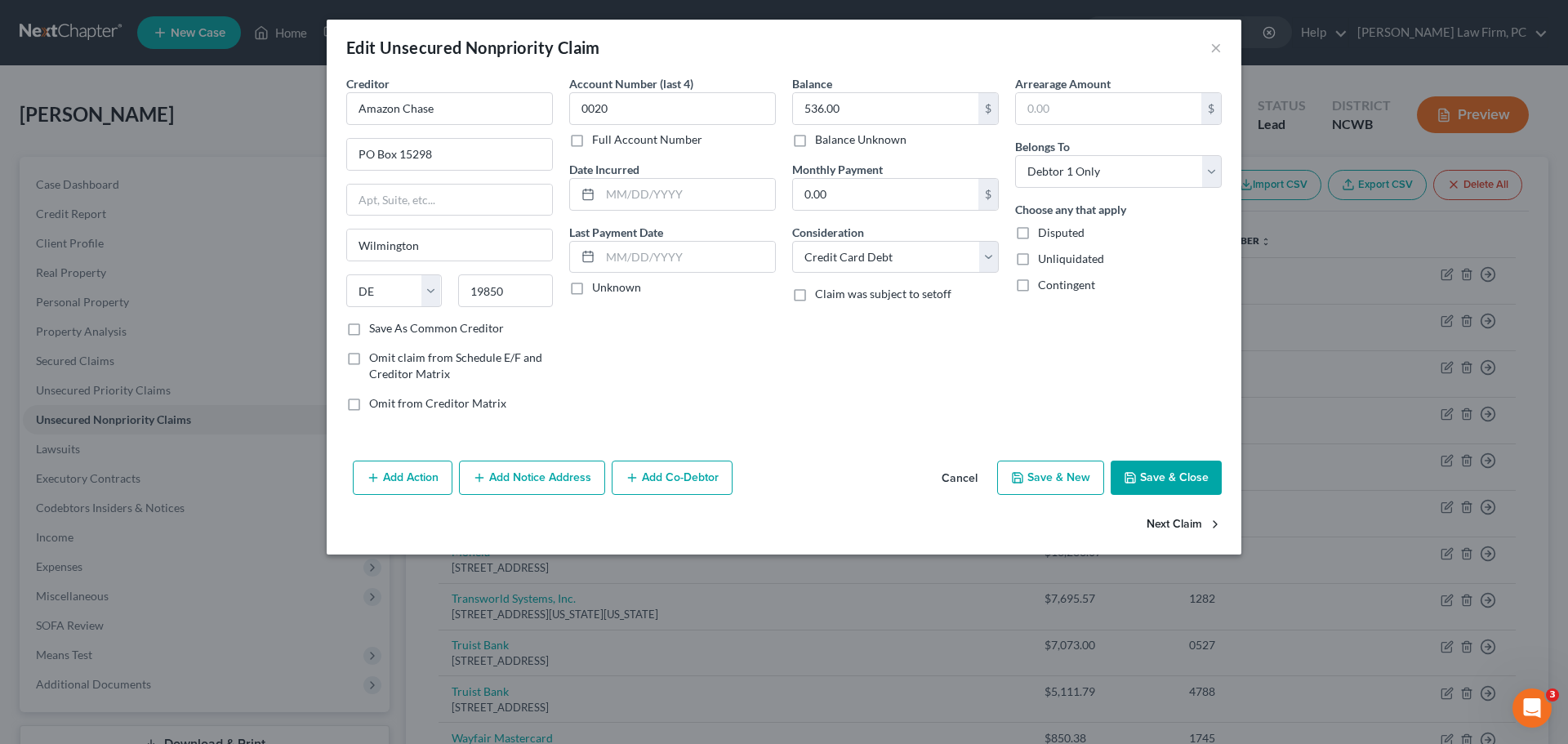
click at [1191, 523] on button "Next Claim" at bounding box center [1184, 525] width 75 height 34
select select "28"
select select "1"
select select "0"
click at [1184, 515] on button "Next Claim" at bounding box center [1184, 525] width 75 height 34
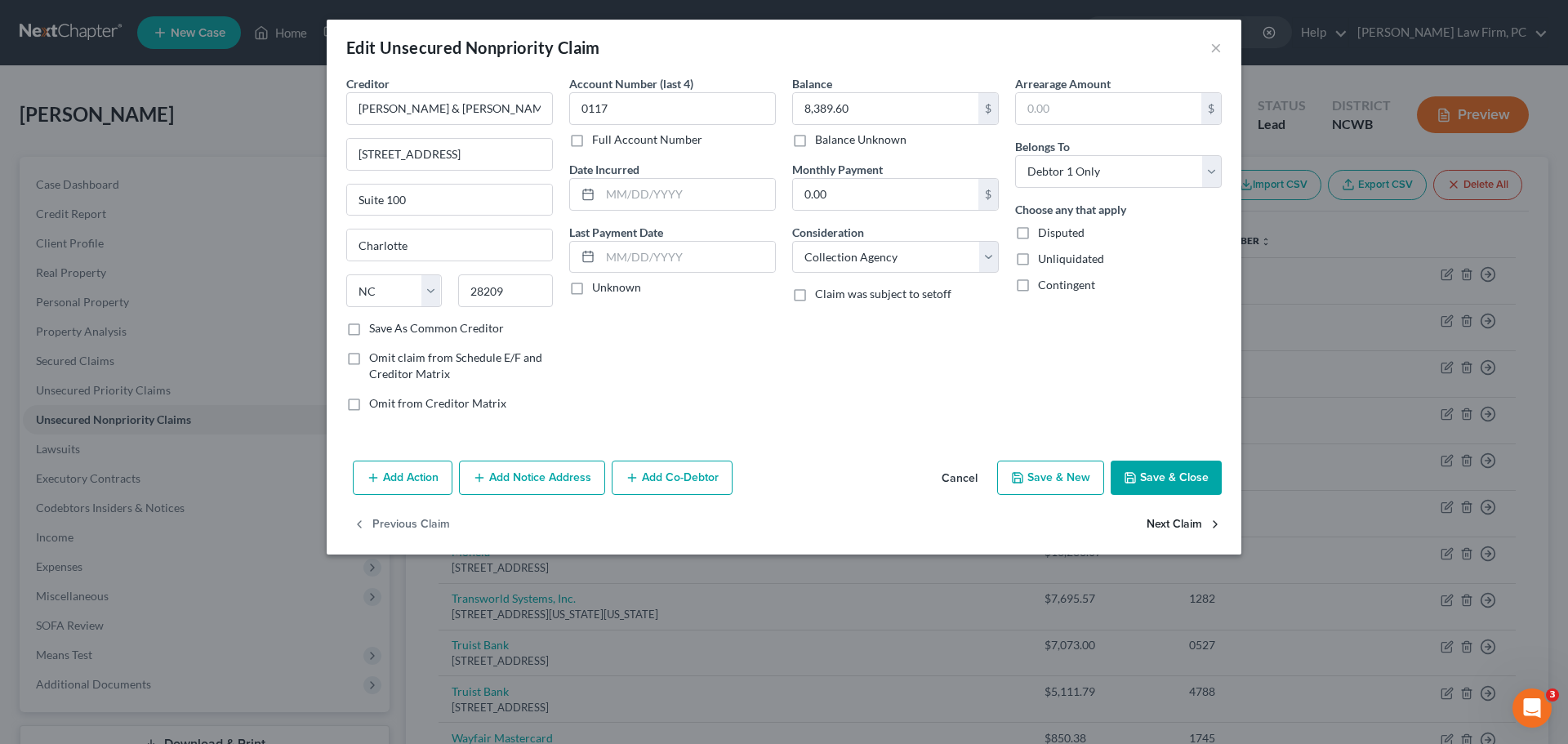
select select "43"
select select "2"
select select "0"
click at [1181, 511] on button "Next Claim" at bounding box center [1184, 525] width 75 height 34
select select "35"
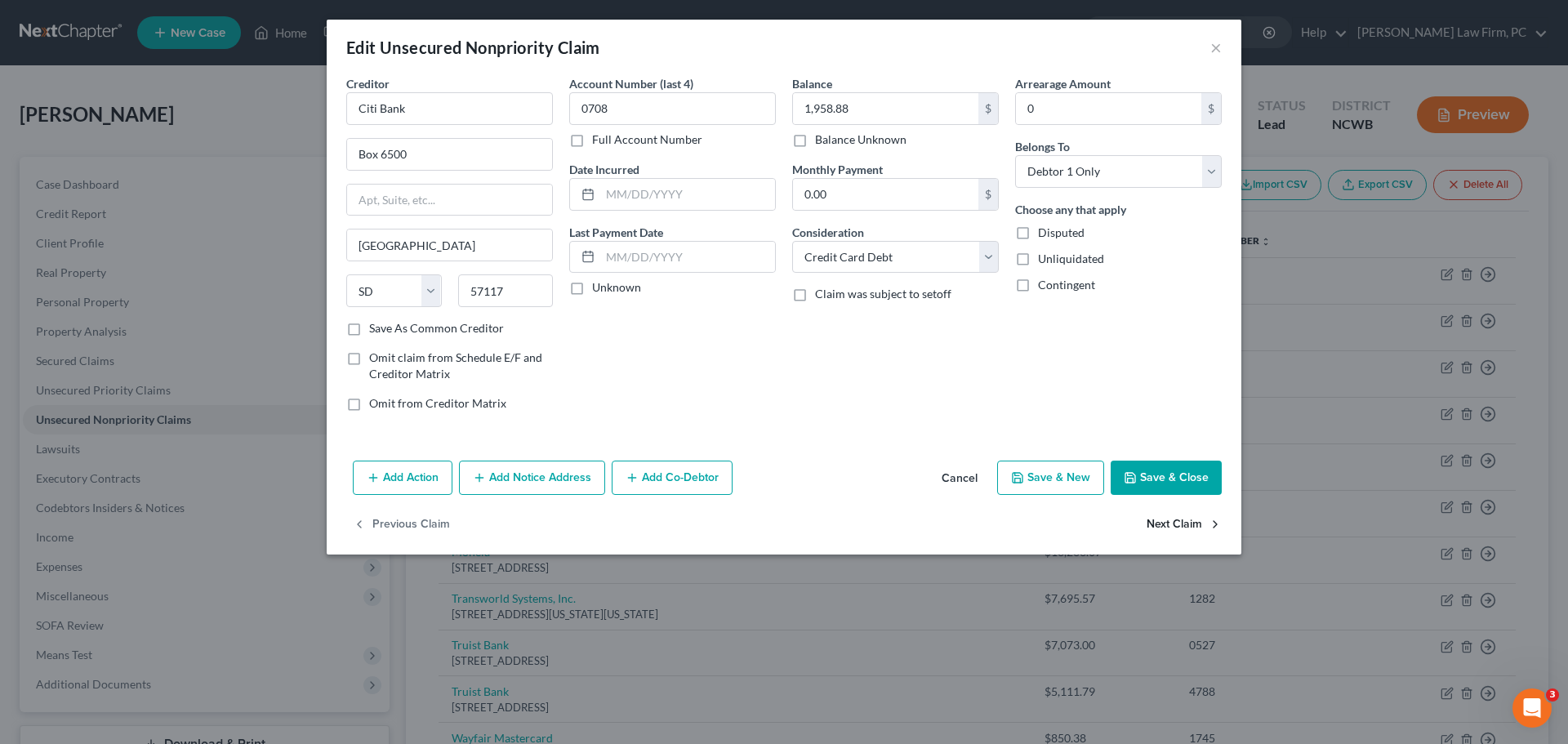
select select "1"
select select "0"
click at [1181, 517] on button "Next Claim" at bounding box center [1184, 525] width 75 height 34
select select "24"
select select "1"
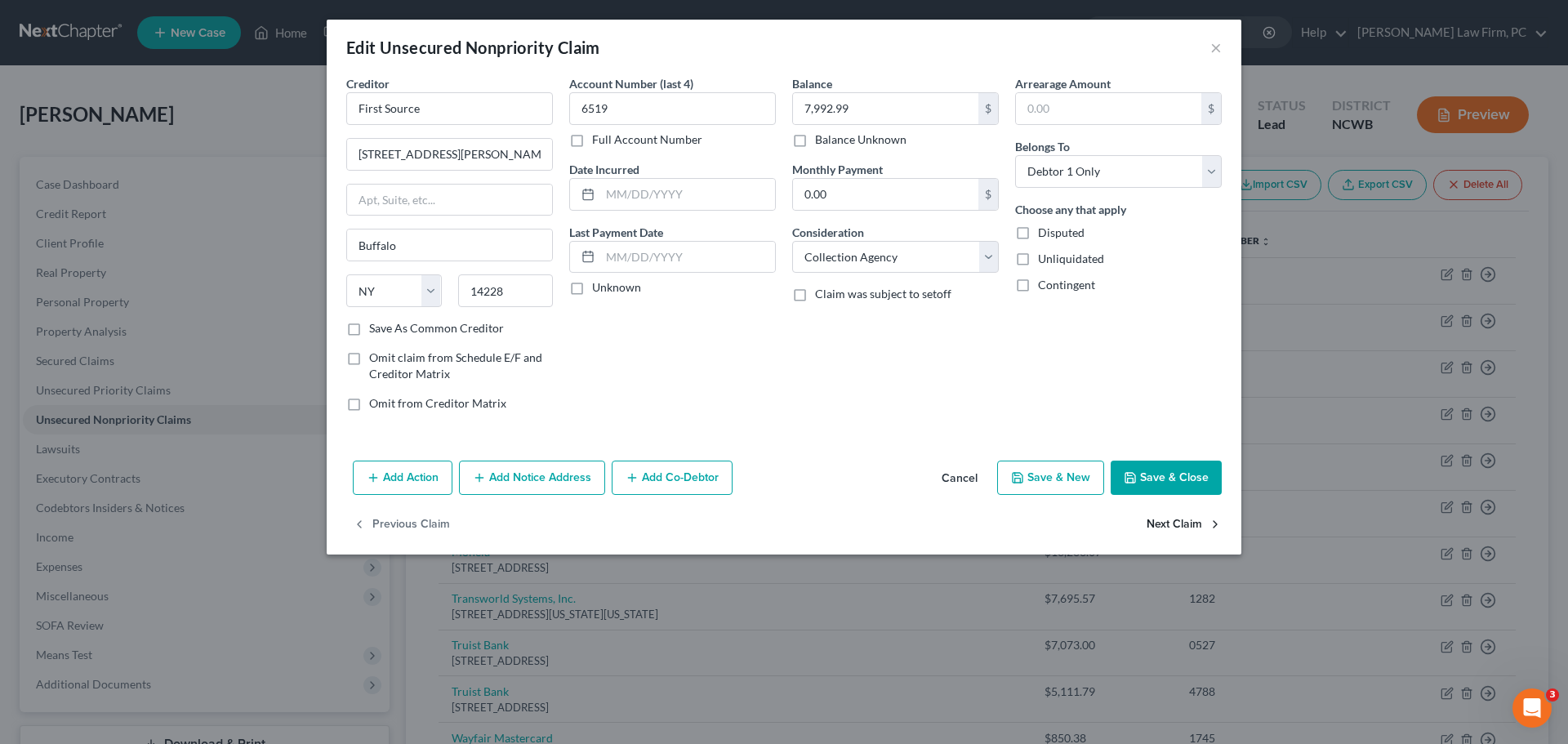
select select "0"
click at [1179, 515] on button "Next Claim" at bounding box center [1184, 525] width 75 height 34
select select "46"
select select "2"
click at [1208, 170] on select "Select Debtor 1 Only Debtor 2 Only Debtor 1 And Debtor 2 Only At Least One Of T…" at bounding box center [1119, 171] width 206 height 33
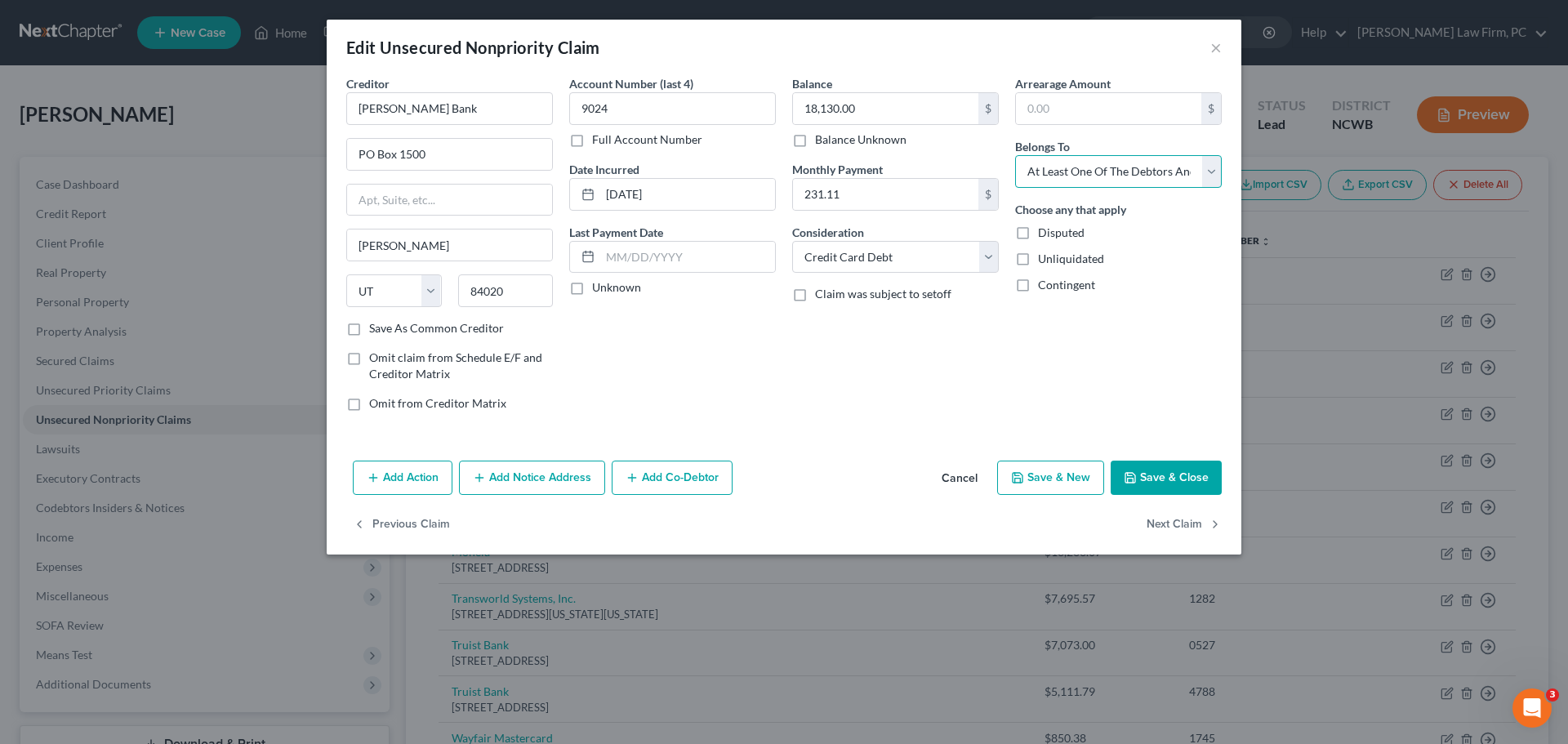
select select "0"
click at [1015, 155] on select "Select Debtor 1 Only Debtor 2 Only Debtor 1 And Debtor 2 Only At Least One Of T…" at bounding box center [1119, 171] width 206 height 33
click at [1214, 174] on select "Select Debtor 1 Only Debtor 2 Only Debtor 1 And Debtor 2 Only At Least One Of T…" at bounding box center [1119, 171] width 206 height 33
click at [420, 518] on button "Previous Claim" at bounding box center [401, 525] width 97 height 34
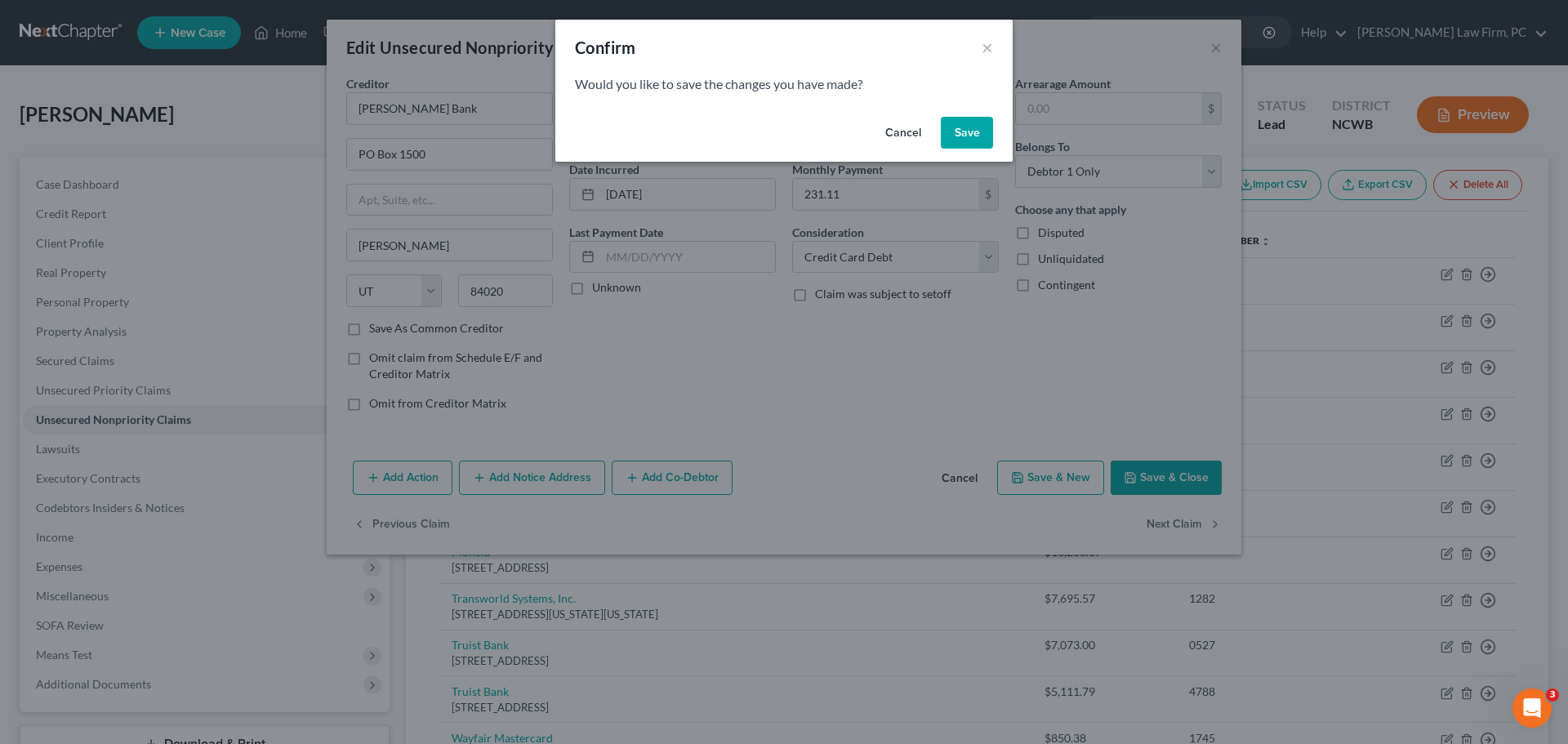
click at [965, 133] on button "Save" at bounding box center [966, 133] width 52 height 33
select select "24"
select select "1"
select select "0"
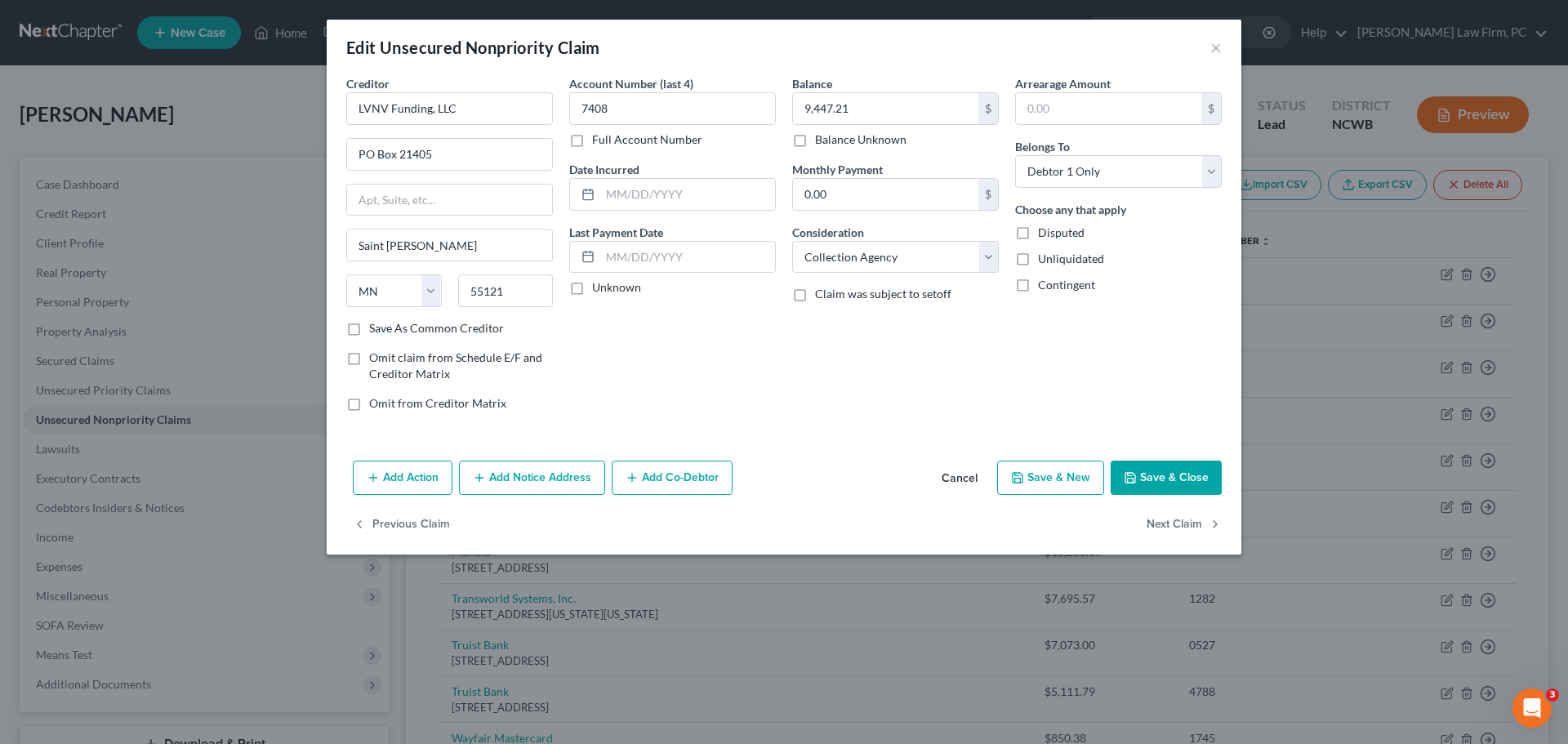
type input "0"
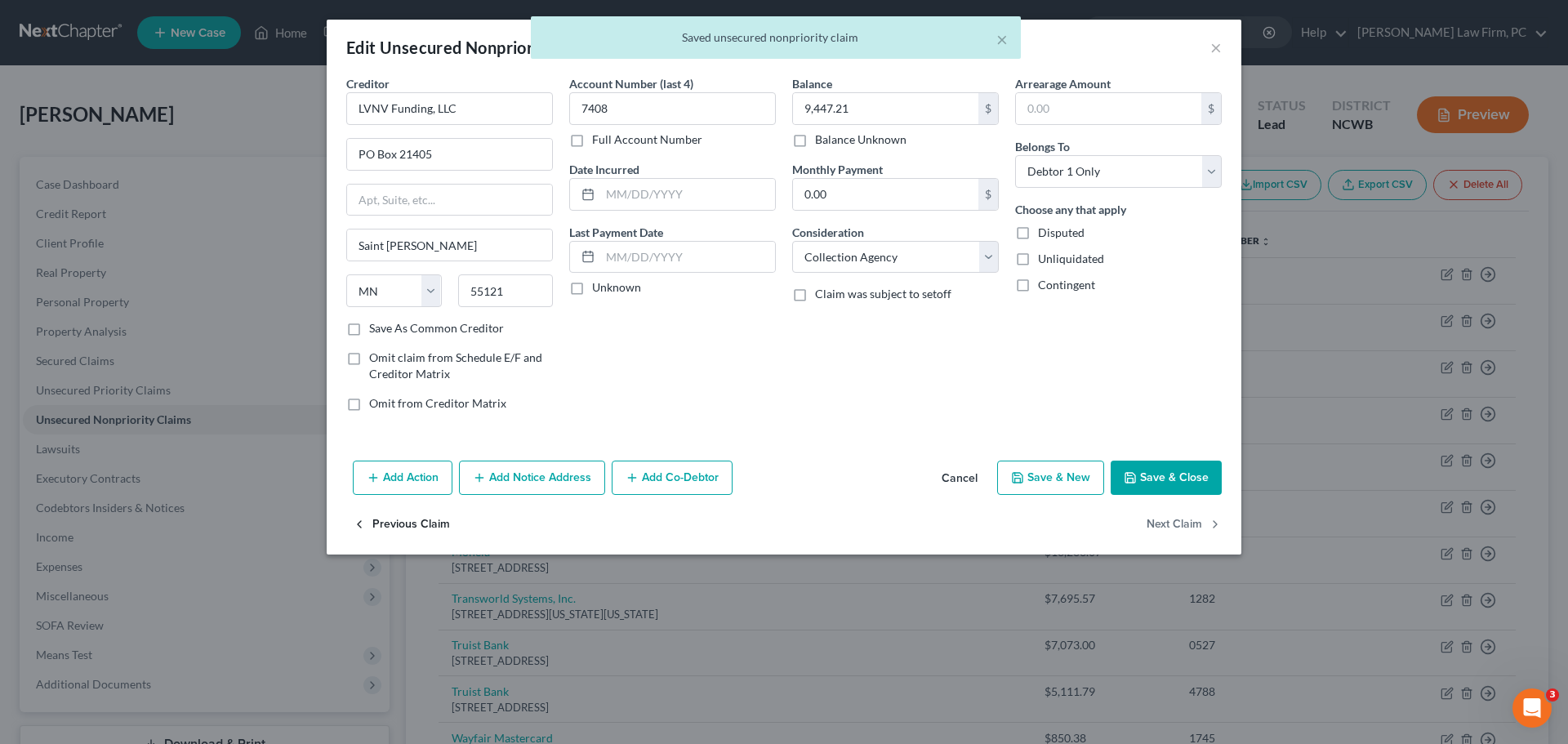
click at [414, 517] on button "Previous Claim" at bounding box center [401, 525] width 97 height 34
select select "35"
select select "1"
select select "0"
click at [414, 517] on button "Previous Claim" at bounding box center [401, 525] width 97 height 34
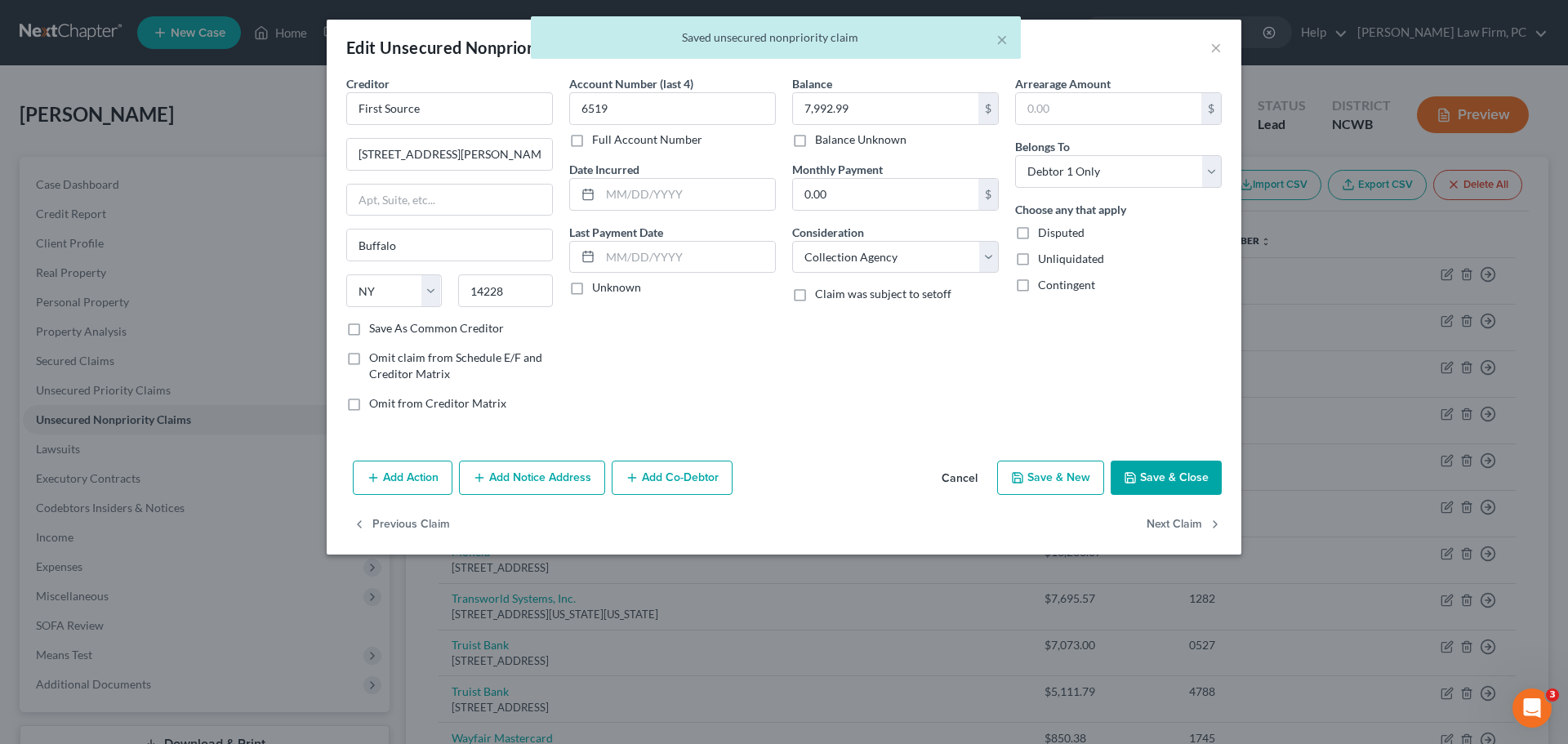
select select "43"
select select "2"
select select "0"
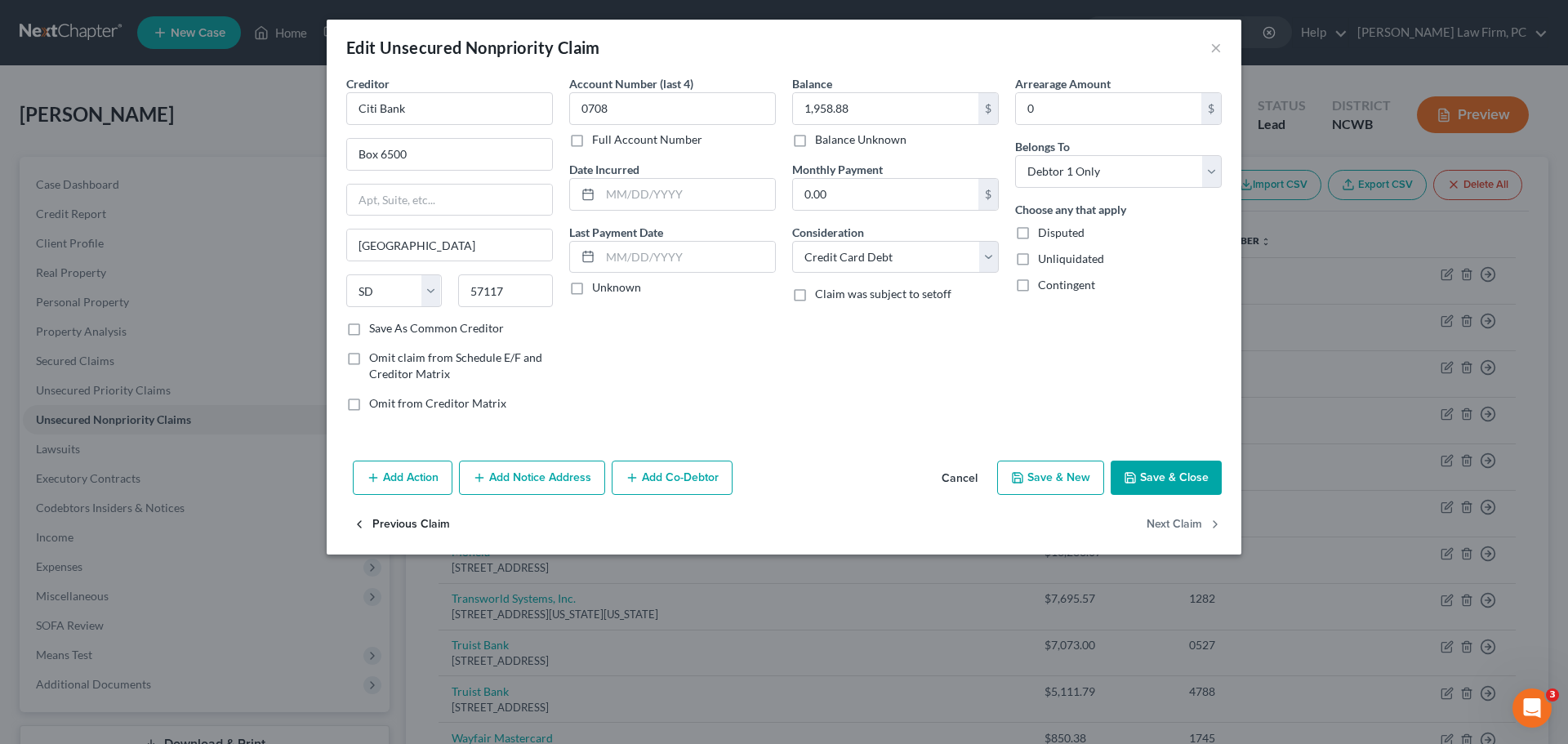
click at [414, 517] on button "Previous Claim" at bounding box center [401, 525] width 97 height 34
select select "28"
select select "1"
select select "0"
click at [414, 517] on button "Previous Claim" at bounding box center [401, 525] width 97 height 34
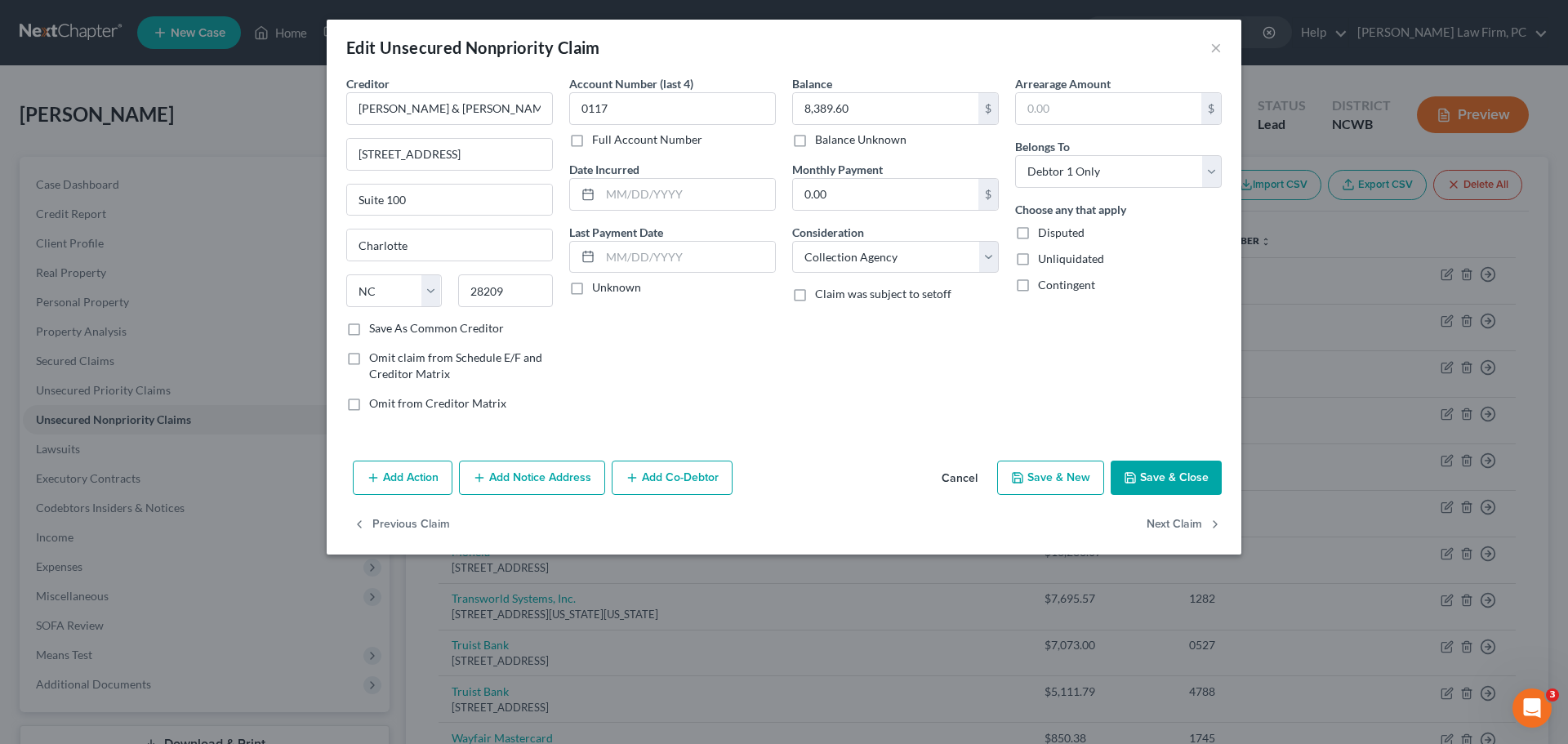
select select "7"
select select "2"
select select "0"
click at [1186, 524] on button "Next Claim" at bounding box center [1184, 525] width 75 height 34
select select "28"
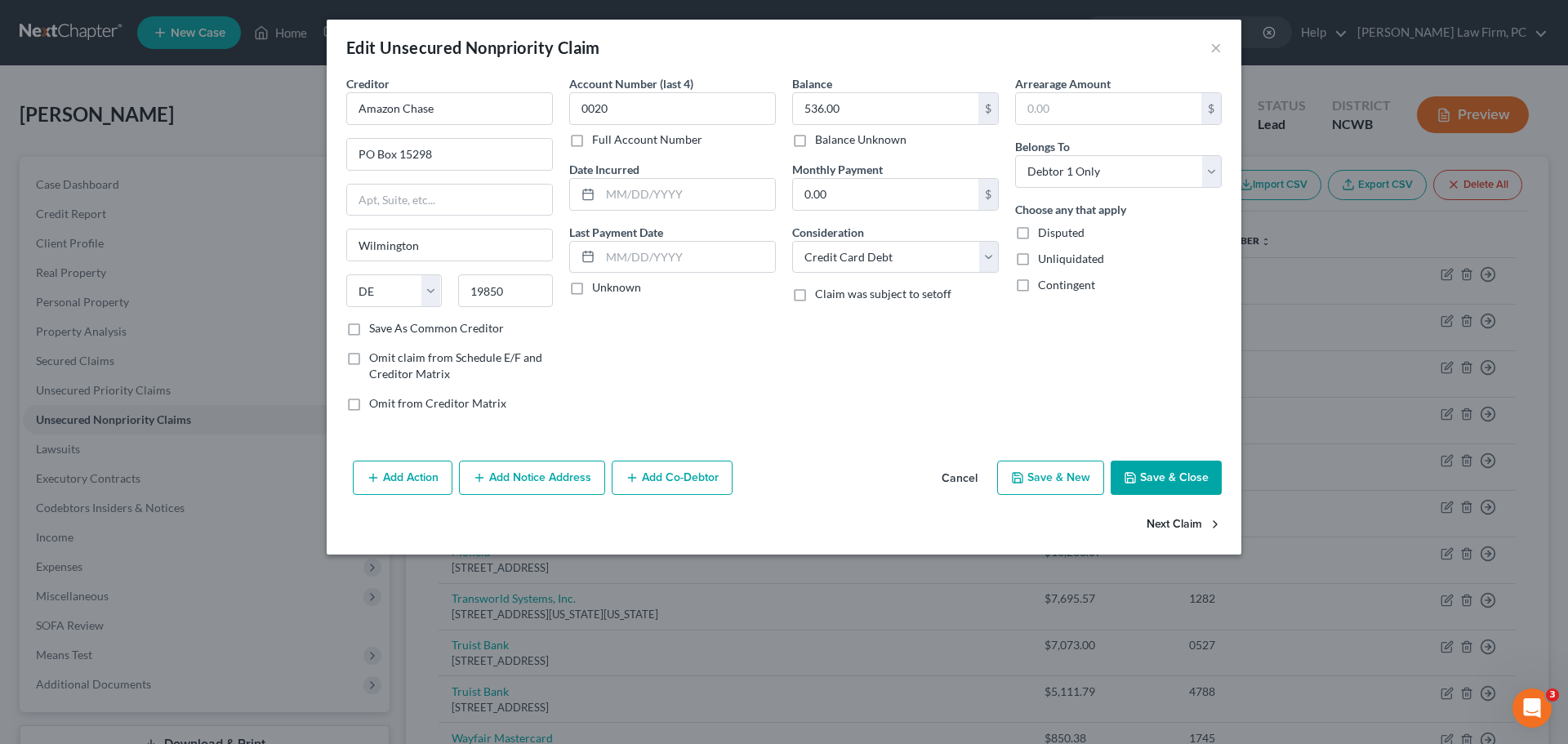
select select "1"
select select "0"
click at [1184, 523] on button "Next Claim" at bounding box center [1184, 525] width 75 height 34
select select "43"
select select "2"
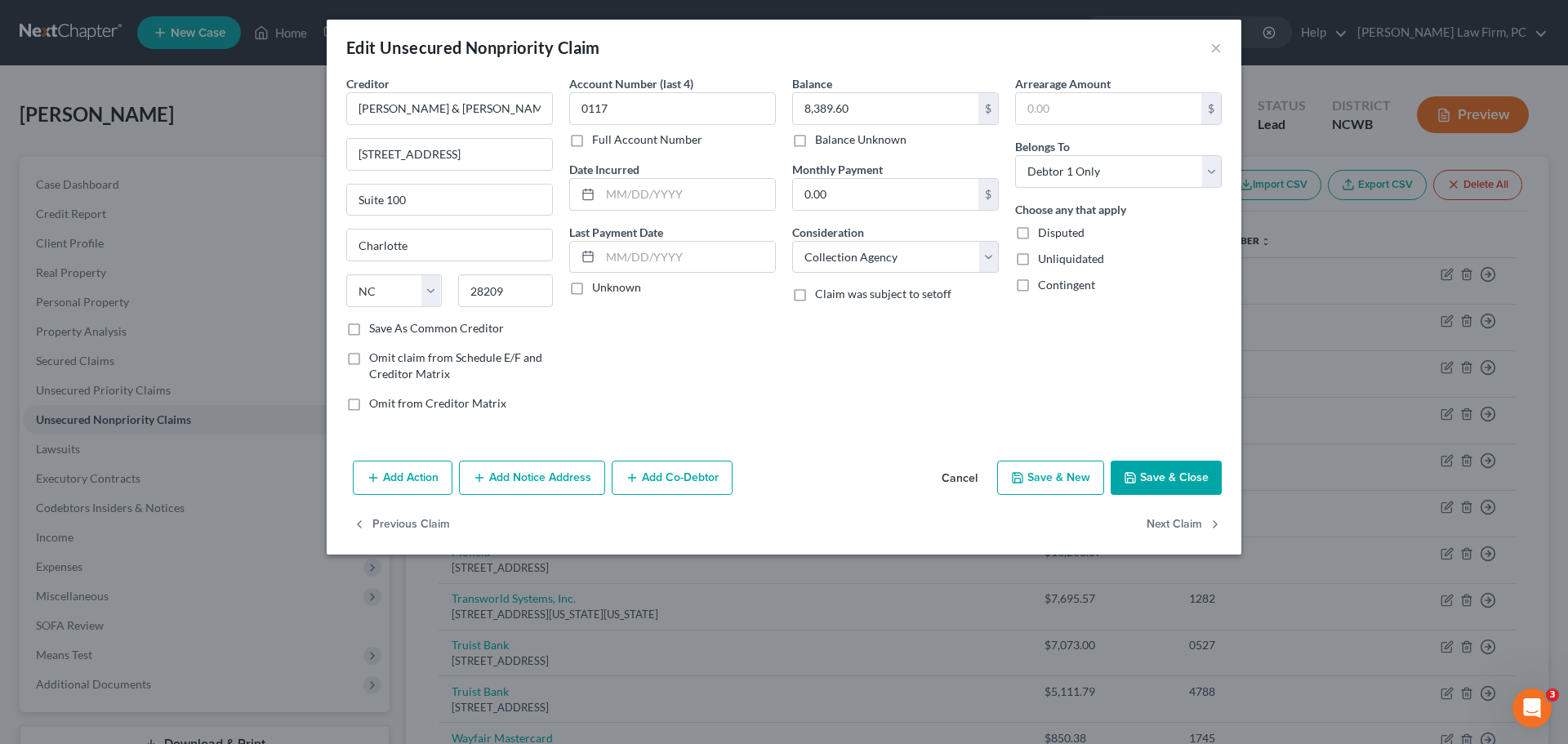
select select "0"
click at [1183, 523] on button "Next Claim" at bounding box center [1184, 525] width 75 height 34
select select "35"
select select "1"
select select "0"
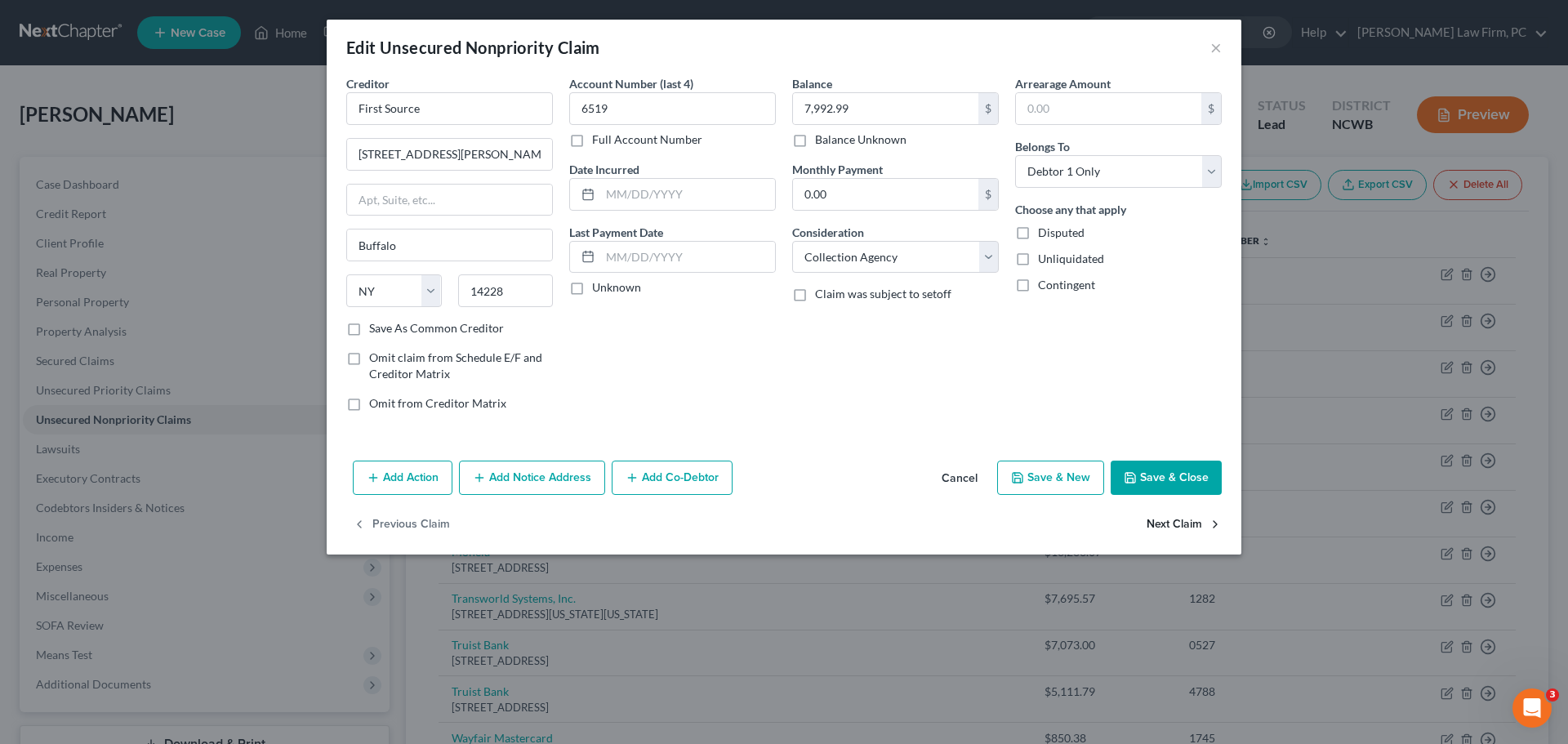
click at [1182, 523] on button "Next Claim" at bounding box center [1184, 525] width 75 height 34
select select "24"
select select "1"
select select "0"
click at [1181, 522] on button "Next Claim" at bounding box center [1184, 525] width 75 height 34
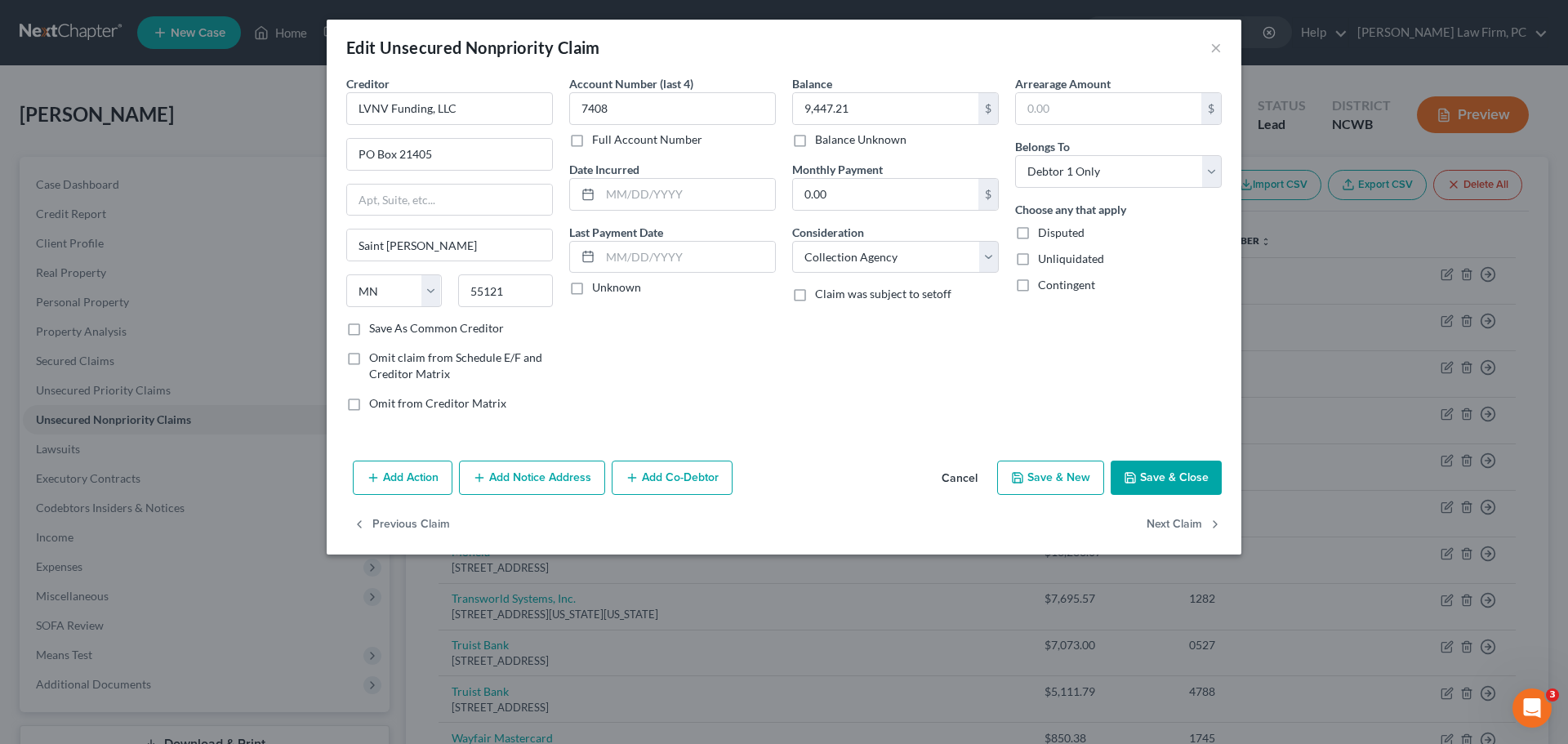
select select "46"
select select "2"
select select "0"
click at [1179, 520] on button "Next Claim" at bounding box center [1184, 525] width 75 height 34
select select "26"
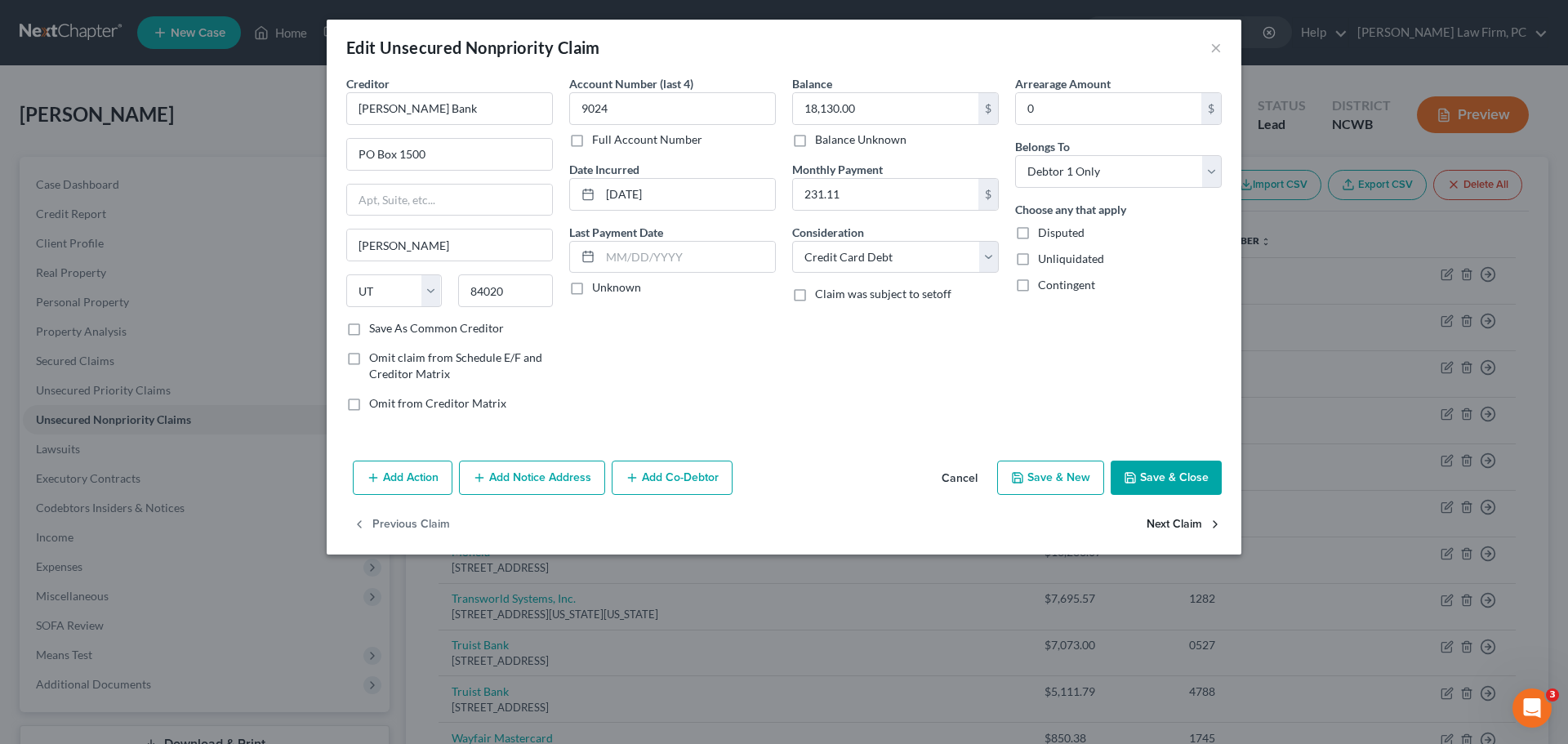
select select "17"
select select "0"
click at [1179, 520] on button "Next Claim" at bounding box center [1184, 525] width 75 height 34
select select "39"
select select "1"
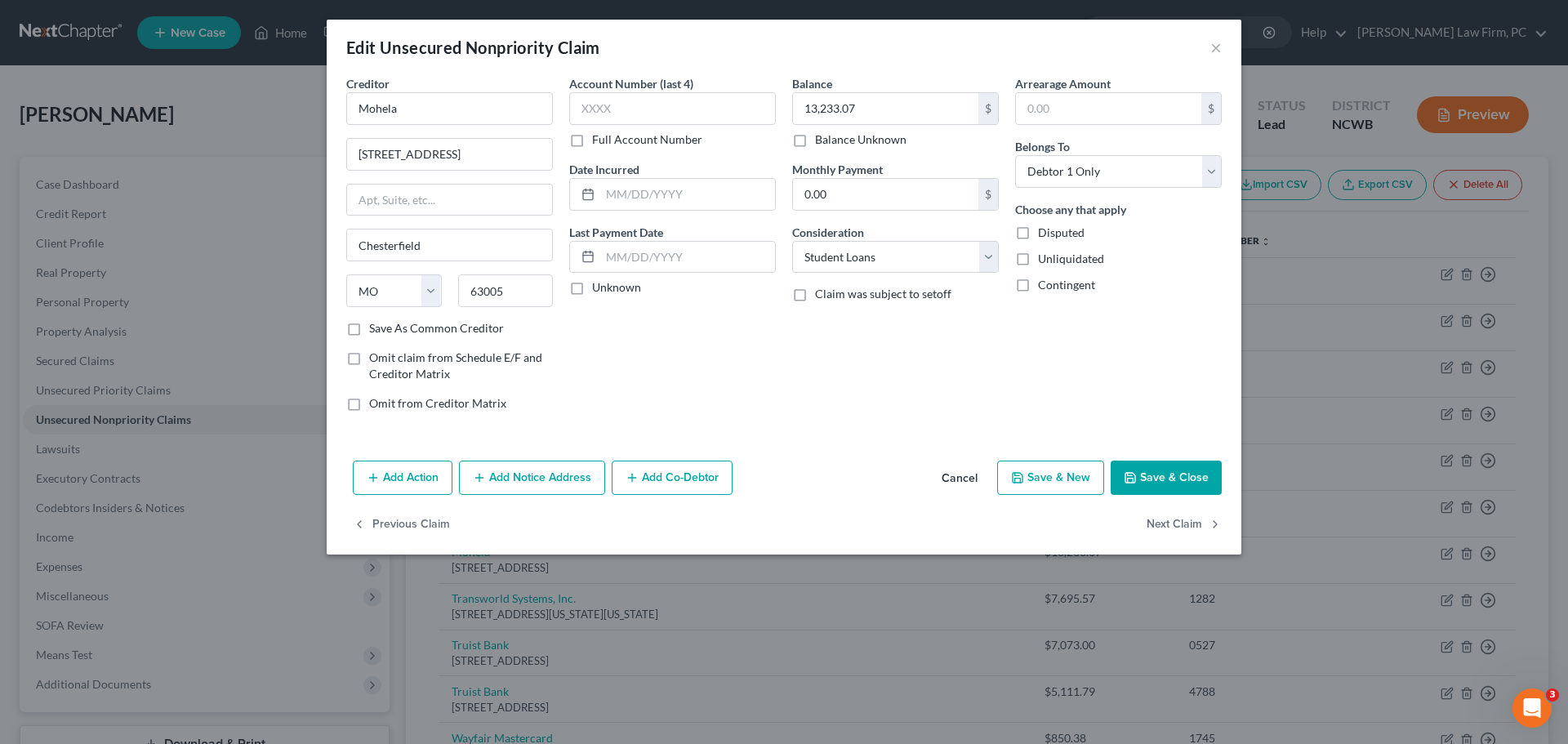
select select "0"
click at [1179, 520] on button "Next Claim" at bounding box center [1184, 525] width 75 height 34
select select "28"
select select "2"
select select "0"
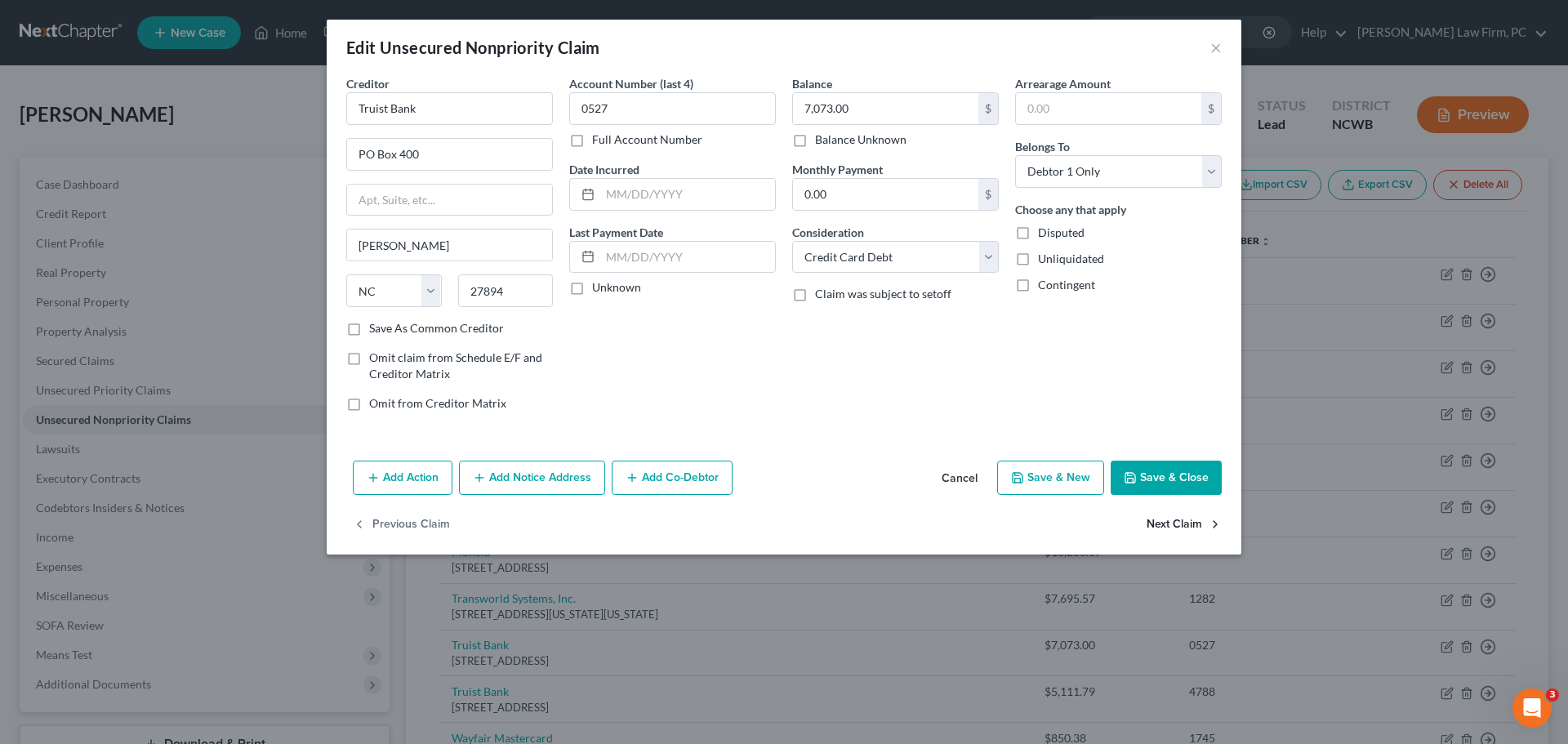
click at [1178, 520] on button "Next Claim" at bounding box center [1184, 525] width 75 height 34
select select "28"
select select "2"
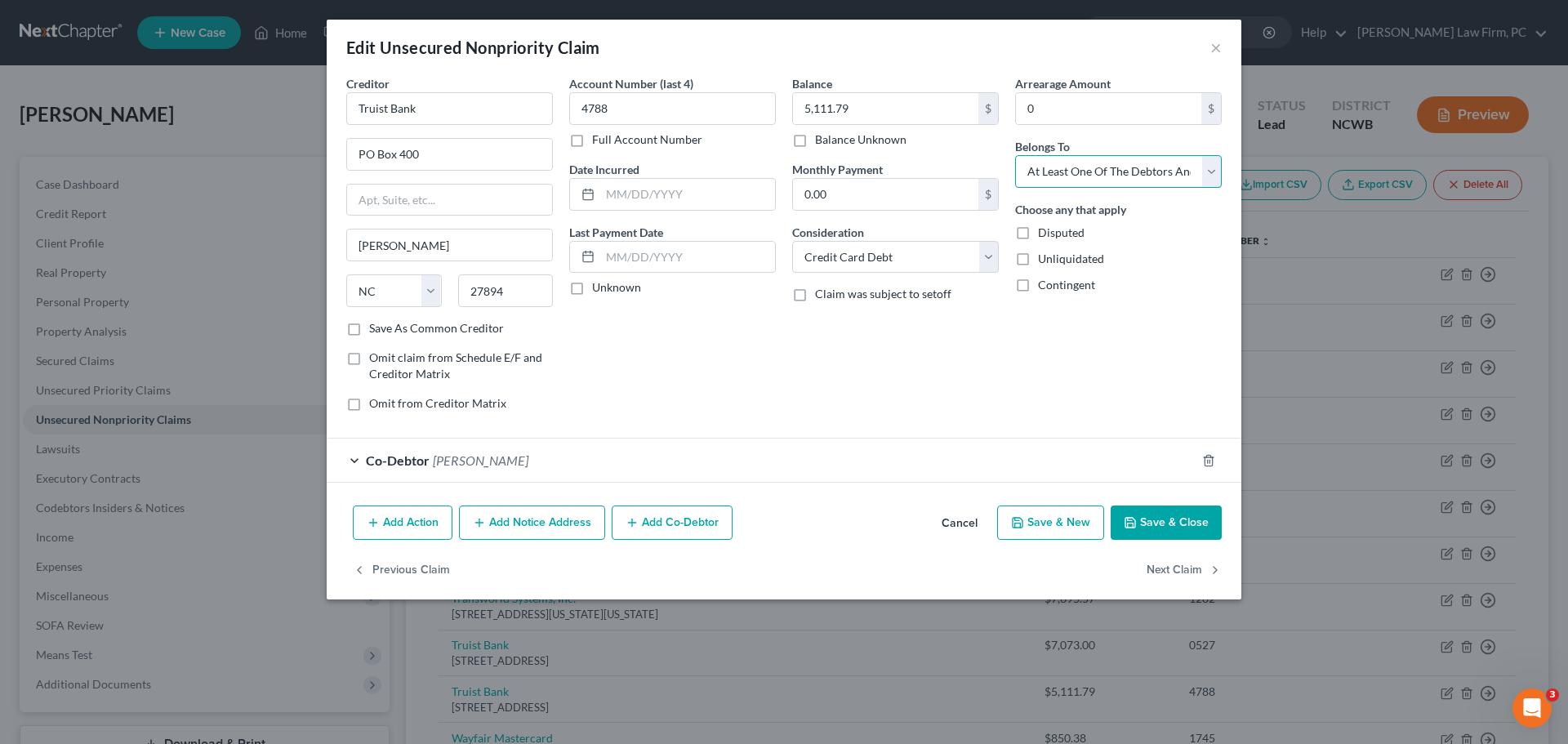
click at [1218, 168] on select "Select Debtor 1 Only Debtor 2 Only Debtor 1 And Debtor 2 Only At Least One Of T…" at bounding box center [1119, 171] width 206 height 33
select select "0"
click at [1015, 155] on select "Select Debtor 1 Only Debtor 2 Only Debtor 1 And Debtor 2 Only At Least One Of T…" at bounding box center [1119, 171] width 206 height 33
click at [1185, 562] on button "Next Claim" at bounding box center [1184, 570] width 75 height 34
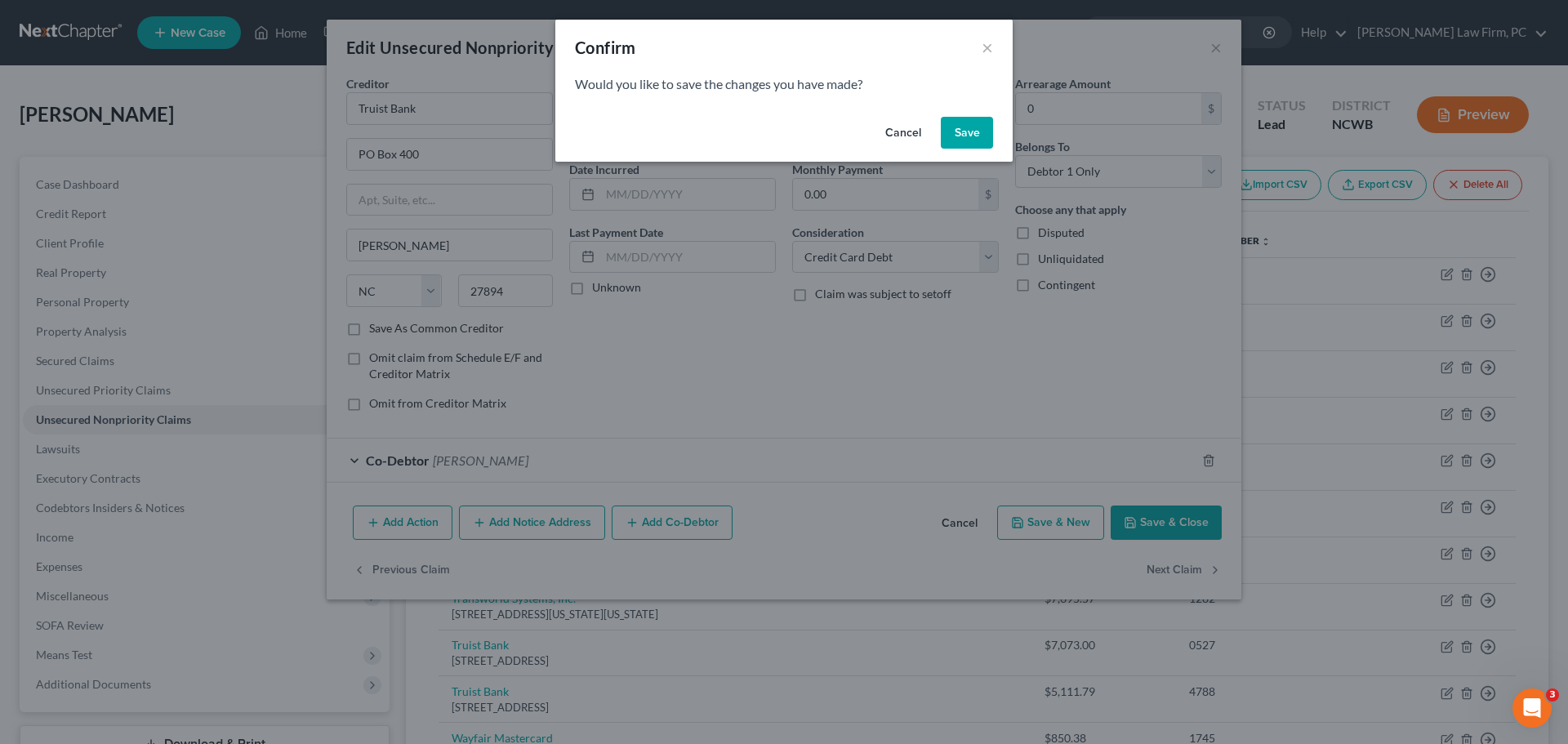
click at [970, 130] on button "Save" at bounding box center [966, 133] width 52 height 33
select select "43"
select select "0"
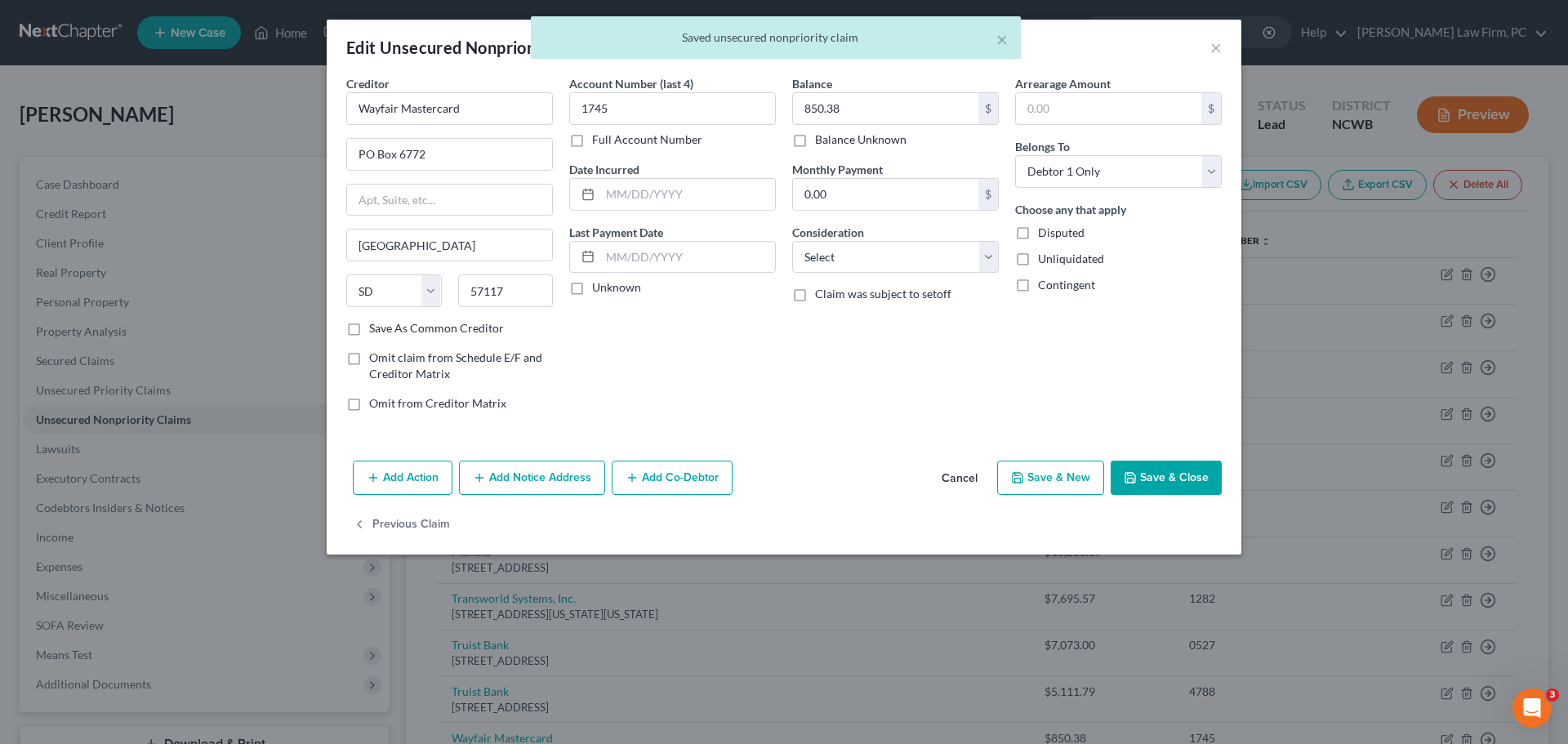
click at [1165, 474] on button "Save & Close" at bounding box center [1166, 478] width 111 height 34
type input "0"
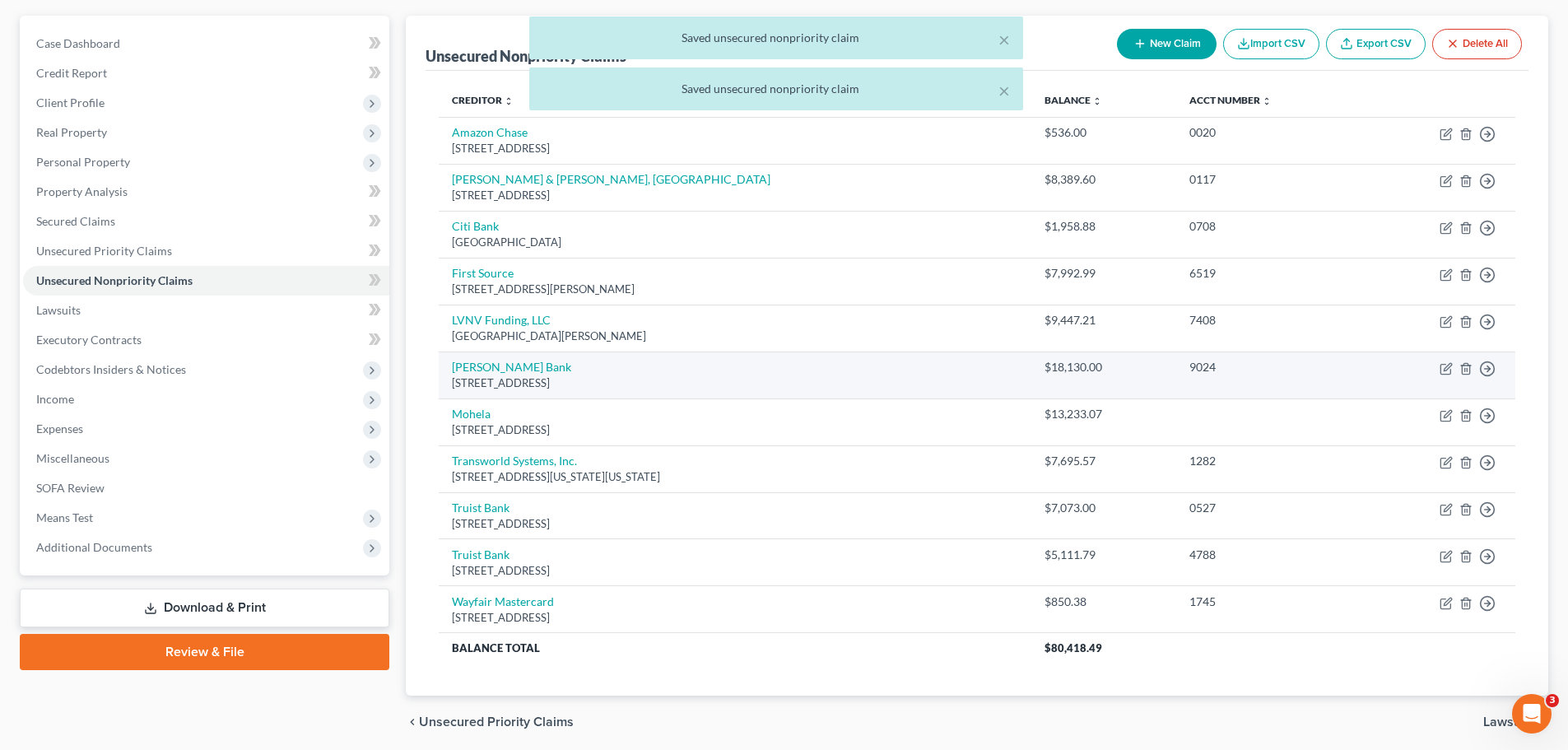
scroll to position [203, 0]
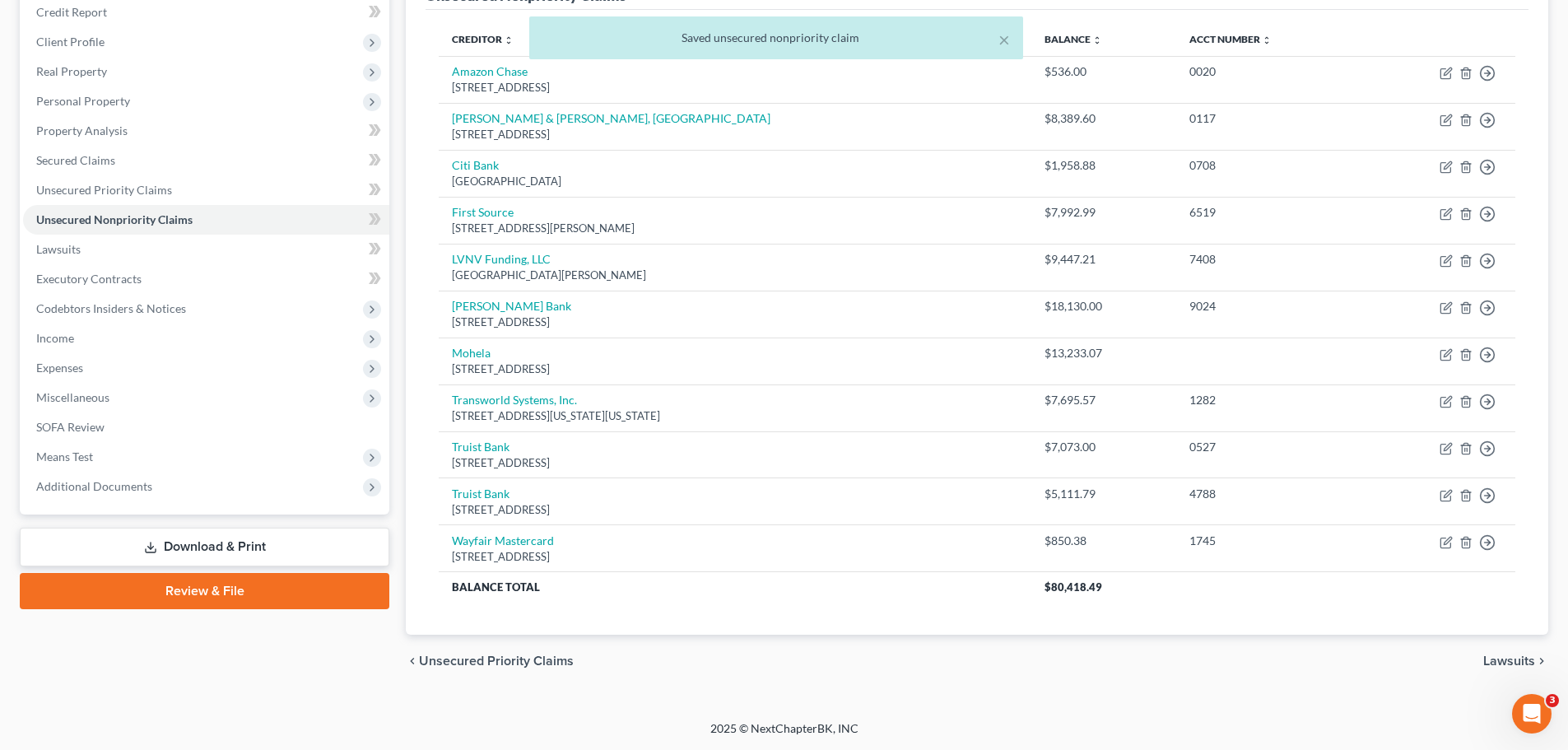
click at [1500, 660] on span "Lawsuits" at bounding box center [1509, 661] width 52 height 13
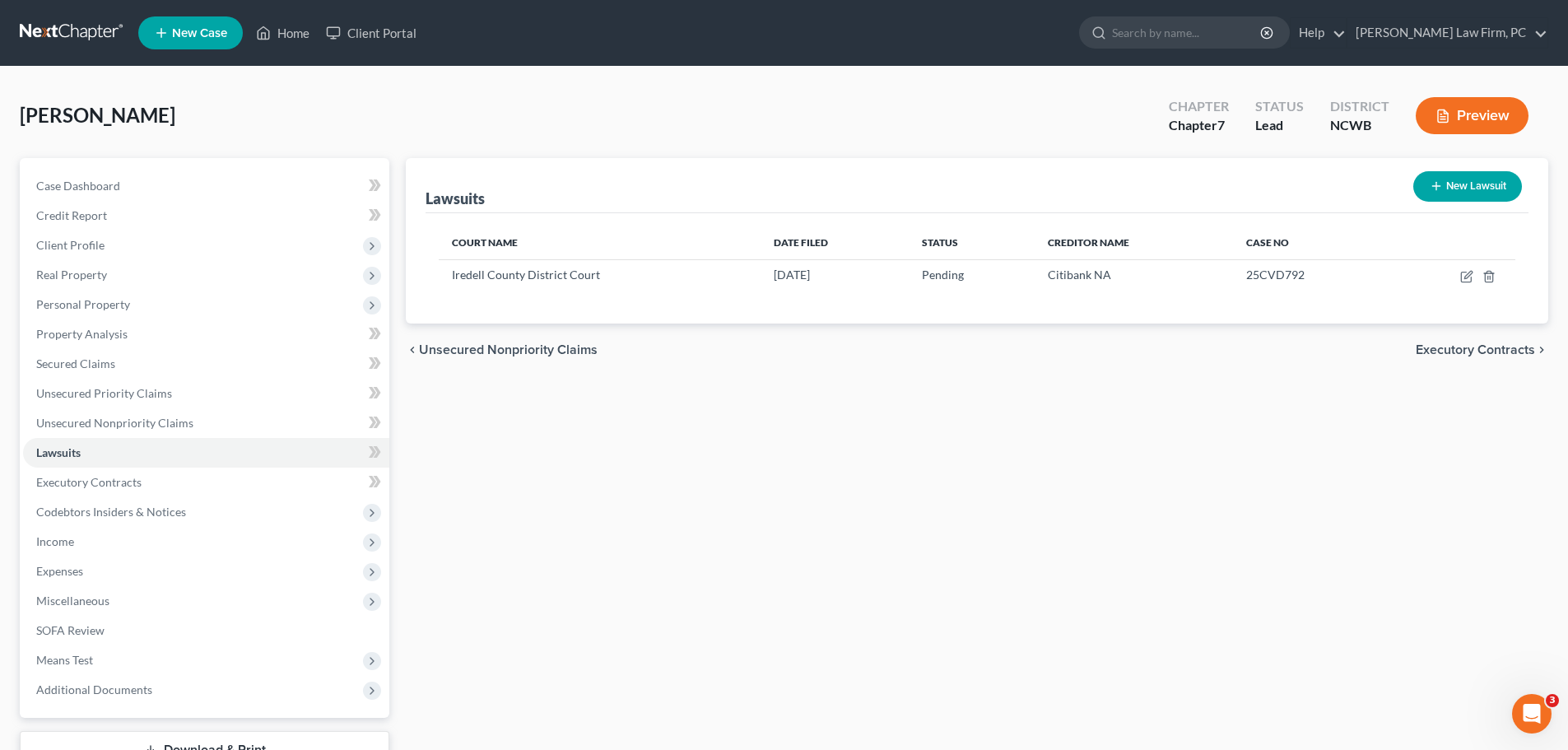
click at [1498, 345] on span "Executory Contracts" at bounding box center [1475, 350] width 119 height 13
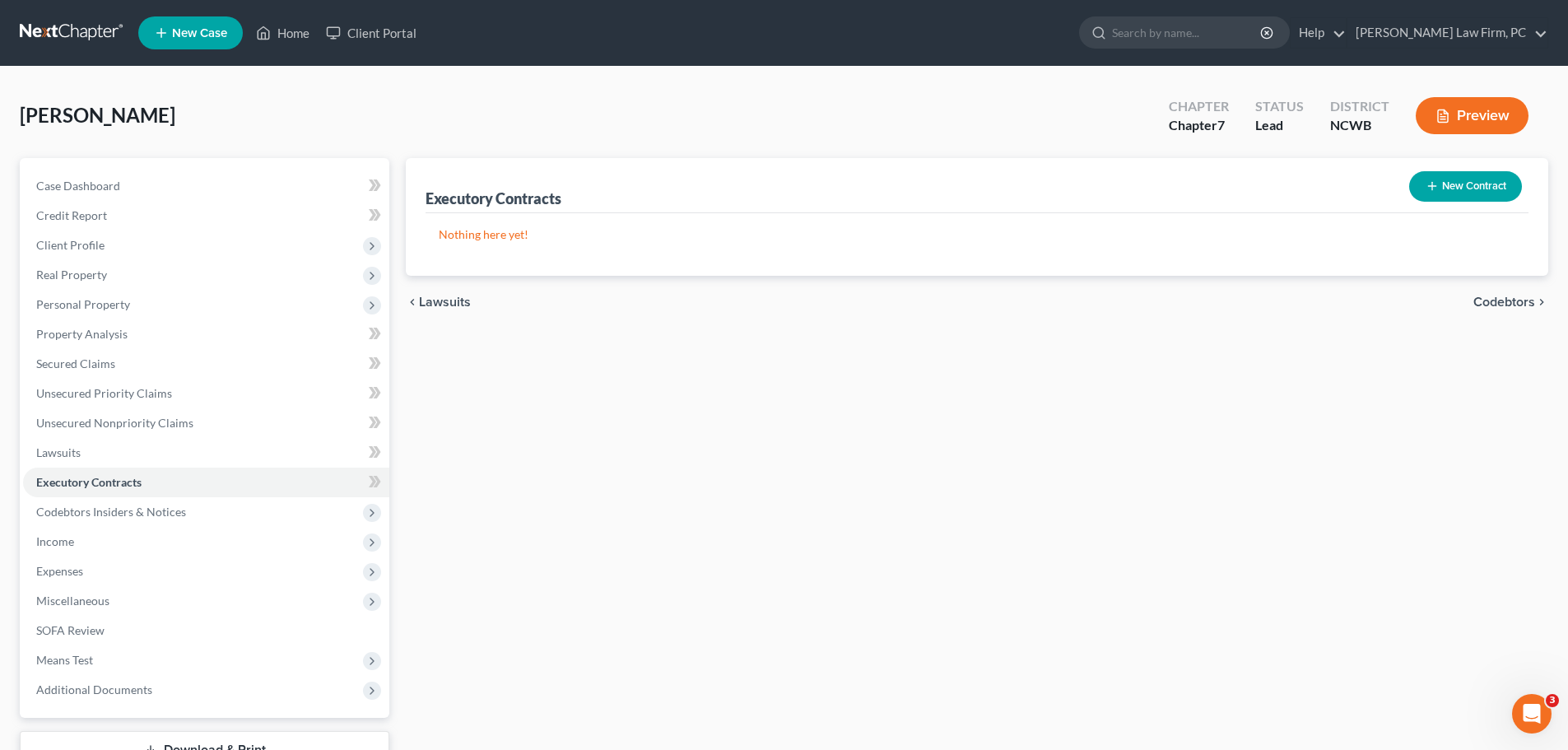
click at [1494, 296] on span "Codebtors" at bounding box center [1504, 302] width 62 height 13
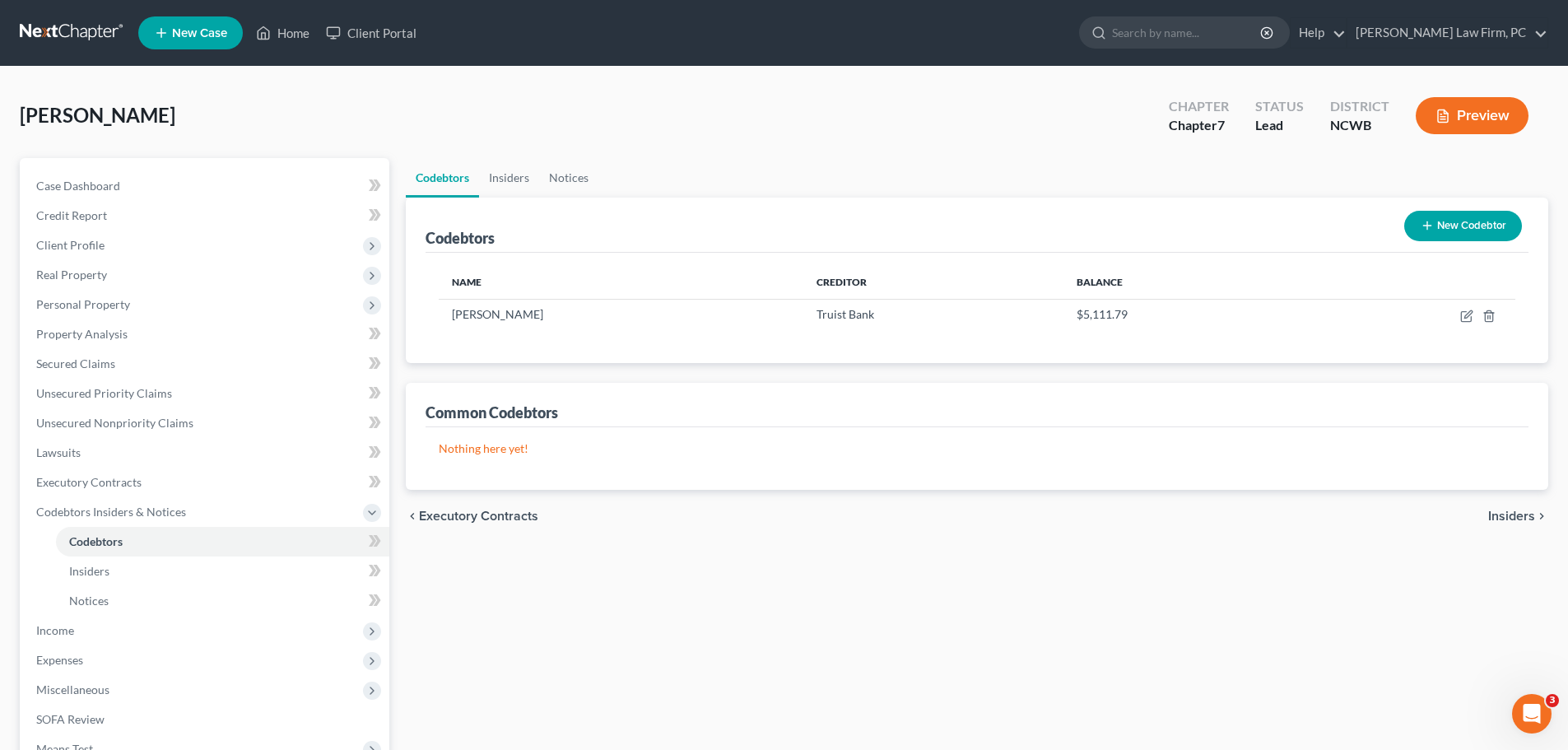
click at [1528, 512] on span "Insiders" at bounding box center [1512, 516] width 47 height 13
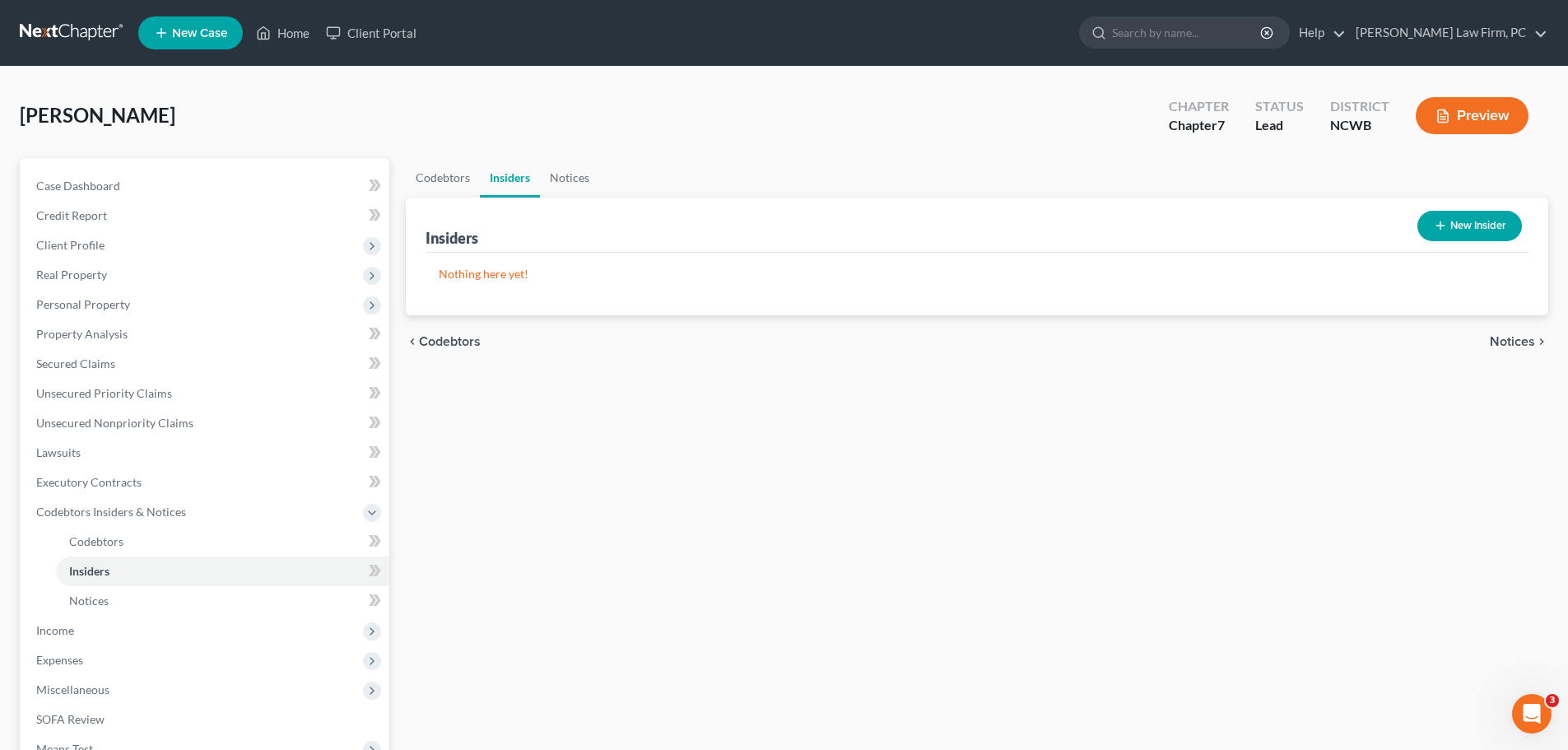
click at [1515, 342] on span "Notices" at bounding box center [1512, 342] width 45 height 13
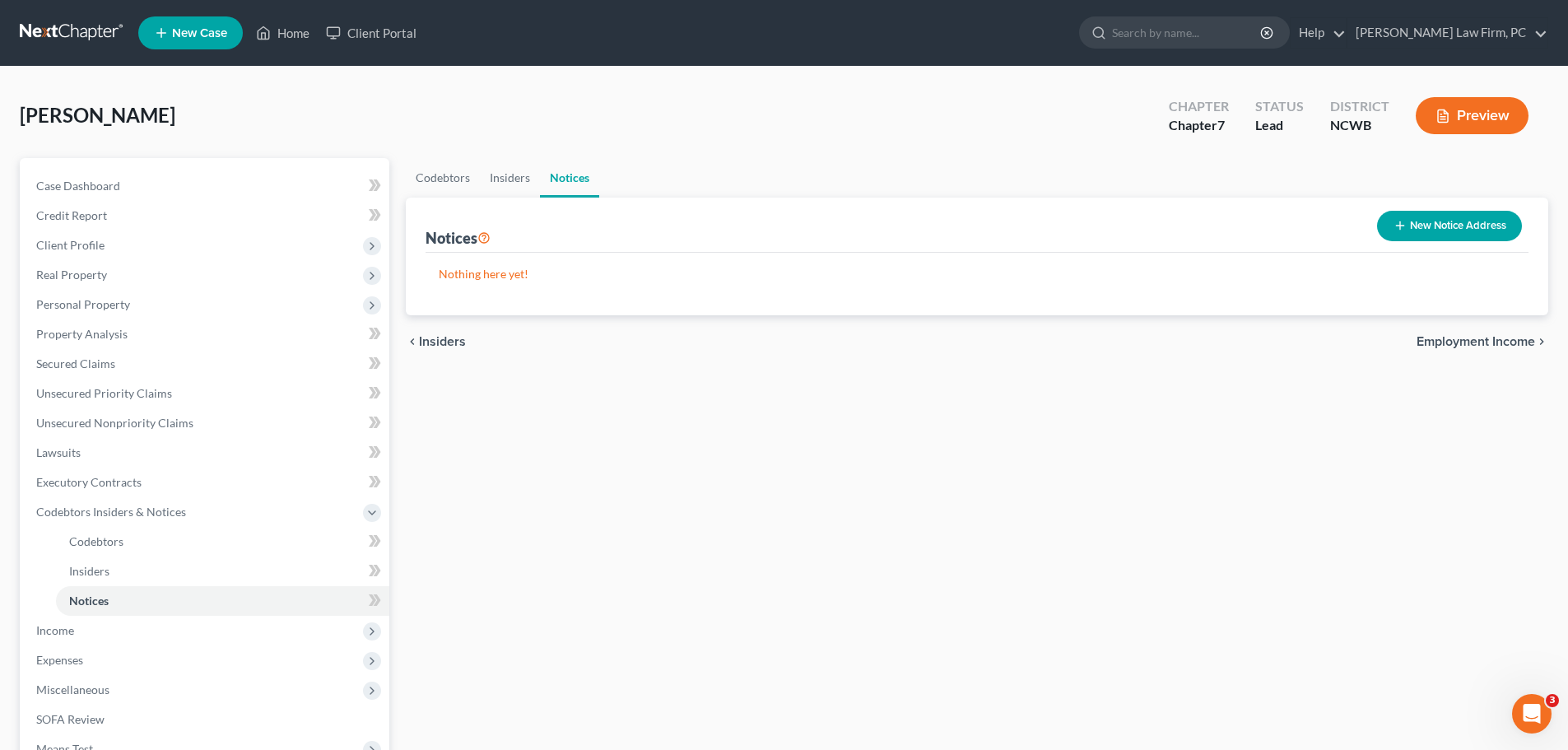
click at [1515, 342] on span "Employment Income" at bounding box center [1475, 342] width 118 height 13
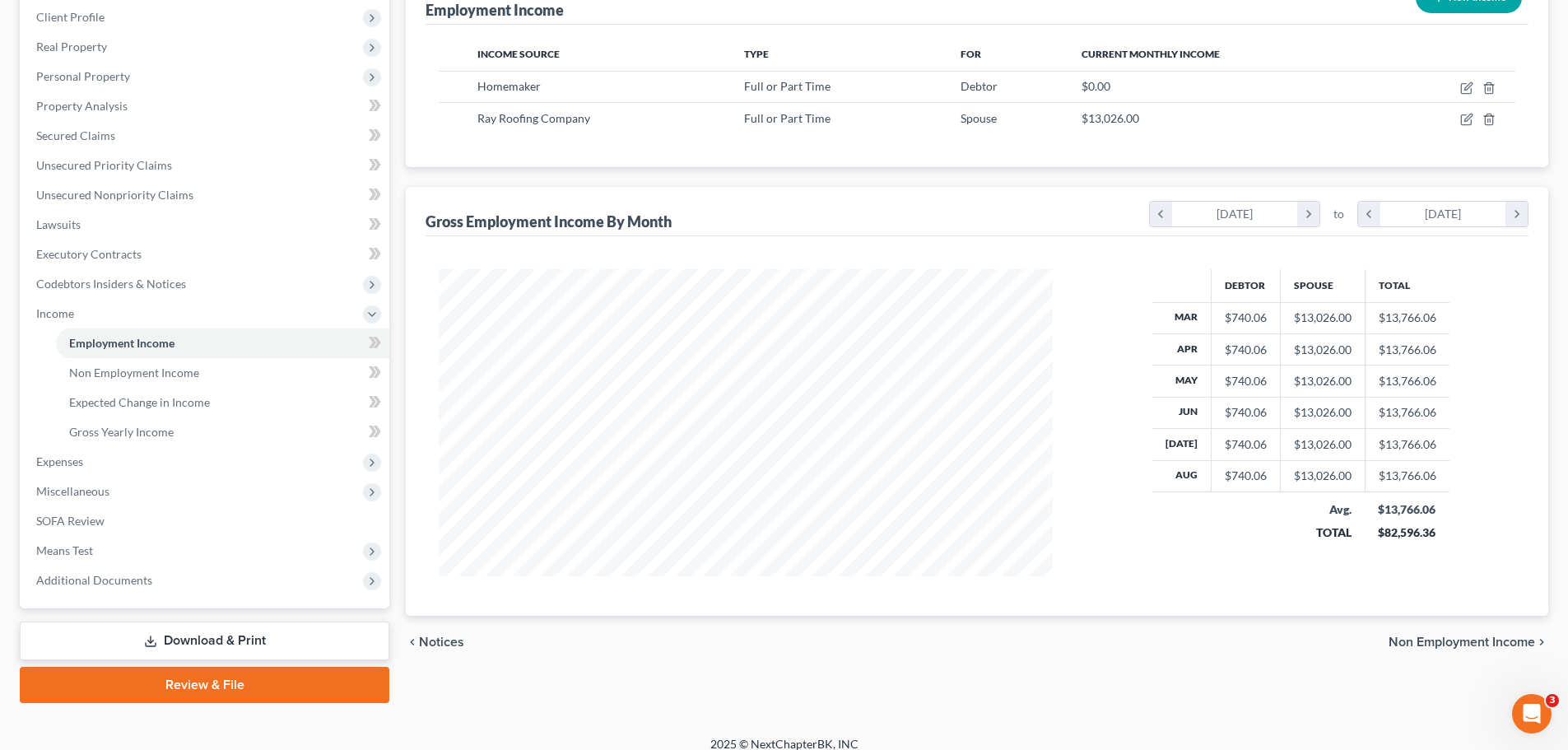
scroll to position [243, 0]
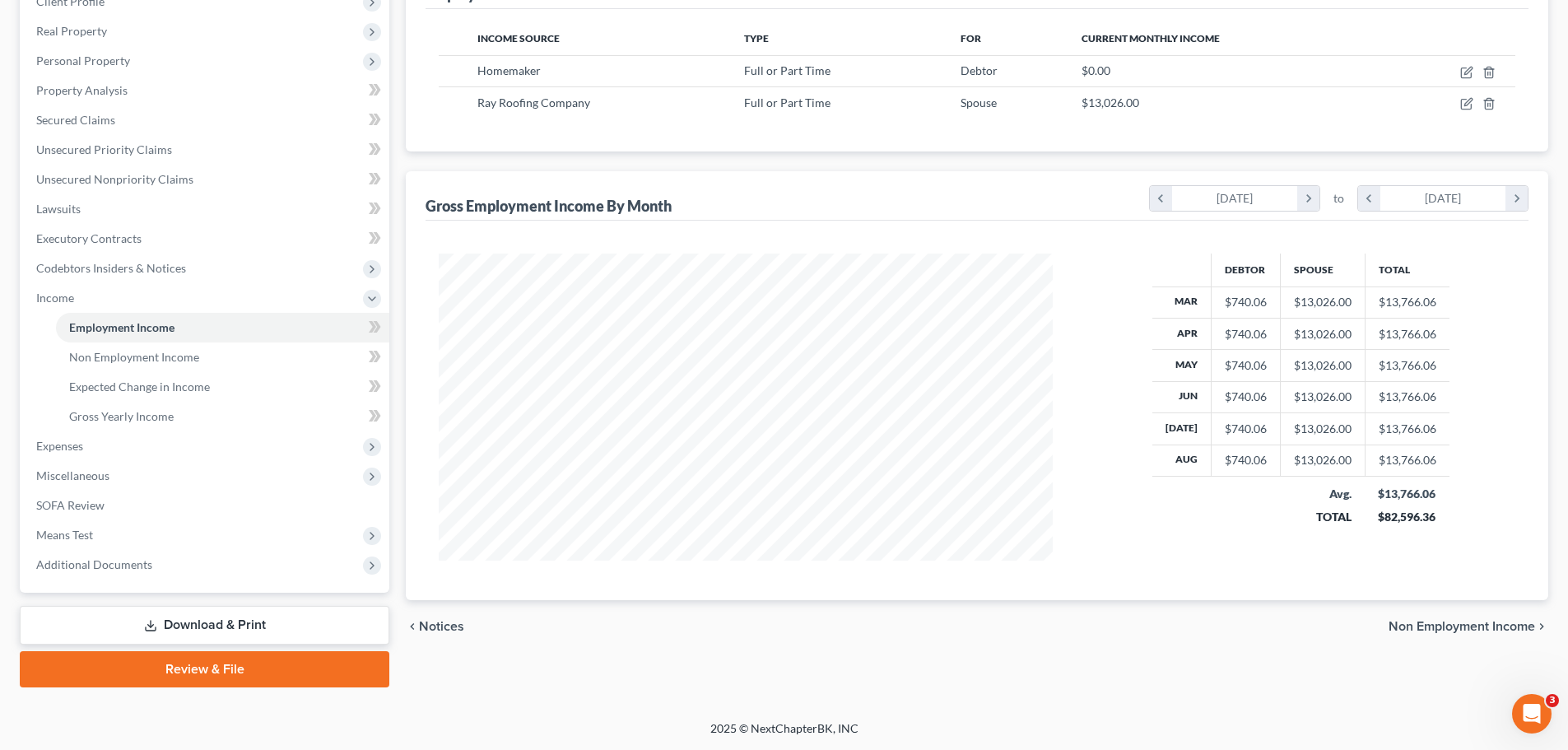
click at [1453, 628] on span "Non Employment Income" at bounding box center [1462, 627] width 147 height 13
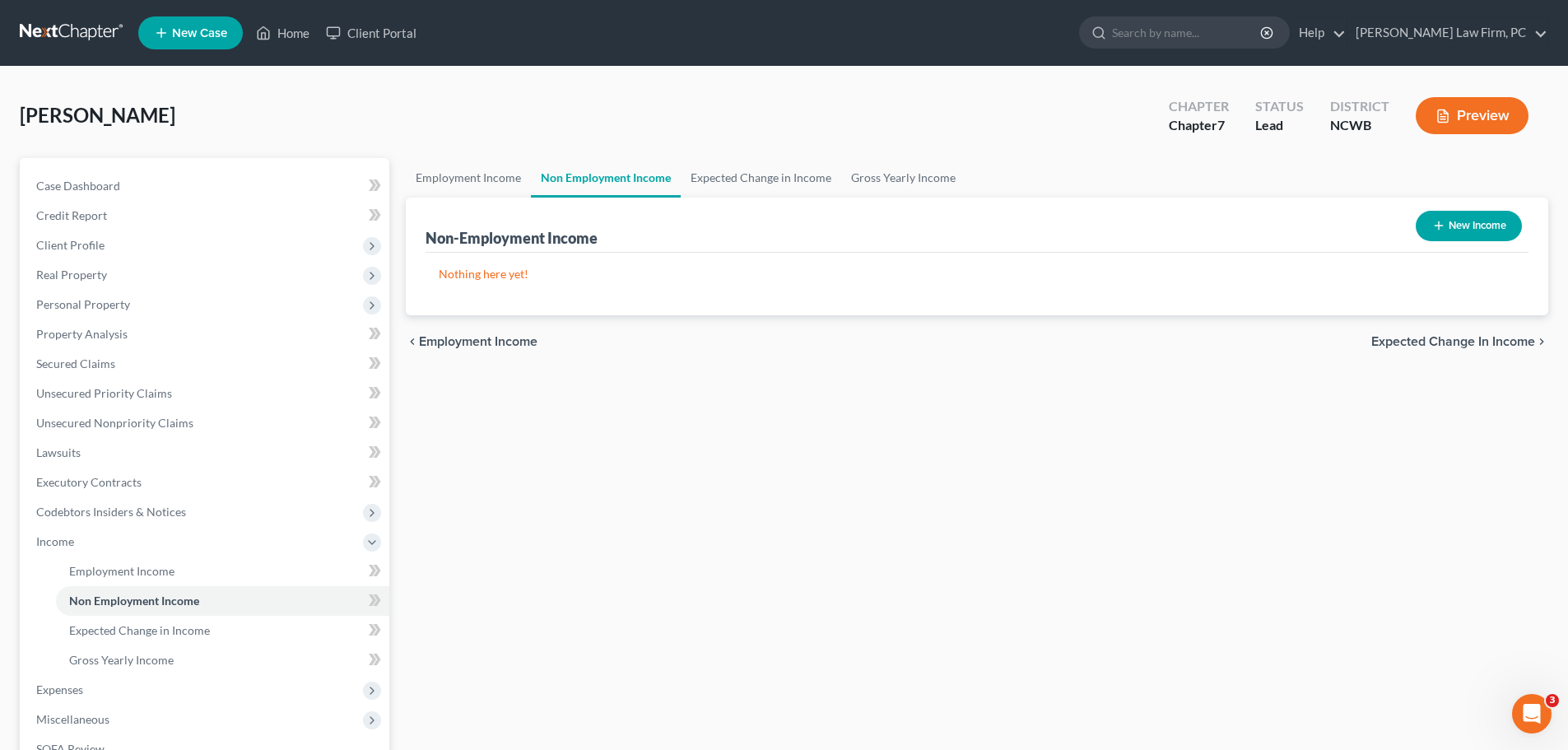
click at [1483, 342] on span "Expected Change in Income" at bounding box center [1454, 342] width 164 height 13
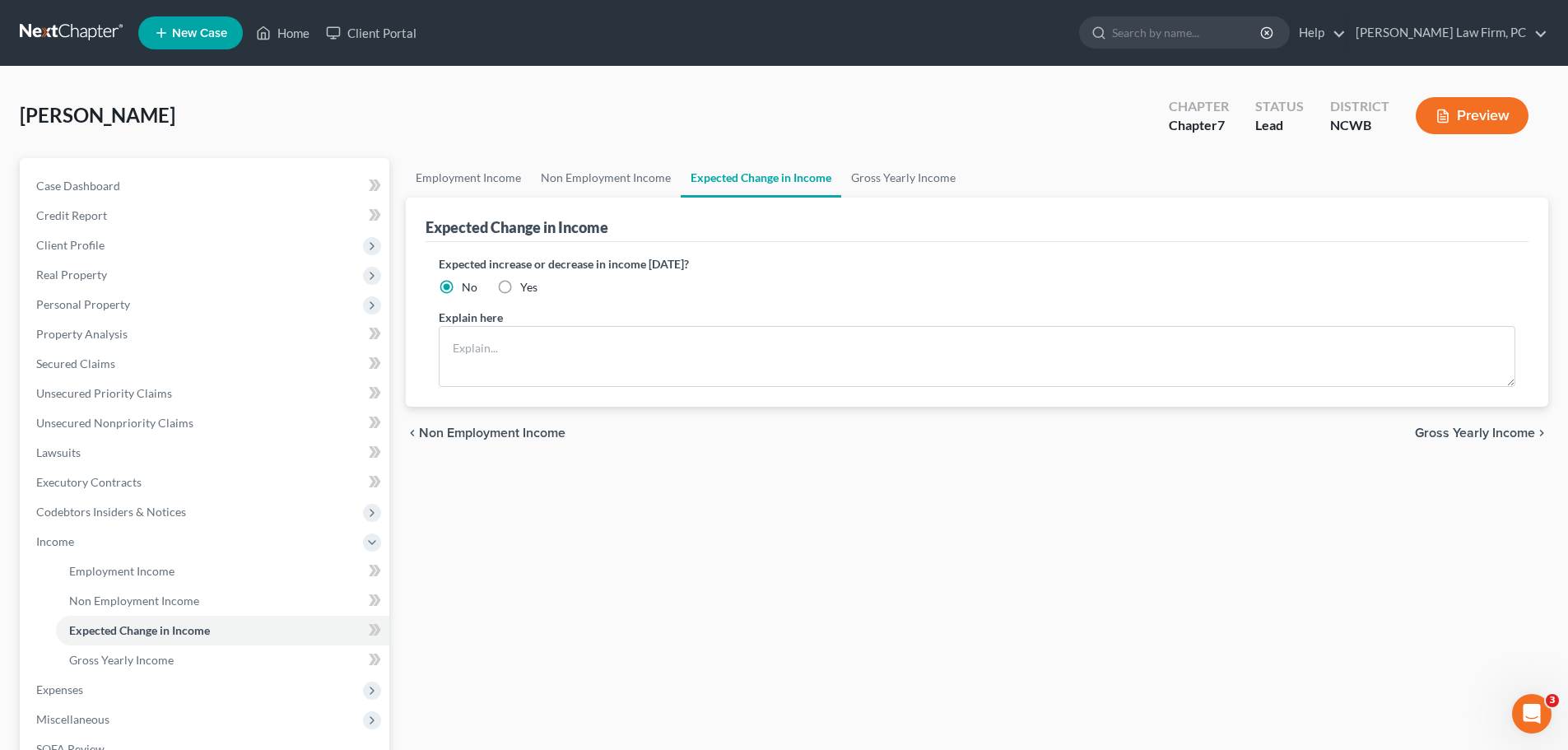
click at [1503, 436] on span "Gross Yearly Income" at bounding box center [1475, 433] width 120 height 13
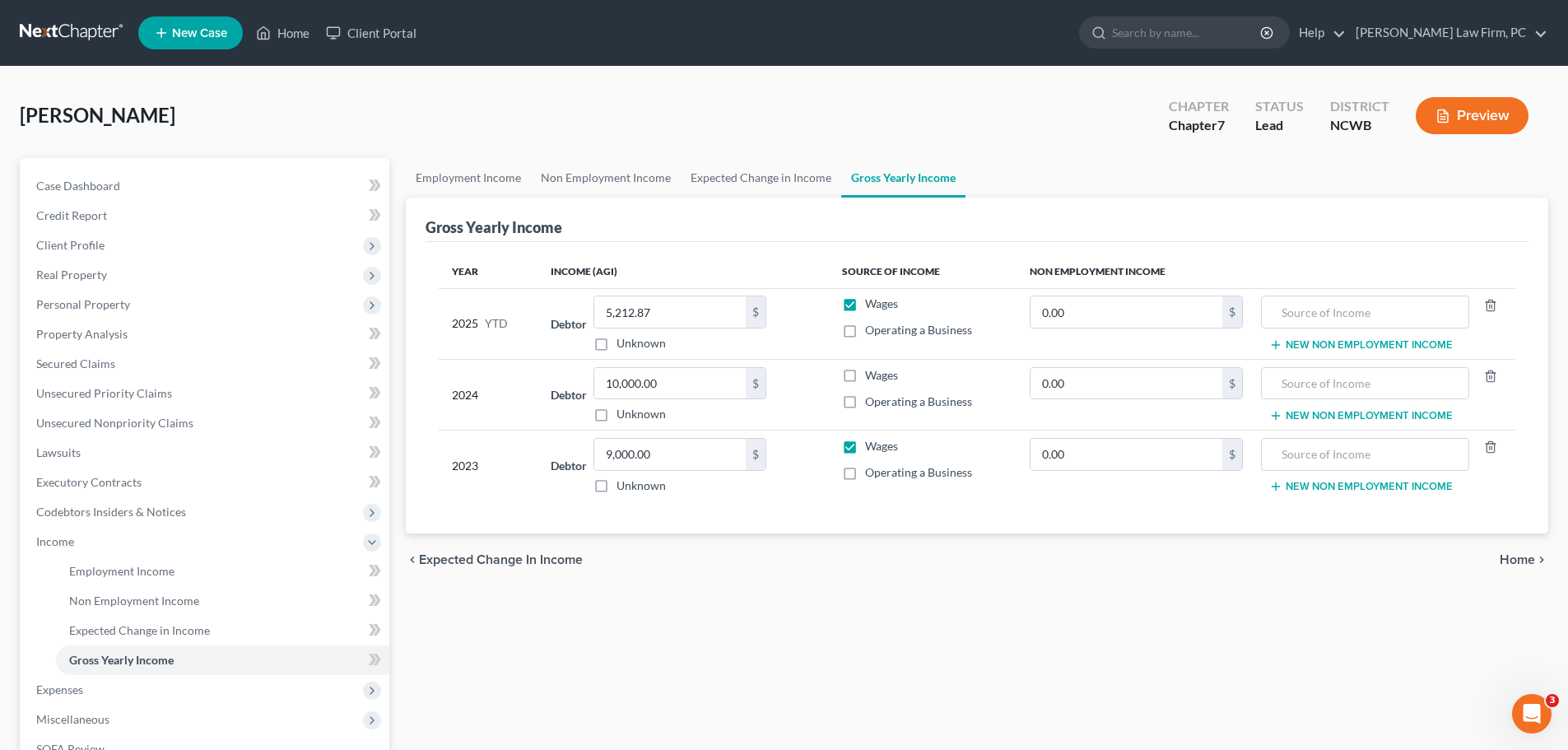
click at [1525, 558] on span "Home" at bounding box center [1517, 560] width 35 height 13
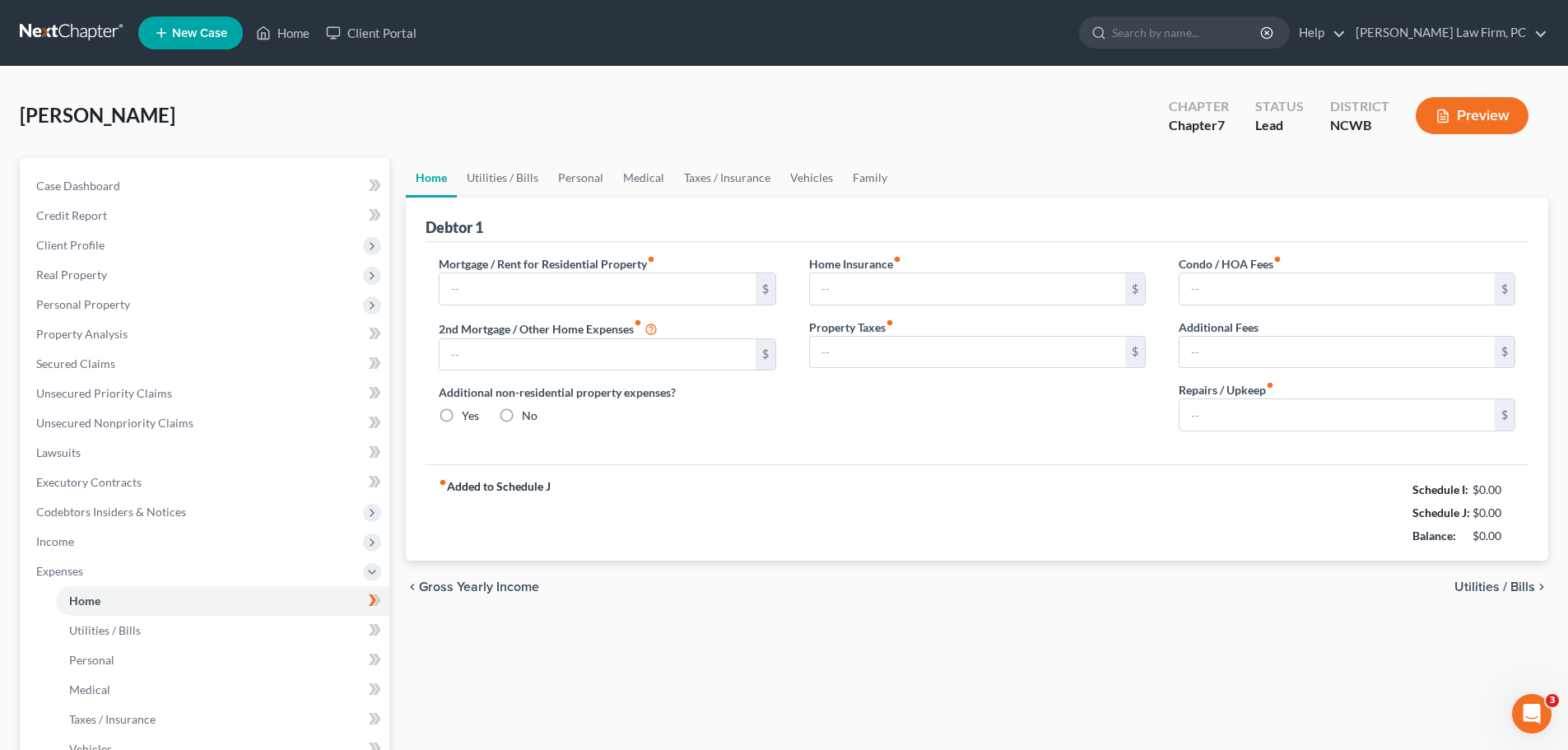
type input "2,175.13"
type input "0.00"
radio input "true"
type input "0.00"
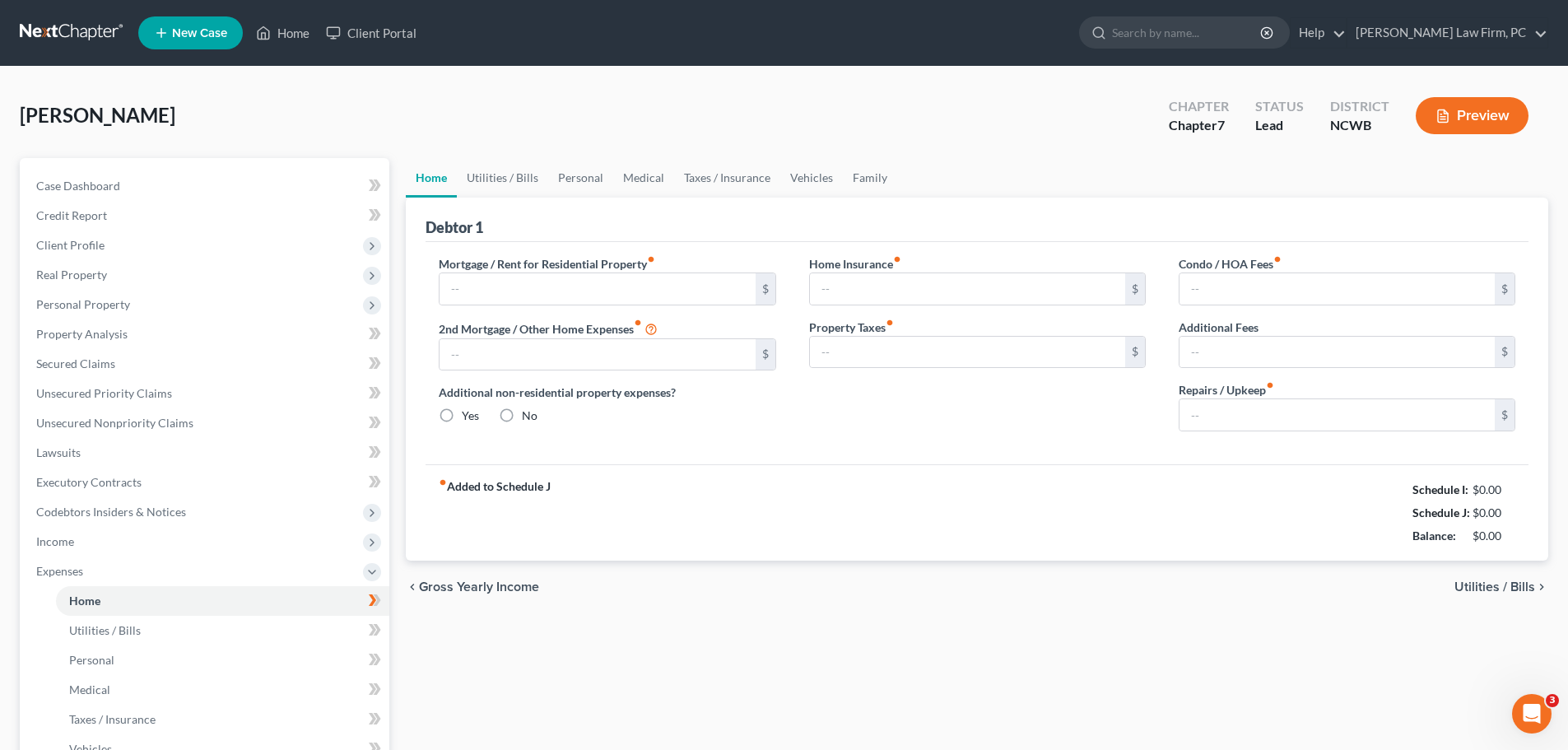
type input "46.00"
type input "0.00"
type input "150.00"
click at [1509, 574] on div "chevron_left Gross Yearly Income Utilities / Bills chevron_right" at bounding box center [978, 587] width 1143 height 52
click at [1513, 589] on span "Utilities / Bills" at bounding box center [1495, 588] width 81 height 13
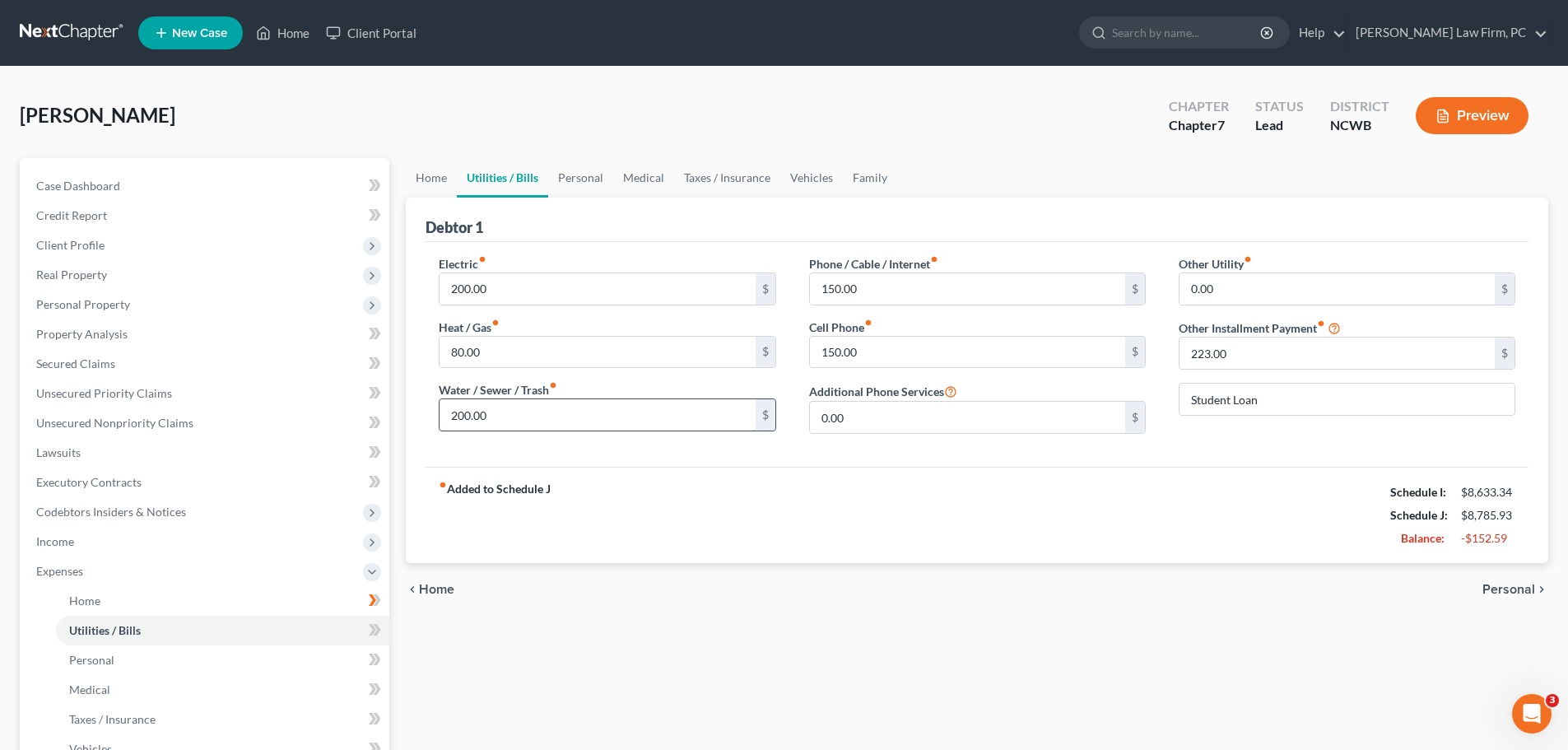
click at [458, 410] on input "200.00" at bounding box center [597, 415] width 316 height 31
click at [460, 414] on input "200.00" at bounding box center [597, 415] width 316 height 31
type input "100.00"
click at [832, 286] on input "150.00" at bounding box center [967, 289] width 316 height 31
click at [830, 286] on input "150.00" at bounding box center [967, 289] width 316 height 31
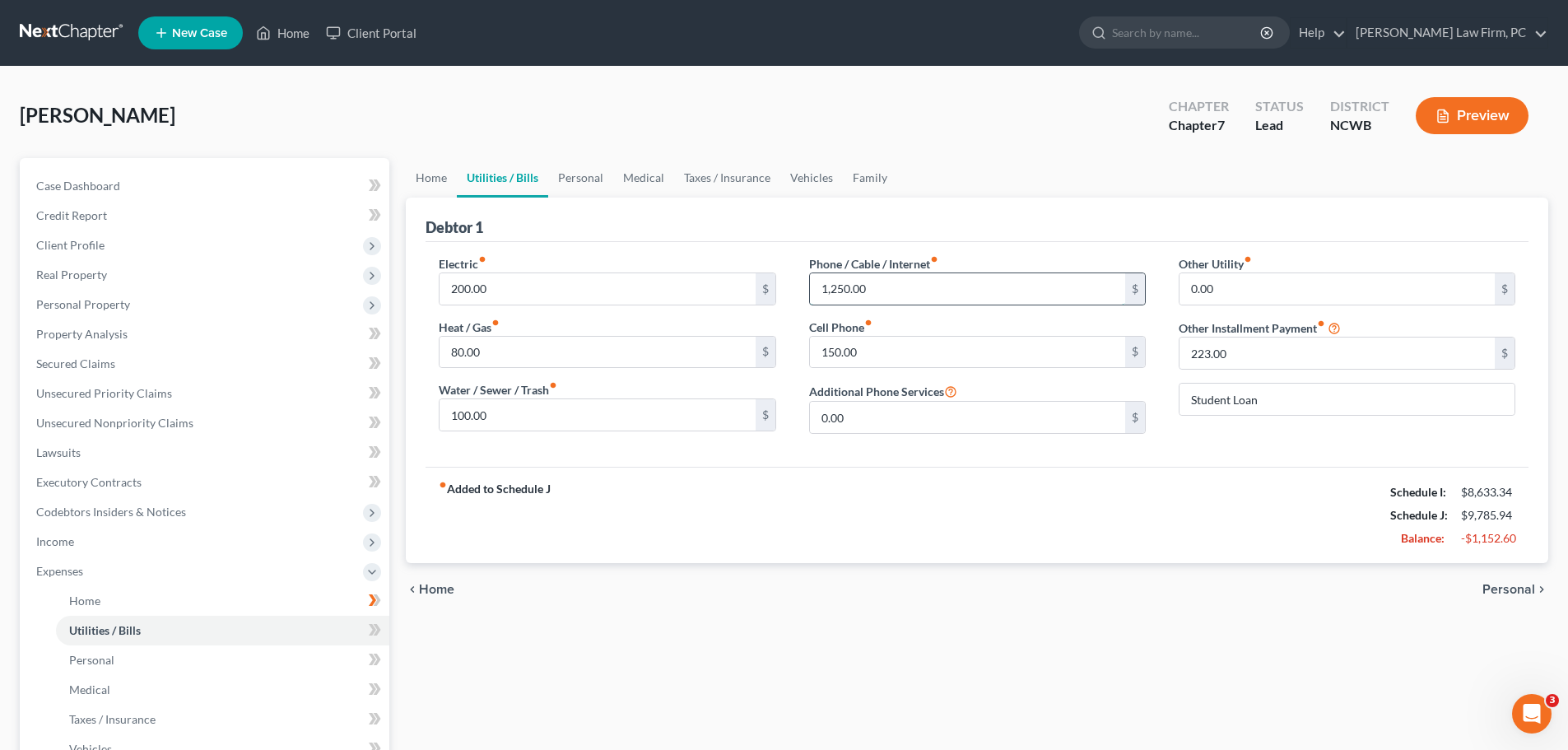
click at [844, 286] on input "1,250.00" at bounding box center [967, 289] width 316 height 31
click at [867, 358] on input "150.00" at bounding box center [967, 352] width 316 height 31
click at [825, 290] on input "1,25.00" at bounding box center [967, 289] width 316 height 31
type input "125"
click at [861, 339] on input "150.00" at bounding box center [967, 352] width 316 height 31
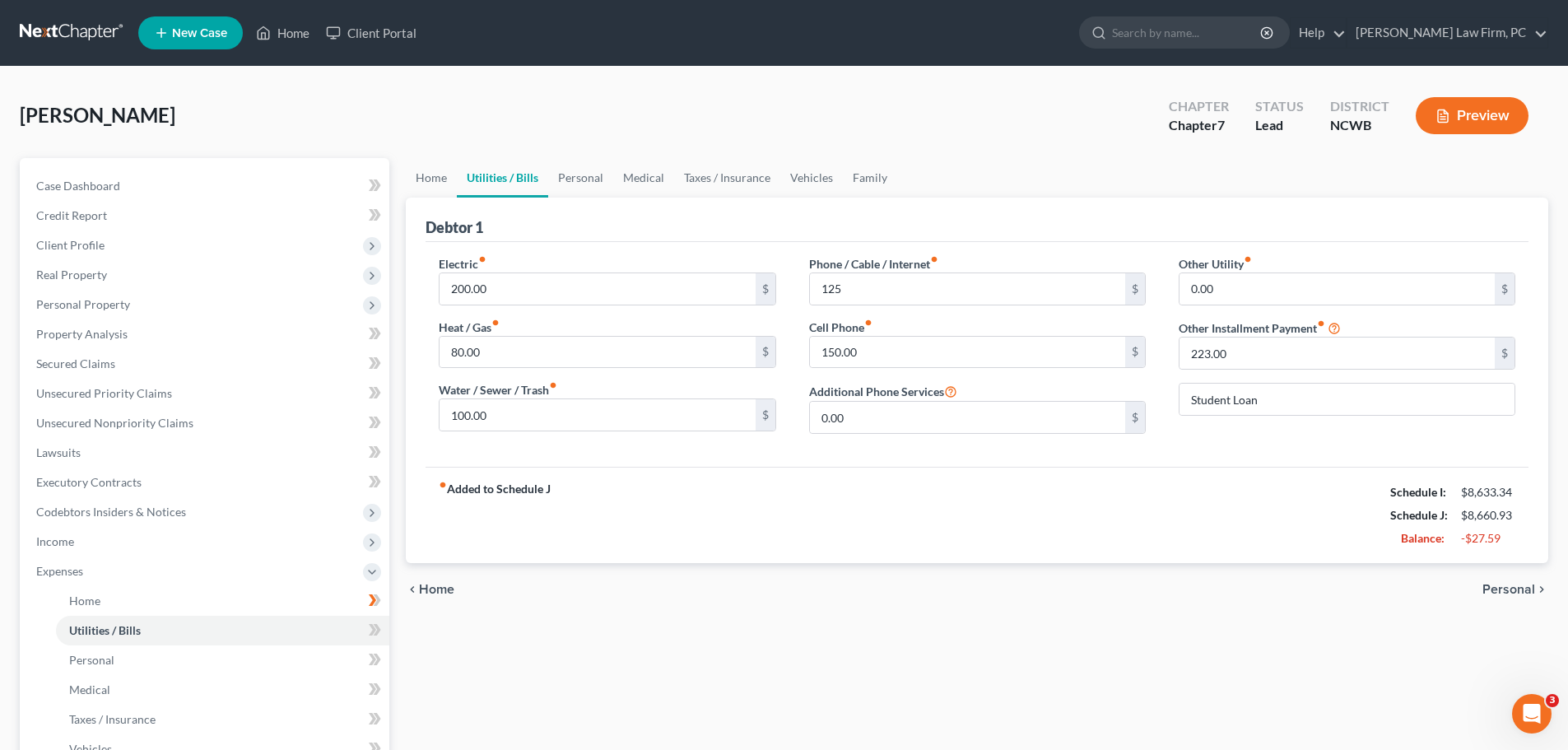
click at [1515, 589] on span "Personal" at bounding box center [1509, 590] width 52 height 13
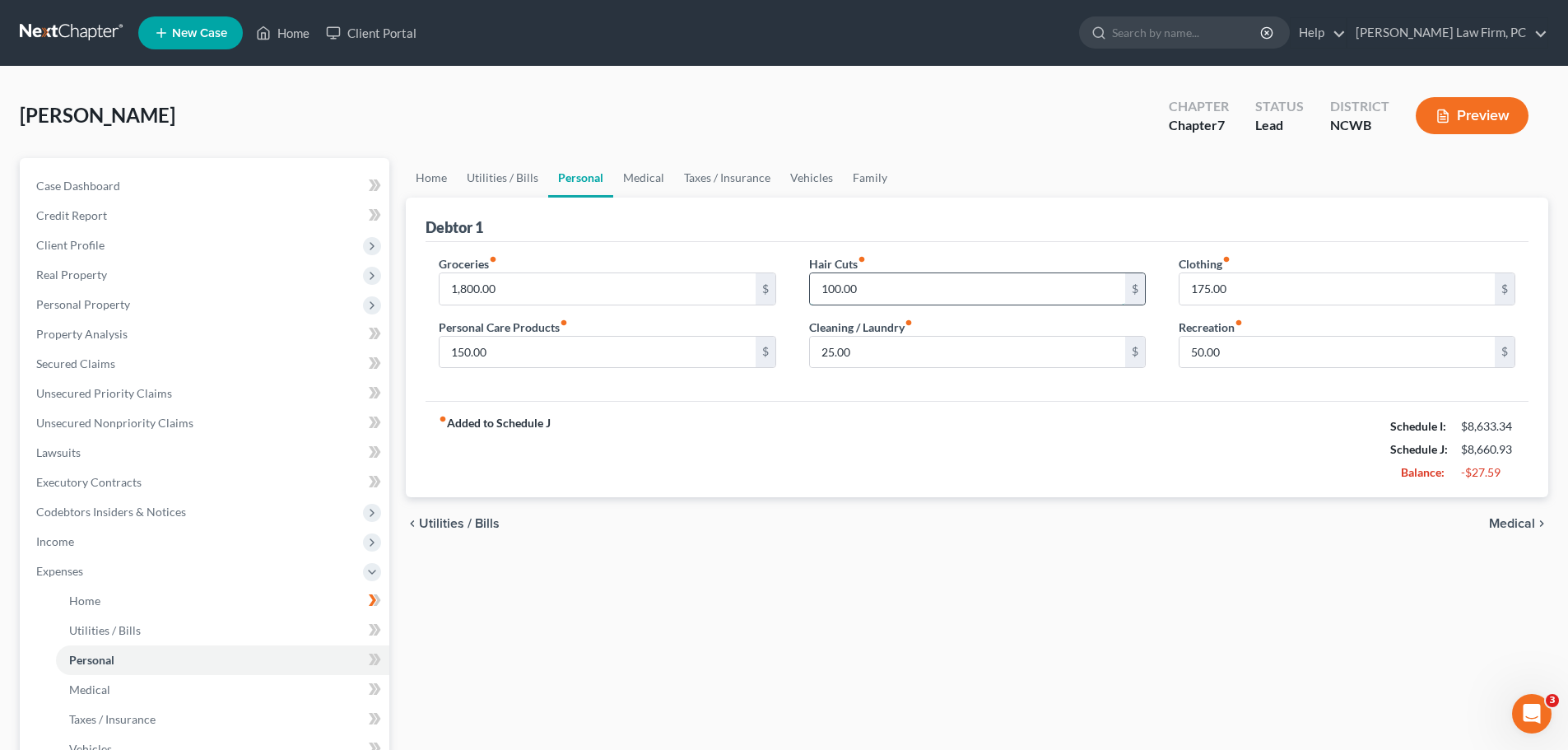
click at [822, 287] on input "100.00" at bounding box center [967, 289] width 316 height 31
click at [460, 291] on input "1,800.00" at bounding box center [597, 289] width 316 height 31
click at [464, 287] on input "1,800.00" at bounding box center [597, 289] width 316 height 31
click at [473, 284] on input "15,800.00" at bounding box center [597, 289] width 316 height 31
drag, startPoint x: 477, startPoint y: 284, endPoint x: 494, endPoint y: 302, distance: 24.8
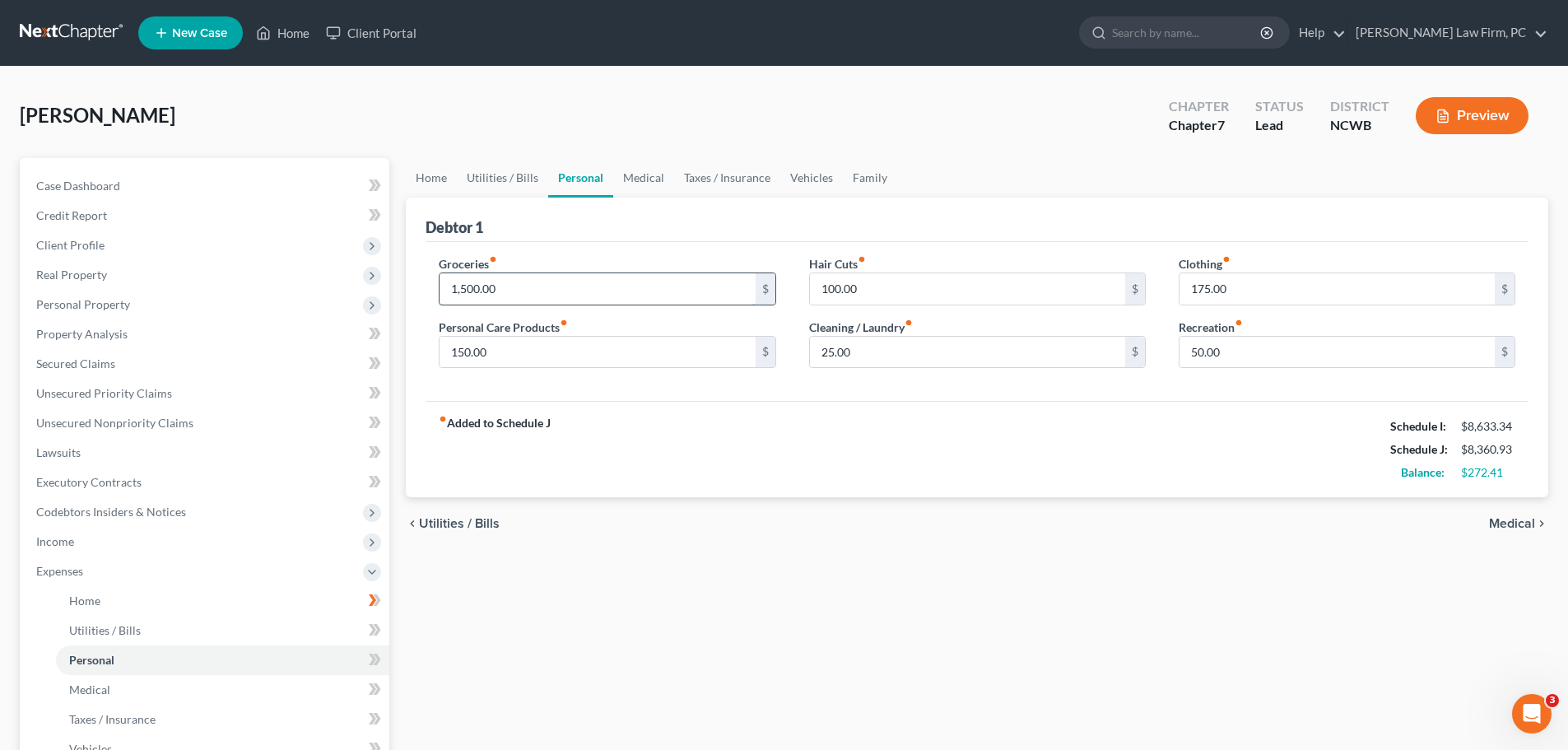
click at [494, 302] on input "1,500.00" at bounding box center [597, 289] width 316 height 31
click at [471, 287] on input "1,500.00" at bounding box center [597, 289] width 316 height 31
click at [506, 356] on input "150.00" at bounding box center [597, 352] width 316 height 31
click at [470, 287] on input "1,50.00" at bounding box center [597, 289] width 316 height 31
click at [467, 288] on input "1,50.00" at bounding box center [597, 289] width 316 height 31
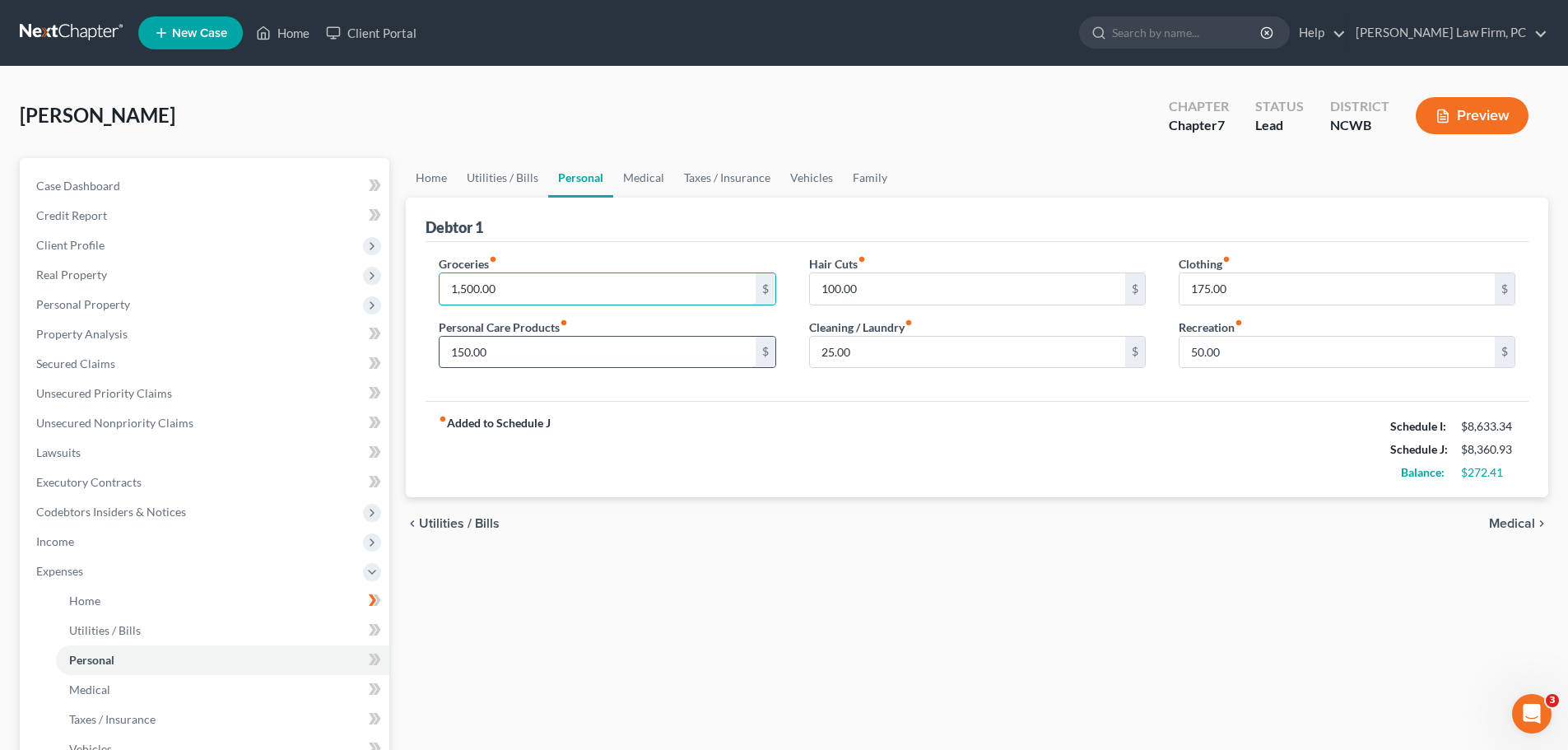
type input "1,500.00"
click at [525, 356] on input "150.00" at bounding box center [597, 352] width 316 height 31
click at [451, 518] on span "Utilities / Bills" at bounding box center [459, 524] width 81 height 13
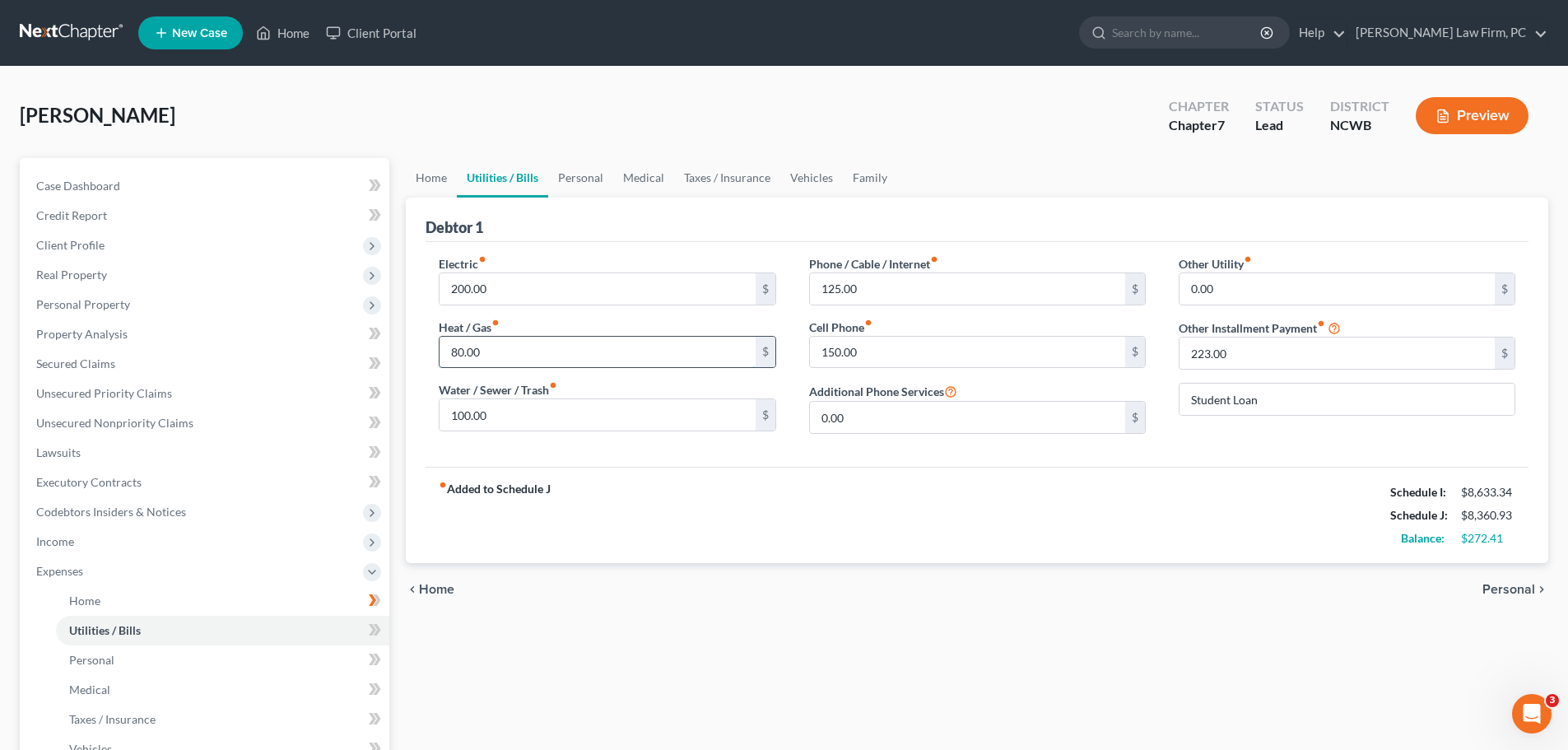
click at [454, 353] on input "80.00" at bounding box center [597, 352] width 316 height 31
click at [449, 351] on input "80.00" at bounding box center [597, 352] width 316 height 31
click at [466, 349] on input "1,080.00" at bounding box center [597, 352] width 316 height 31
click at [526, 413] on input "100.00" at bounding box center [597, 415] width 316 height 31
click at [455, 353] on input "1,00.00" at bounding box center [597, 352] width 316 height 31
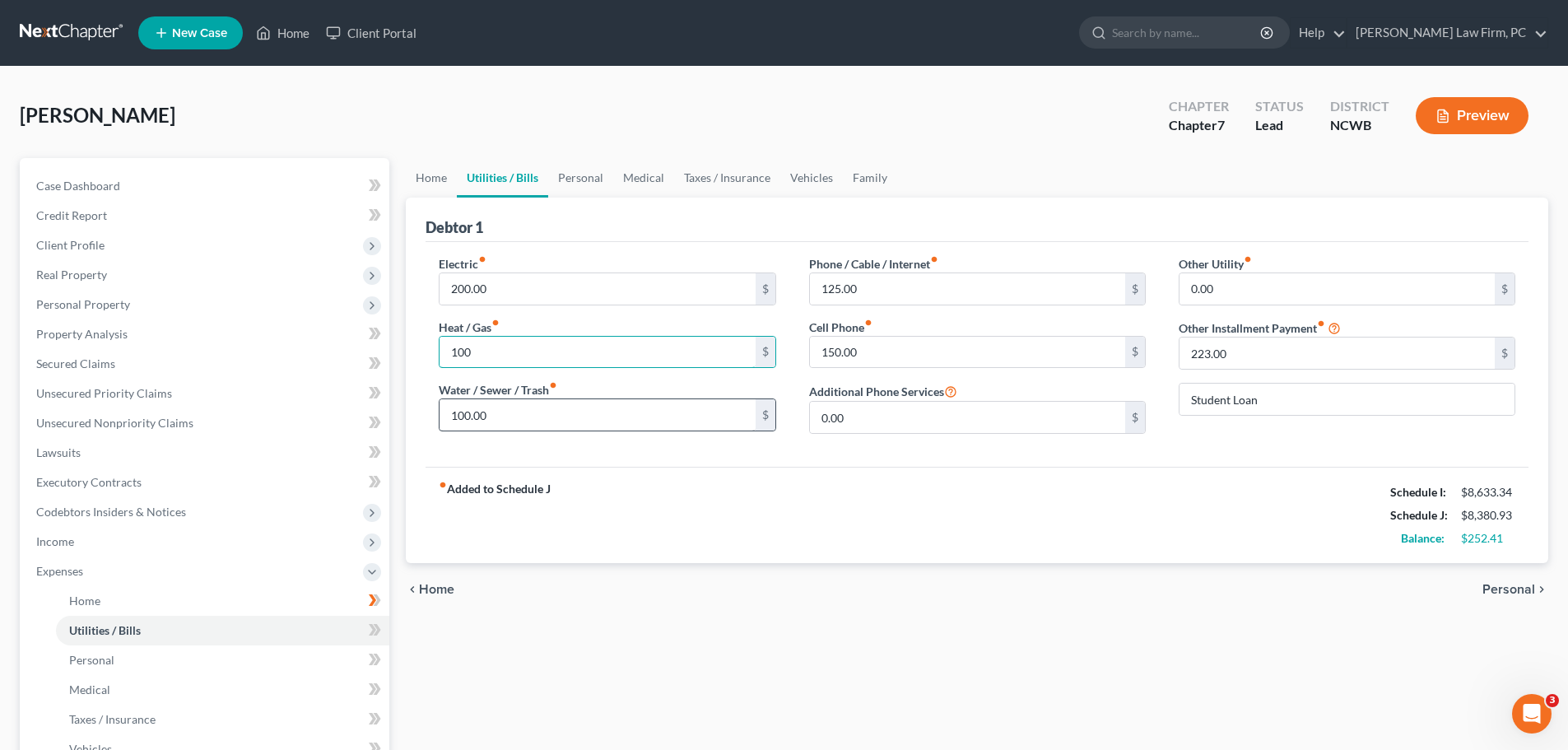
type input "100"
click at [497, 406] on input "100.00" at bounding box center [597, 415] width 316 height 31
click at [1269, 362] on input "223.00" at bounding box center [1337, 353] width 316 height 31
click at [1518, 584] on span "Personal" at bounding box center [1509, 590] width 52 height 13
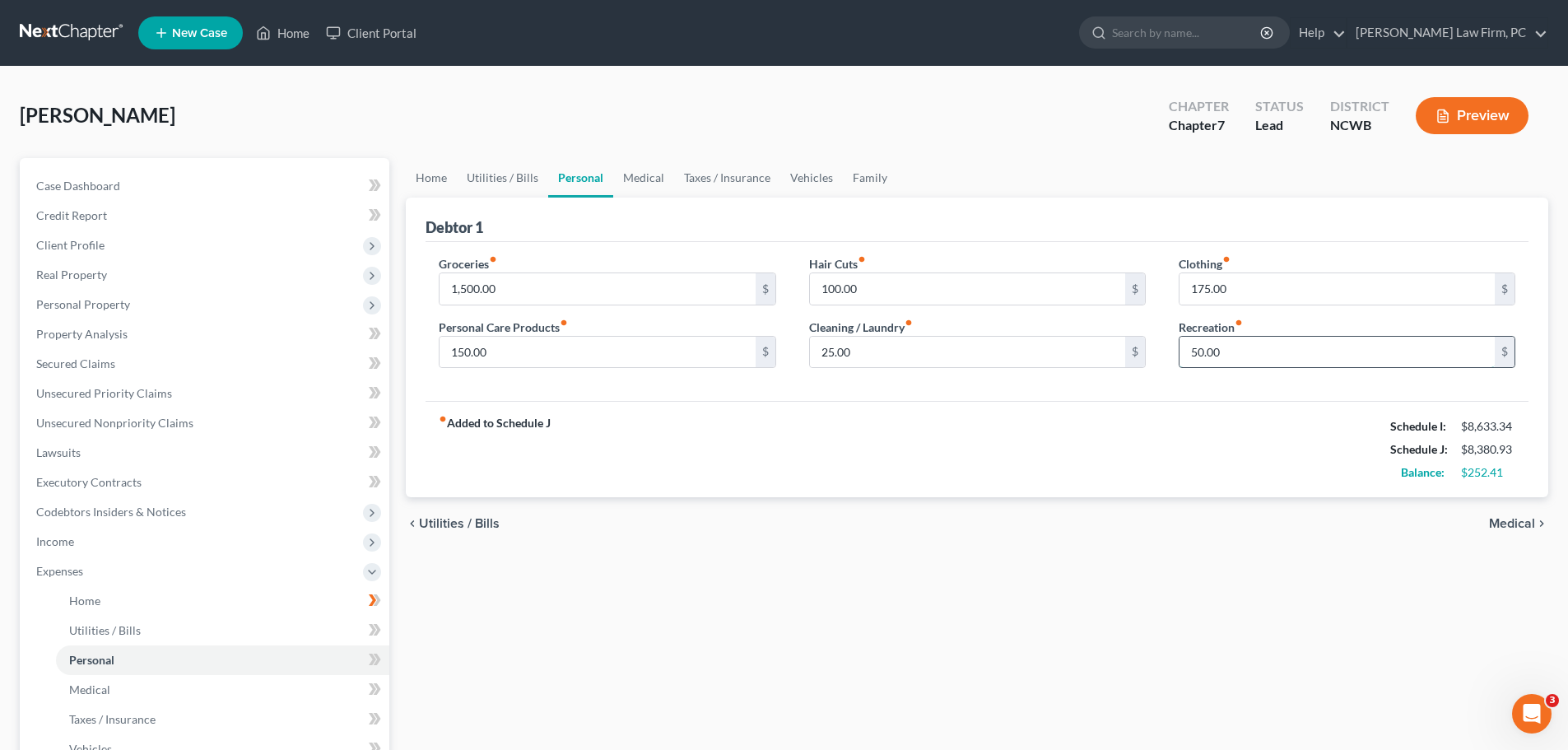
click at [1191, 351] on input "50.00" at bounding box center [1337, 352] width 316 height 31
type input "100"
click at [1211, 290] on input "175.00" at bounding box center [1337, 289] width 316 height 31
click at [895, 360] on input "25.00" at bounding box center [967, 352] width 316 height 31
click at [460, 291] on input "1,500.00" at bounding box center [597, 289] width 316 height 31
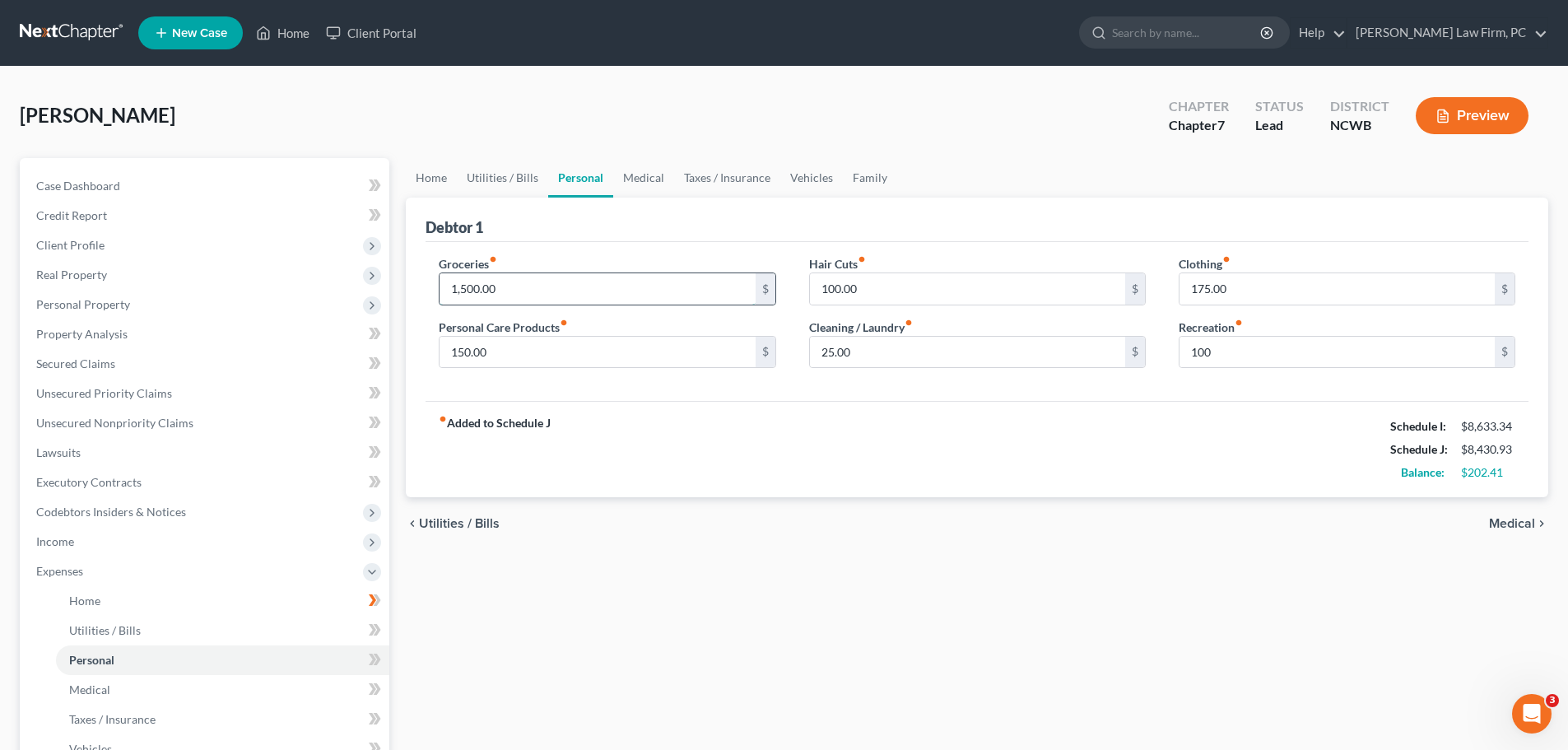
click at [462, 285] on input "1,500.00" at bounding box center [597, 289] width 316 height 31
click at [466, 289] on input "16,500.00" at bounding box center [597, 289] width 316 height 31
click at [522, 347] on input "150.00" at bounding box center [597, 352] width 316 height 31
type input "1,600"
click at [499, 346] on input "150.00" at bounding box center [597, 352] width 316 height 31
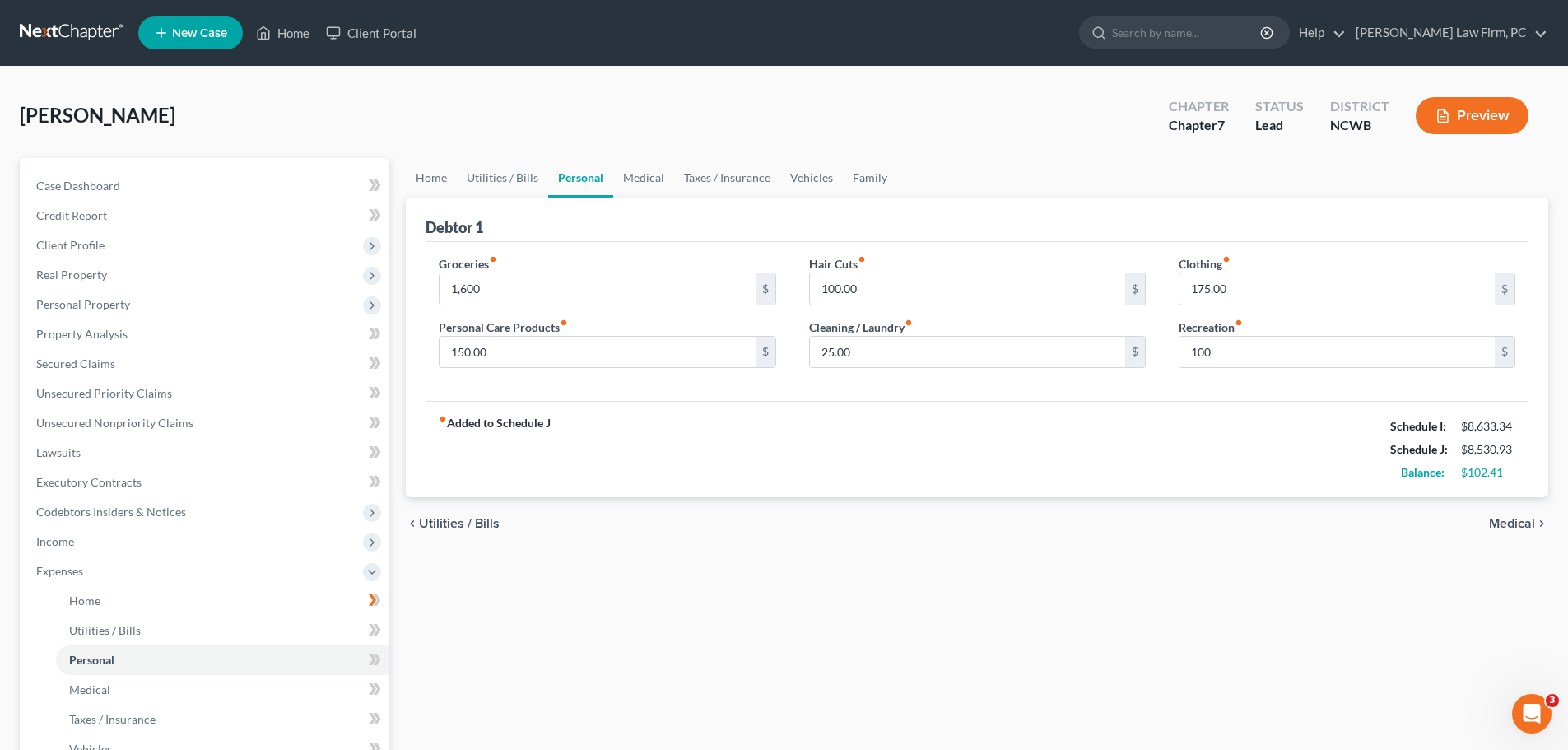
click at [1507, 522] on span "Medical" at bounding box center [1512, 524] width 46 height 13
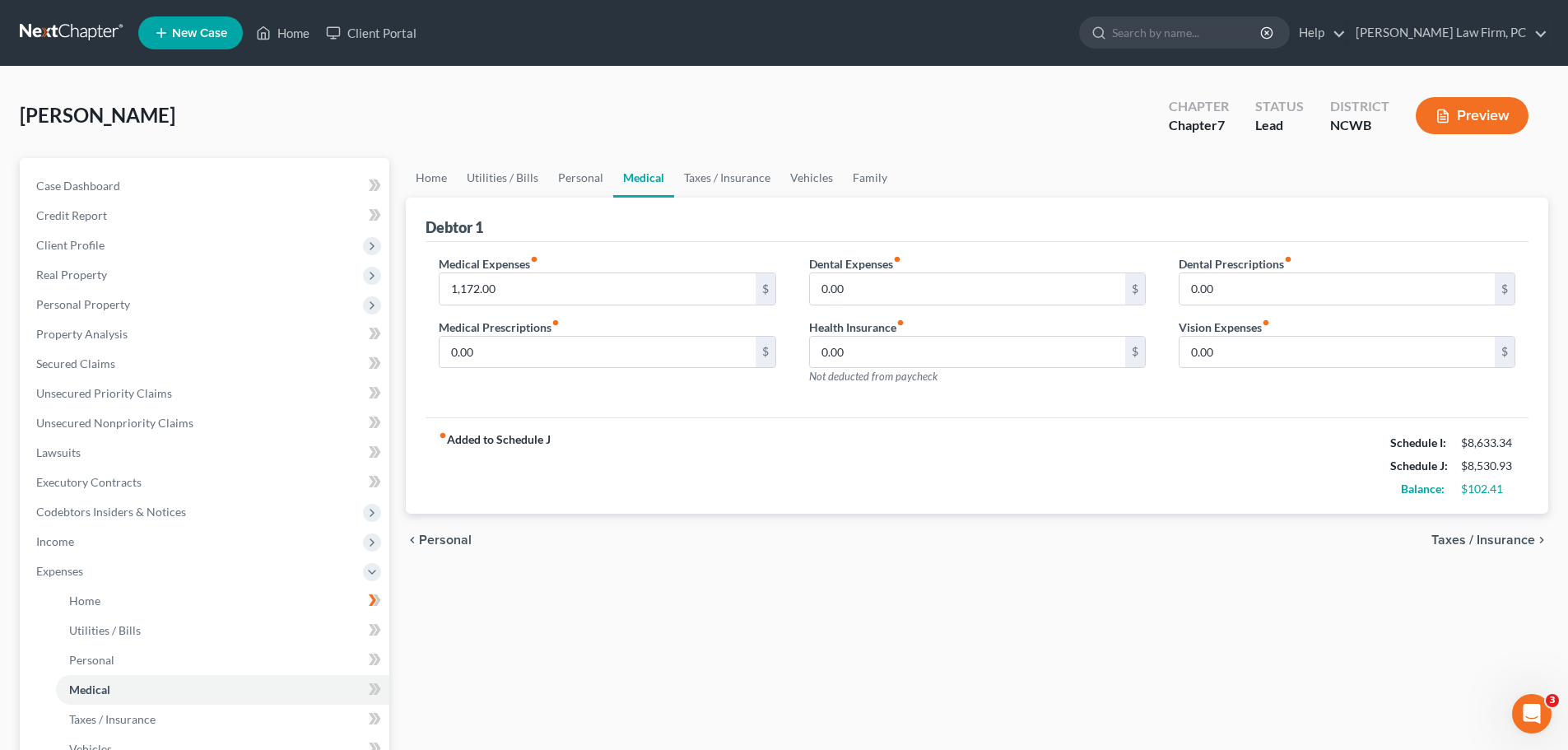
click at [1496, 539] on span "Taxes / Insurance" at bounding box center [1483, 540] width 104 height 13
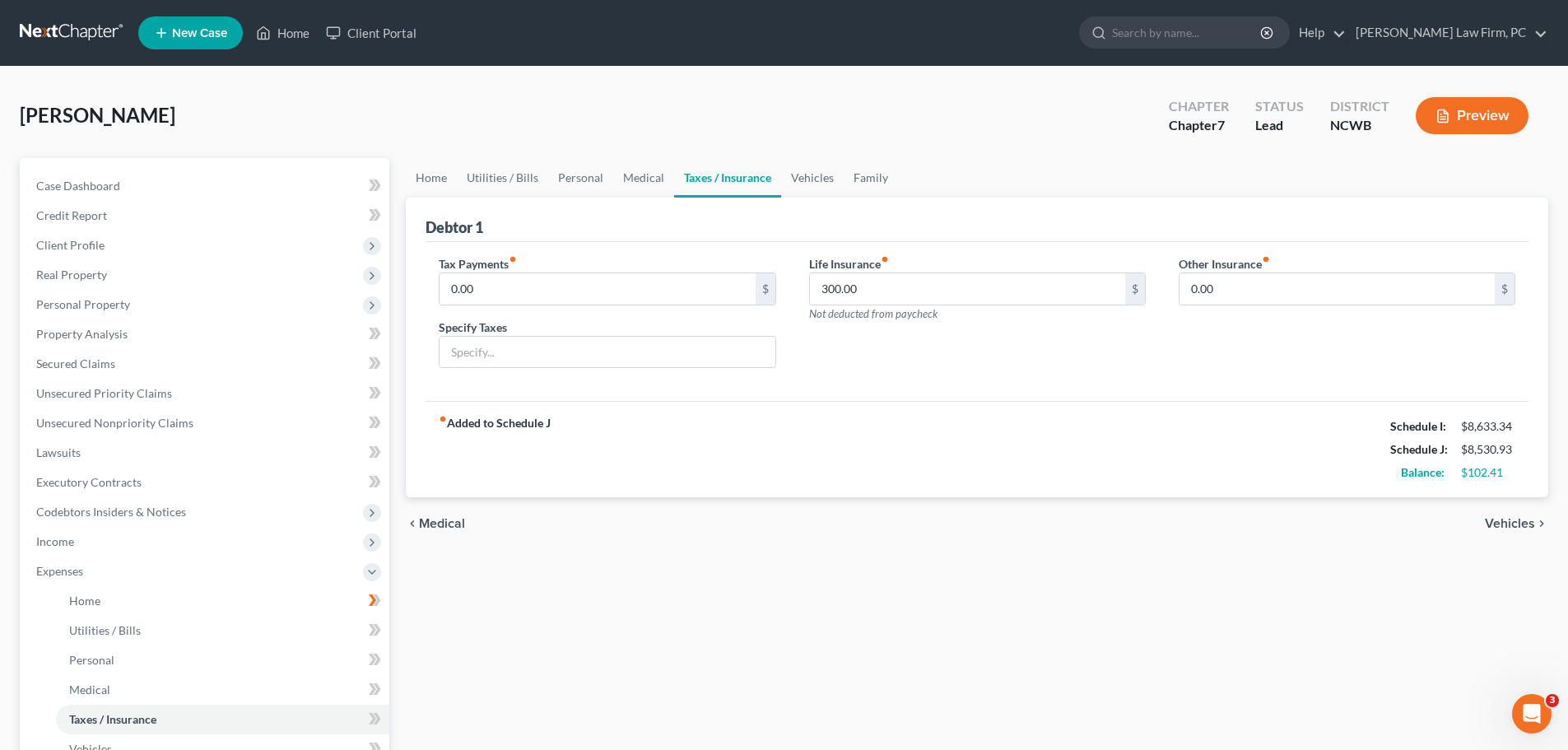
click at [1489, 522] on span "Vehicles" at bounding box center [1510, 524] width 51 height 13
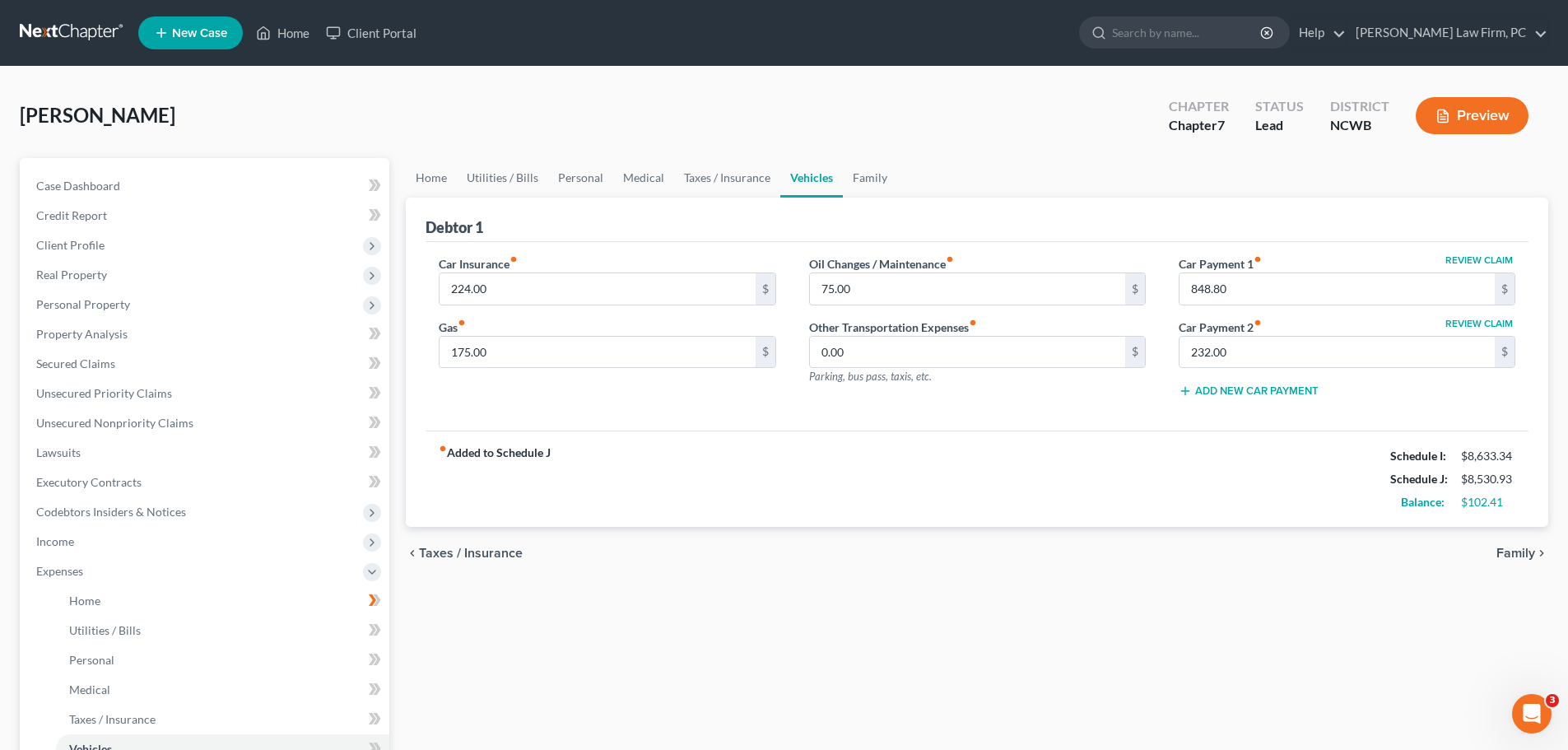
click at [1513, 551] on span "Family" at bounding box center [1516, 553] width 39 height 13
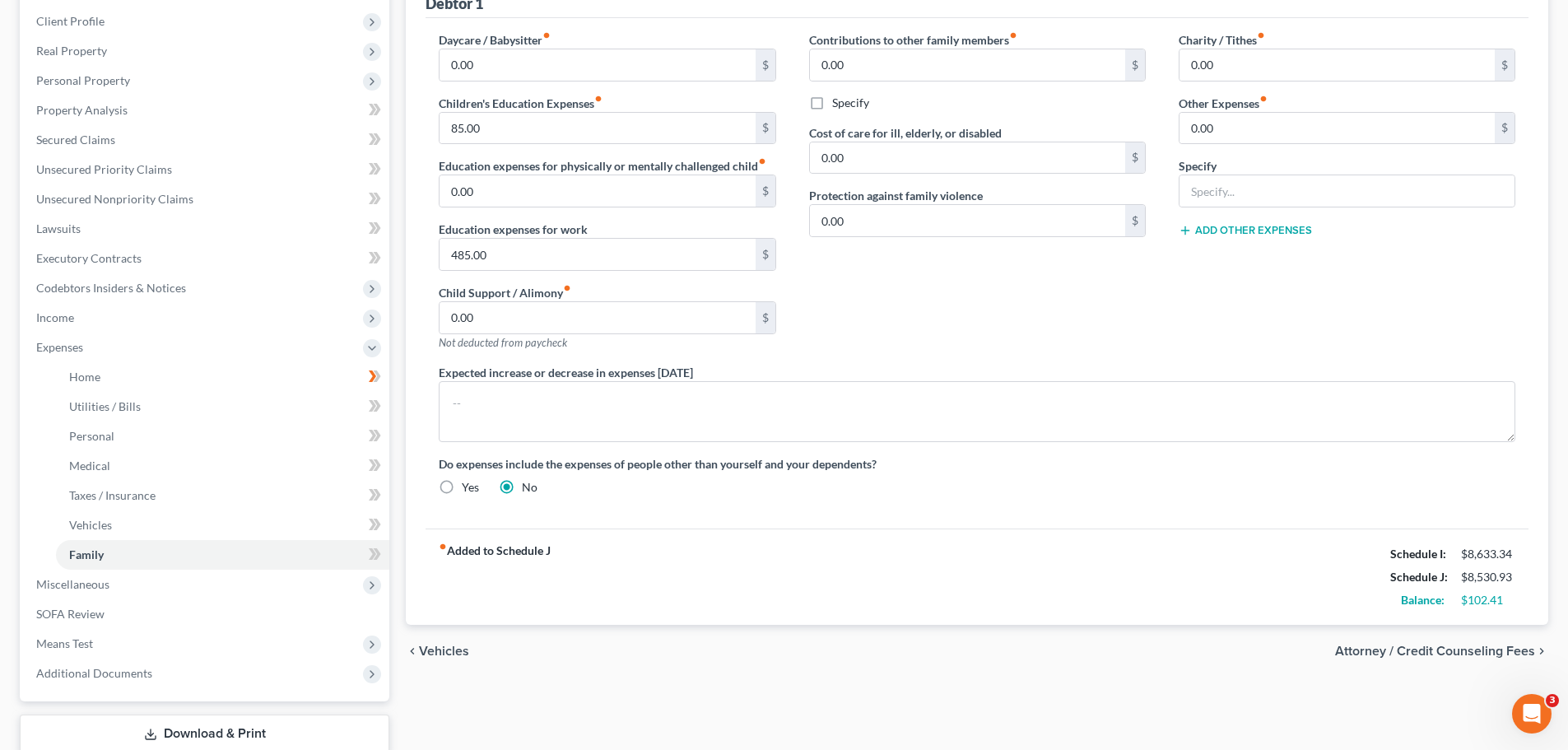
scroll to position [226, 0]
click at [1478, 650] on span "Attorney / Credit Counseling Fees" at bounding box center [1435, 649] width 200 height 13
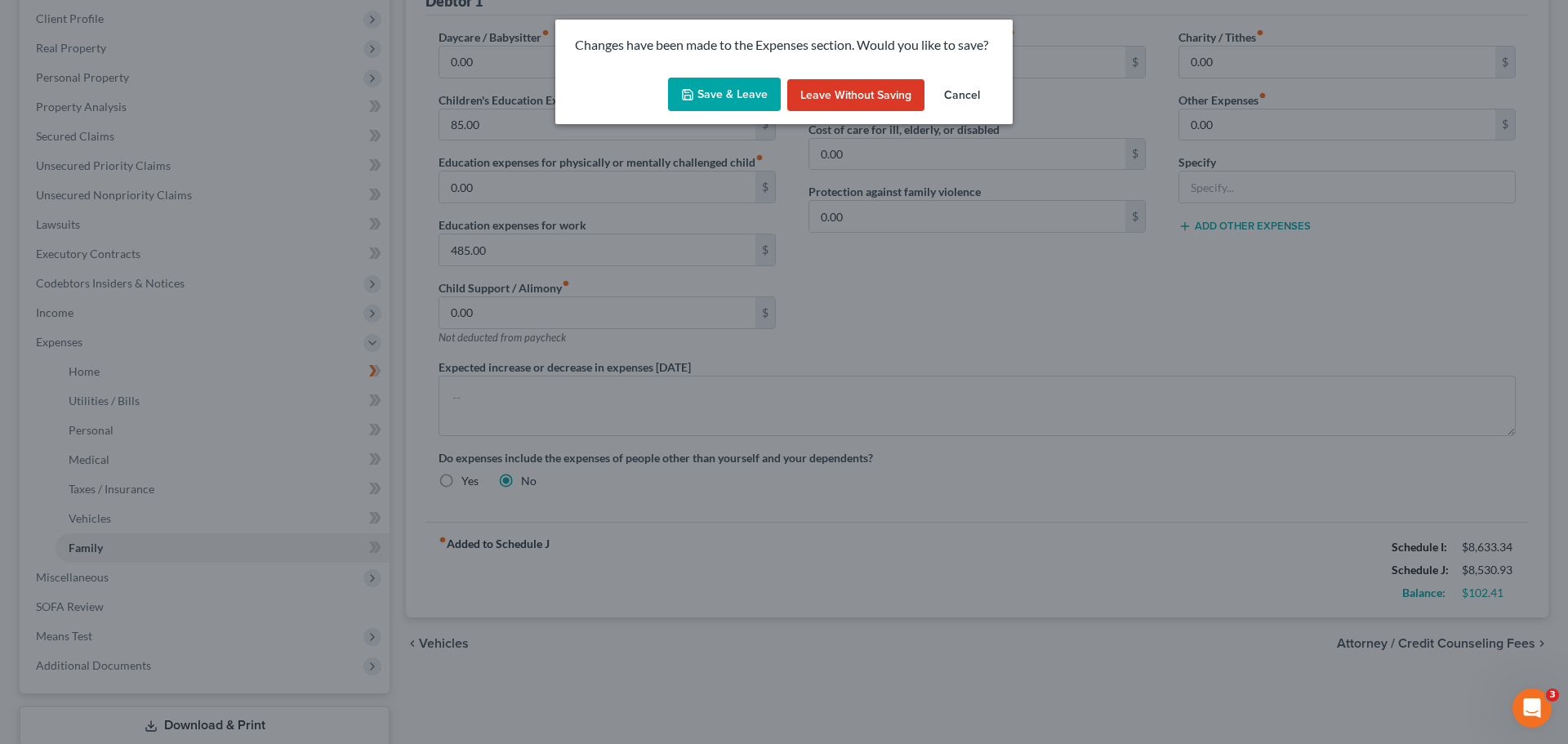
click at [737, 93] on button "Save & Leave" at bounding box center [724, 95] width 113 height 34
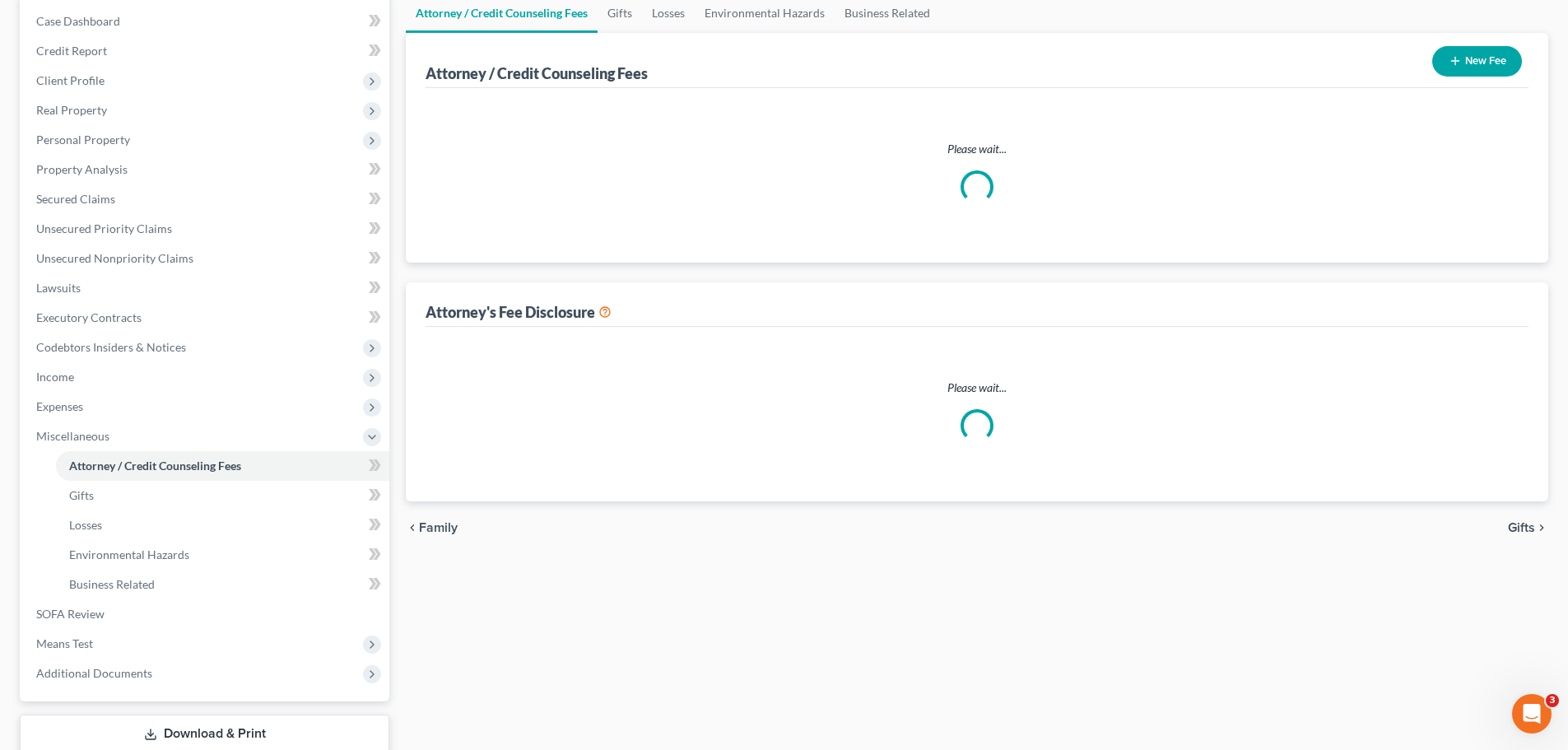
scroll to position [10, 0]
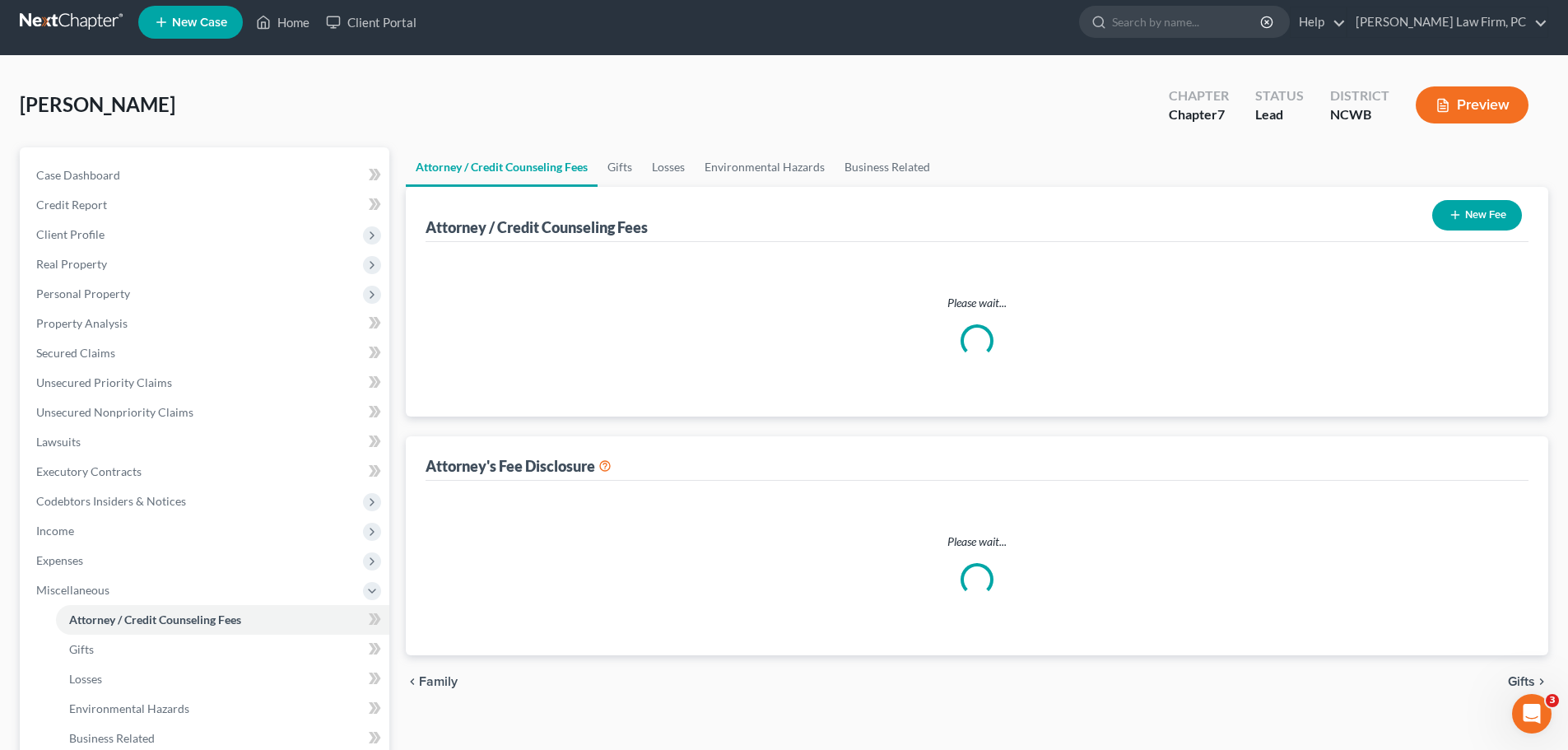
select select "0"
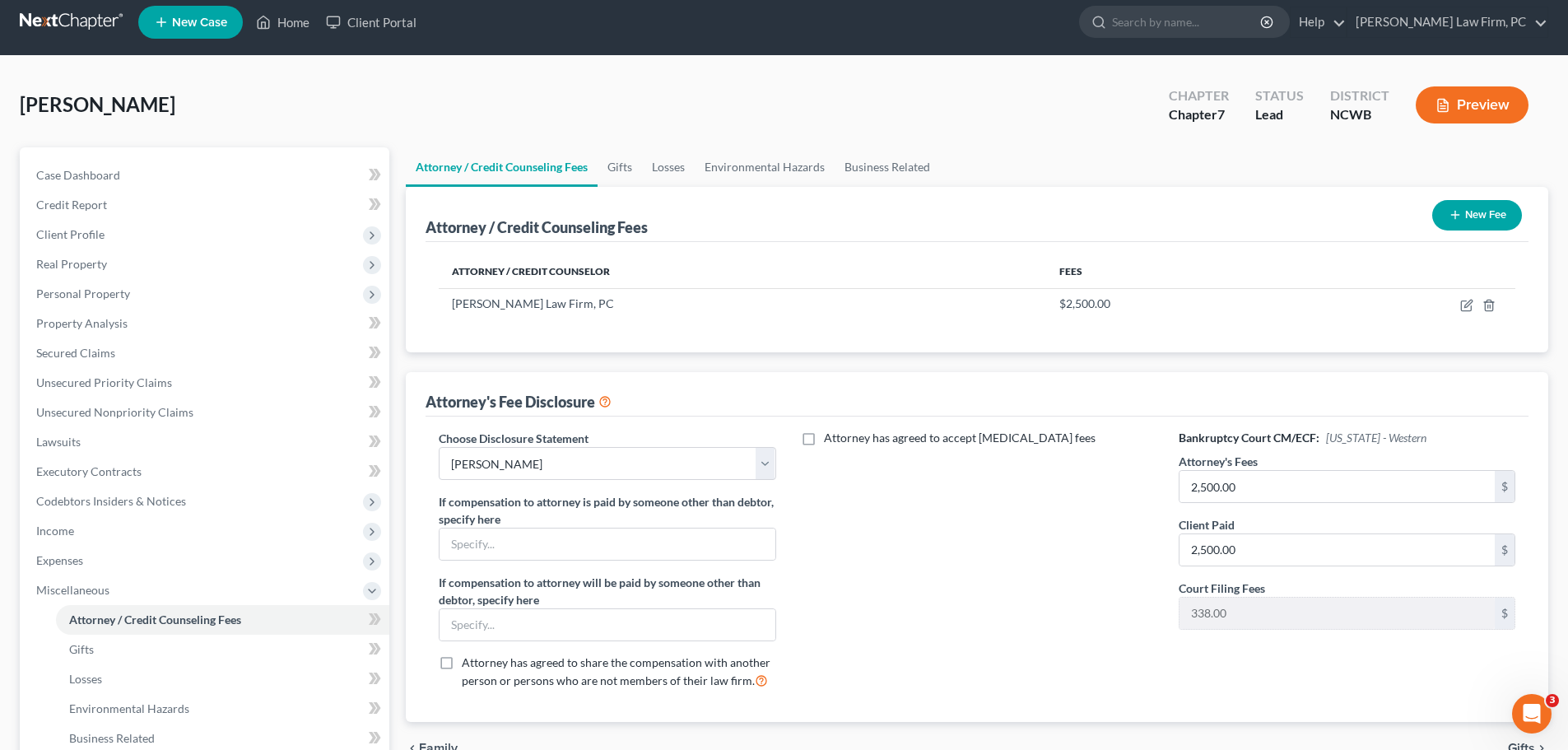
scroll to position [0, 0]
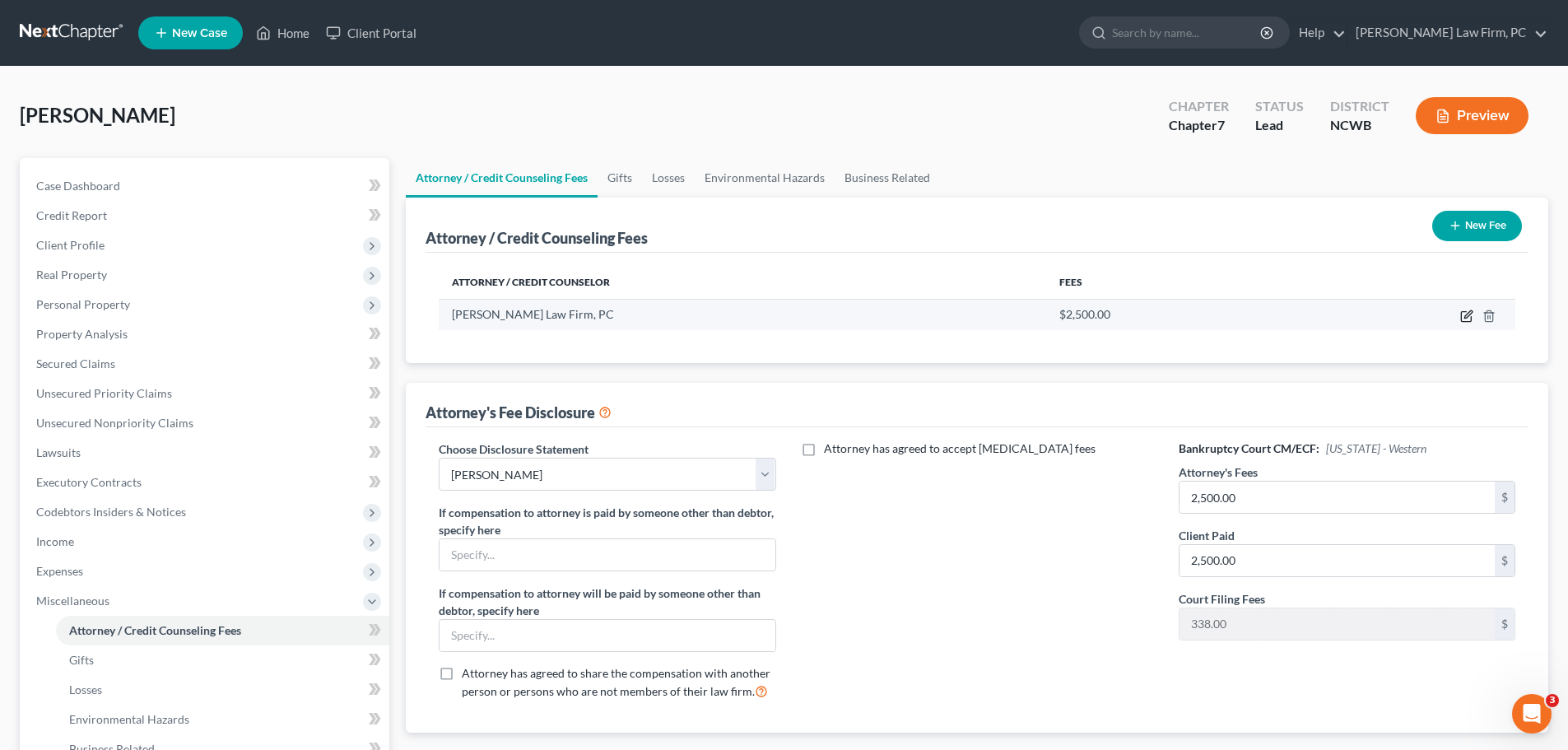
click at [1465, 312] on icon "button" at bounding box center [1466, 317] width 10 height 10
select select "28"
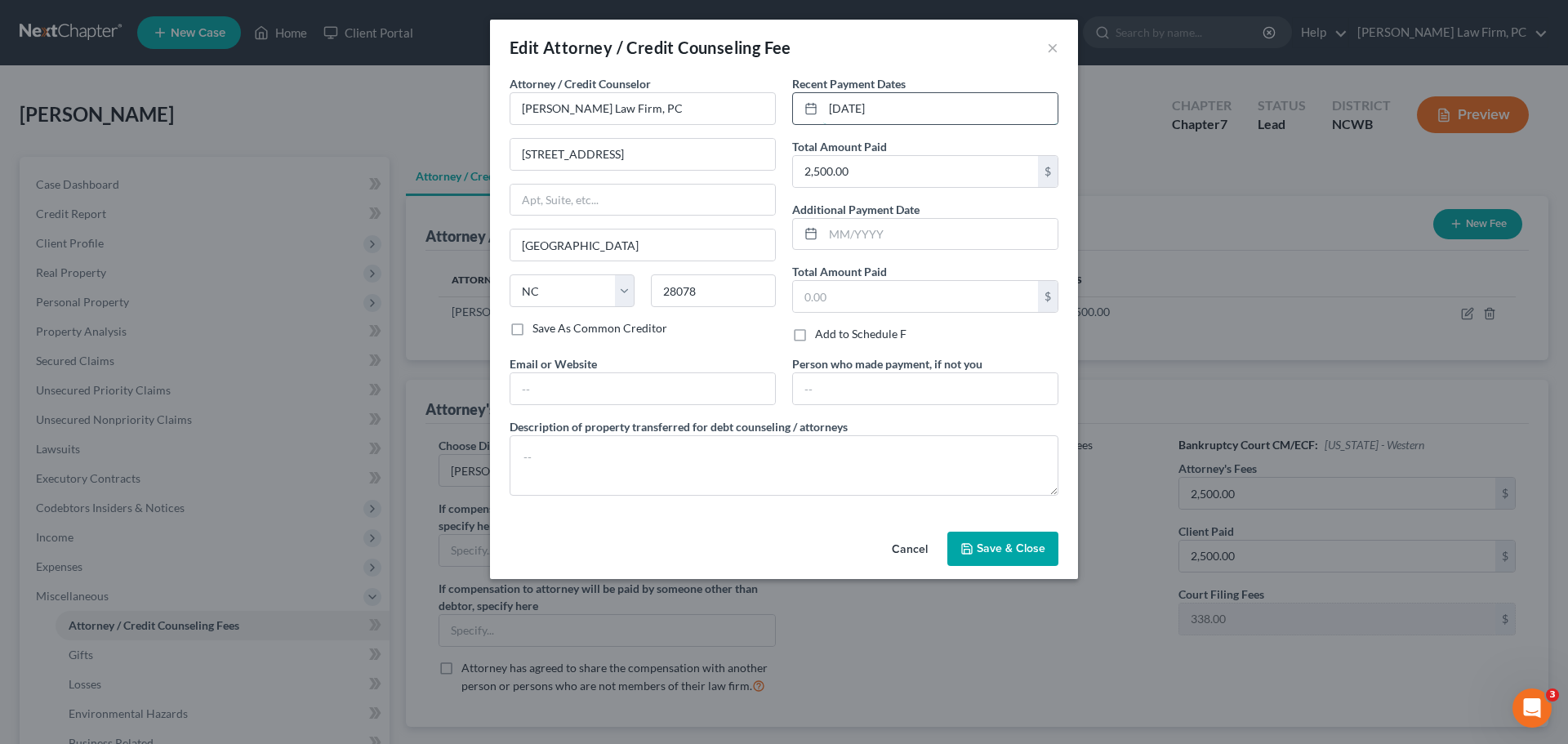
click at [837, 109] on input "[DATE]" at bounding box center [941, 108] width 235 height 31
type input "[DATE]"
click at [958, 547] on button "Save & Close" at bounding box center [1002, 549] width 111 height 34
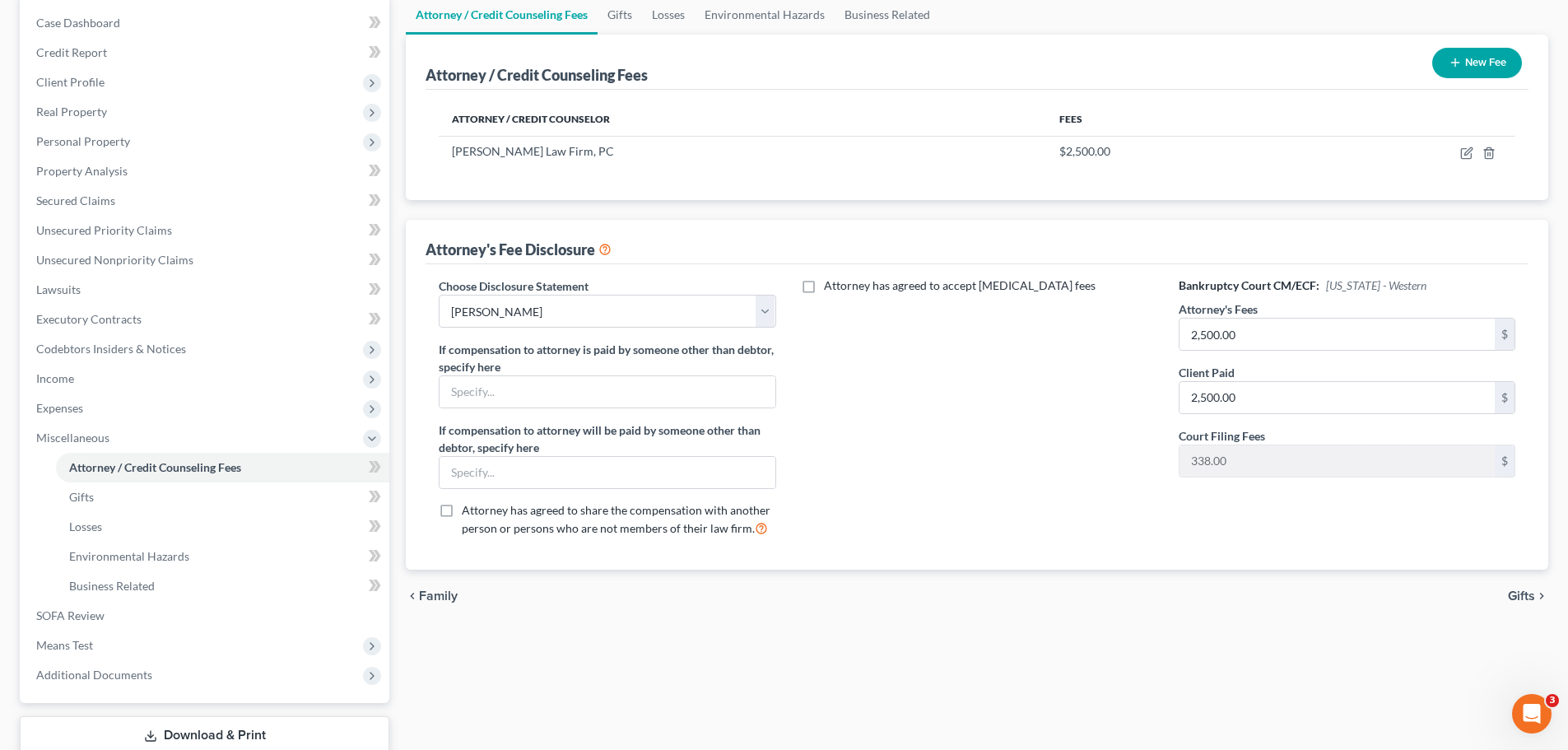
scroll to position [185, 0]
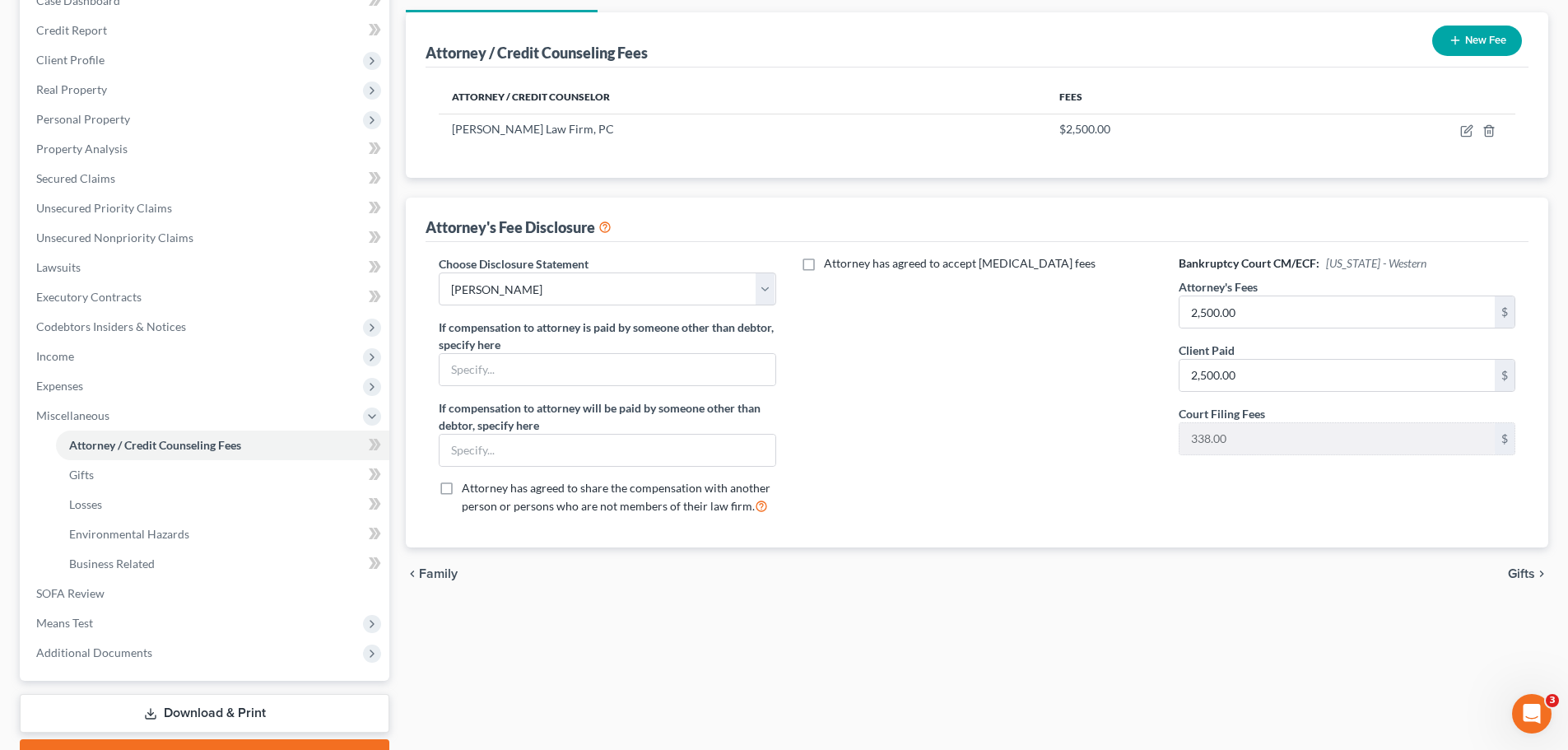
click at [1525, 569] on span "Gifts" at bounding box center [1521, 574] width 27 height 13
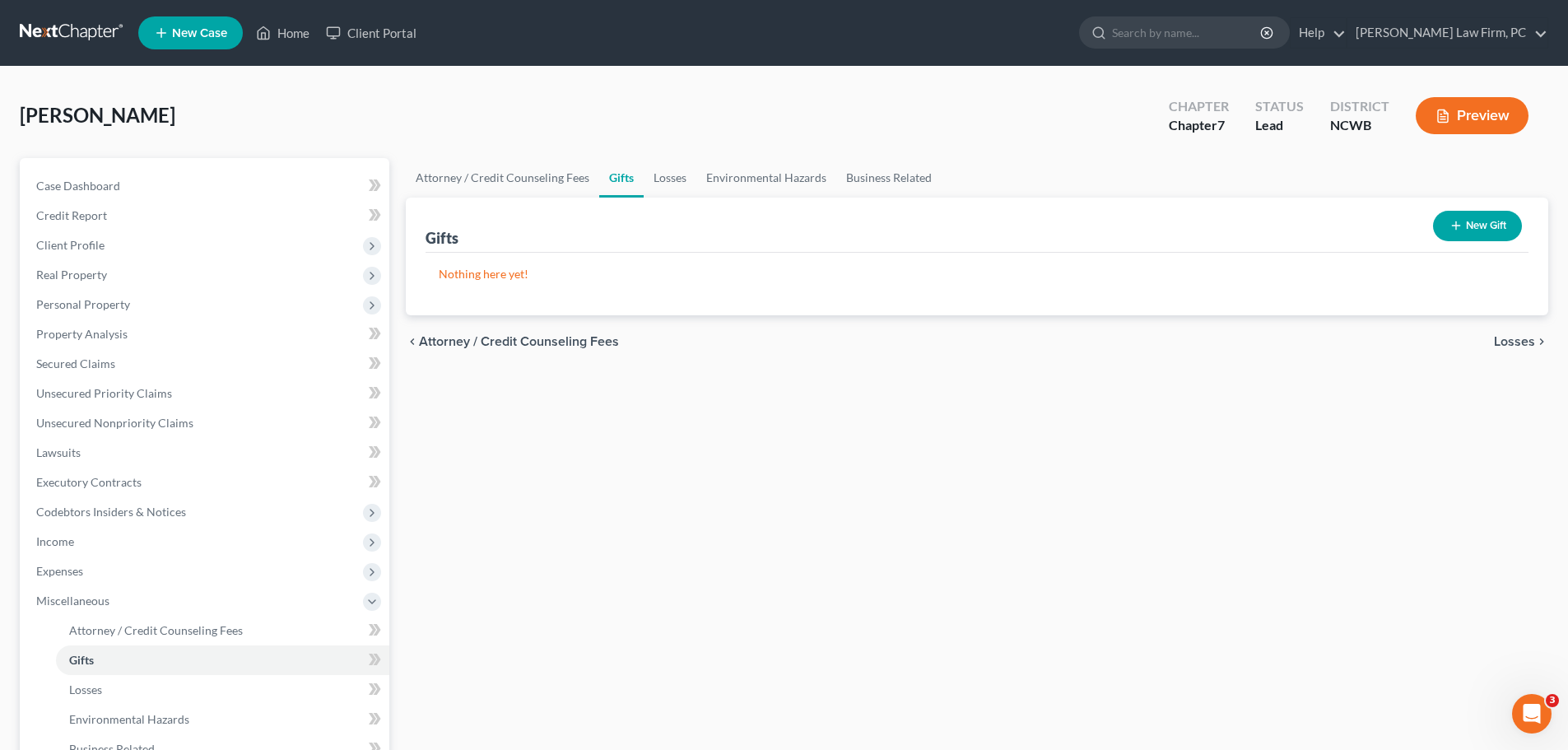
click at [1507, 340] on span "Losses" at bounding box center [1515, 342] width 41 height 13
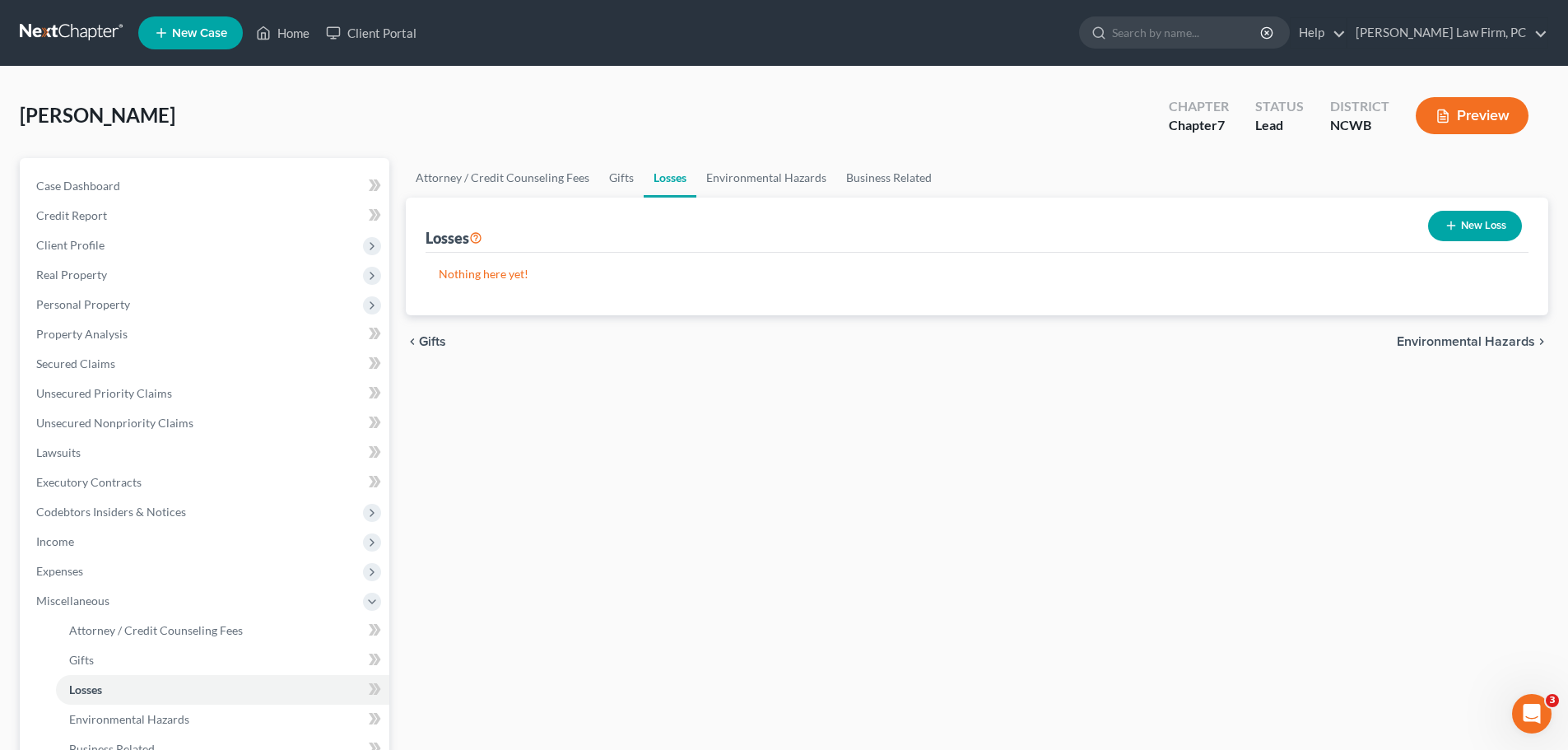
click at [1511, 338] on span "Environmental Hazards" at bounding box center [1466, 342] width 138 height 13
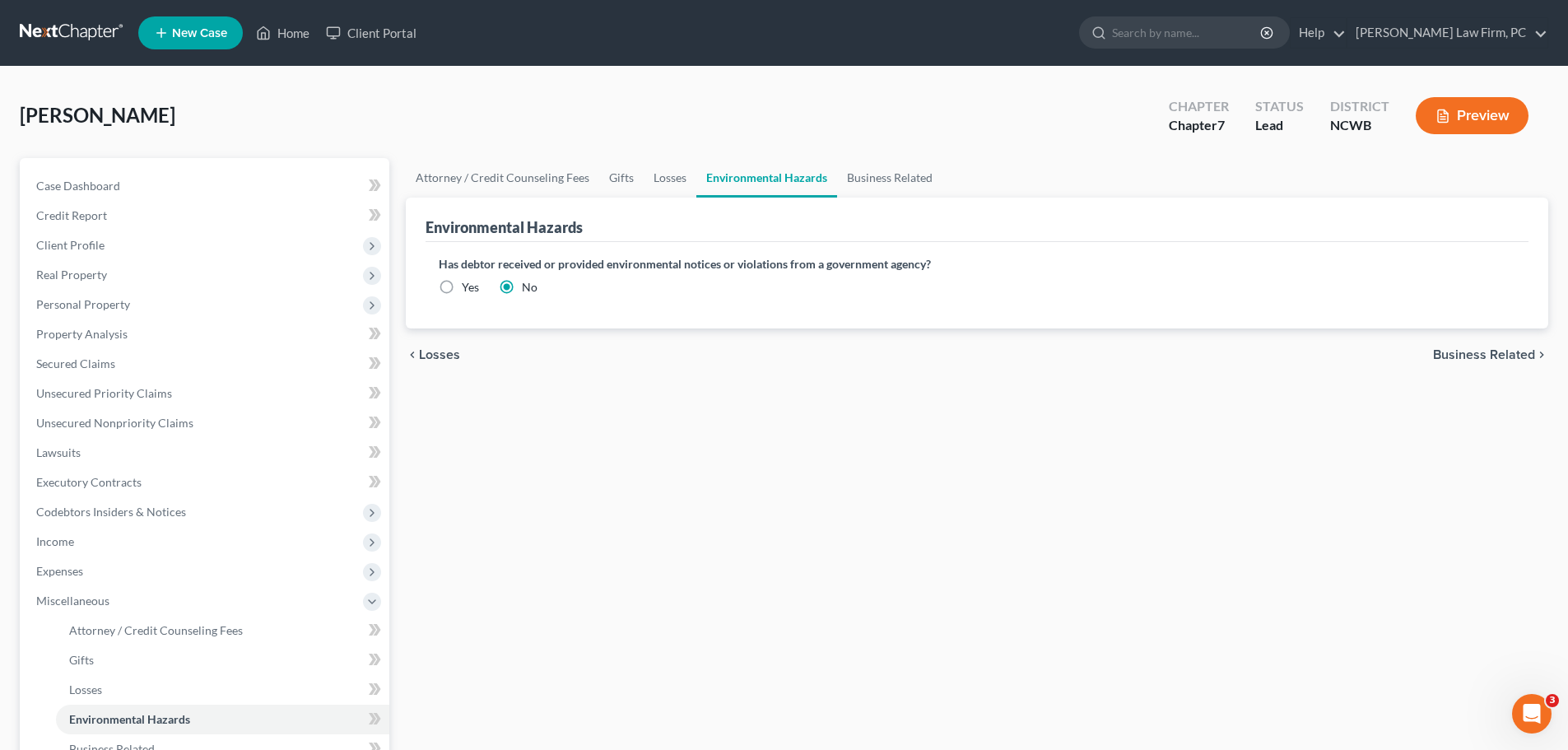
click at [1512, 362] on span "Business Related" at bounding box center [1484, 355] width 102 height 13
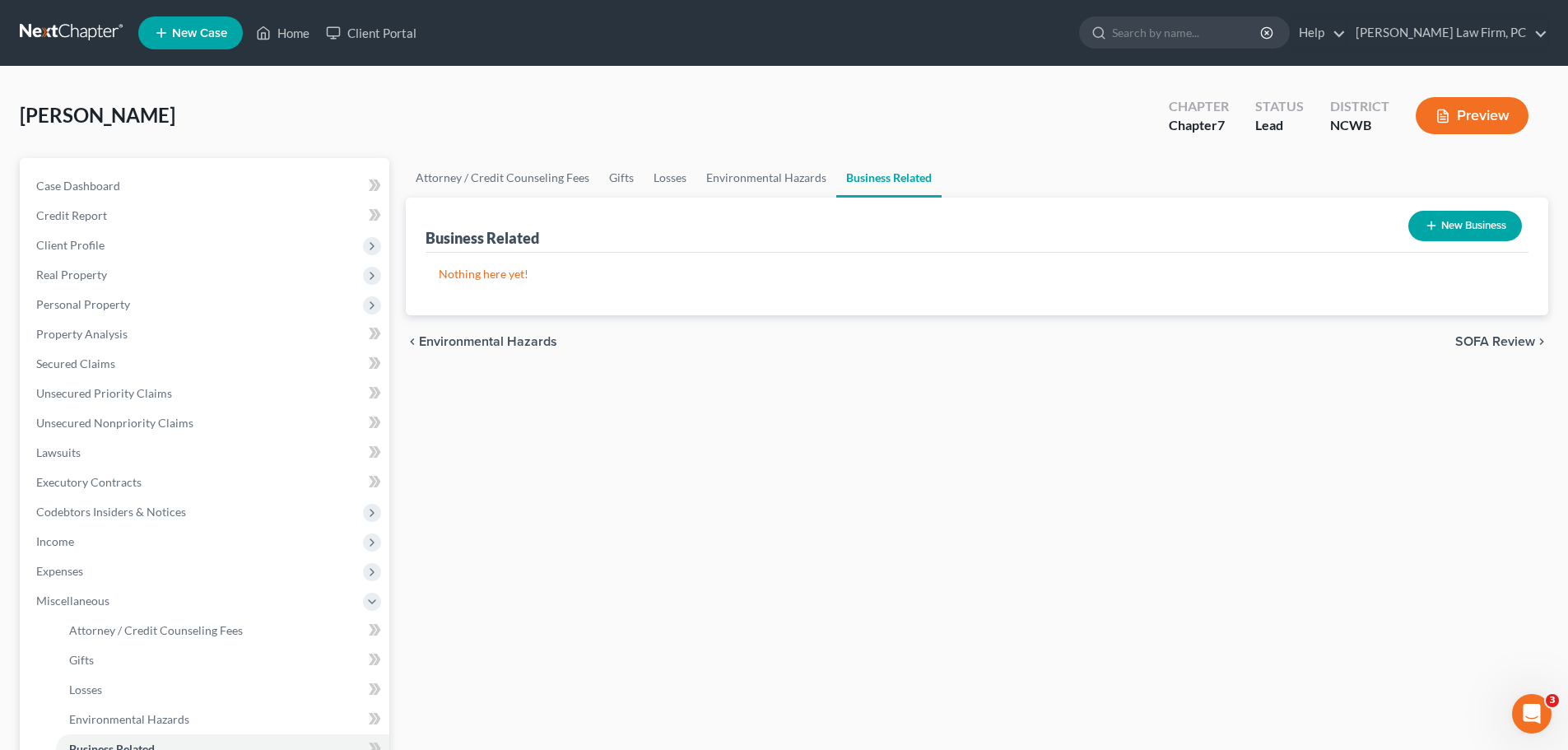
click at [1510, 352] on div "chevron_left Environmental Hazards SOFA Review chevron_right" at bounding box center [978, 342] width 1143 height 52
click at [1507, 340] on span "SOFA Review" at bounding box center [1496, 342] width 80 height 13
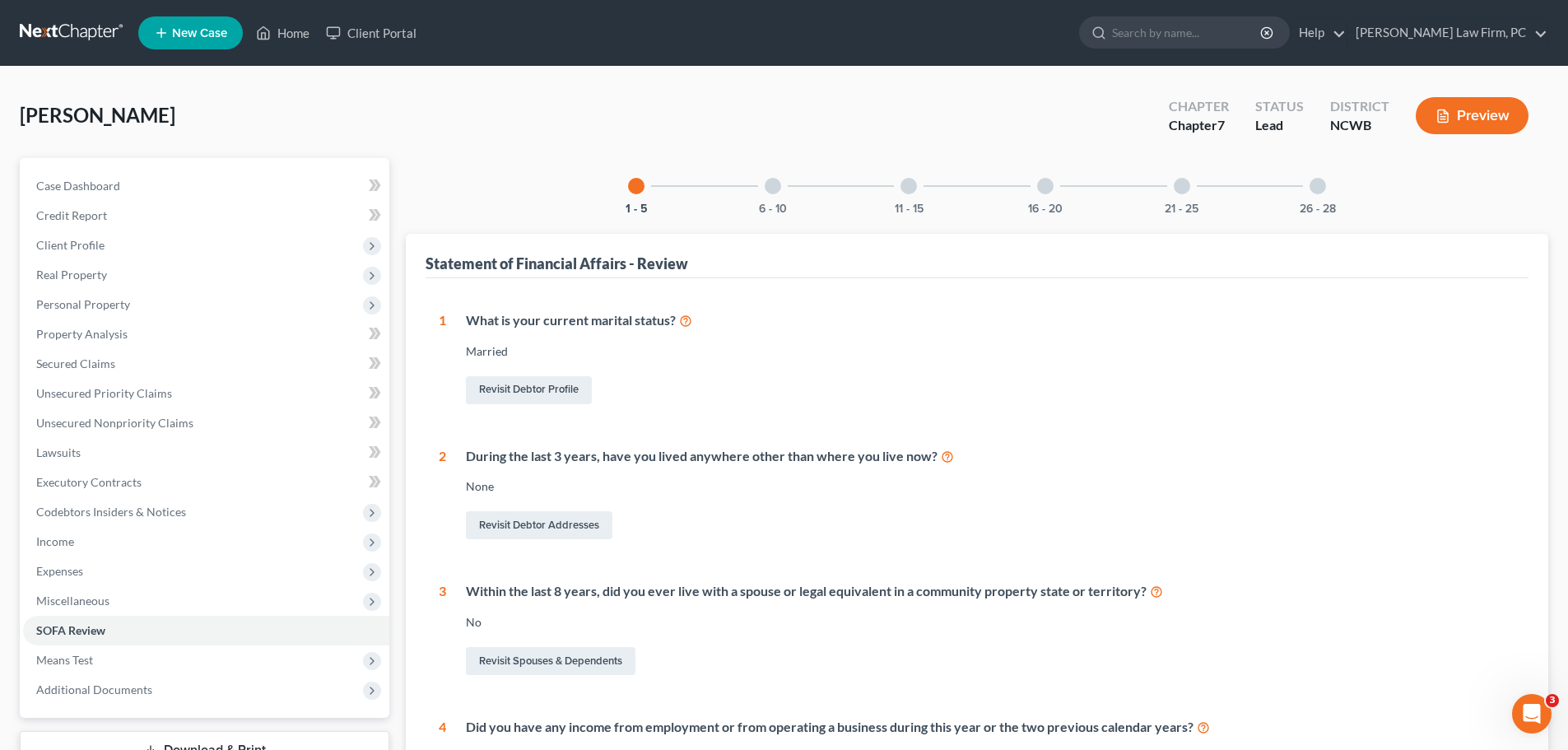
click at [772, 190] on div at bounding box center [773, 185] width 16 height 16
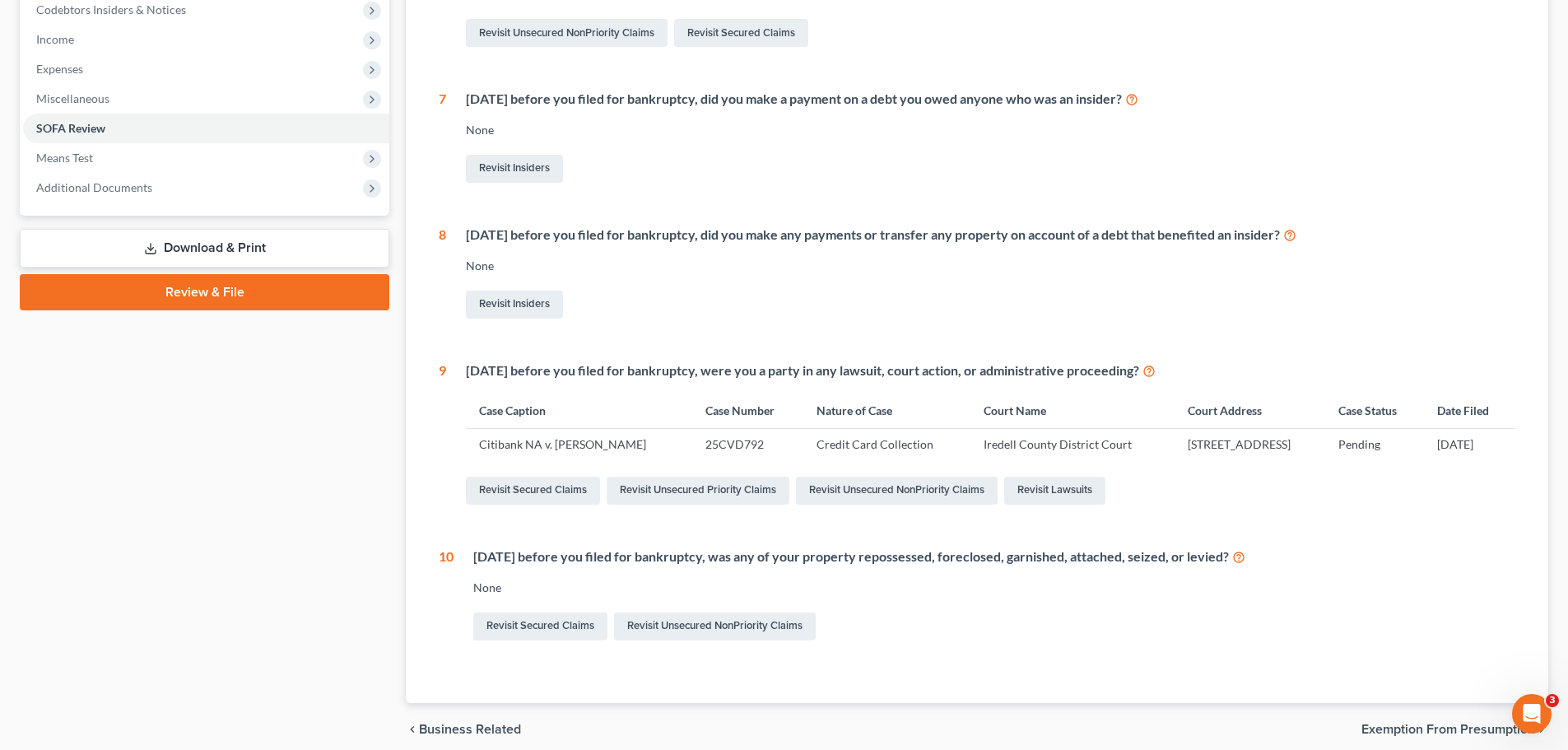
scroll to position [159, 0]
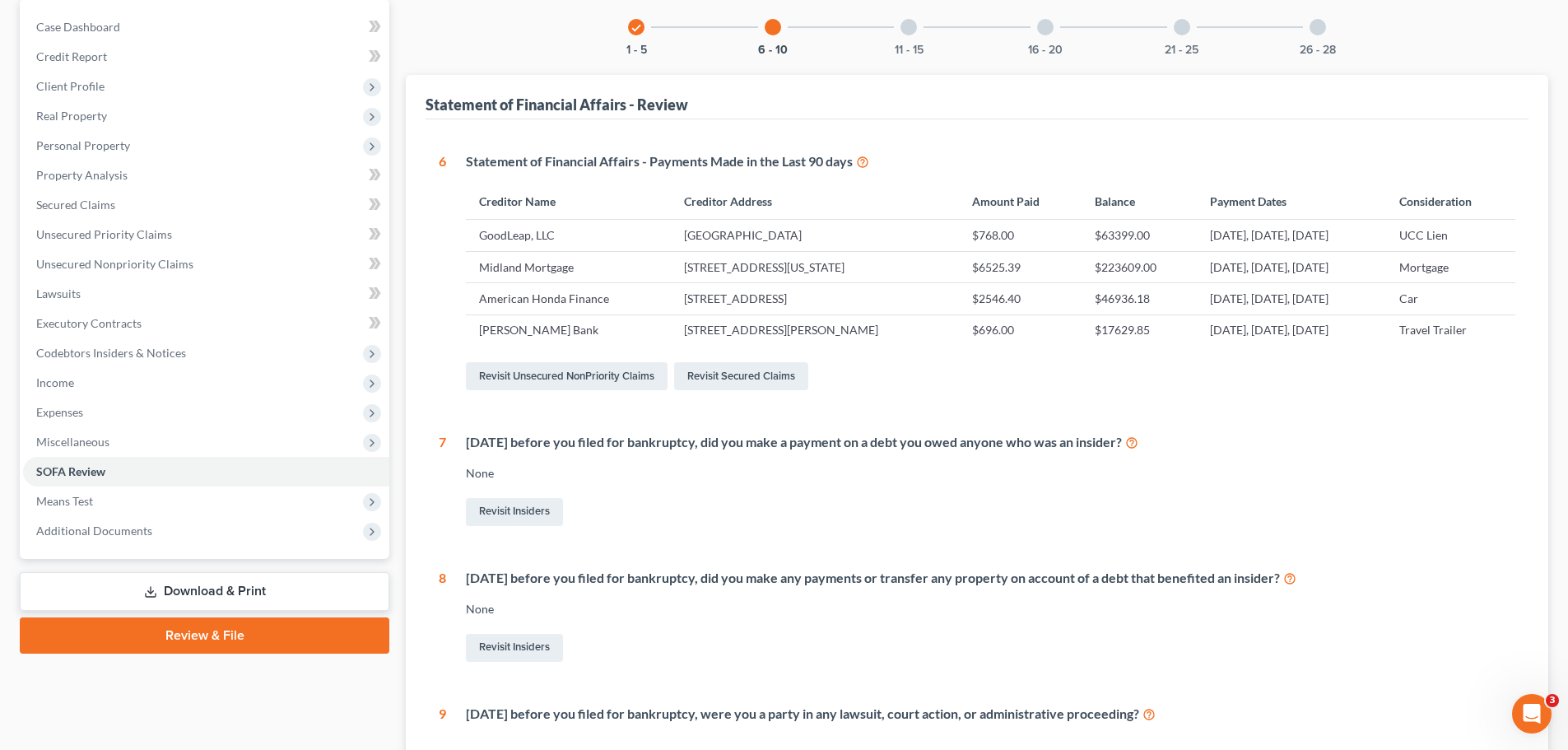
click at [909, 32] on div at bounding box center [908, 27] width 16 height 16
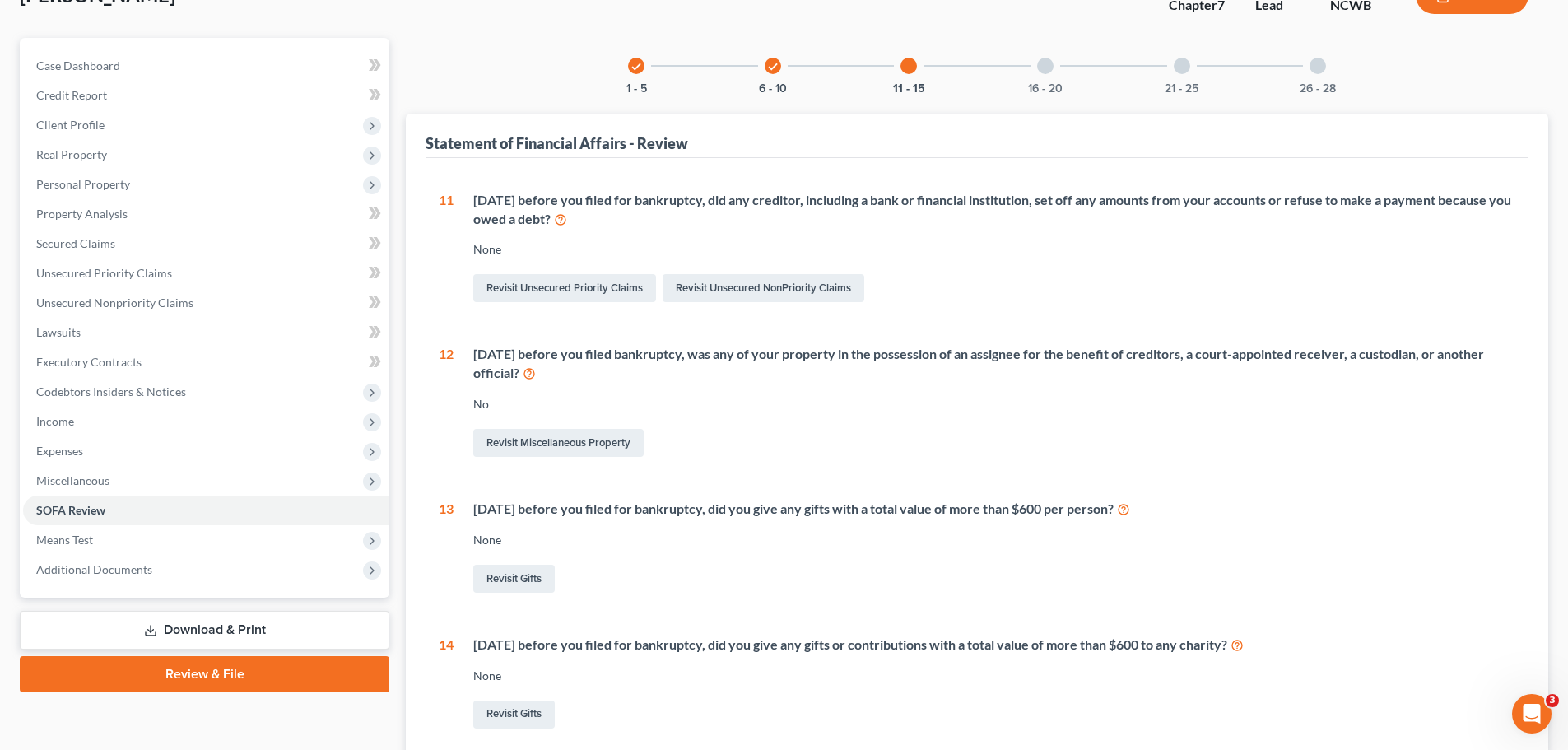
scroll to position [0, 0]
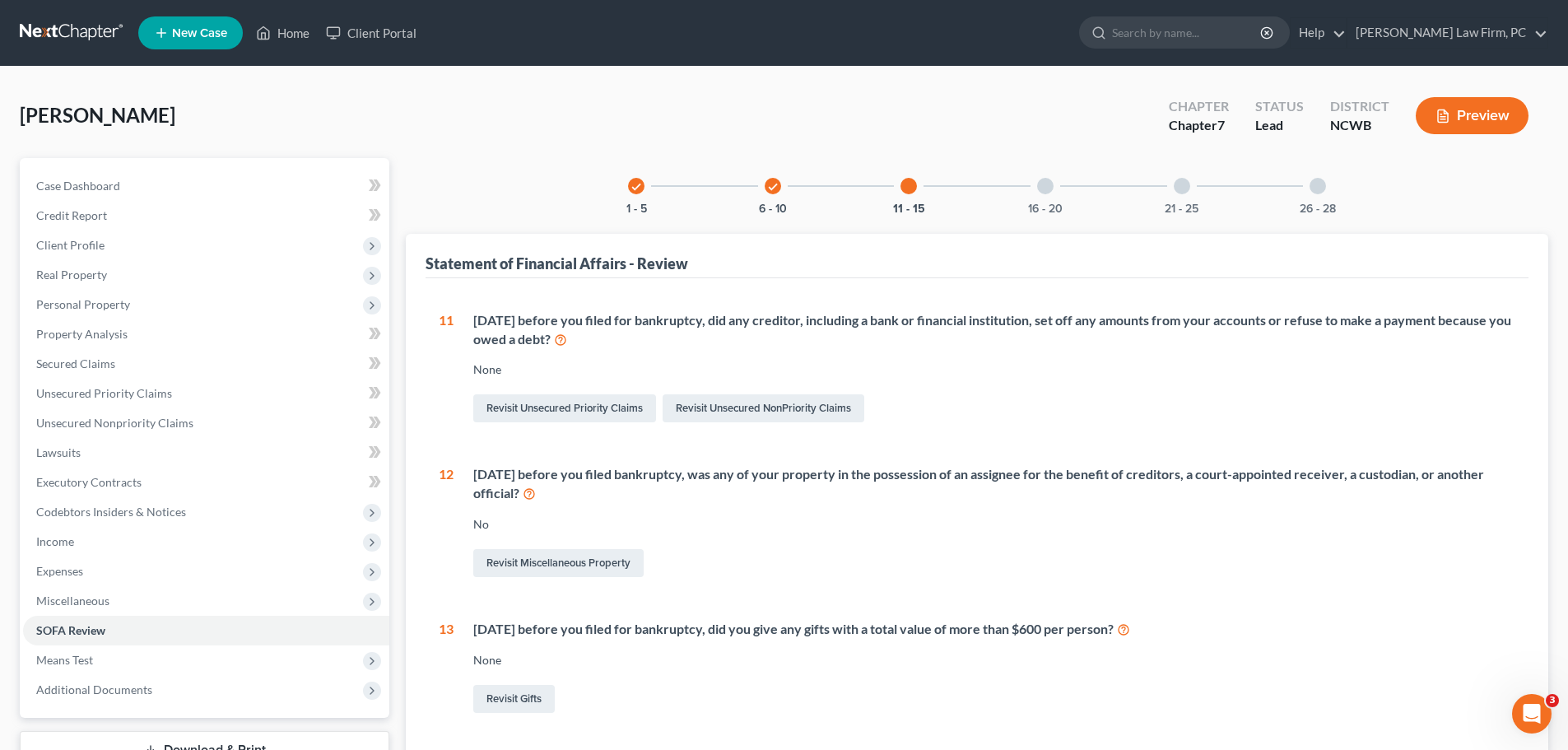
click at [1050, 190] on div at bounding box center [1045, 185] width 16 height 16
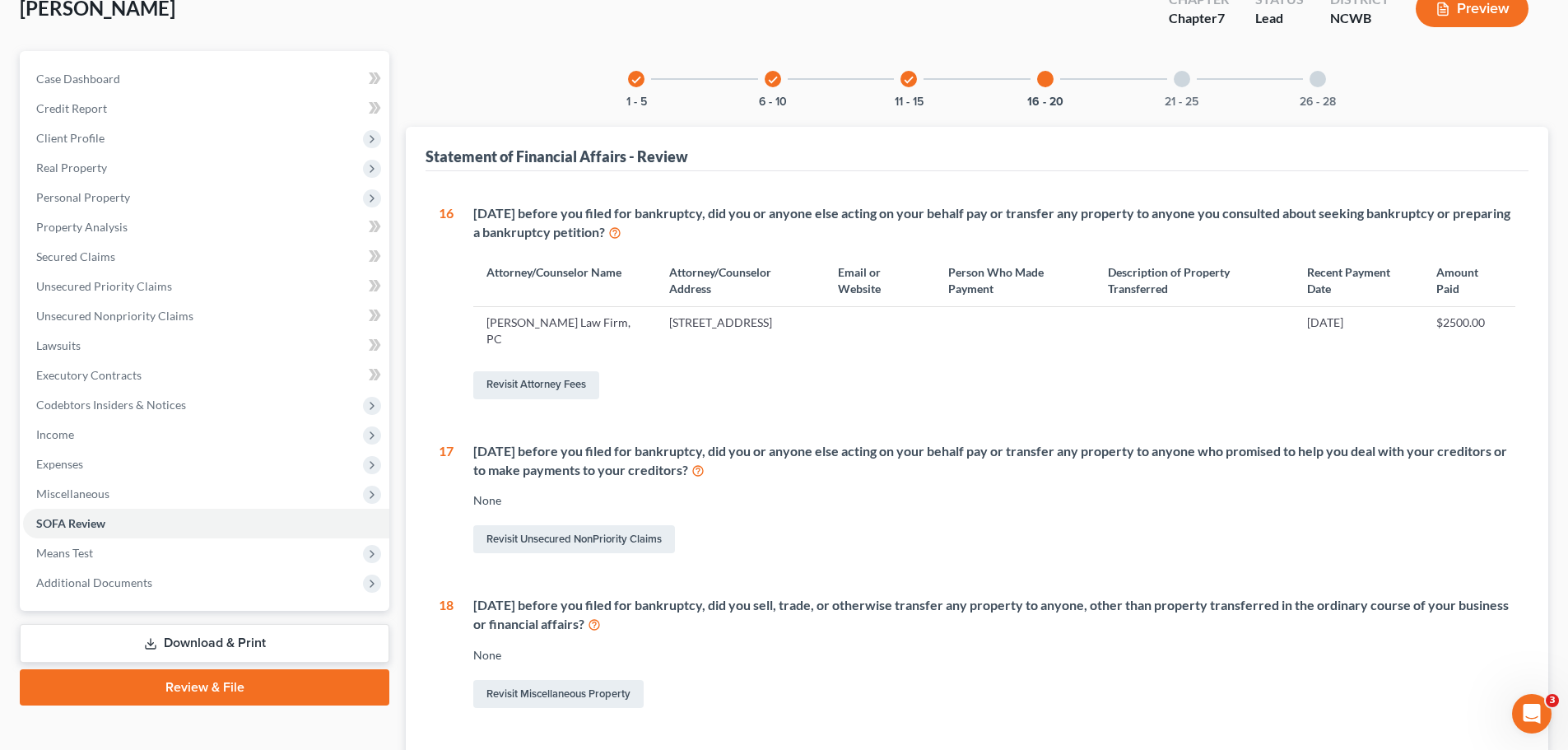
scroll to position [103, 0]
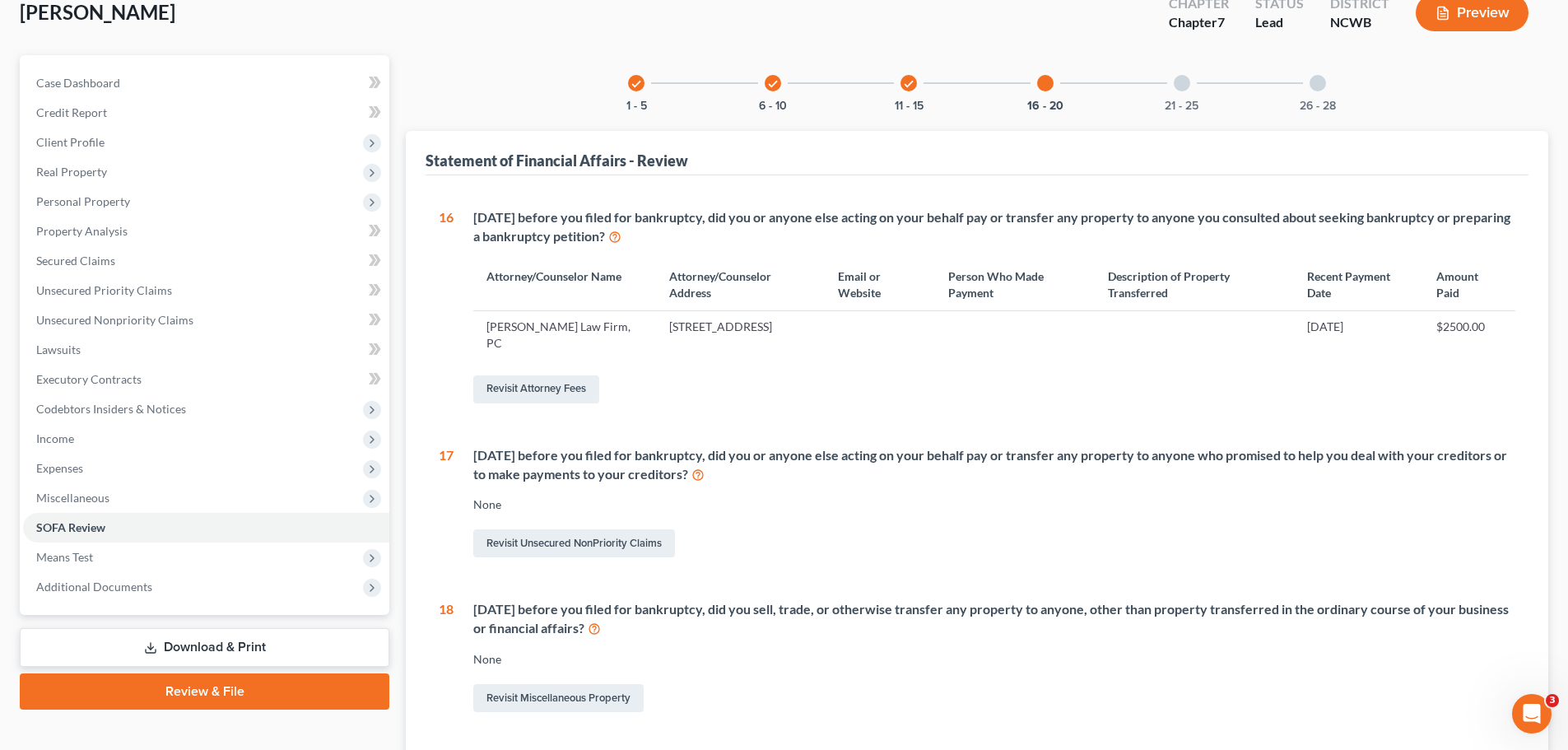
click at [1185, 85] on div at bounding box center [1182, 83] width 16 height 16
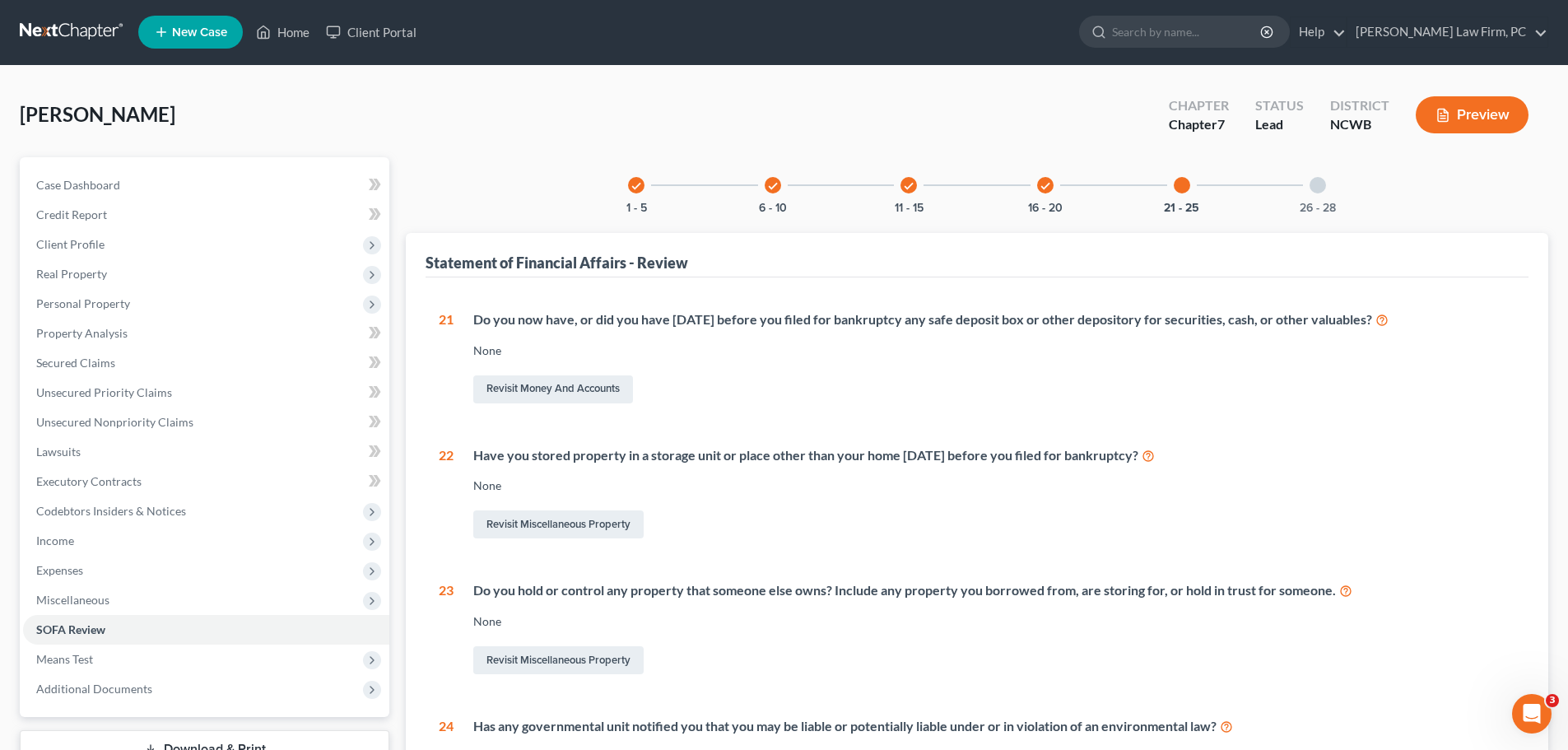
scroll to position [0, 0]
click at [1319, 190] on div at bounding box center [1317, 185] width 16 height 16
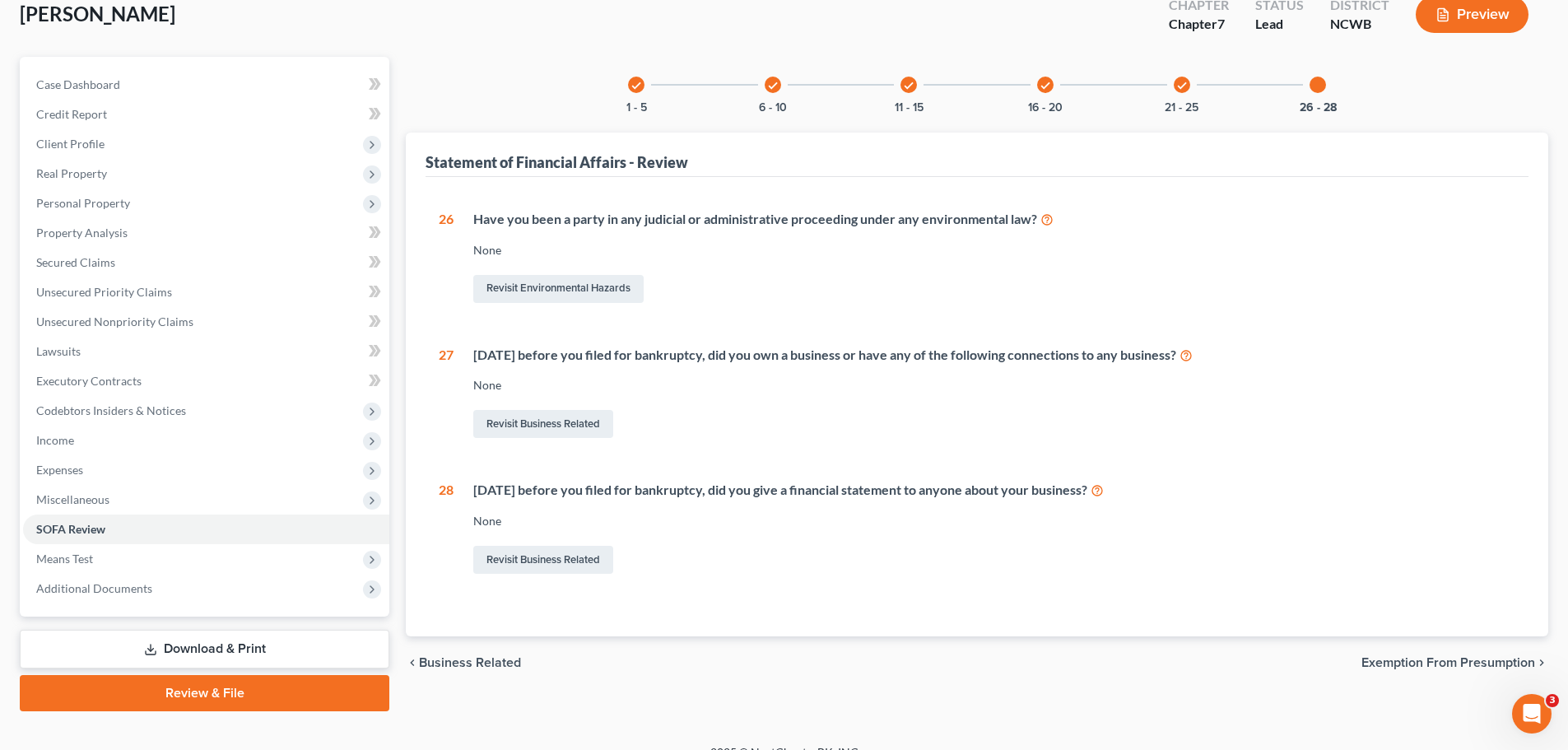
scroll to position [125, 0]
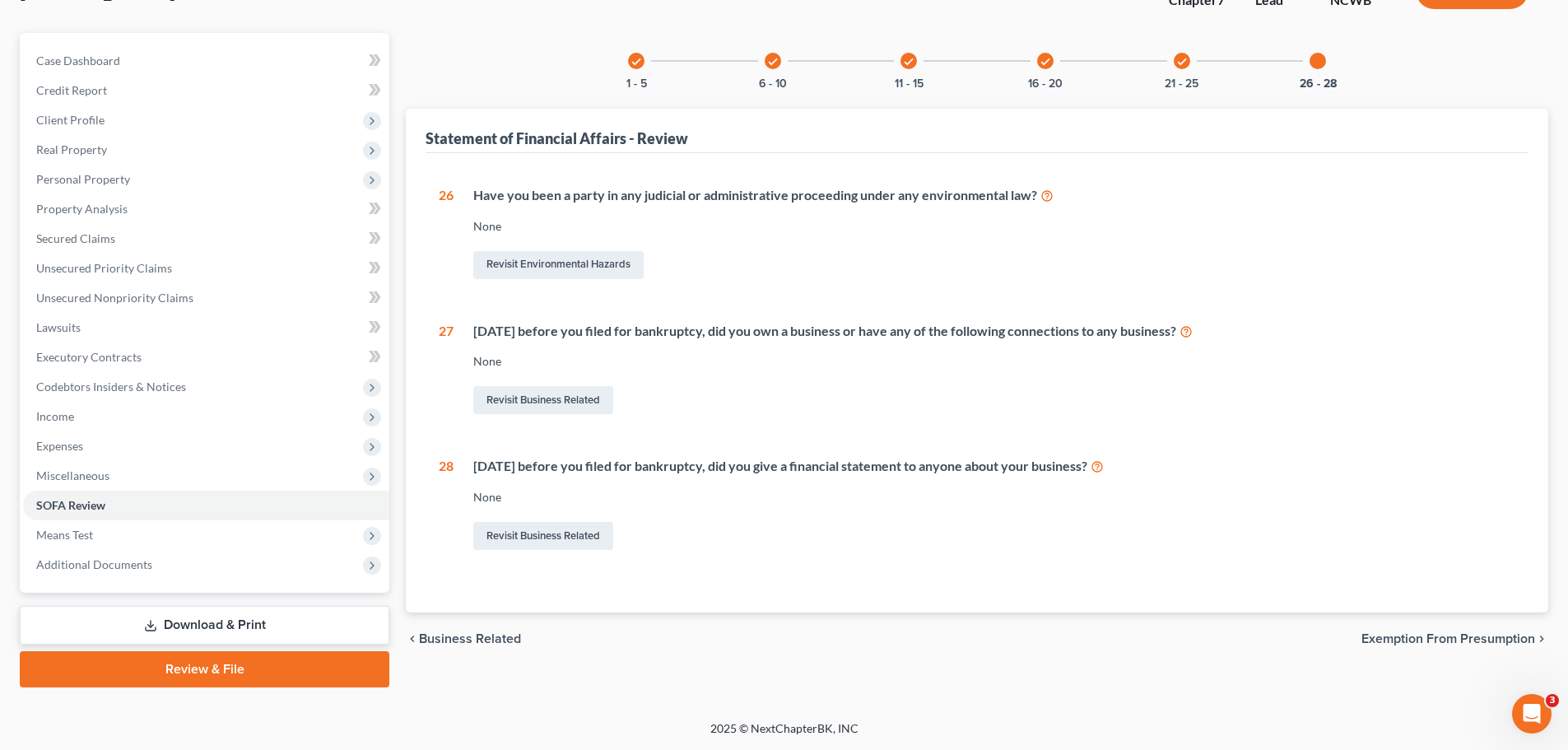
click at [1422, 636] on span "Exemption from Presumption" at bounding box center [1449, 639] width 174 height 13
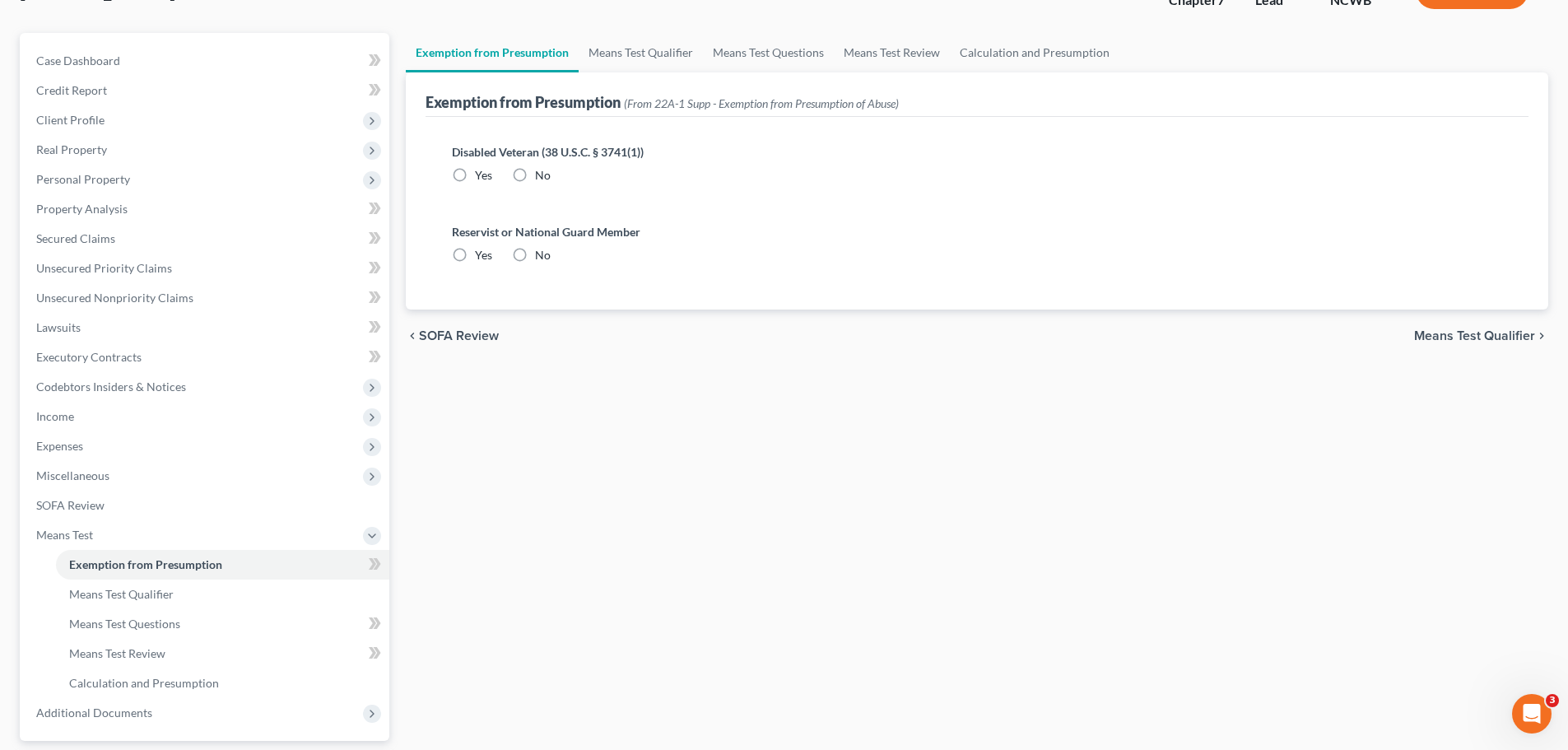
radio input "true"
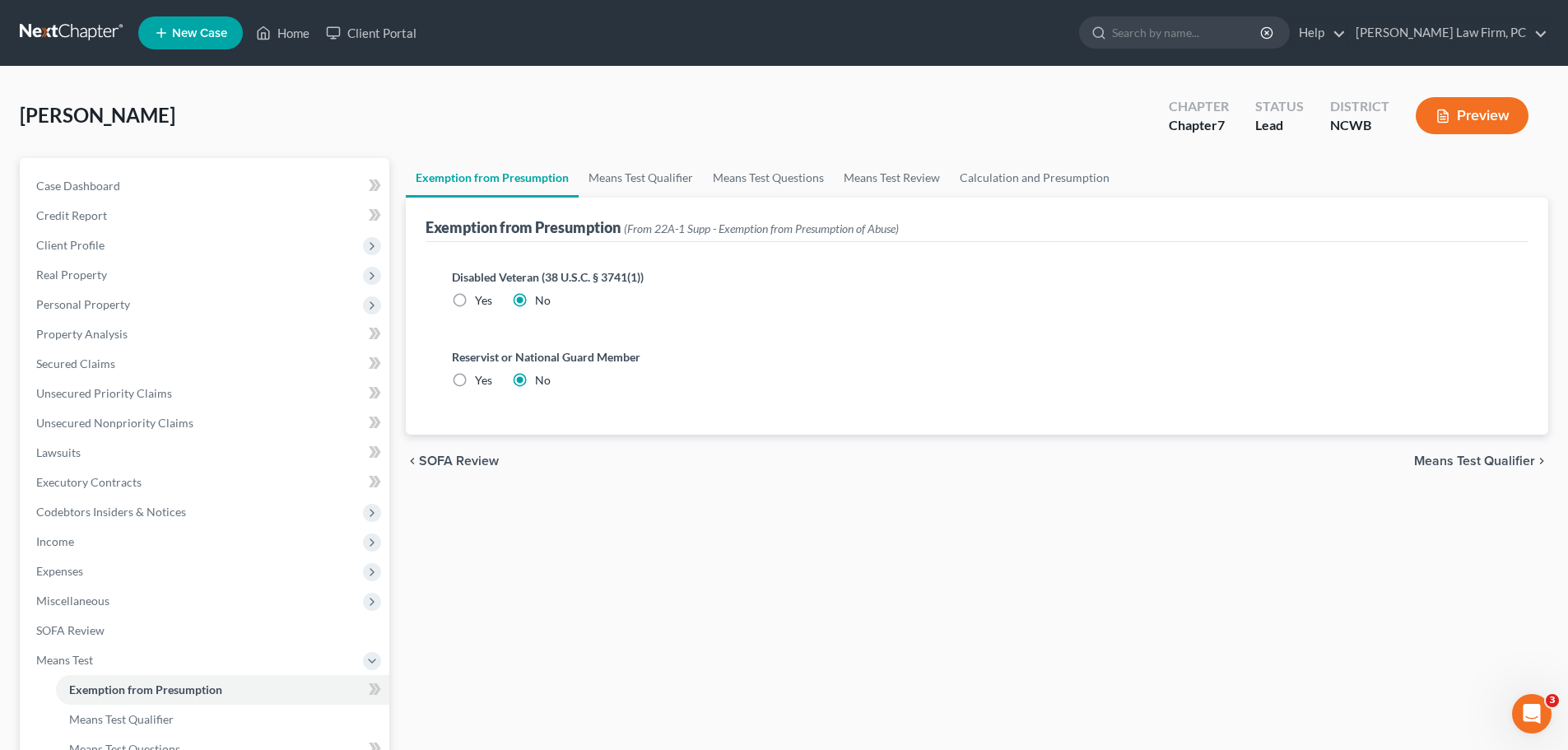
click at [1474, 460] on span "Means Test Qualifier" at bounding box center [1475, 461] width 121 height 13
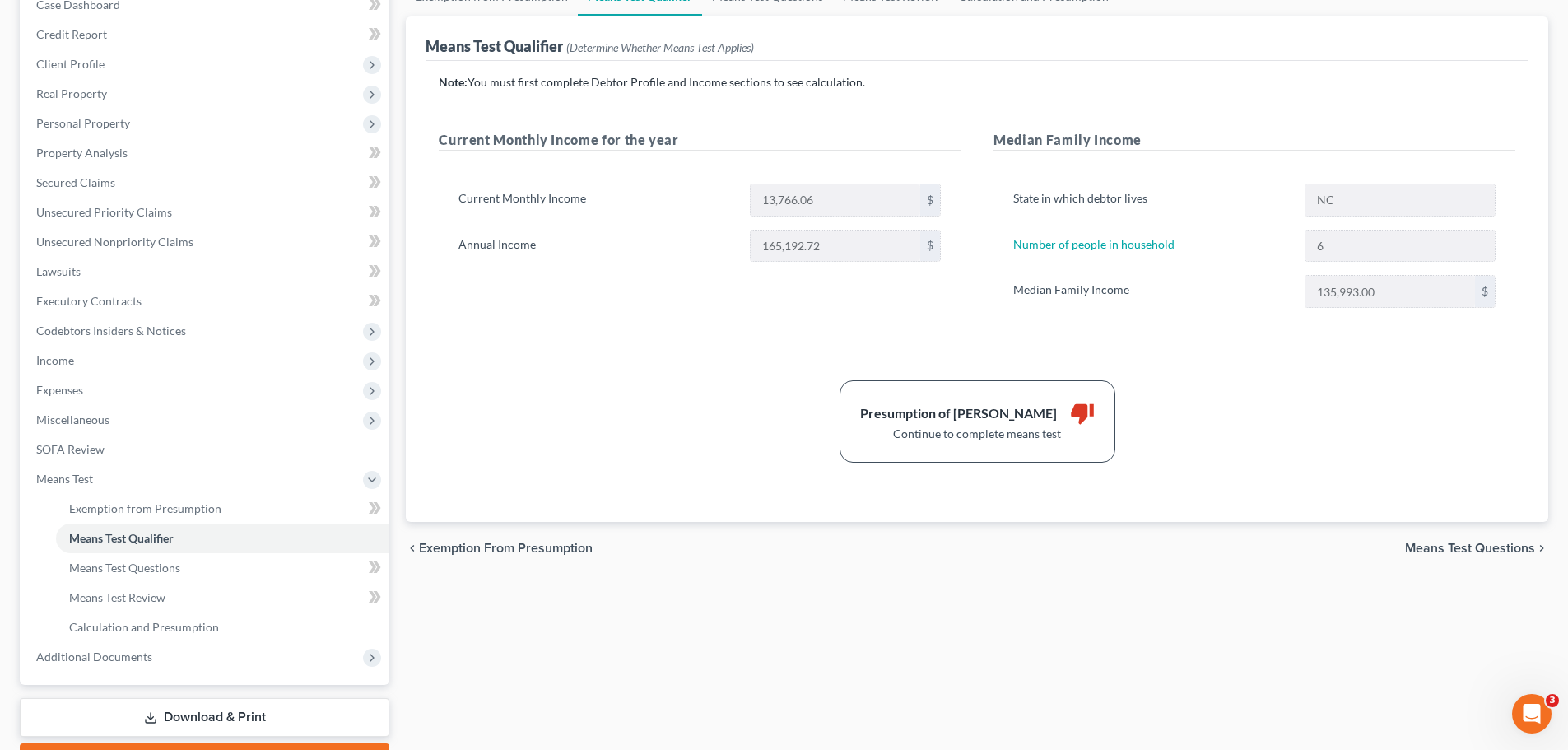
click at [1457, 557] on div "chevron_left Exemption from Presumption Means Test Questions chevron_right" at bounding box center [978, 548] width 1143 height 52
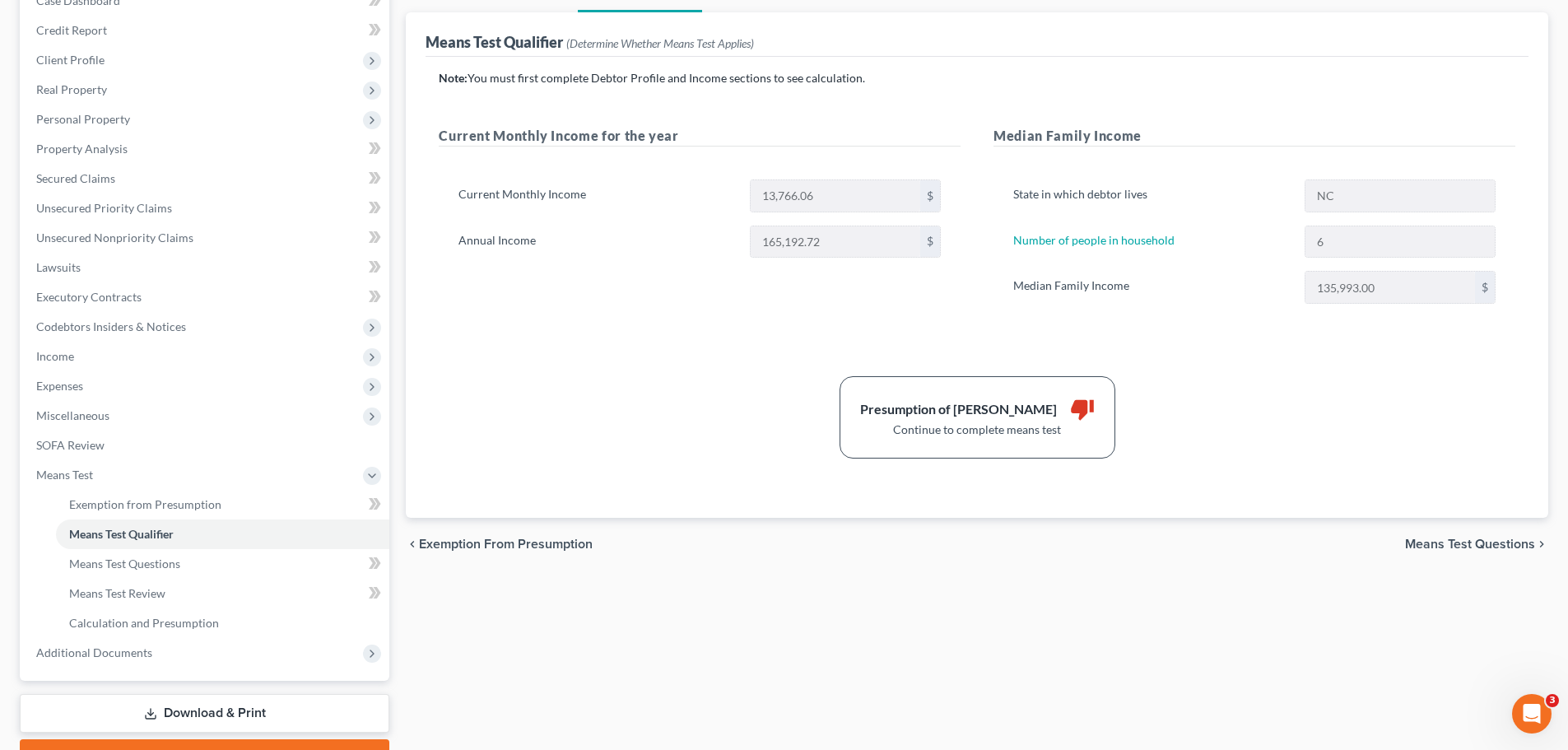
click at [1450, 544] on span "Means Test Questions" at bounding box center [1470, 545] width 130 height 13
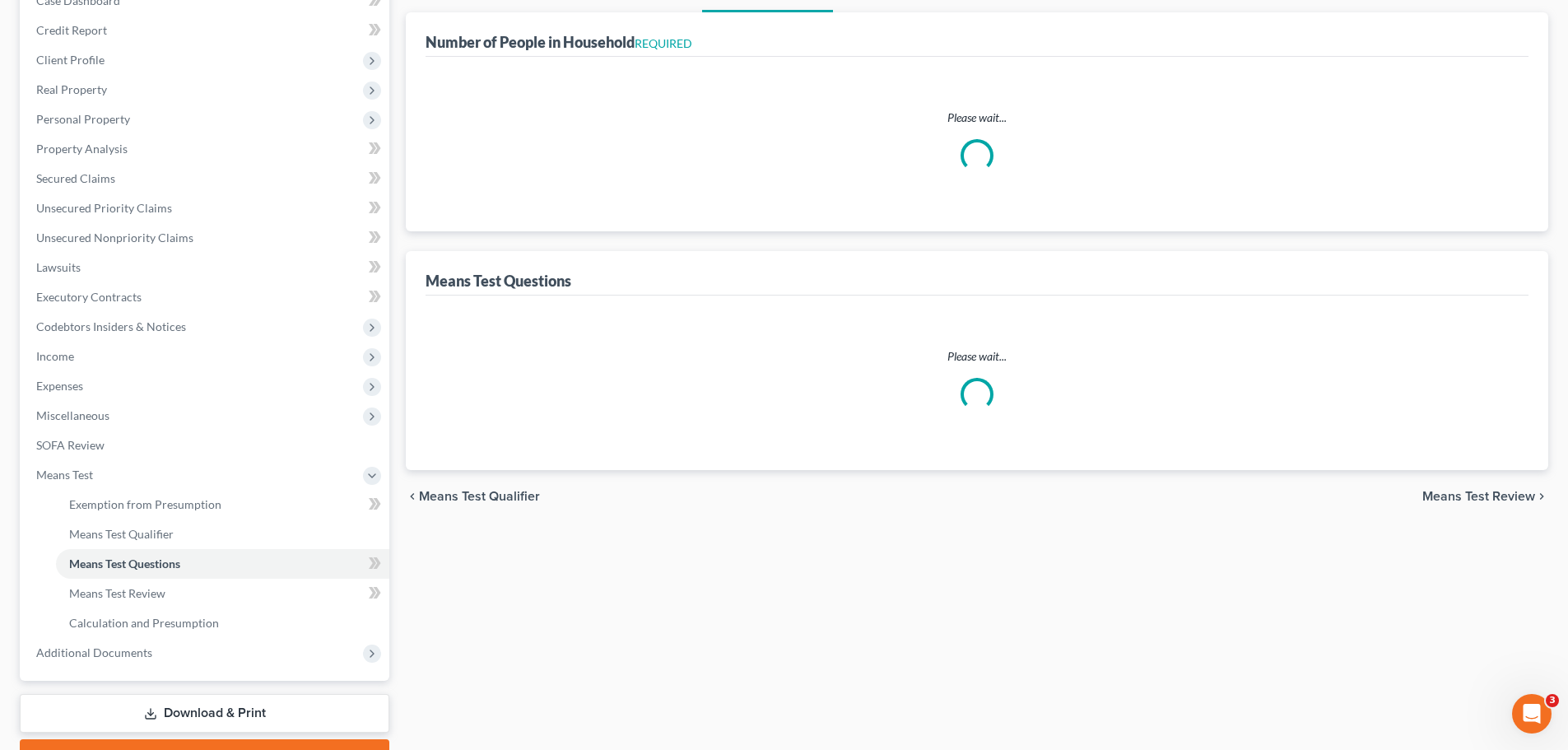
scroll to position [183, 0]
select select "0"
select select "60"
select select "0"
select select "60"
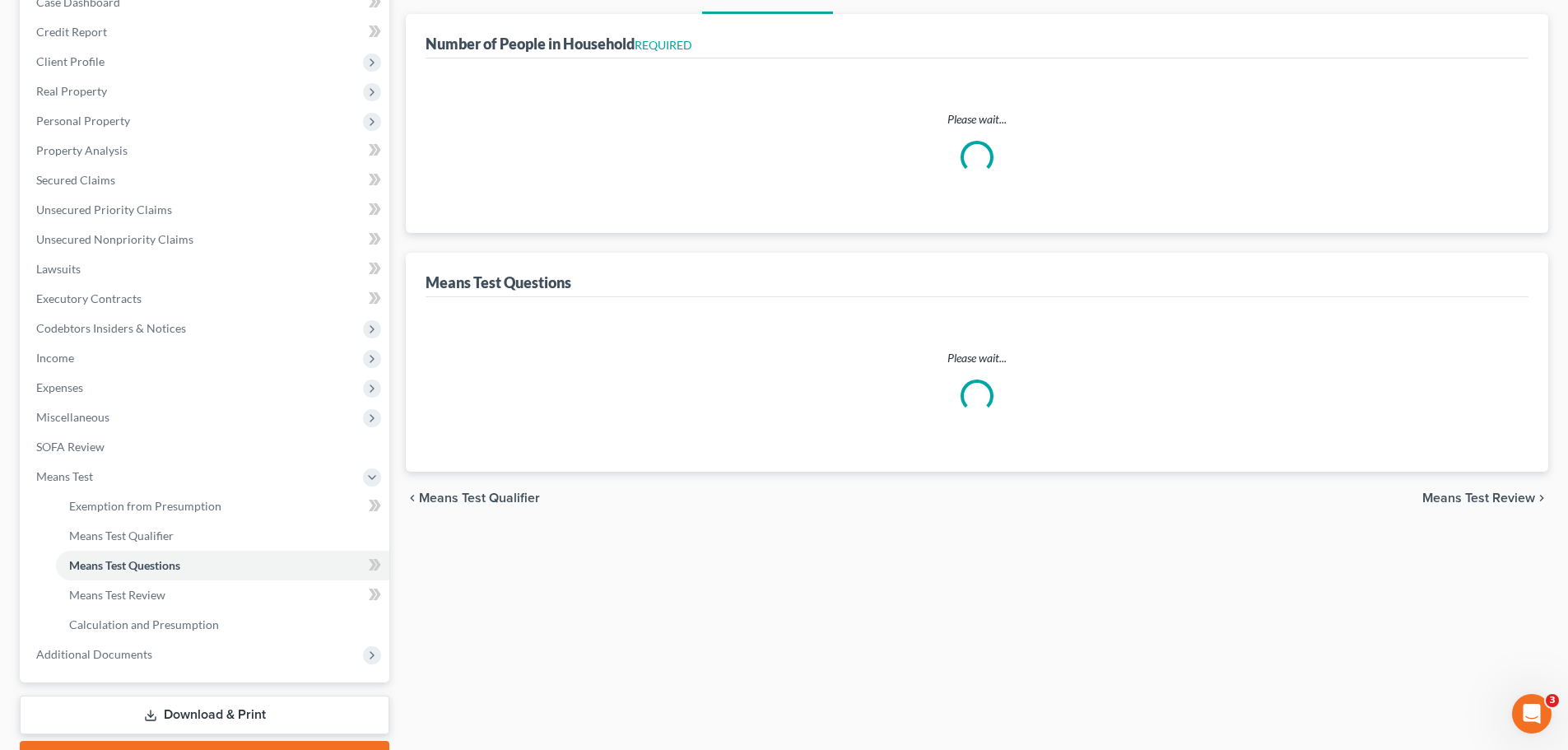
select select "1"
select select "63"
select select "1"
select select "60"
select select "6"
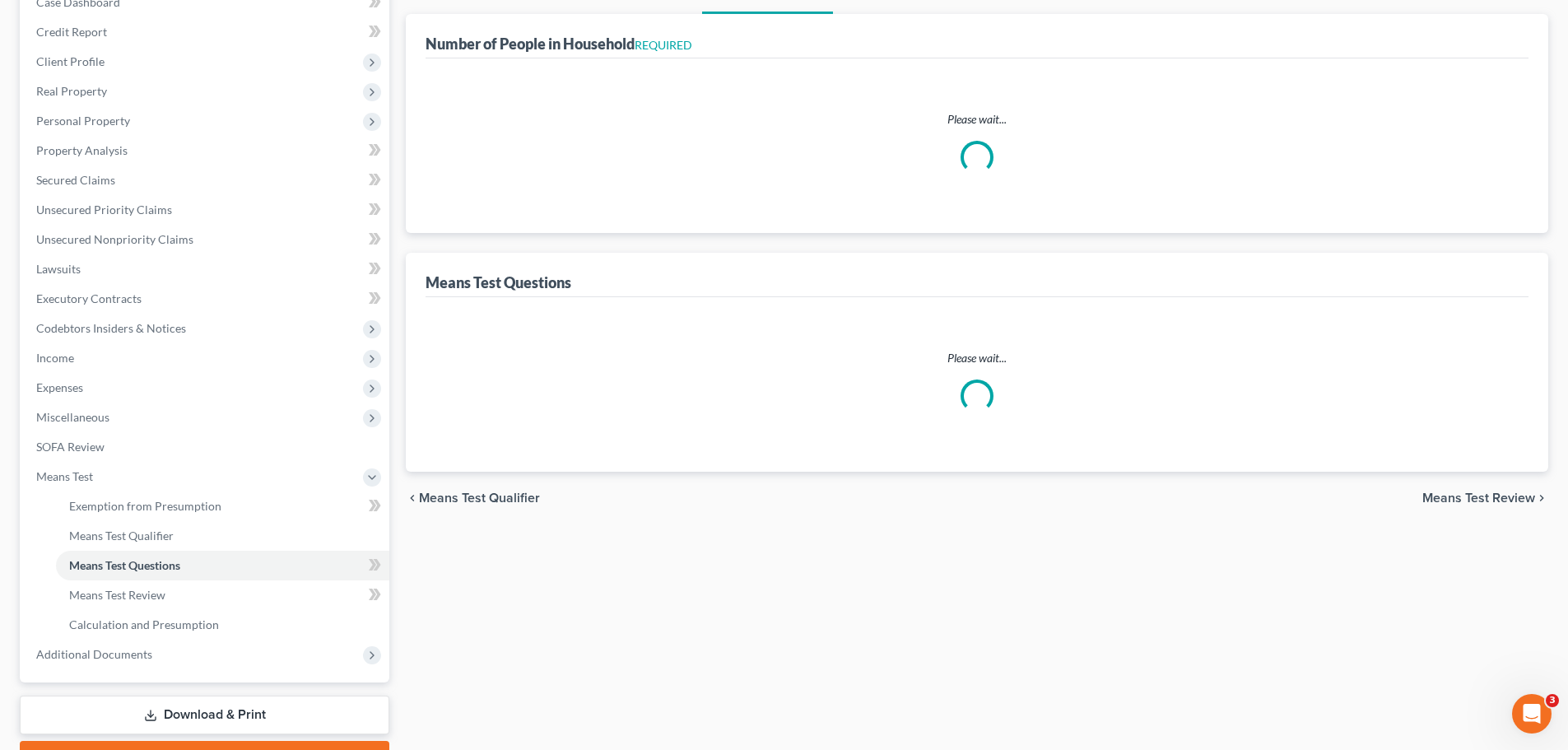
select select "1"
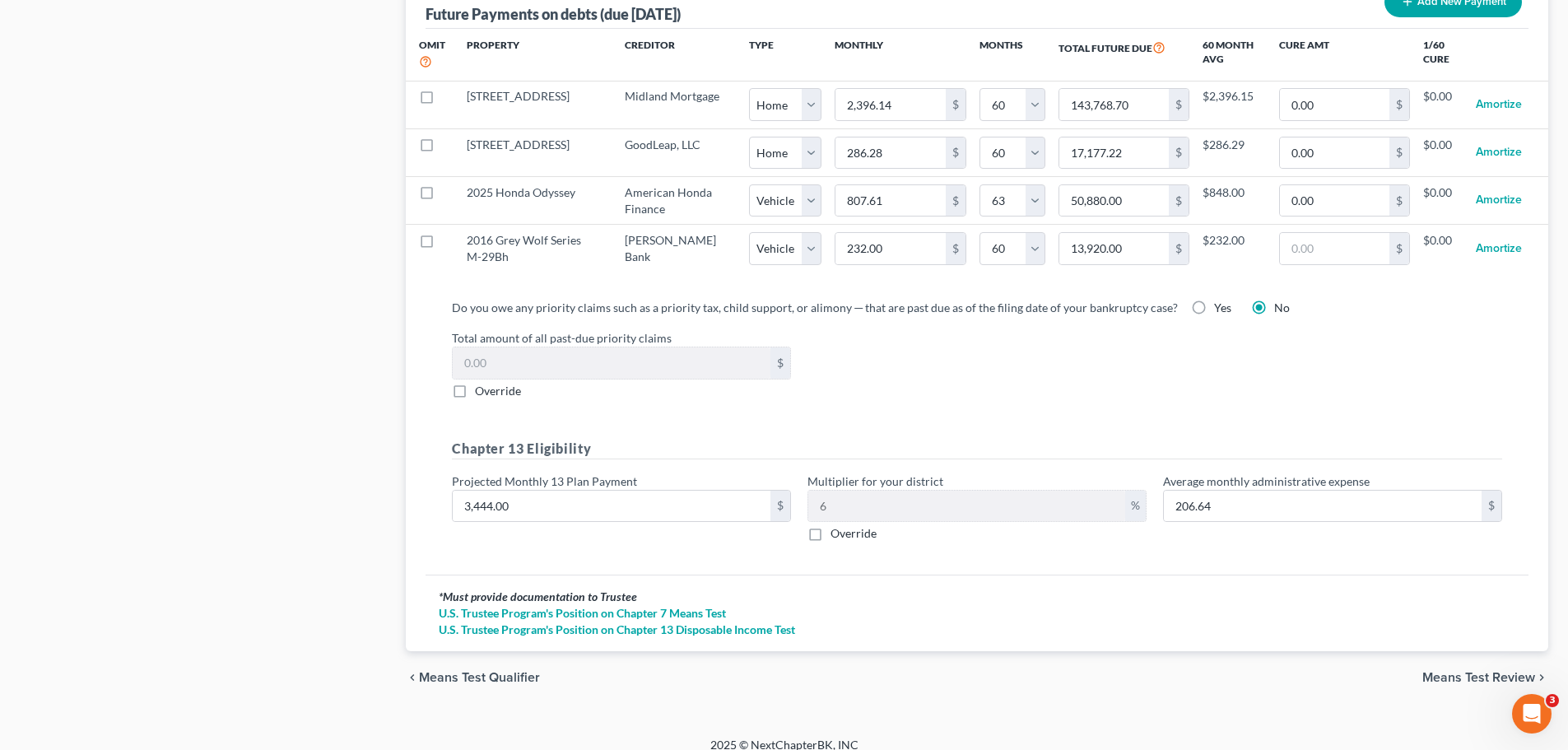
scroll to position [1683, 0]
click at [1455, 671] on span "Means Test Review" at bounding box center [1479, 677] width 113 height 13
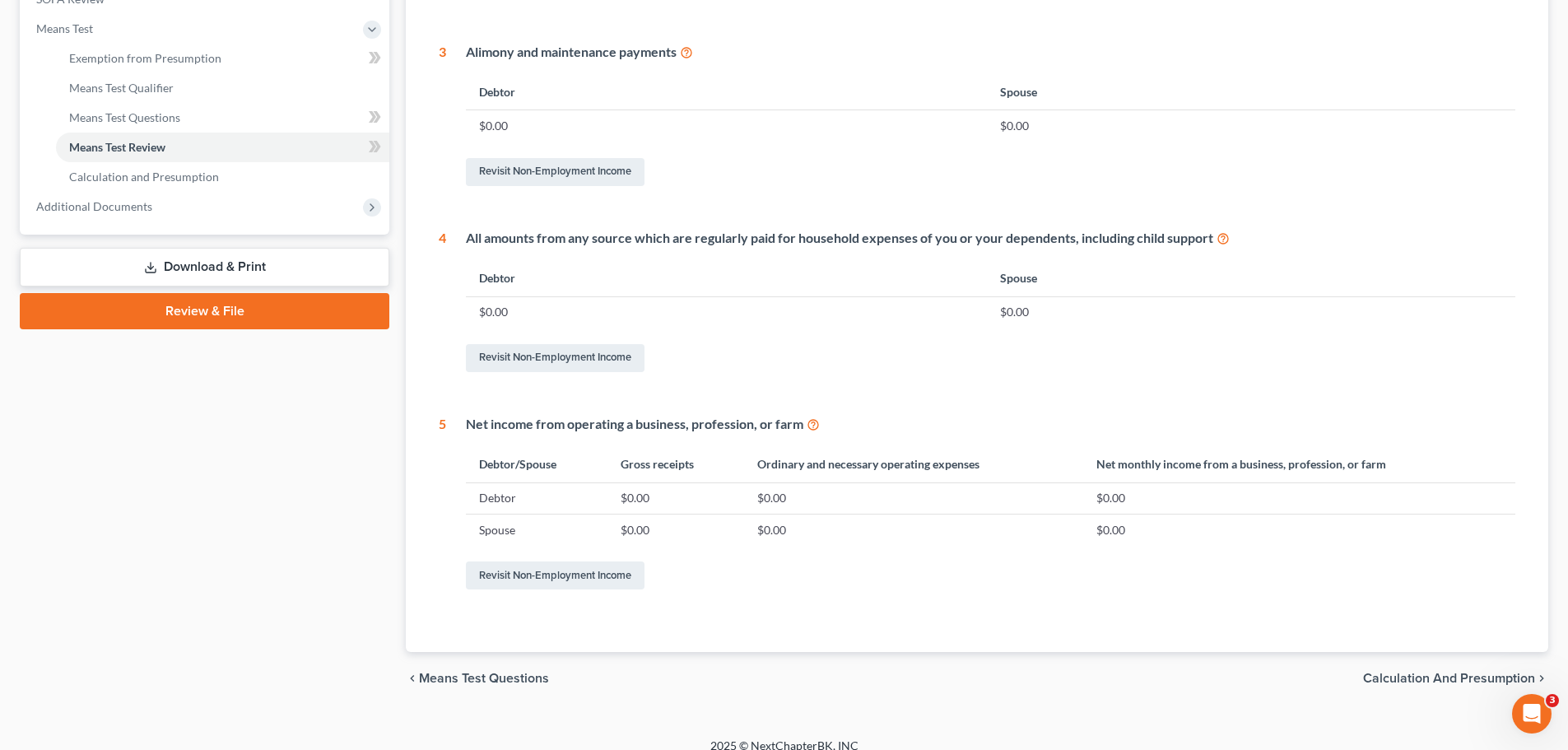
scroll to position [649, 0]
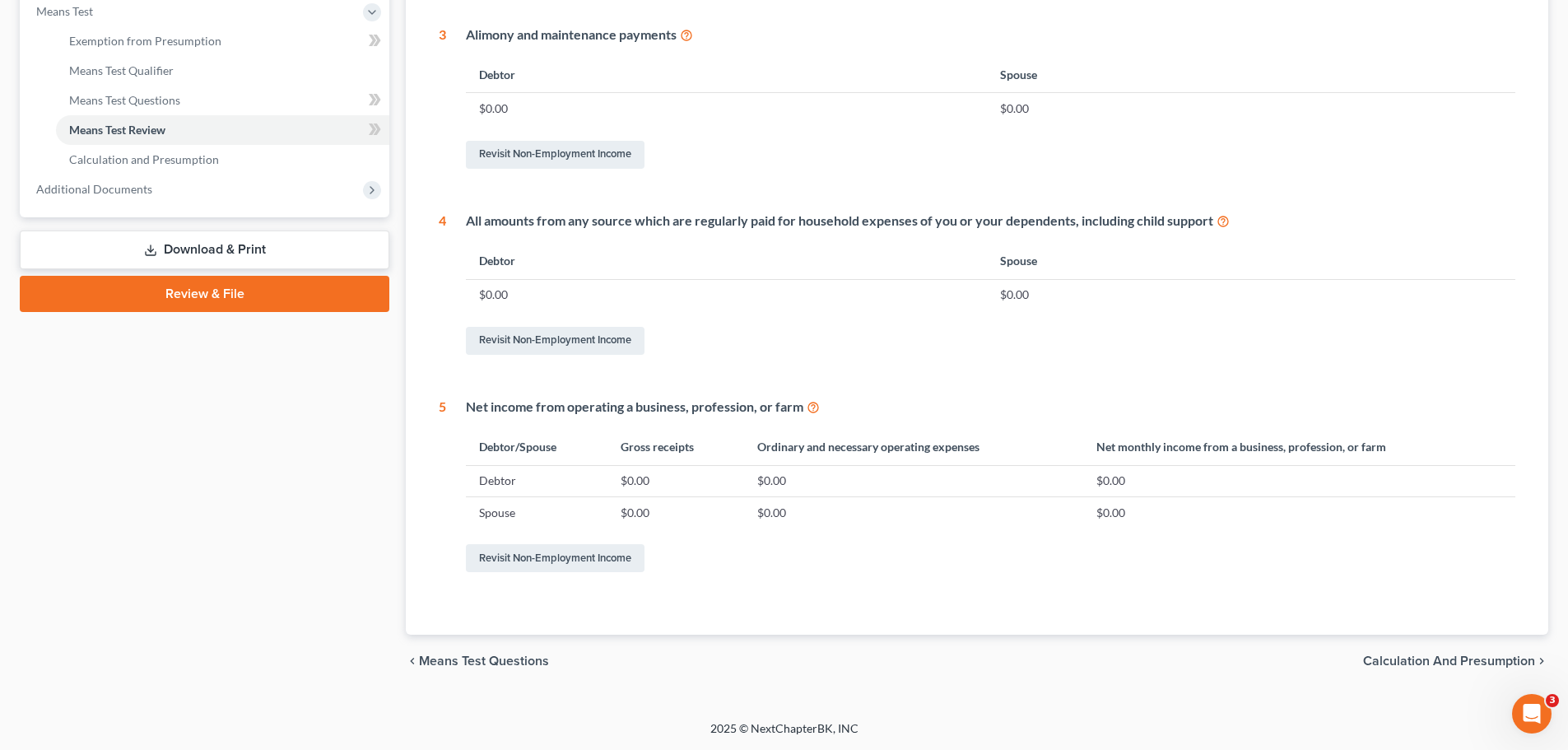
click at [1460, 661] on span "Calculation and Presumption" at bounding box center [1449, 661] width 172 height 13
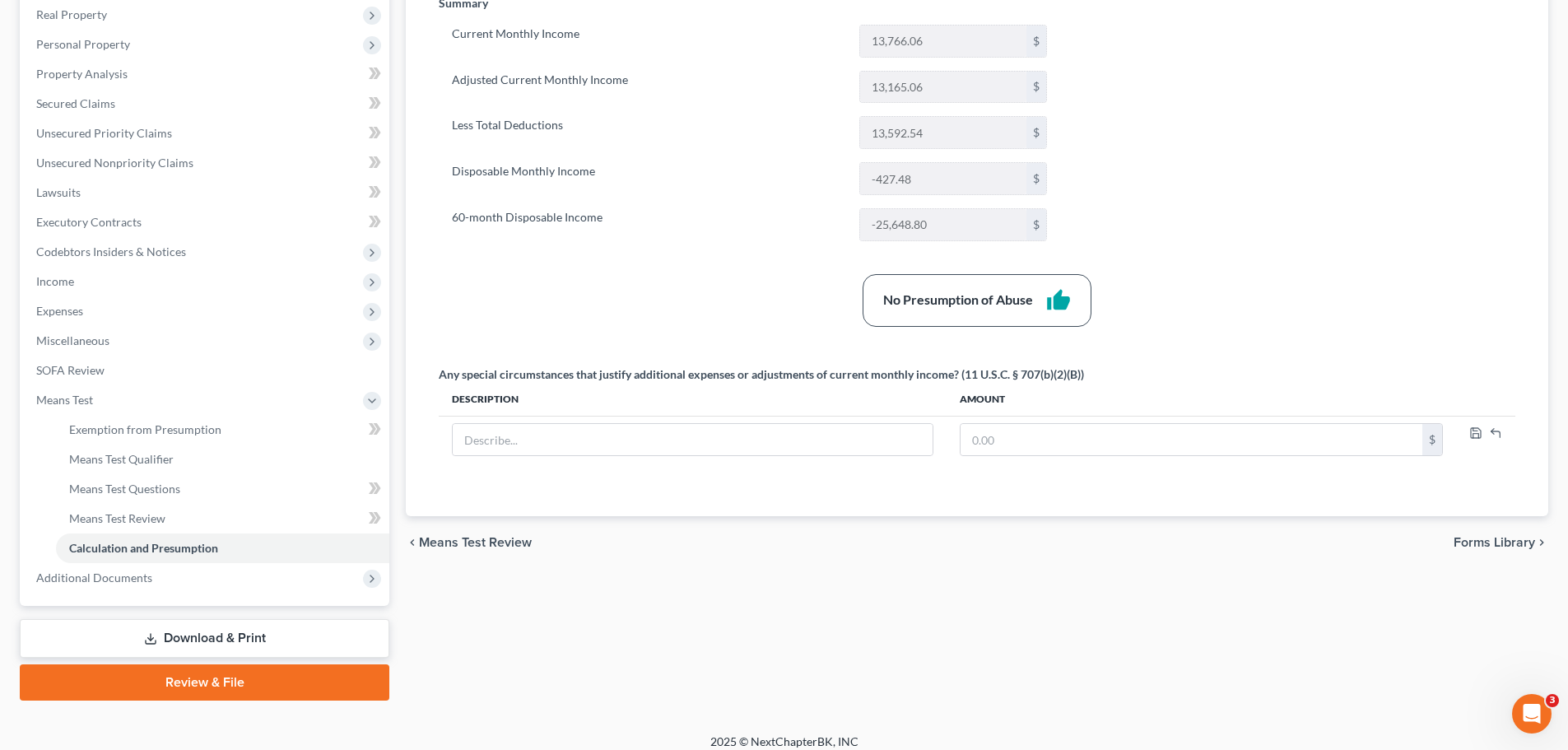
scroll to position [253, 0]
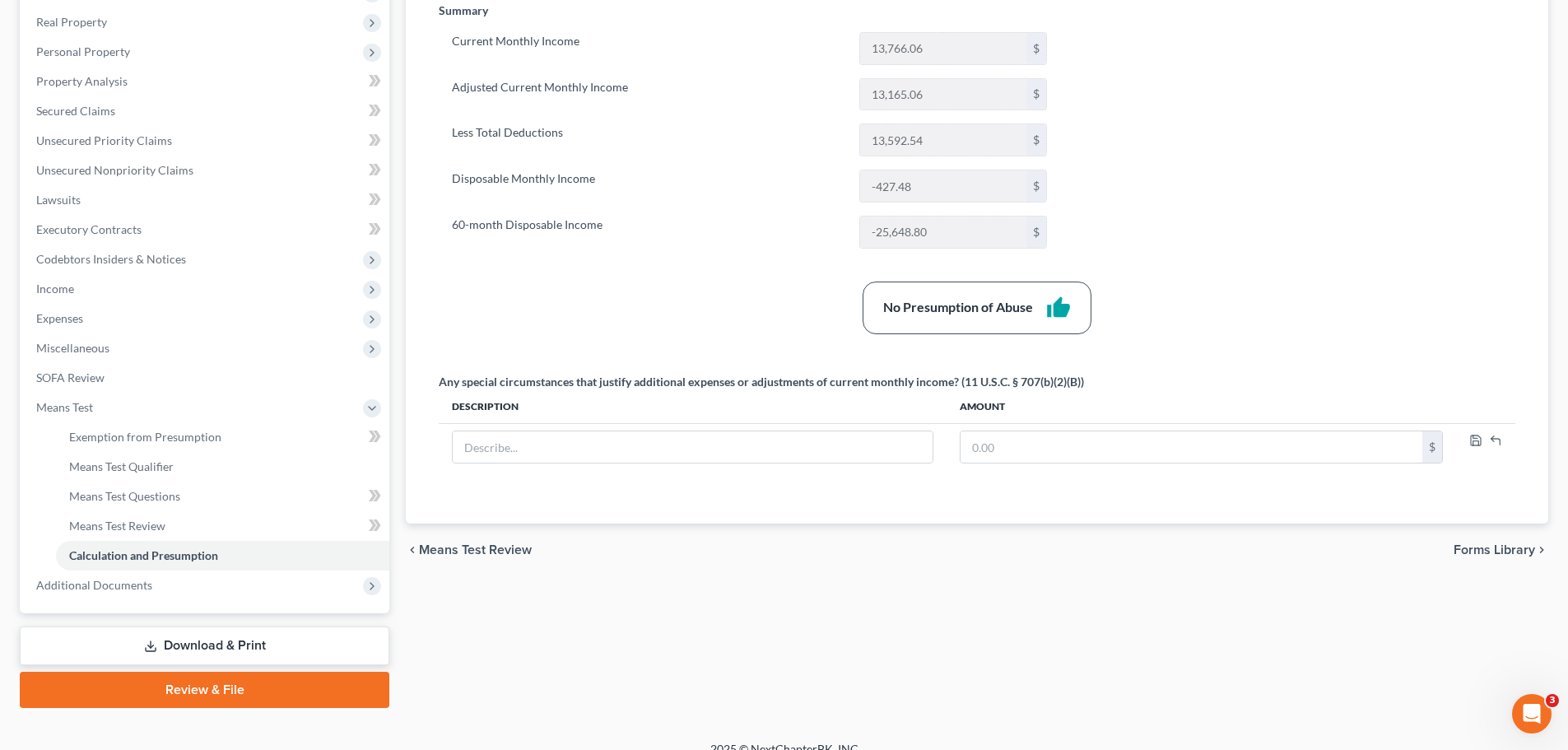
click at [1472, 548] on span "Forms Library" at bounding box center [1494, 551] width 81 height 13
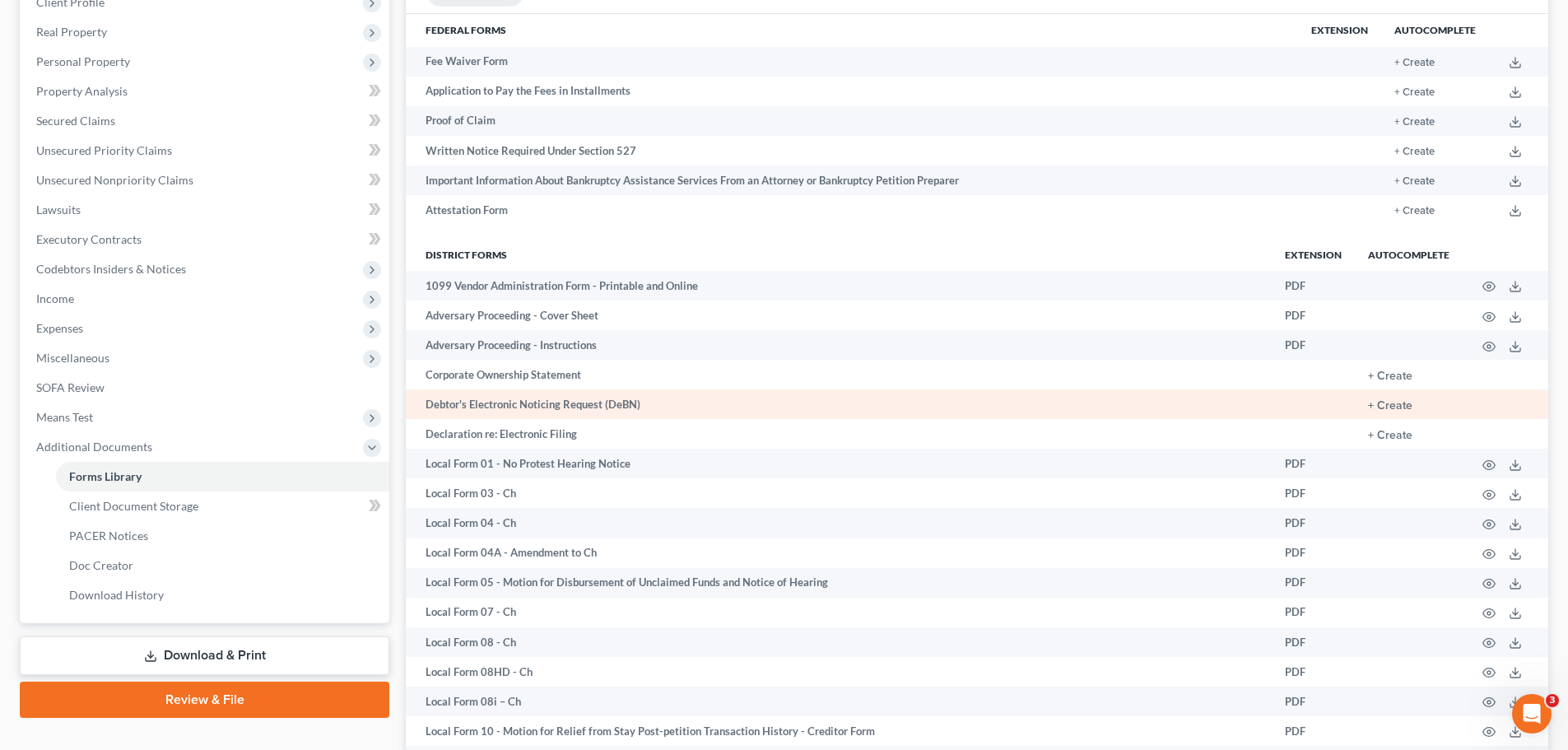
scroll to position [247, 0]
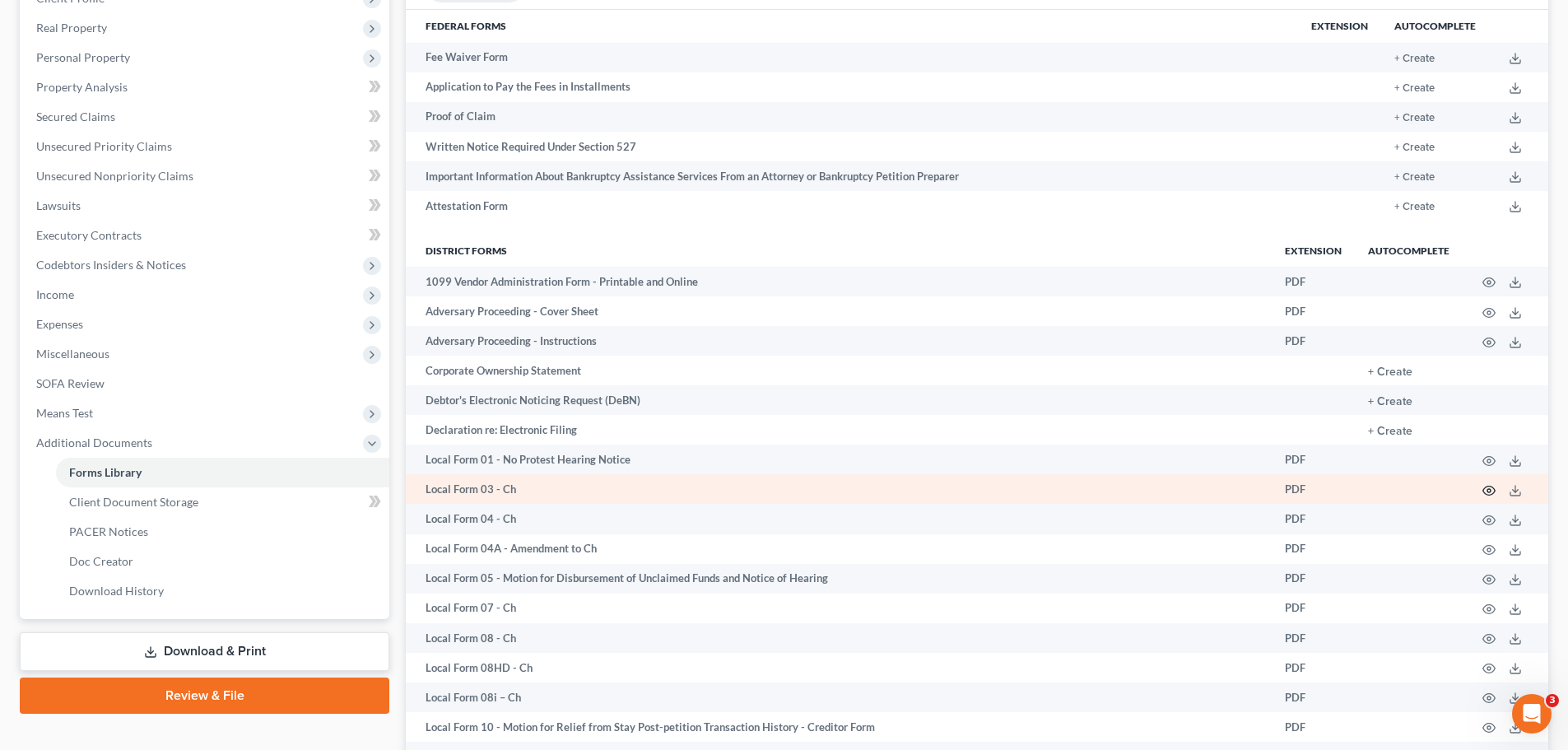
click at [1490, 493] on icon "button" at bounding box center [1490, 491] width 13 height 13
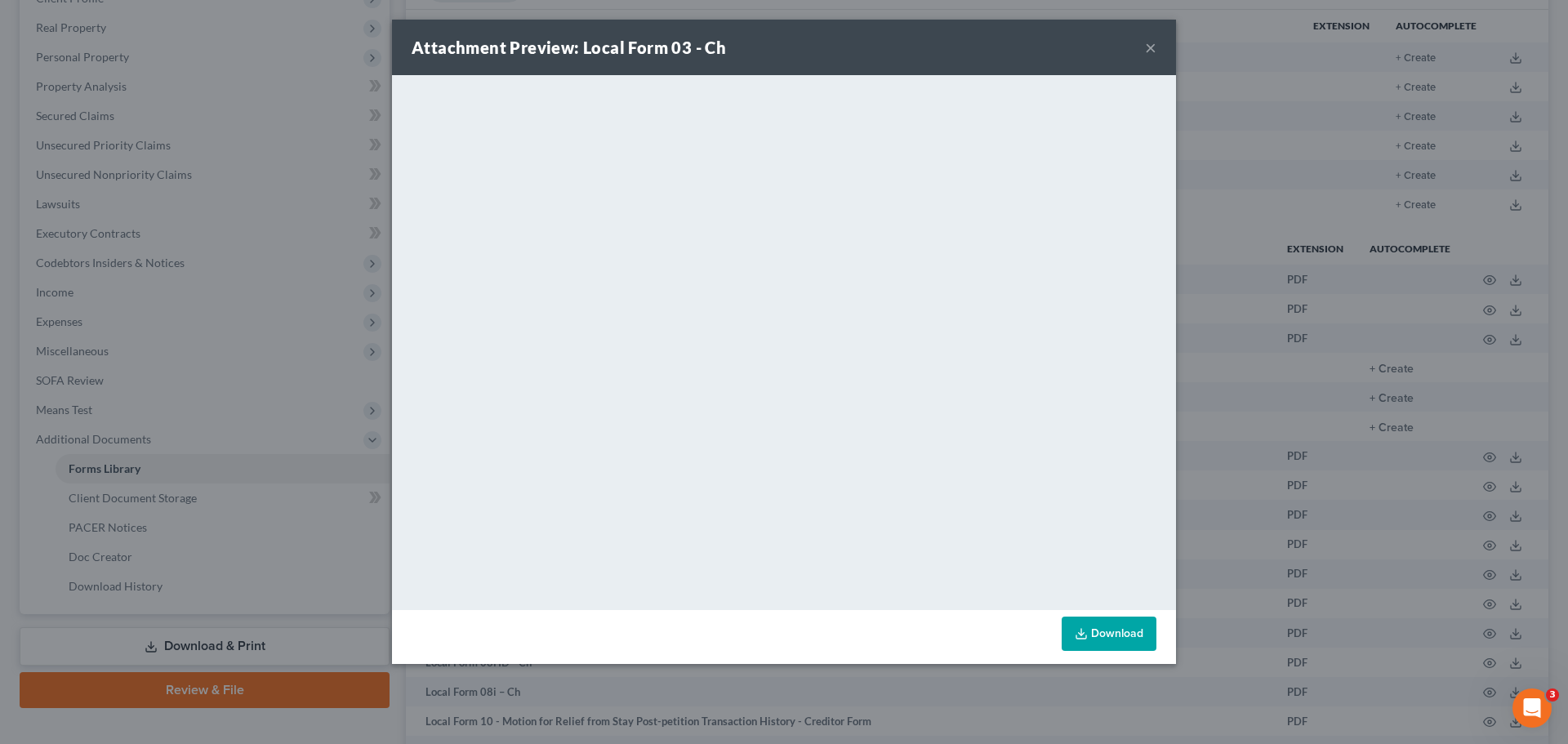
click at [1151, 48] on button "×" at bounding box center [1151, 47] width 11 height 20
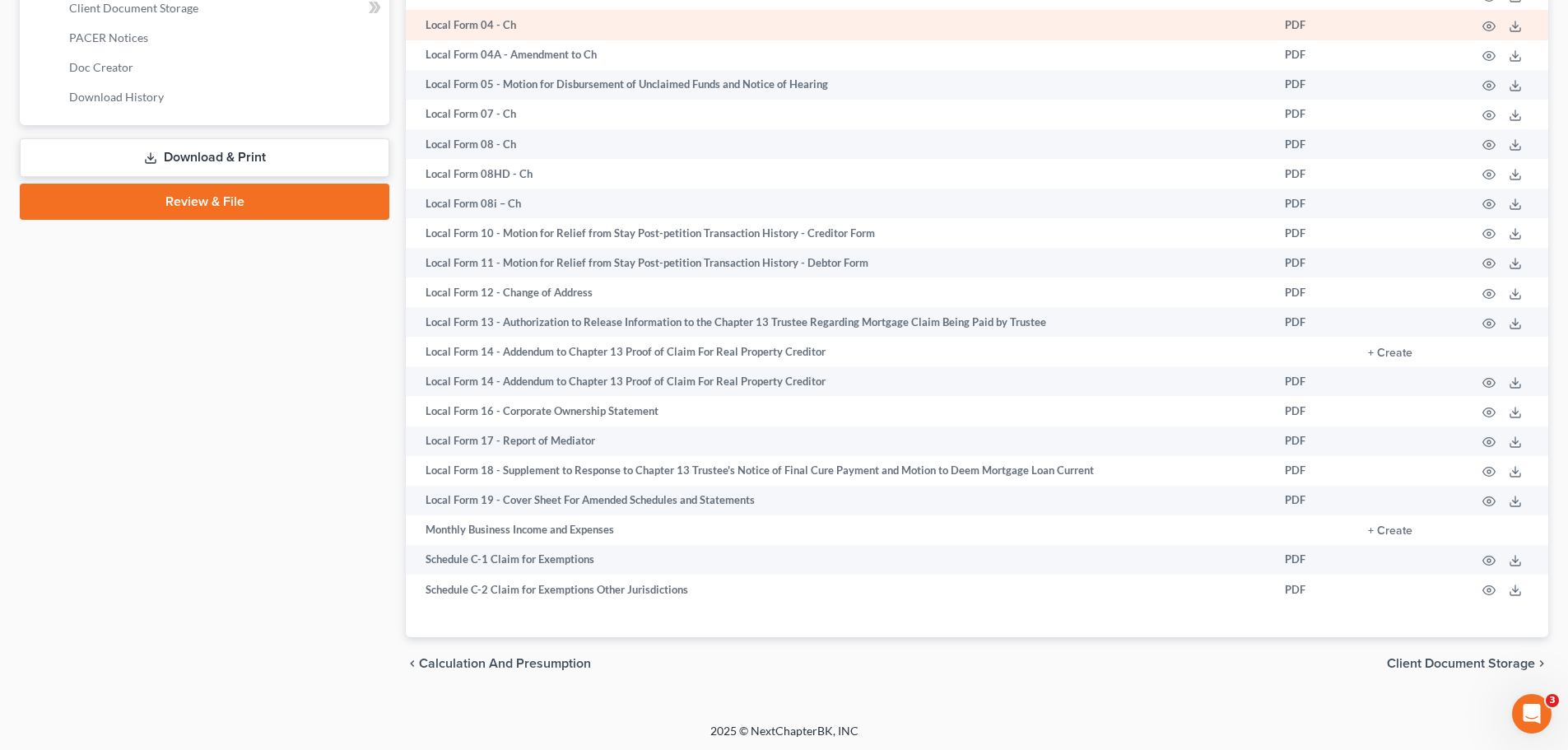
scroll to position [743, 0]
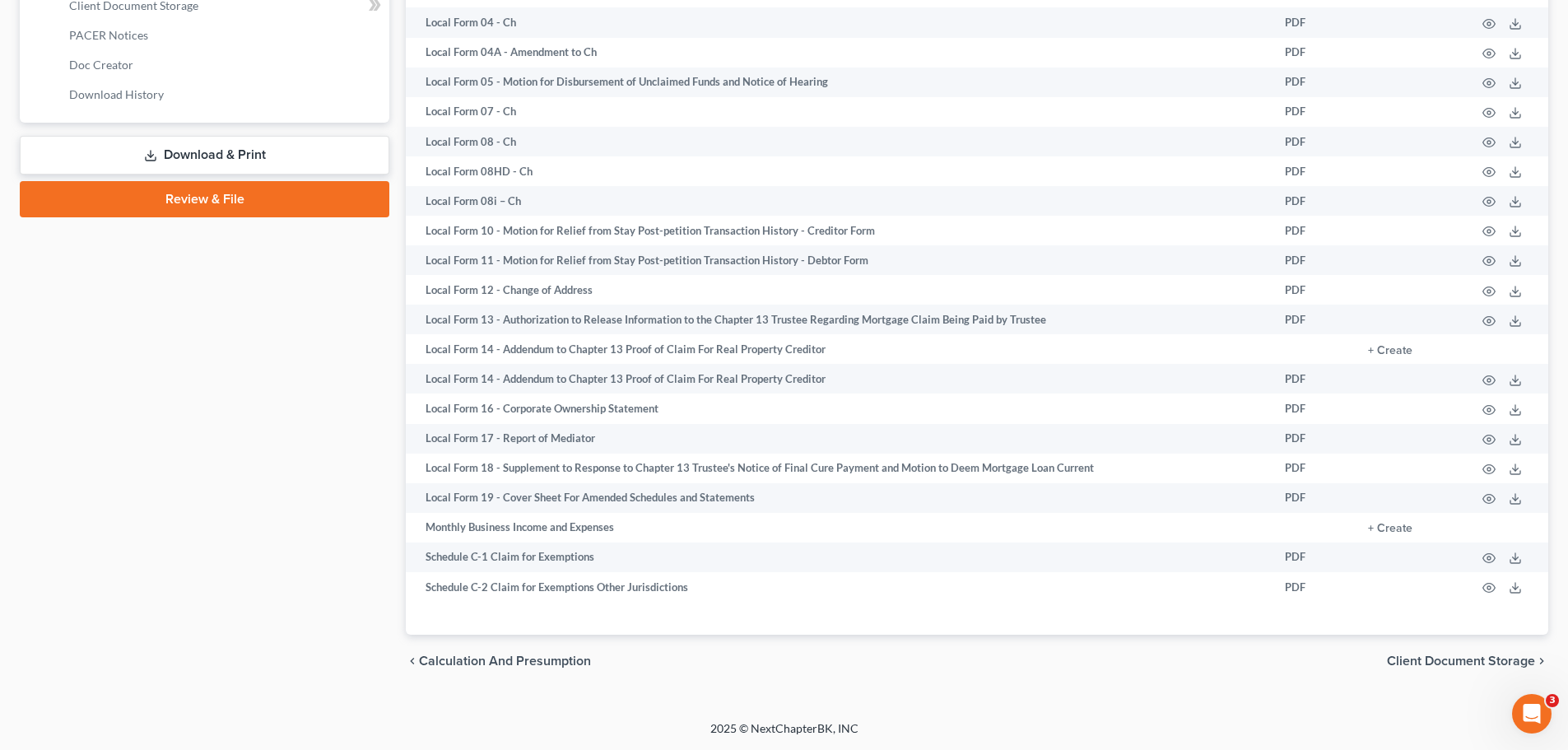
click at [214, 156] on link "Download & Print" at bounding box center [205, 155] width 370 height 39
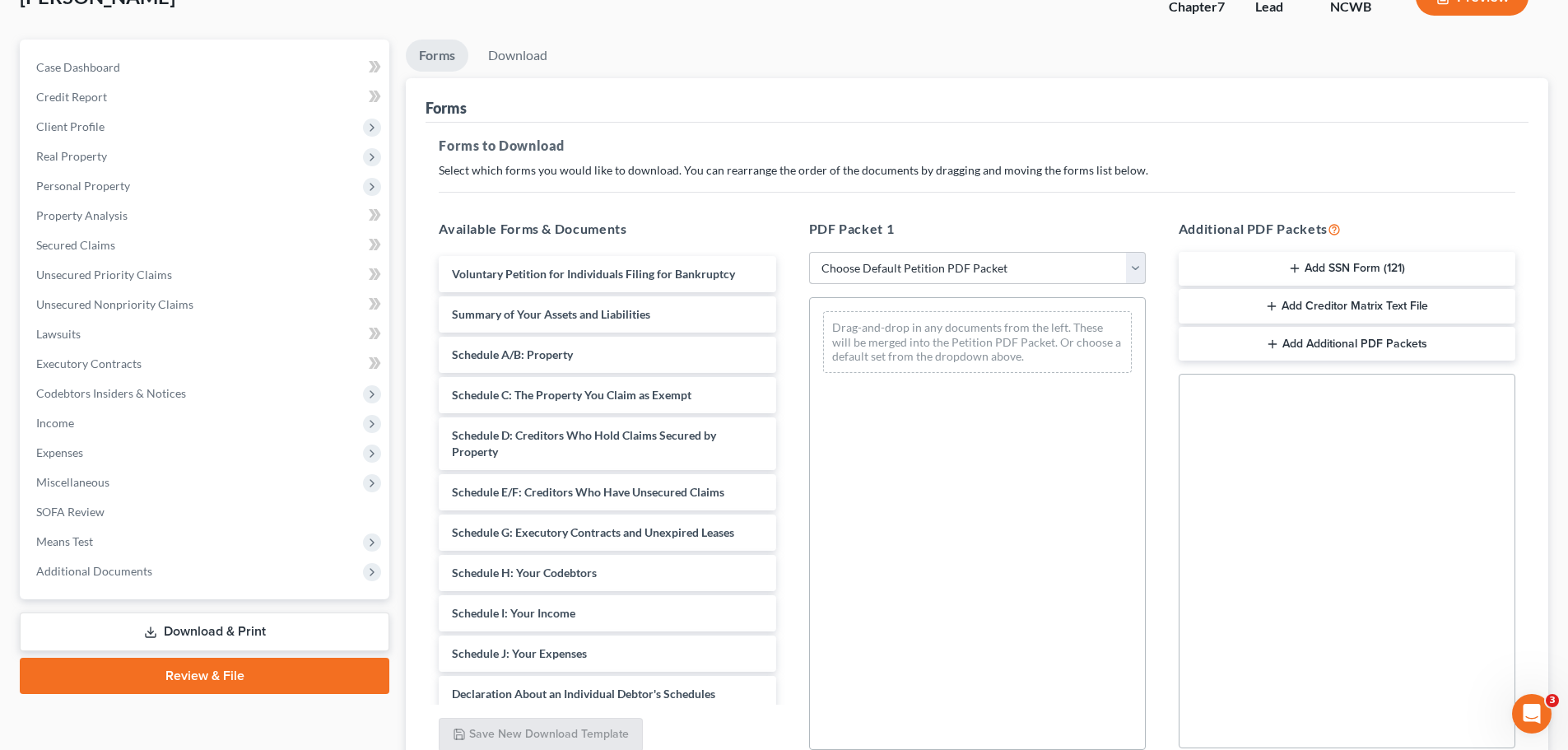
scroll to position [123, 0]
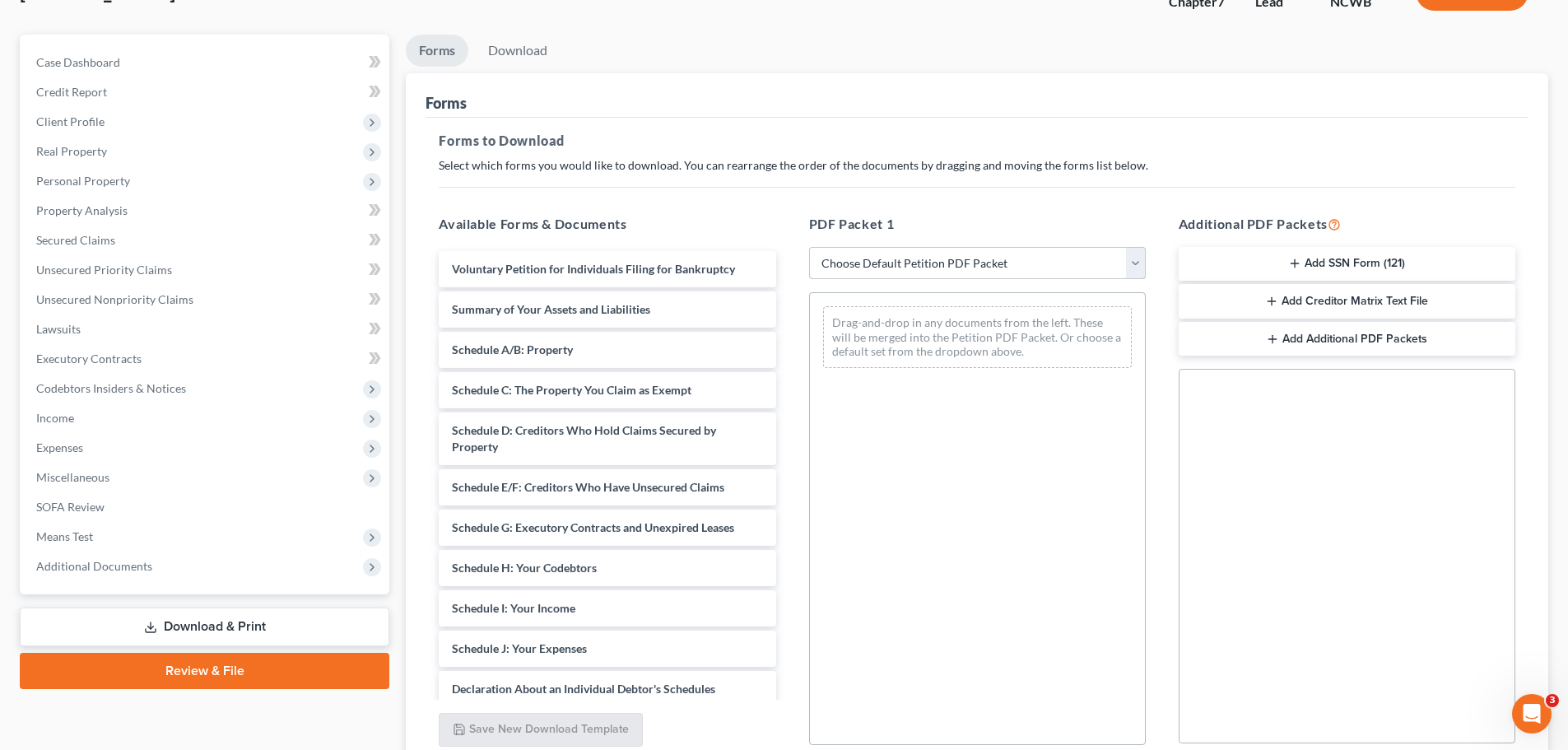
click at [1143, 262] on select "Choose Default Petition PDF Packet Complete Bankruptcy Petition (all forms and …" at bounding box center [977, 263] width 337 height 33
select select "0"
click at [809, 247] on select "Choose Default Petition PDF Packet Complete Bankruptcy Petition (all forms and …" at bounding box center [977, 263] width 337 height 33
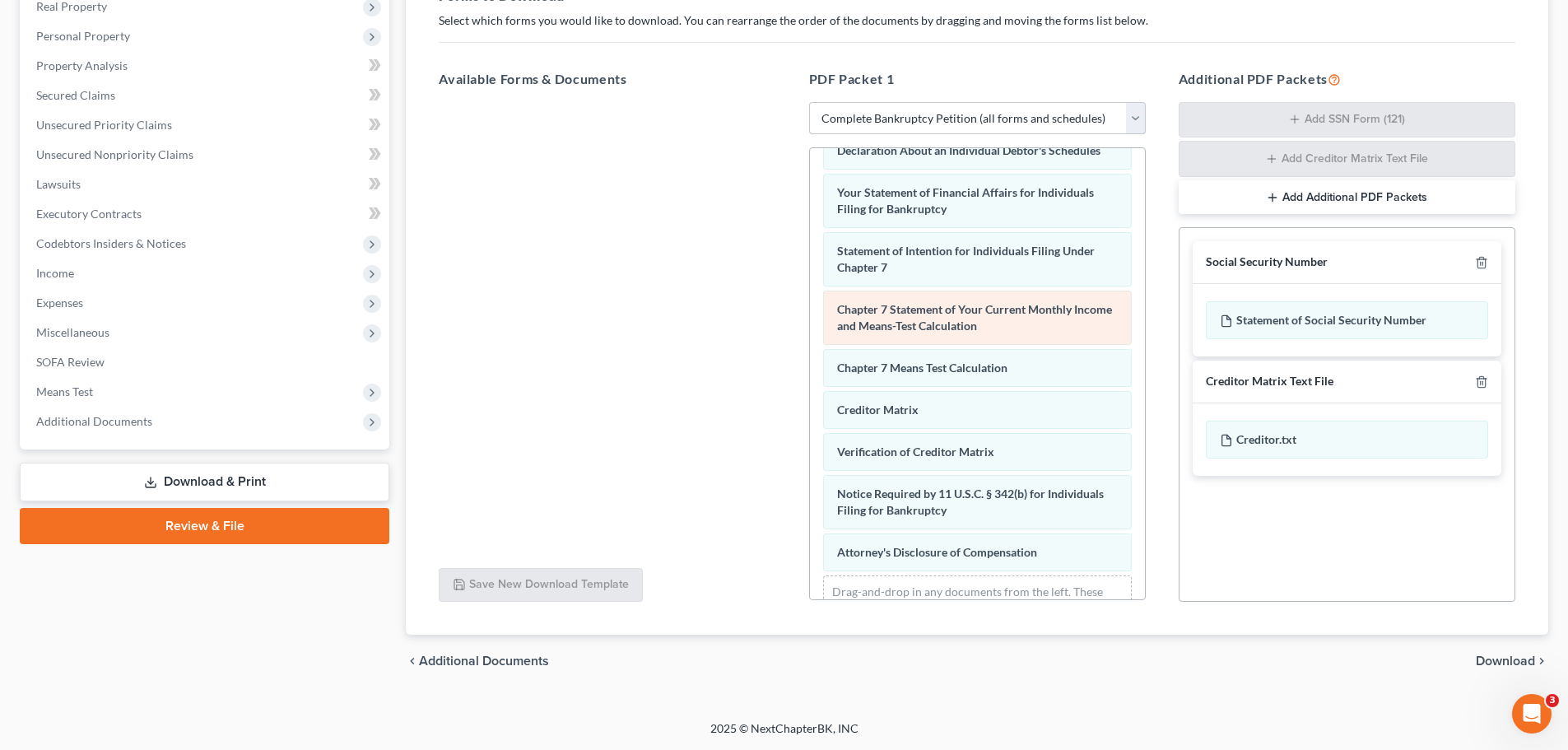
scroll to position [567, 0]
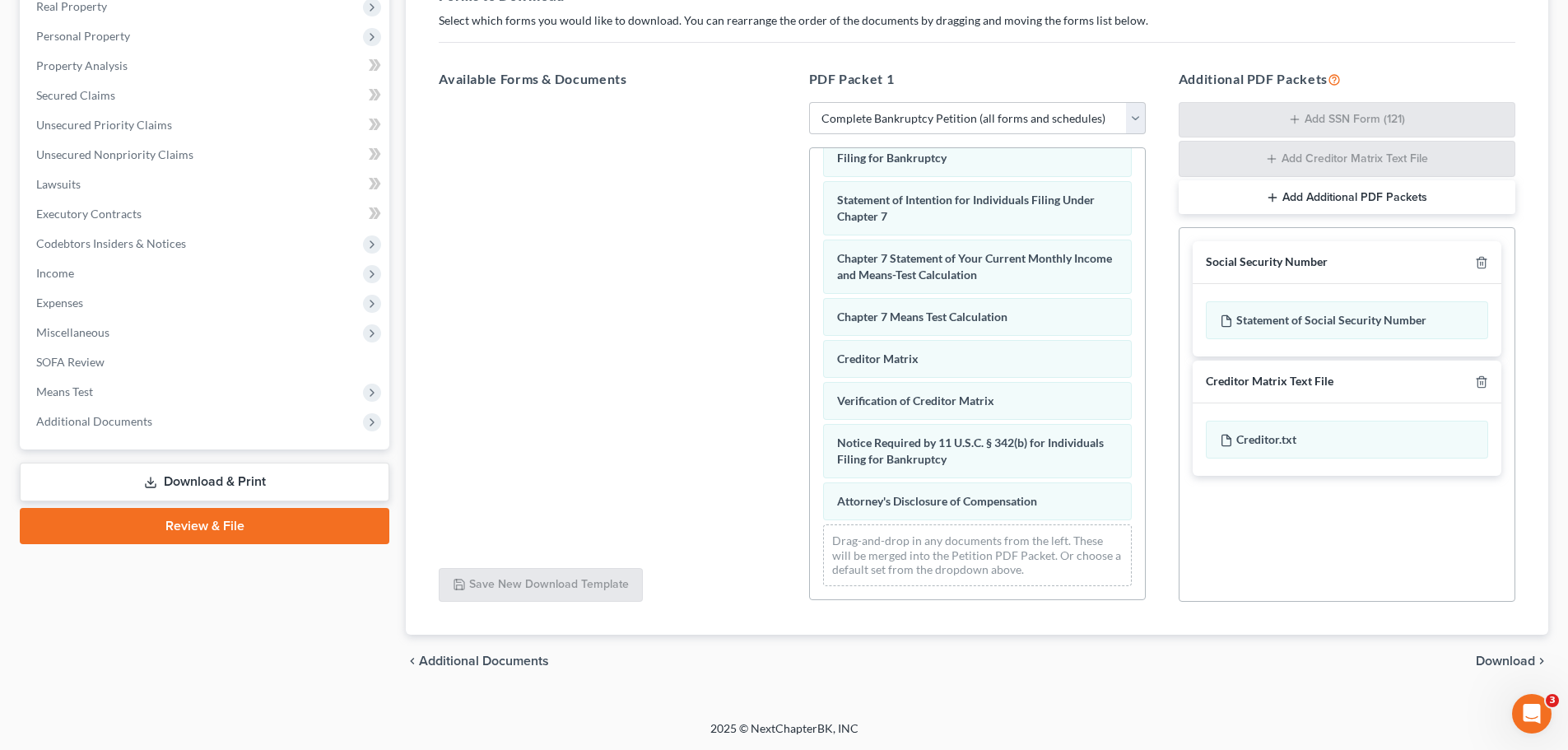
click at [1498, 657] on span "Download" at bounding box center [1506, 661] width 59 height 13
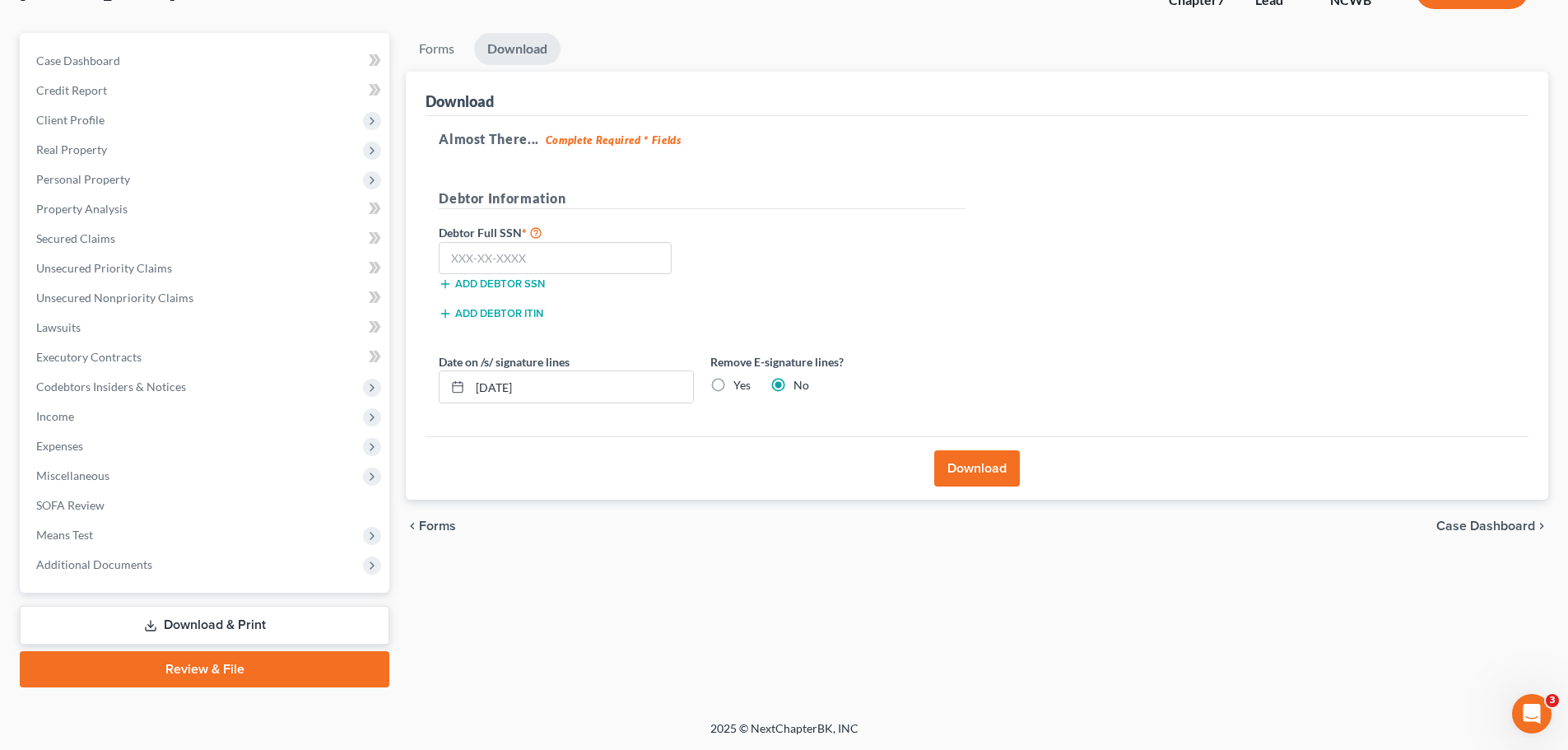
scroll to position [125, 0]
click at [497, 257] on input "text" at bounding box center [555, 259] width 233 height 33
drag, startPoint x: 542, startPoint y: 270, endPoint x: 417, endPoint y: 242, distance: 128.1
click at [424, 247] on div "Download Almost There... Complete Required * Fields Debtor Information Debtor F…" at bounding box center [978, 286] width 1143 height 429
type input "097-72-6922"
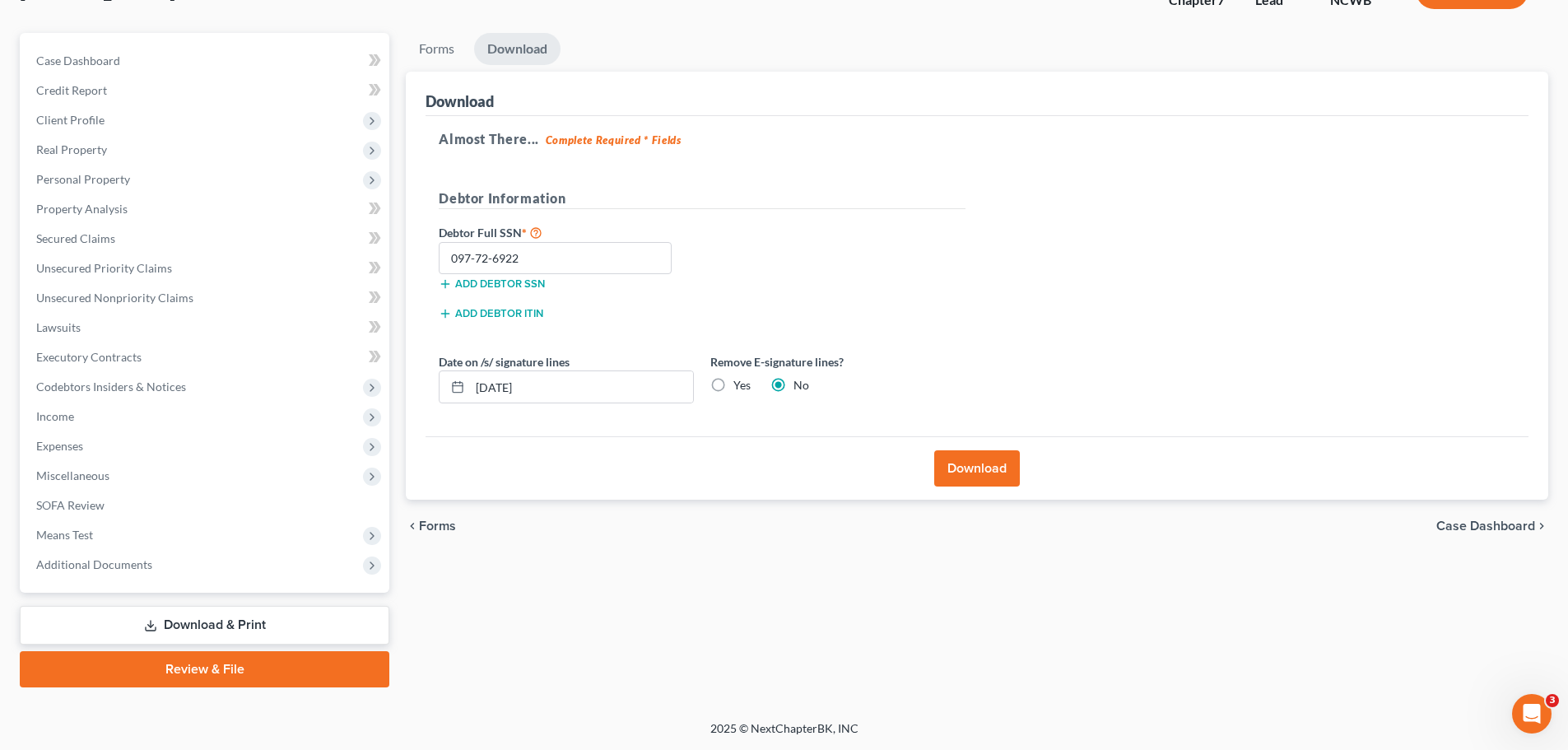
click at [733, 385] on label "Yes" at bounding box center [742, 385] width 17 height 16
click at [740, 385] on input "Yes" at bounding box center [745, 382] width 10 height 10
radio input "true"
radio input "false"
click at [980, 471] on button "Download" at bounding box center [978, 469] width 86 height 36
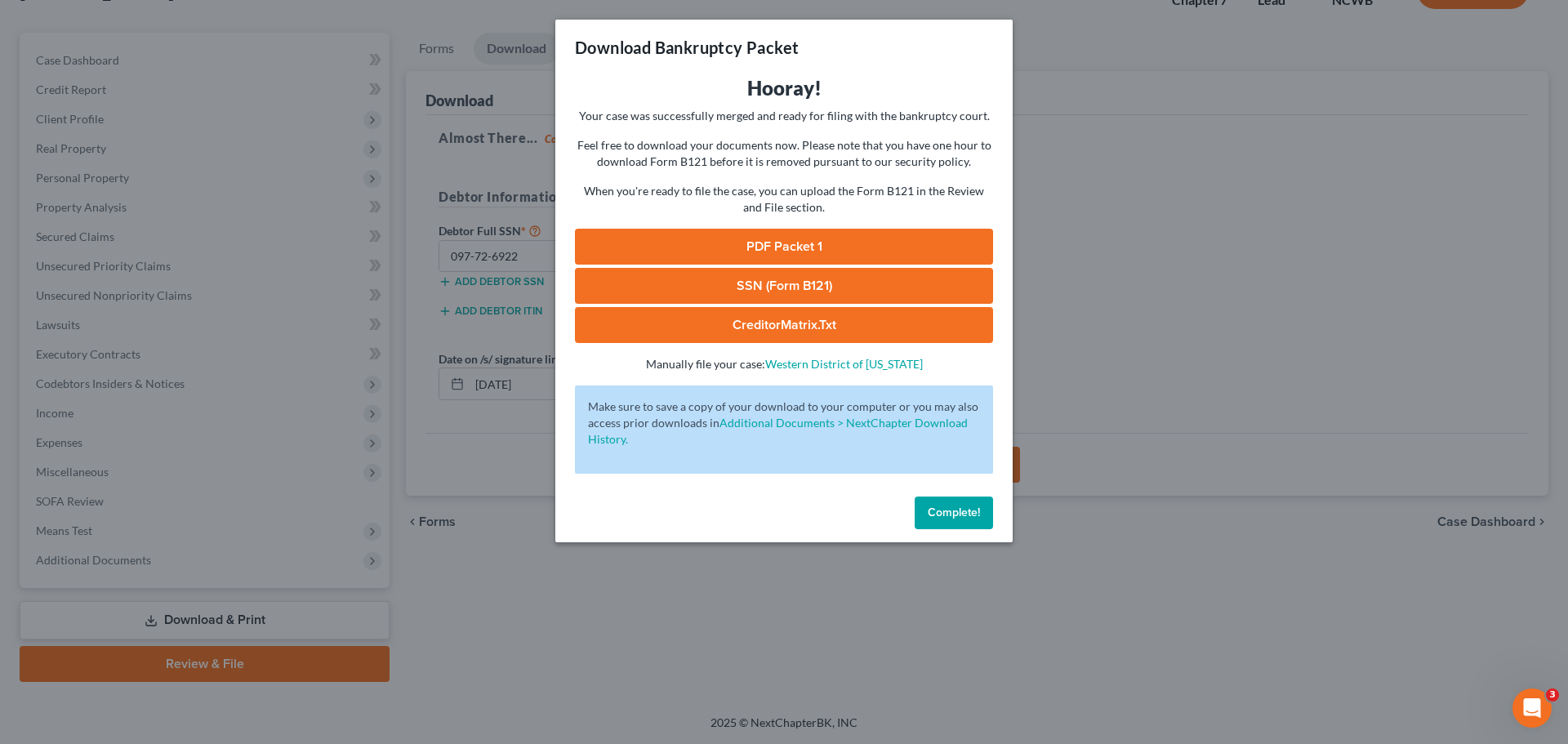
click at [800, 281] on link "SSN (Form B121)" at bounding box center [784, 286] width 418 height 36
click at [801, 239] on link "PDF Packet 1" at bounding box center [784, 247] width 418 height 36
click at [944, 515] on span "Complete!" at bounding box center [954, 512] width 52 height 14
